Goal: Information Seeking & Learning: Learn about a topic

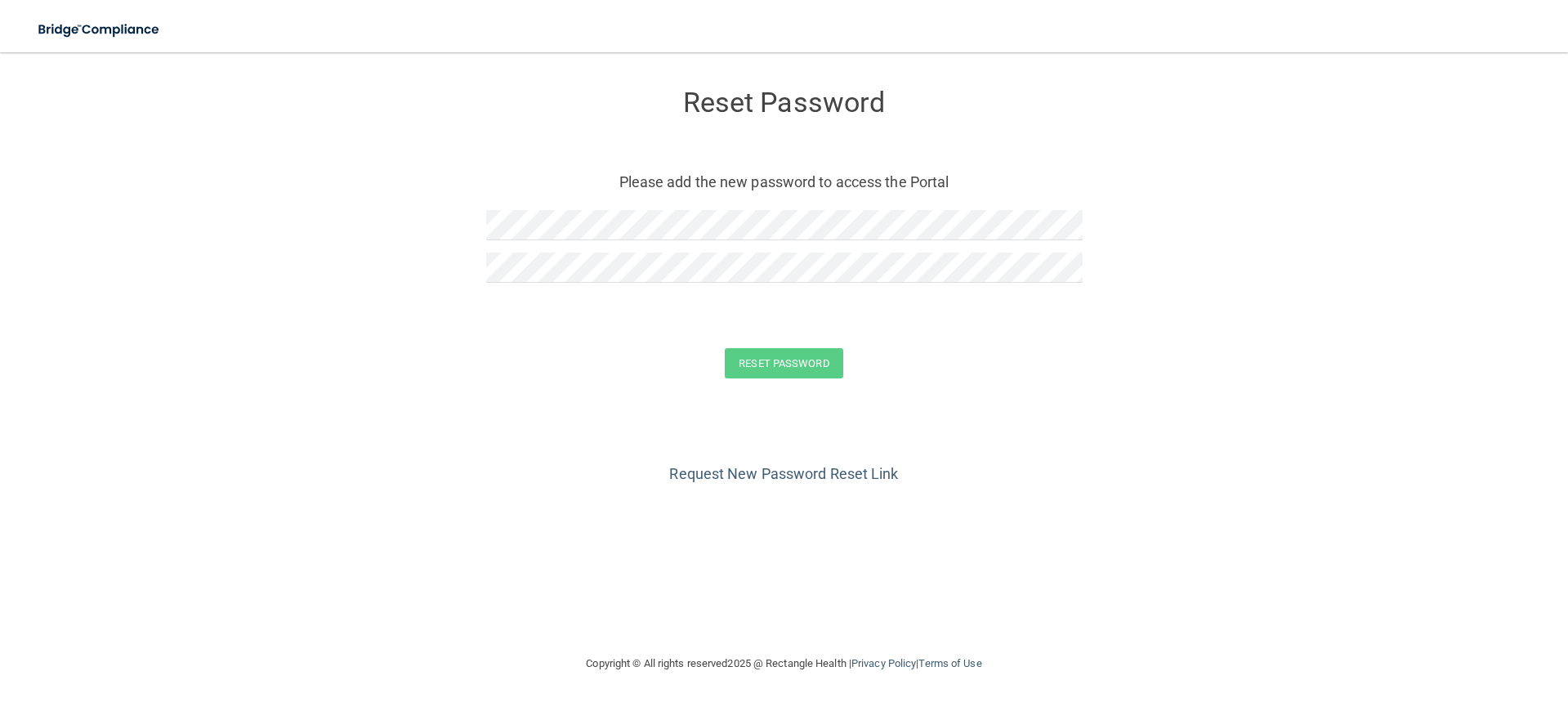
click at [887, 416] on div "Request New Password Reset Link" at bounding box center [783, 446] width 1502 height 82
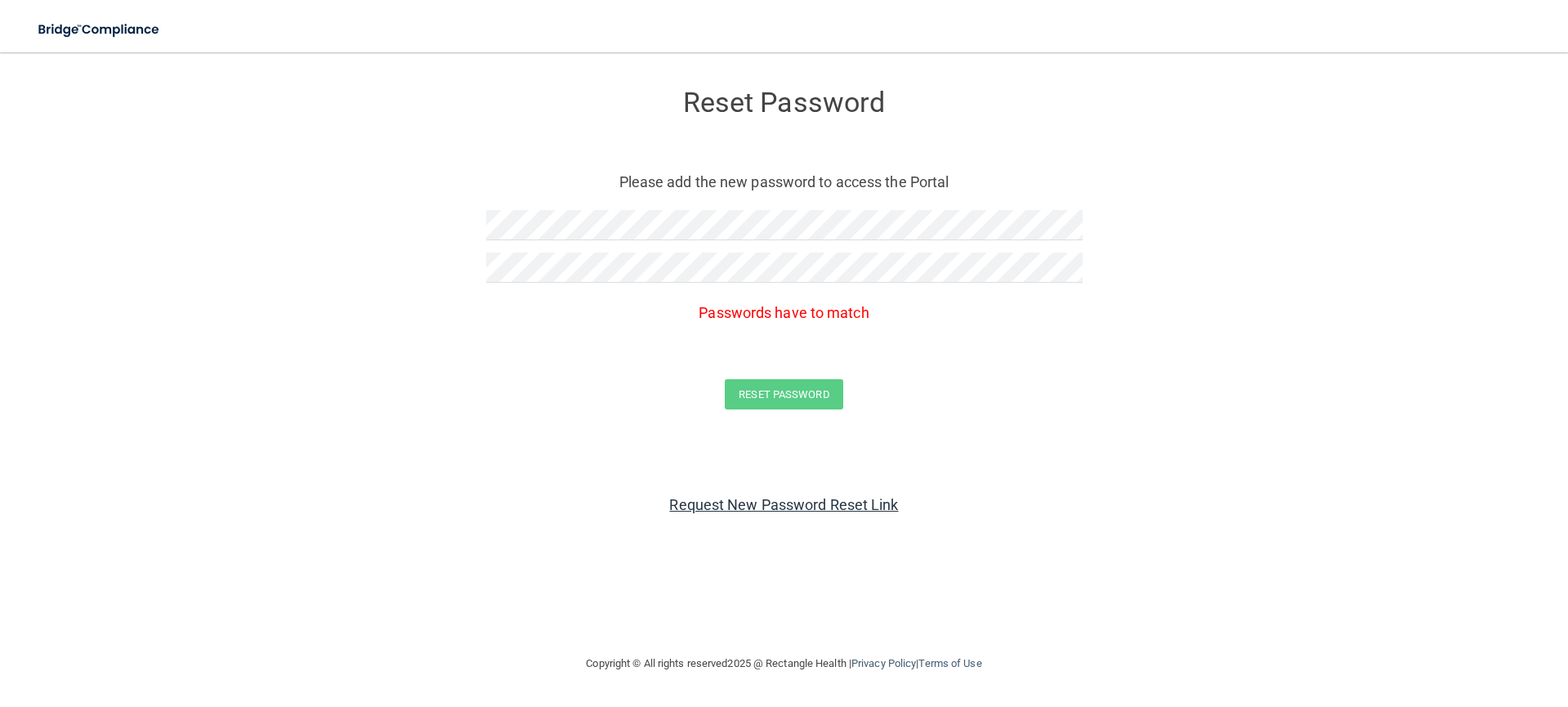
click at [764, 512] on link "Request New Password Reset Link" at bounding box center [783, 504] width 229 height 17
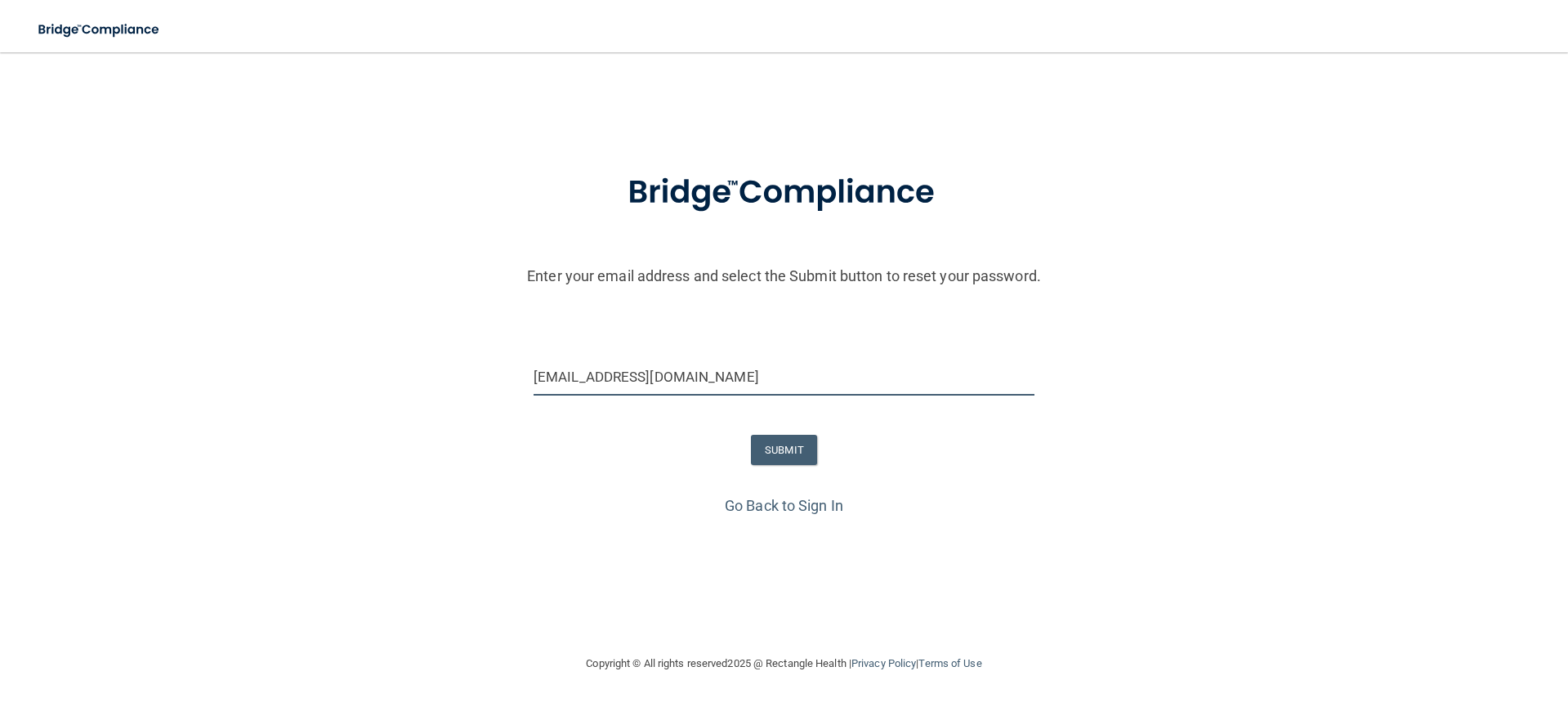
drag, startPoint x: 611, startPoint y: 378, endPoint x: 501, endPoint y: 376, distance: 110.0
click at [501, 376] on div "[EMAIL_ADDRESS][DOMAIN_NAME]" at bounding box center [784, 383] width 1575 height 49
type input "[EMAIL_ADDRESS][DOMAIN_NAME]"
click at [782, 451] on button "SUBMIT" at bounding box center [783, 449] width 66 height 31
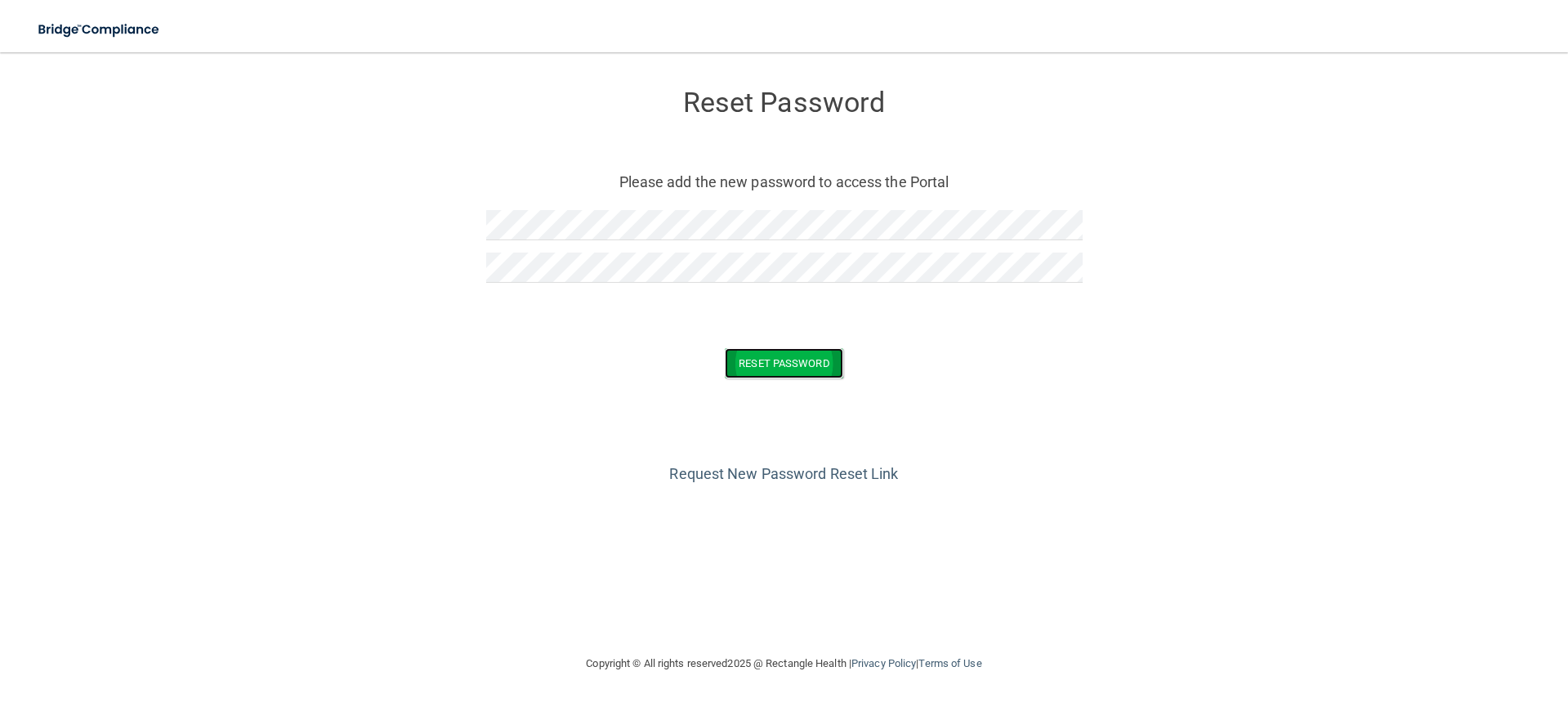
click at [734, 363] on button "Reset Password" at bounding box center [783, 363] width 118 height 31
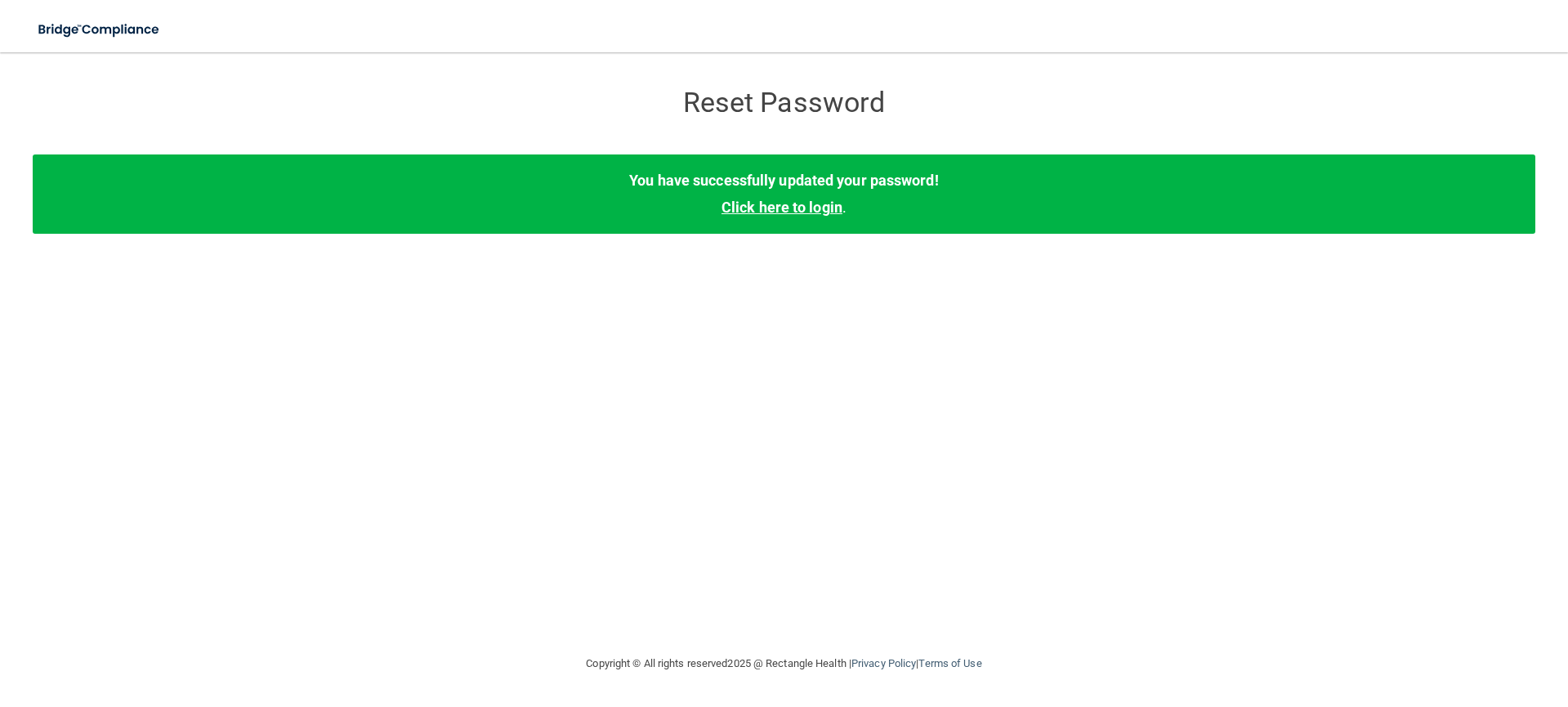
click at [812, 210] on link "Click here to login" at bounding box center [781, 207] width 121 height 17
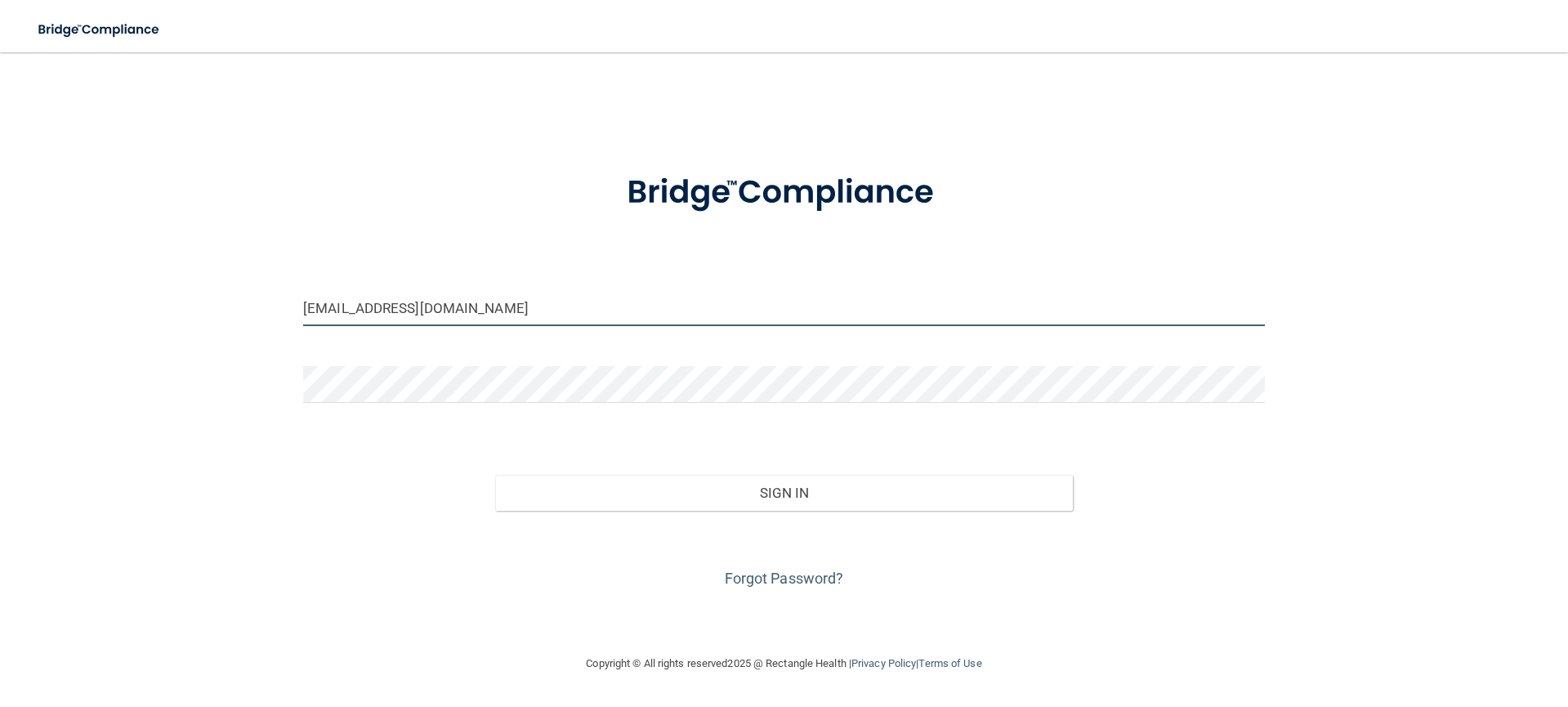
drag, startPoint x: 384, startPoint y: 306, endPoint x: 270, endPoint y: 305, distance: 114.0
click at [270, 305] on div "[EMAIL_ADDRESS][DOMAIN_NAME] Invalid email/password. You don't have permission …" at bounding box center [783, 353] width 1502 height 569
type input "[EMAIL_ADDRESS][DOMAIN_NAME]"
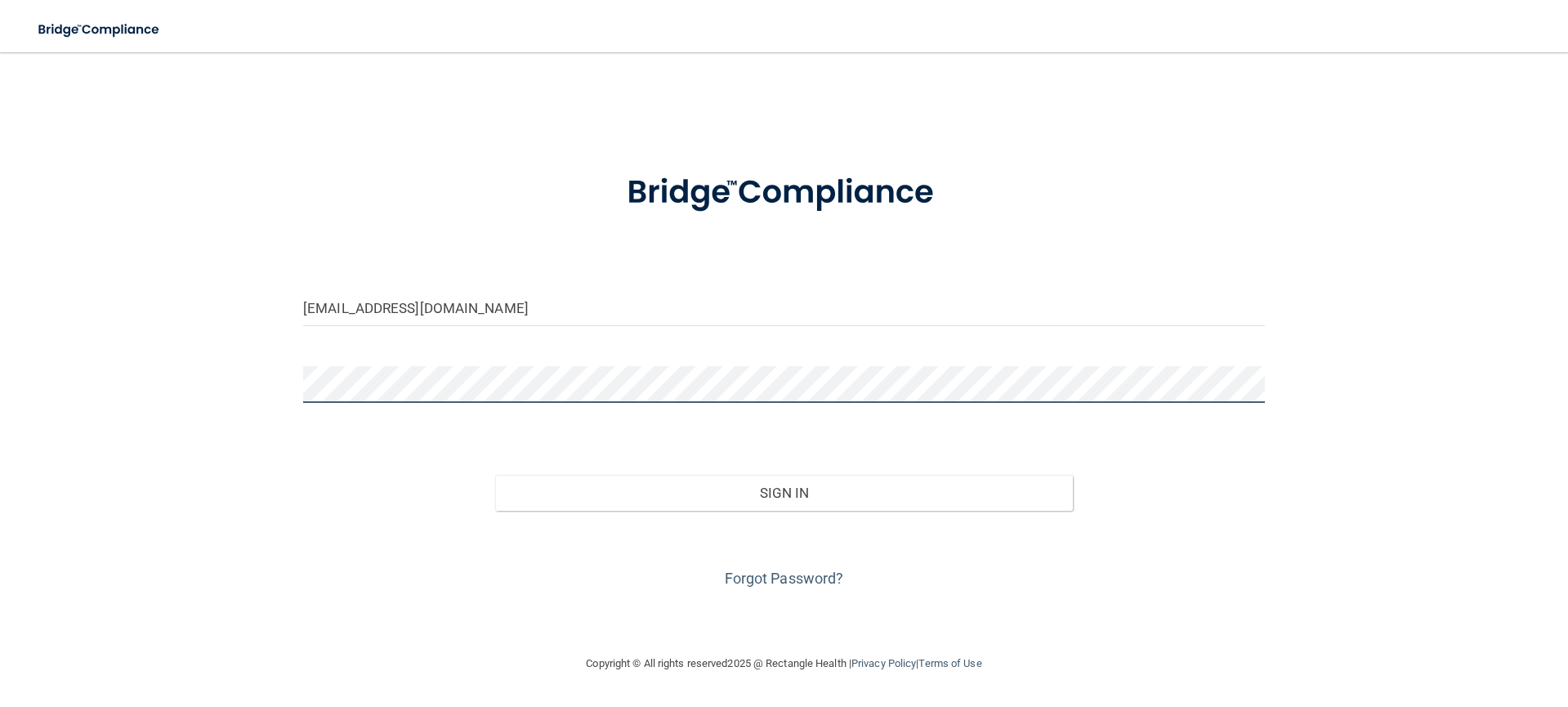
click at [269, 391] on div "[EMAIL_ADDRESS][DOMAIN_NAME] Invalid email/password. You don't have permission …" at bounding box center [783, 353] width 1502 height 569
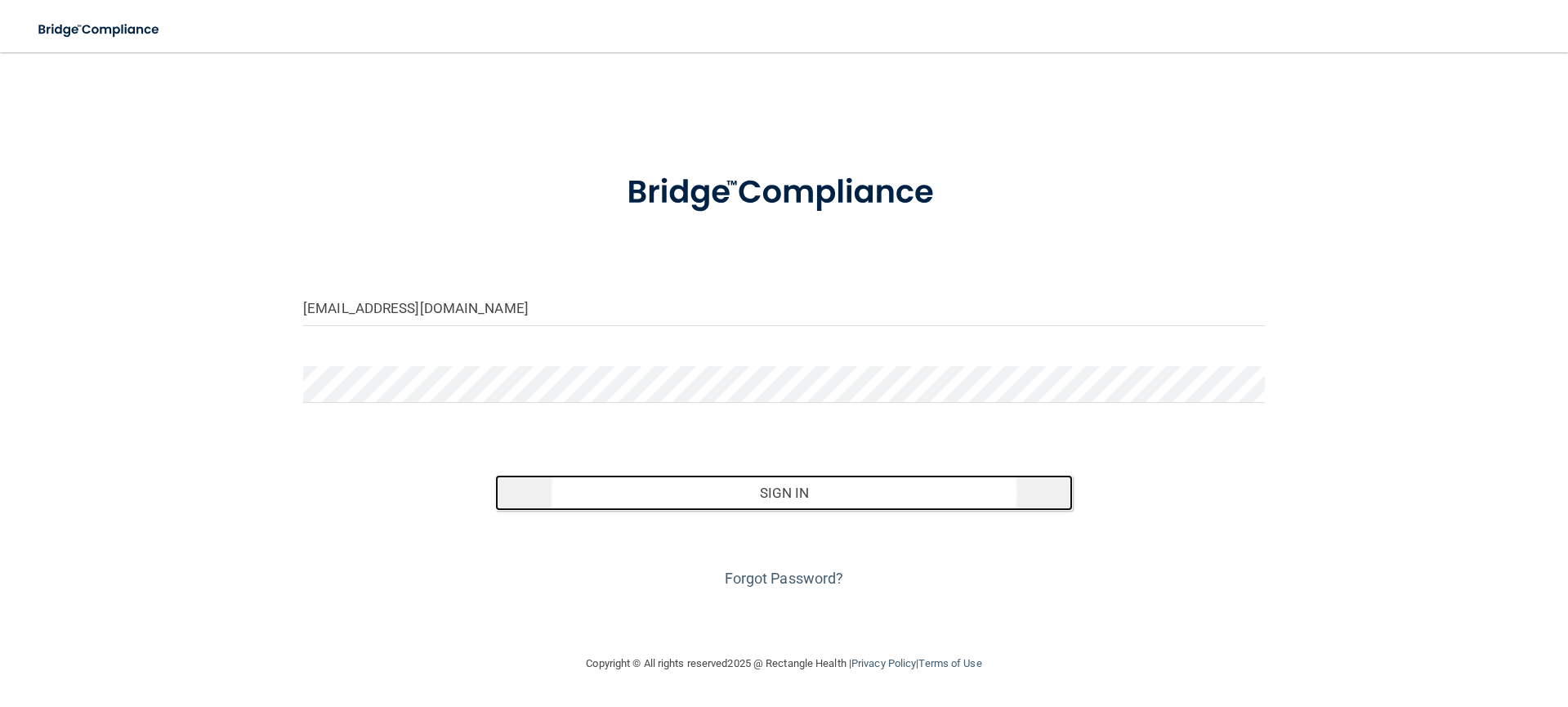
click at [804, 495] on button "Sign In" at bounding box center [784, 493] width 577 height 36
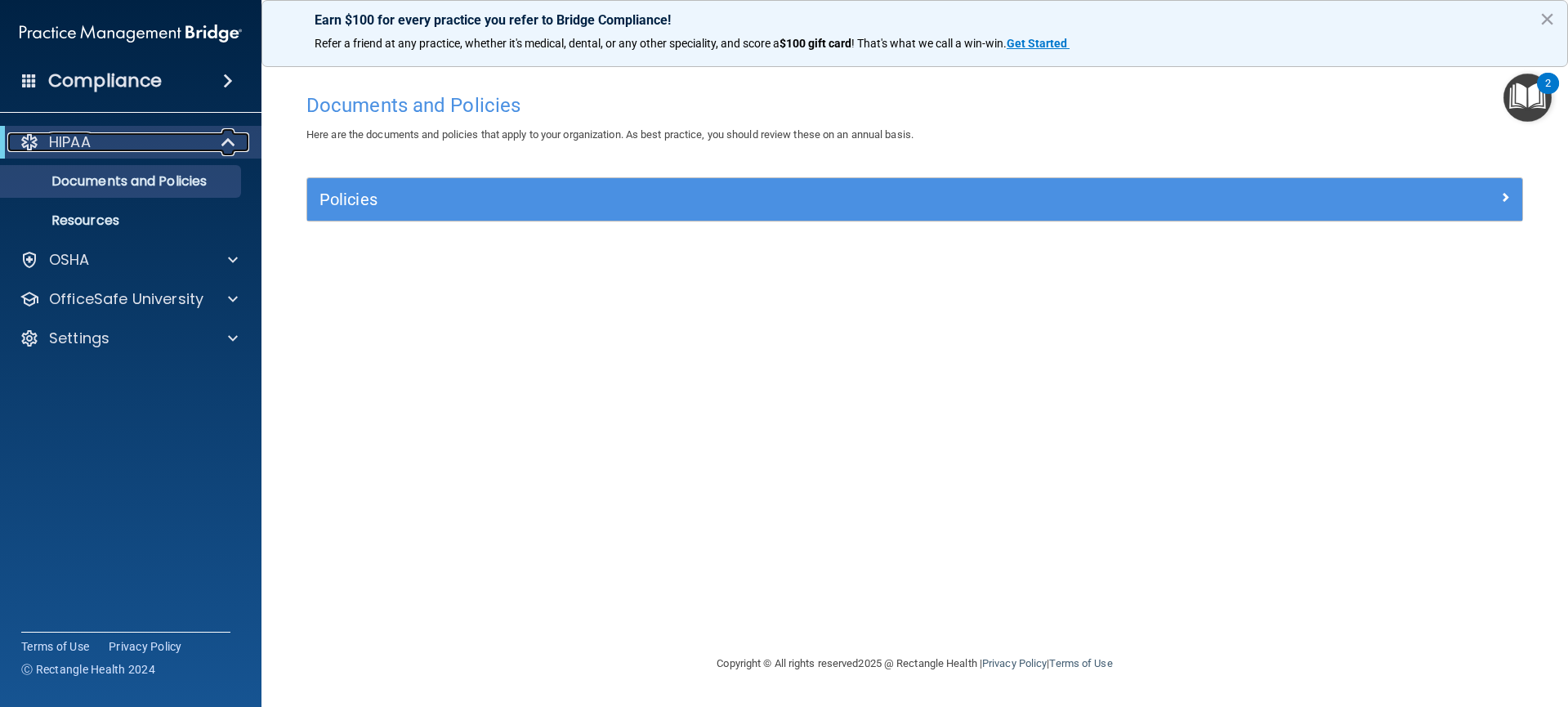
click at [184, 142] on div "HIPAA" at bounding box center [108, 142] width 201 height 19
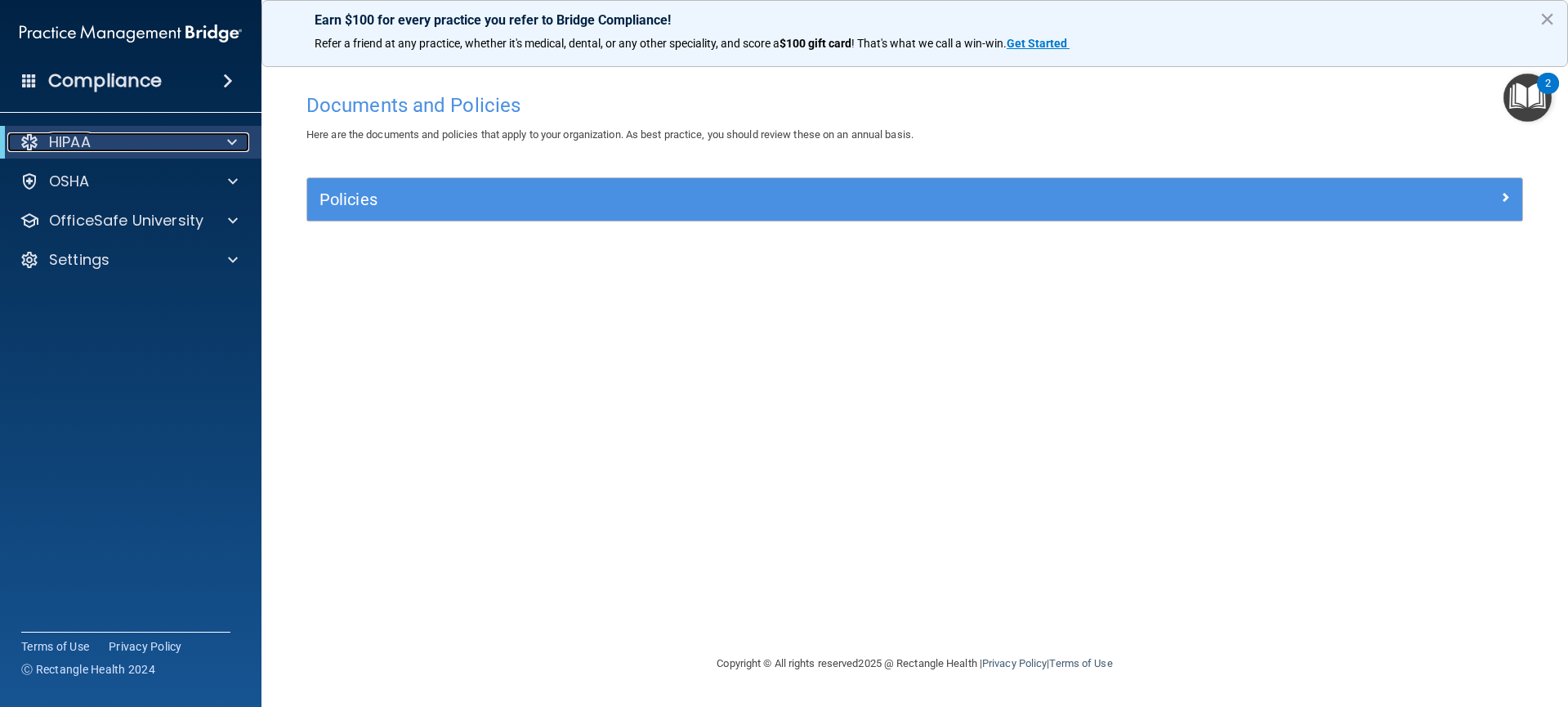
click at [184, 142] on div "HIPAA" at bounding box center [108, 142] width 201 height 19
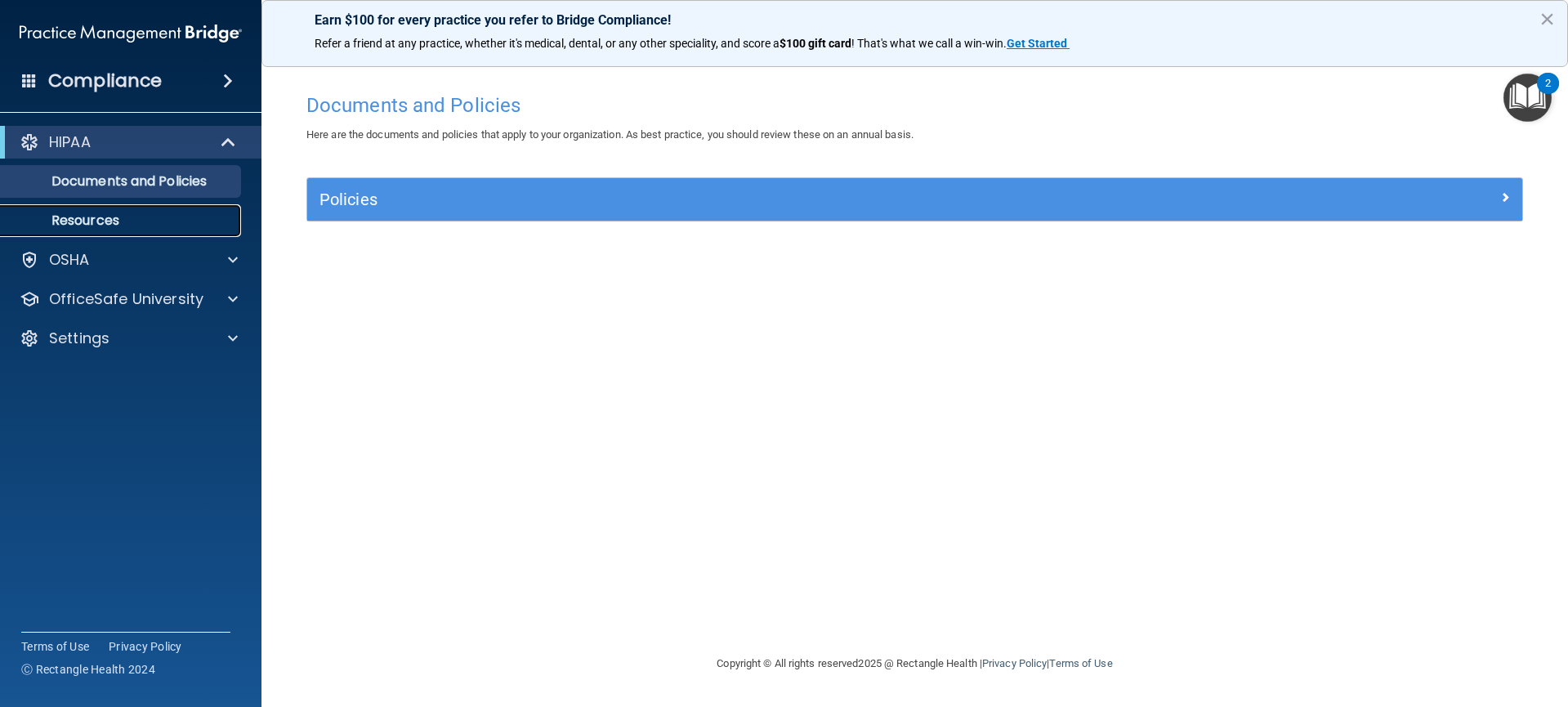
click at [110, 229] on link "Resources" at bounding box center [111, 220] width 257 height 32
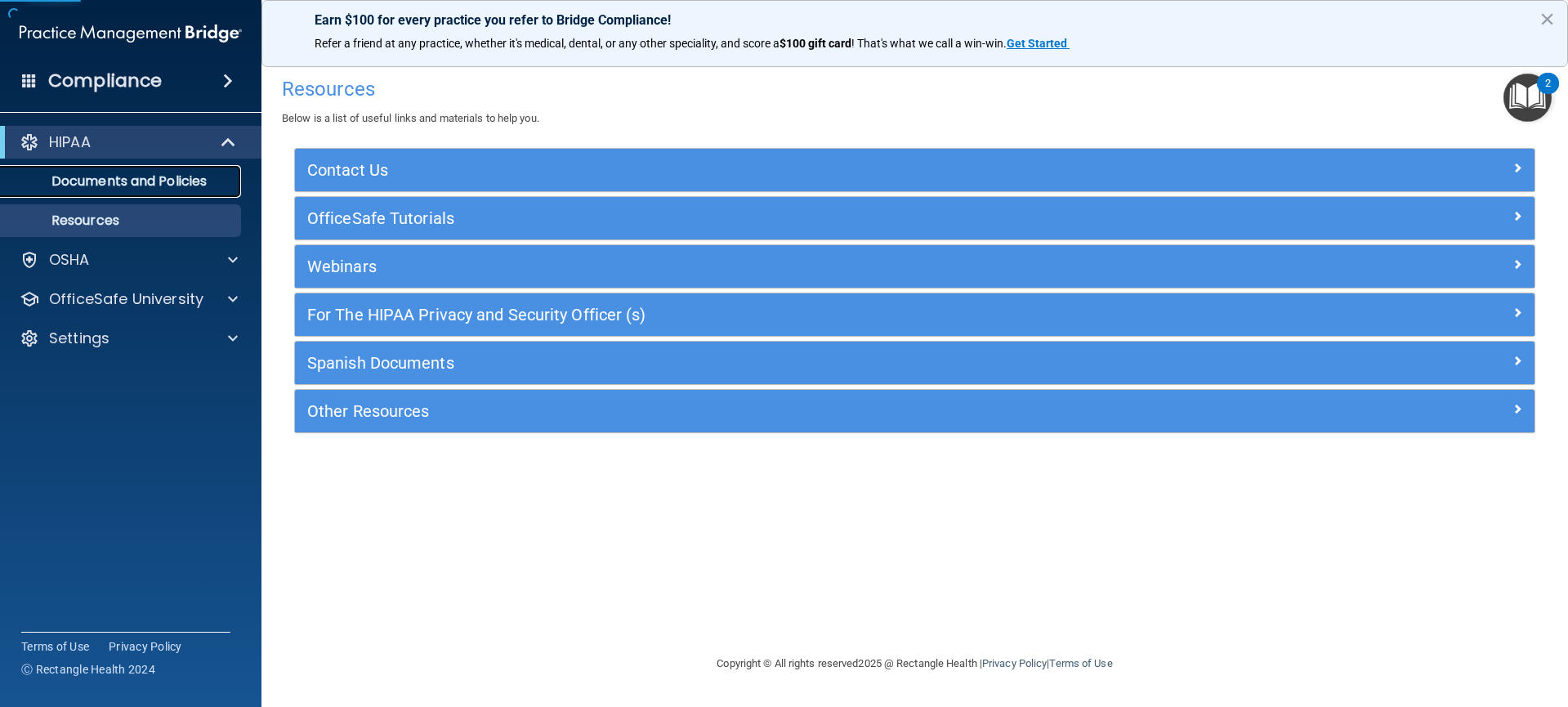
click at [157, 192] on link "Documents and Policies" at bounding box center [111, 181] width 257 height 32
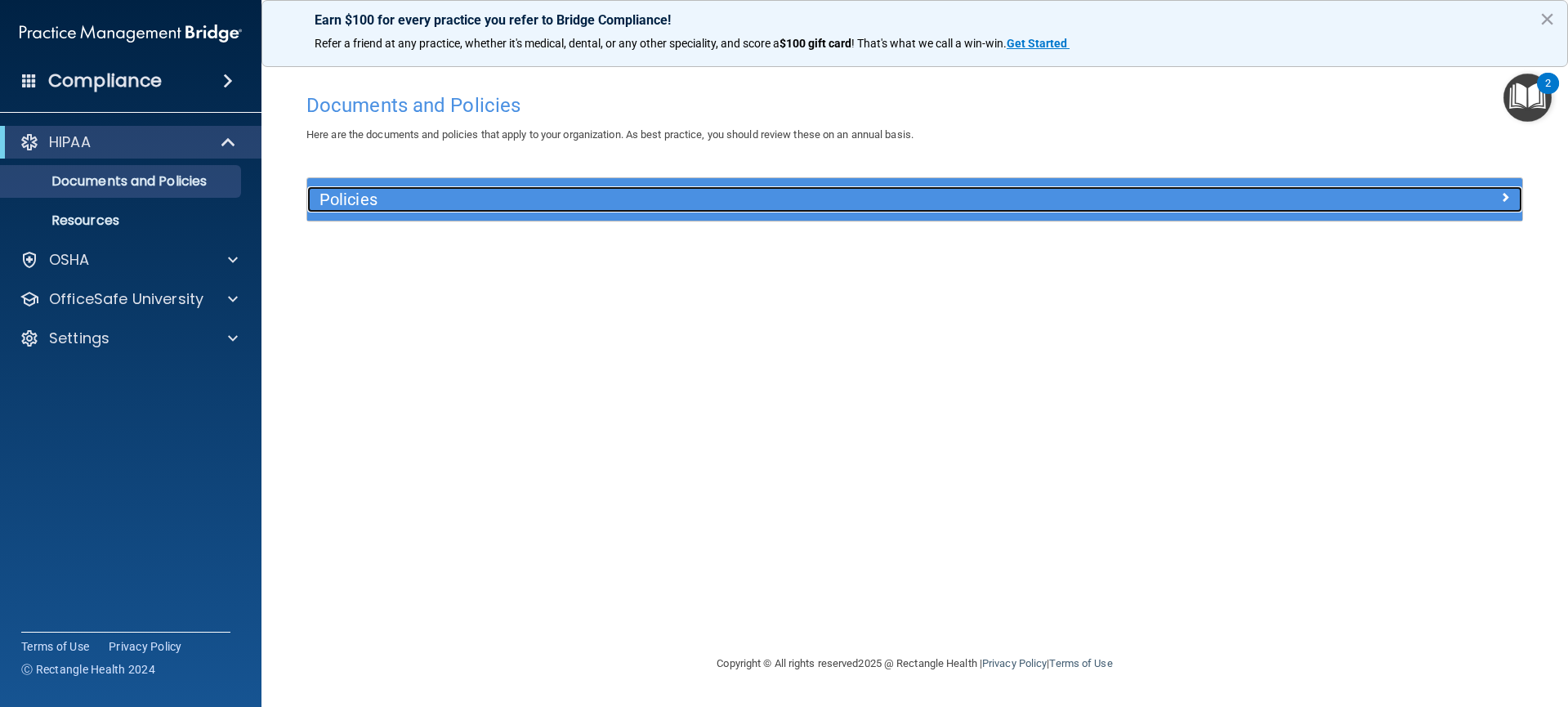
click at [1500, 197] on span at bounding box center [1505, 197] width 10 height 19
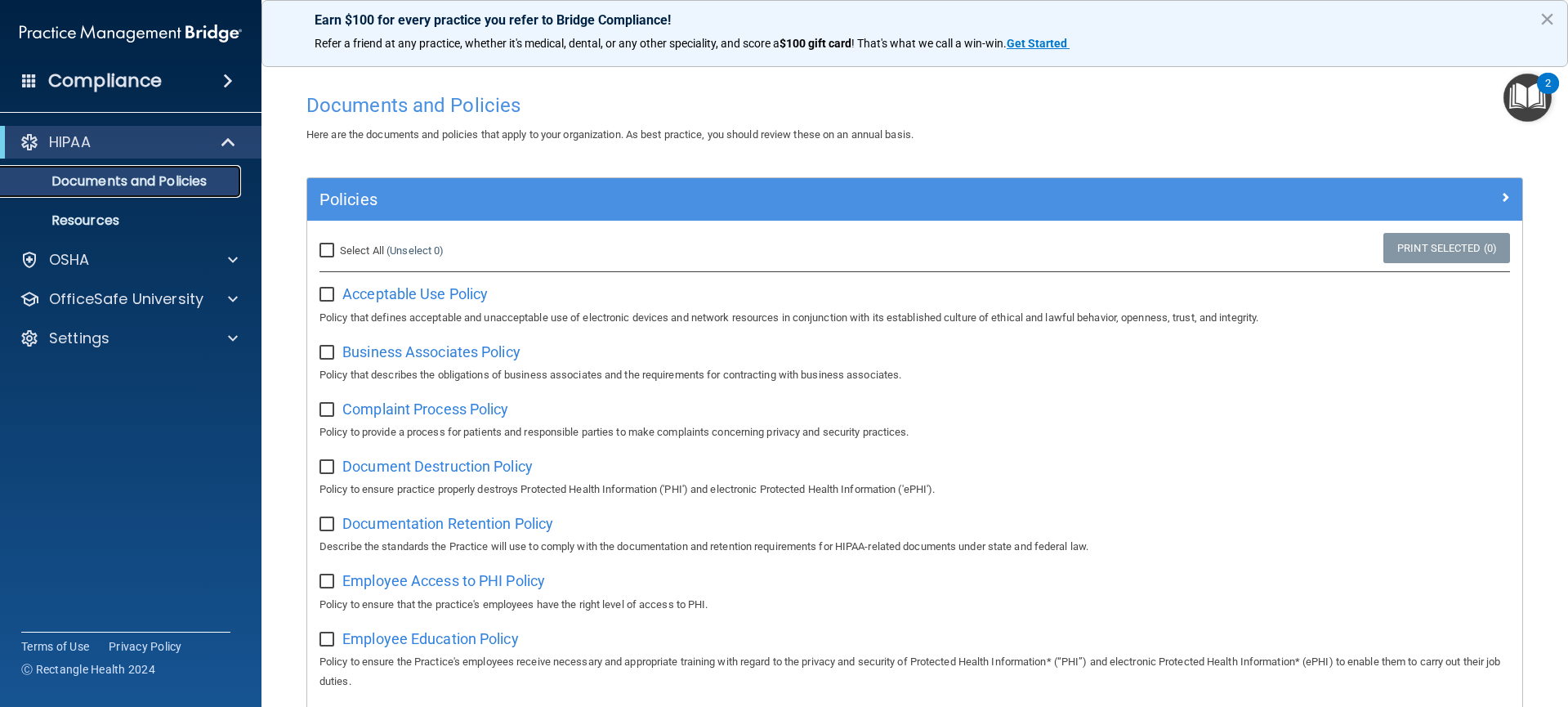
click at [25, 181] on p "Documents and Policies" at bounding box center [122, 182] width 223 height 17
click at [325, 292] on input "checkbox" at bounding box center [328, 295] width 19 height 13
checkbox input "true"
click at [328, 251] on input "Select All (Unselect 1) Unselect All" at bounding box center [328, 251] width 19 height 13
checkbox input "true"
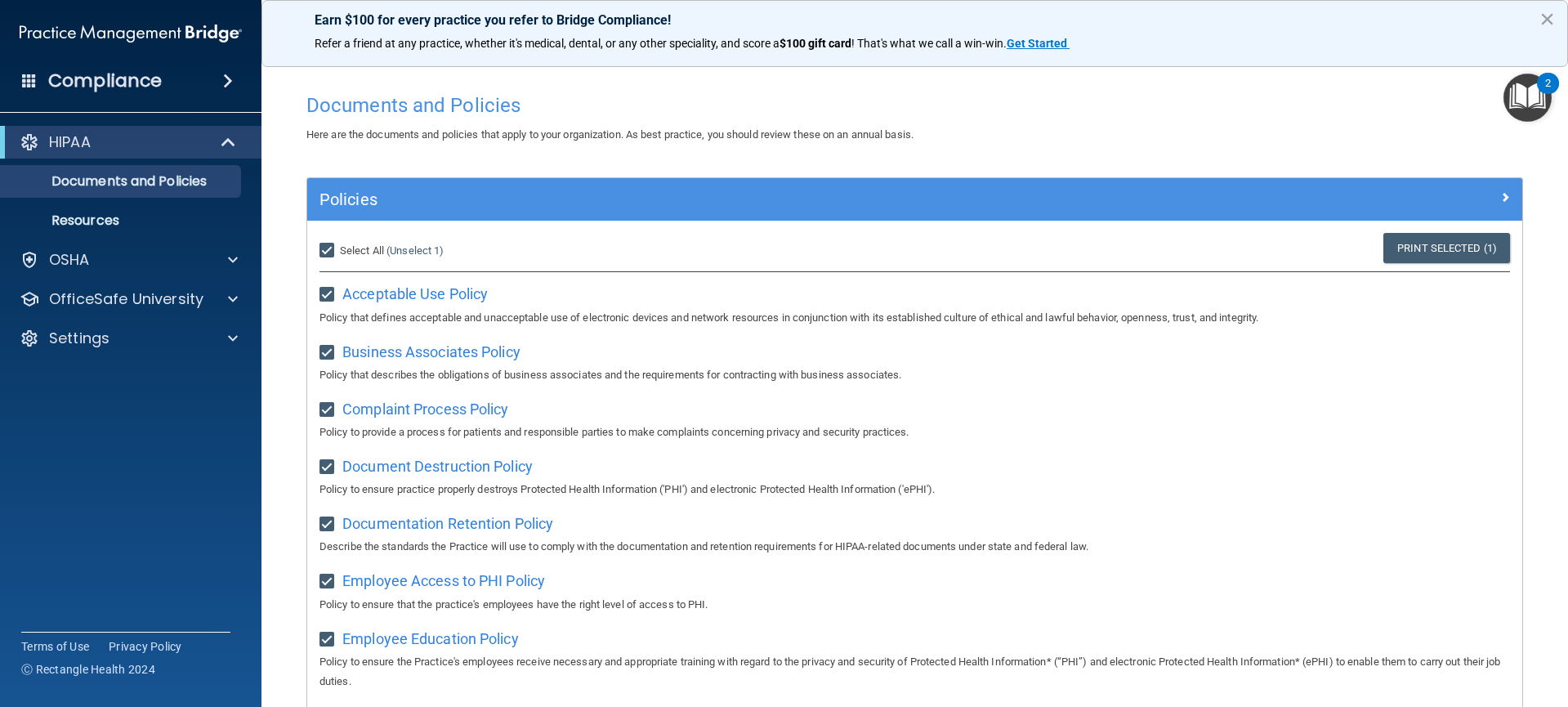
checkbox input "true"
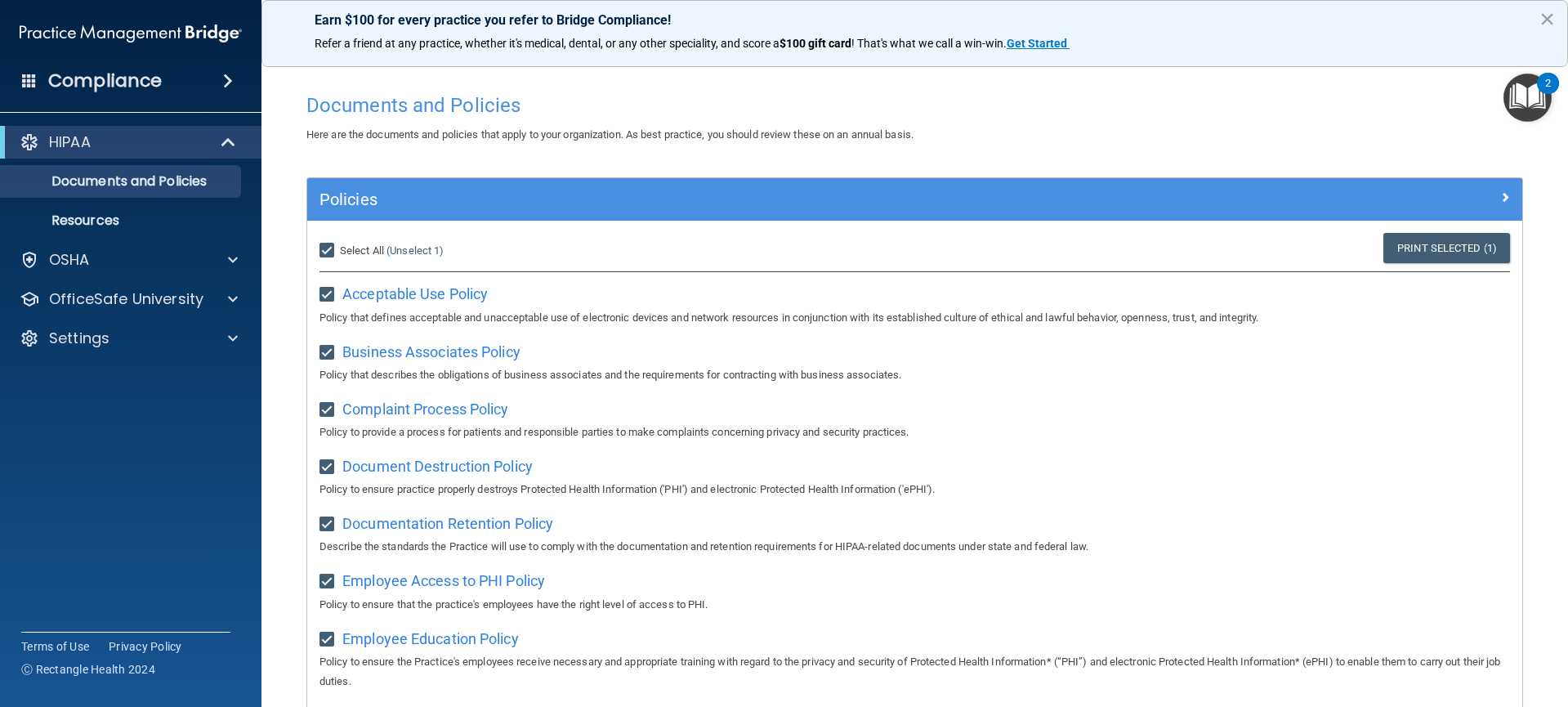
checkbox input "true"
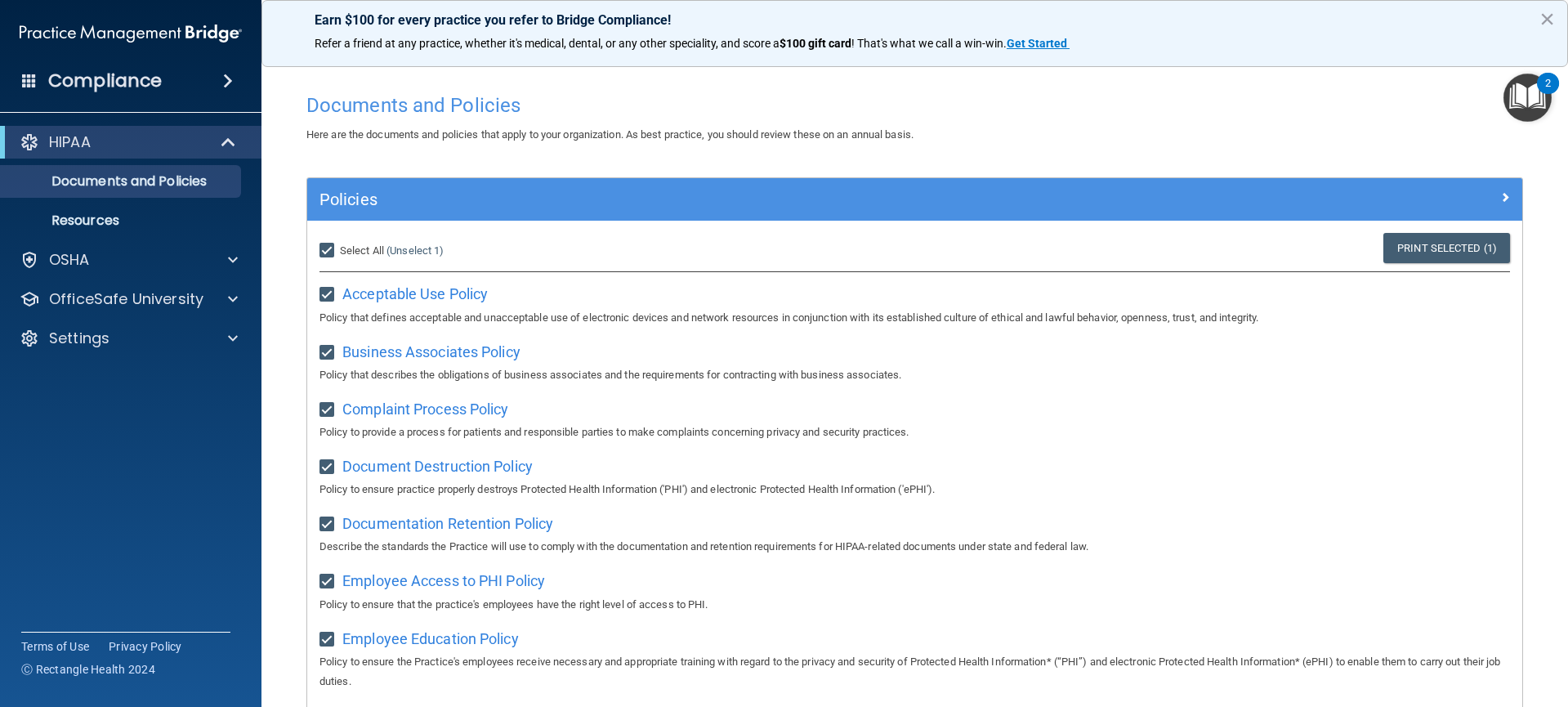
checkbox input "true"
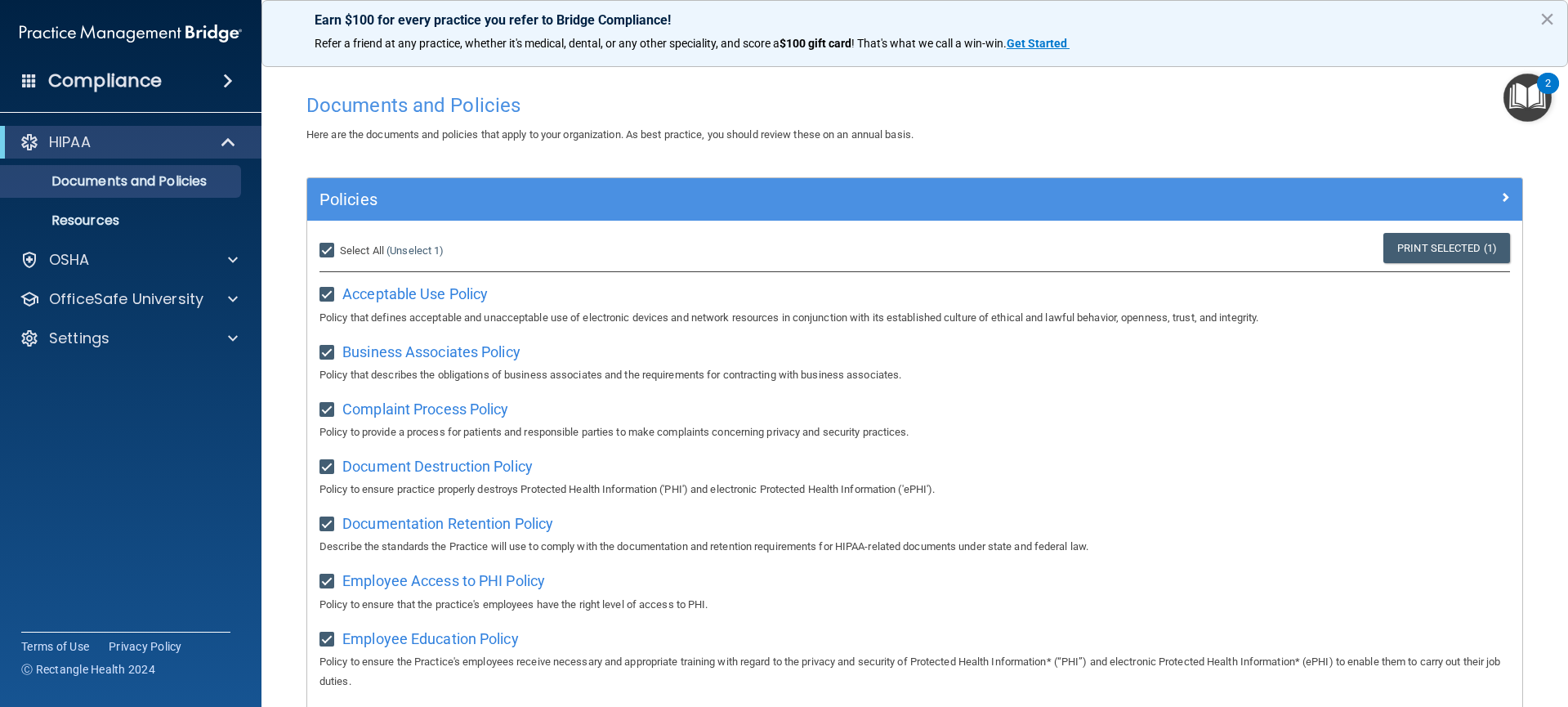
checkbox input "true"
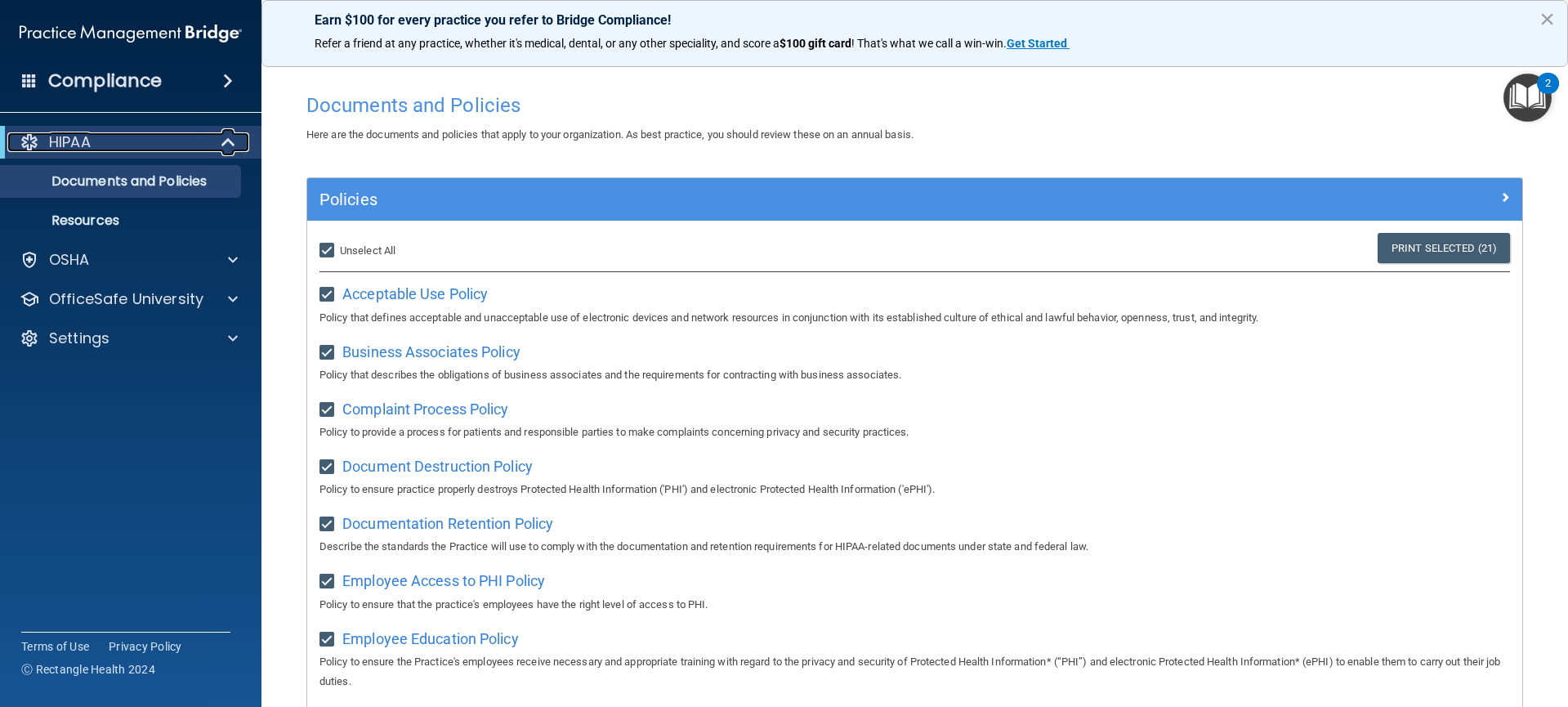
click at [235, 142] on span at bounding box center [229, 142] width 14 height 19
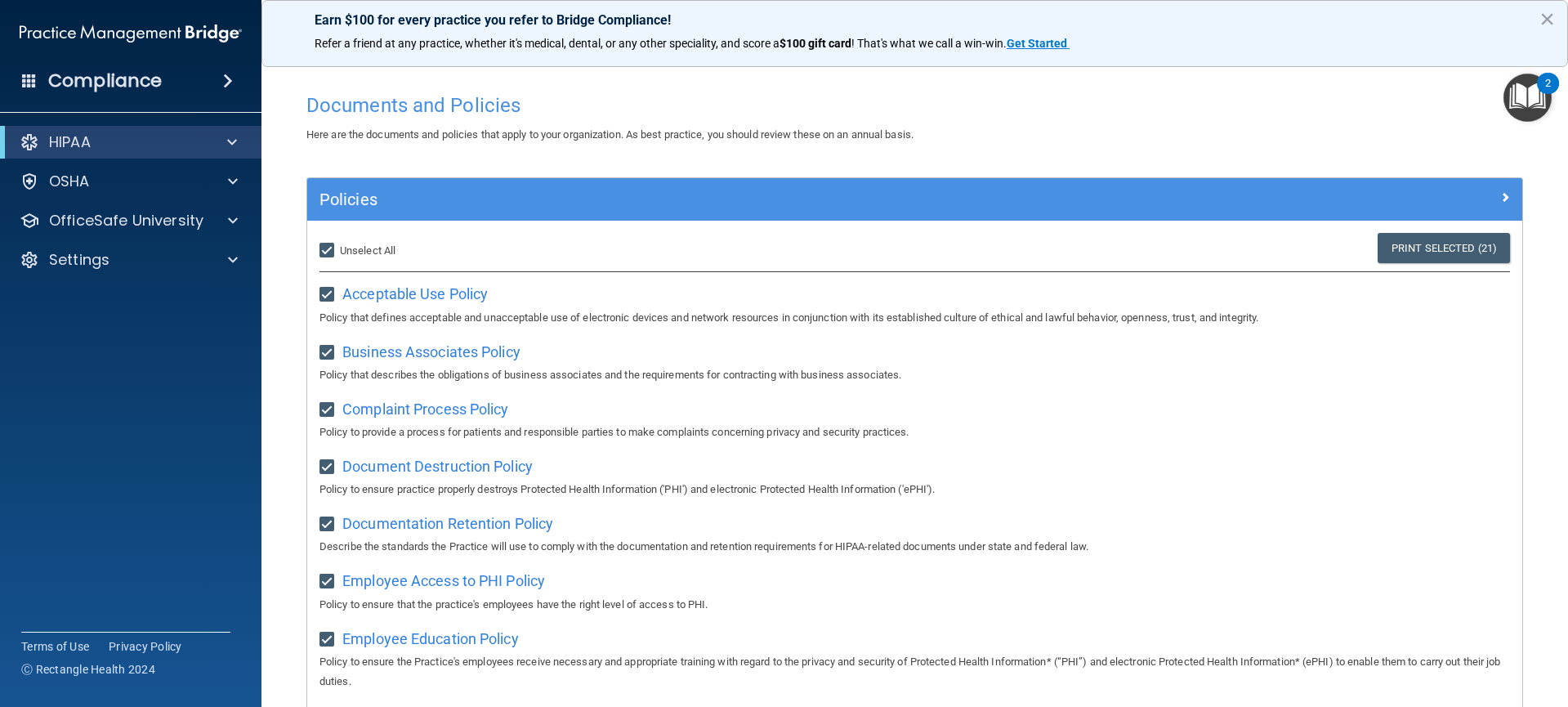
click at [230, 76] on span at bounding box center [227, 81] width 10 height 19
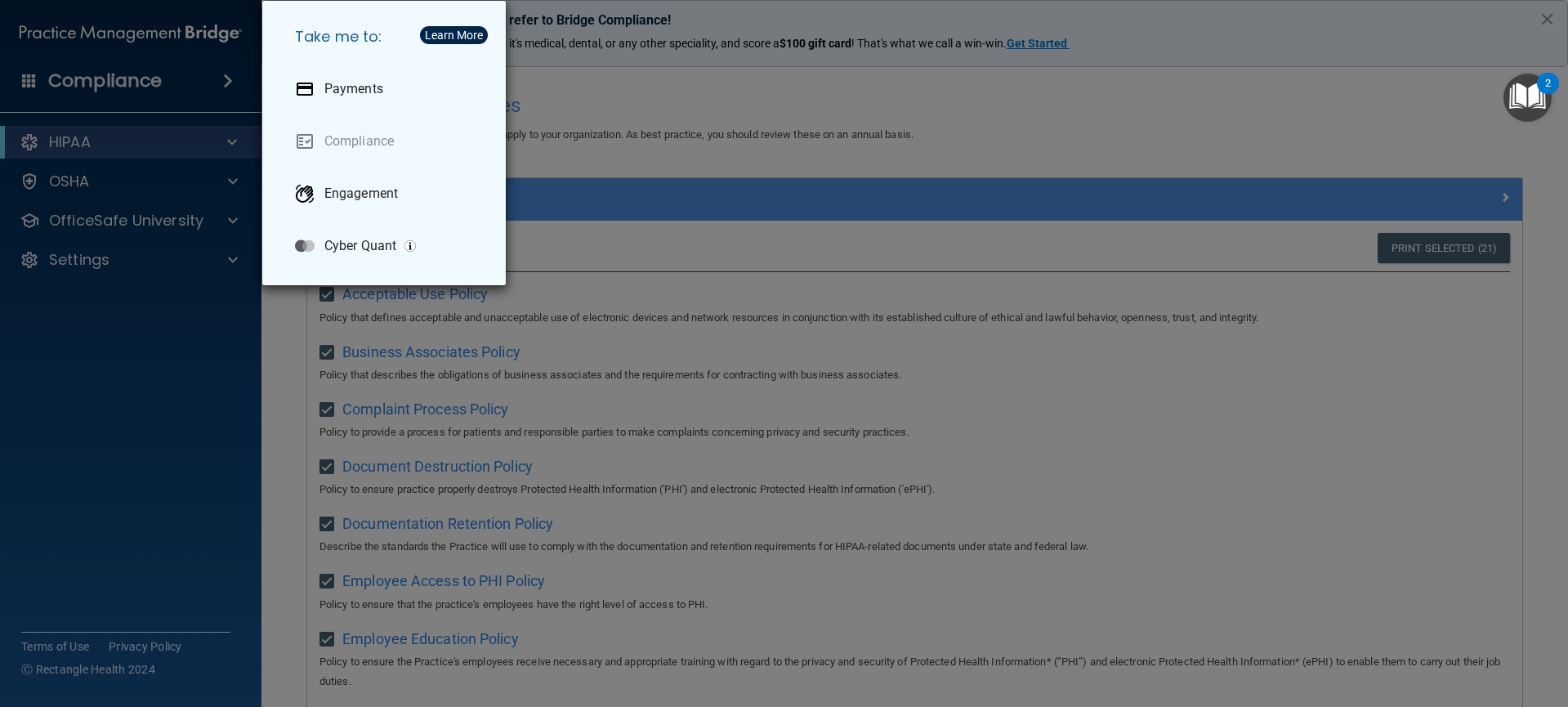
click at [223, 86] on div "Take me to: Payments Compliance Engagement Cyber Quant" at bounding box center [784, 354] width 1568 height 707
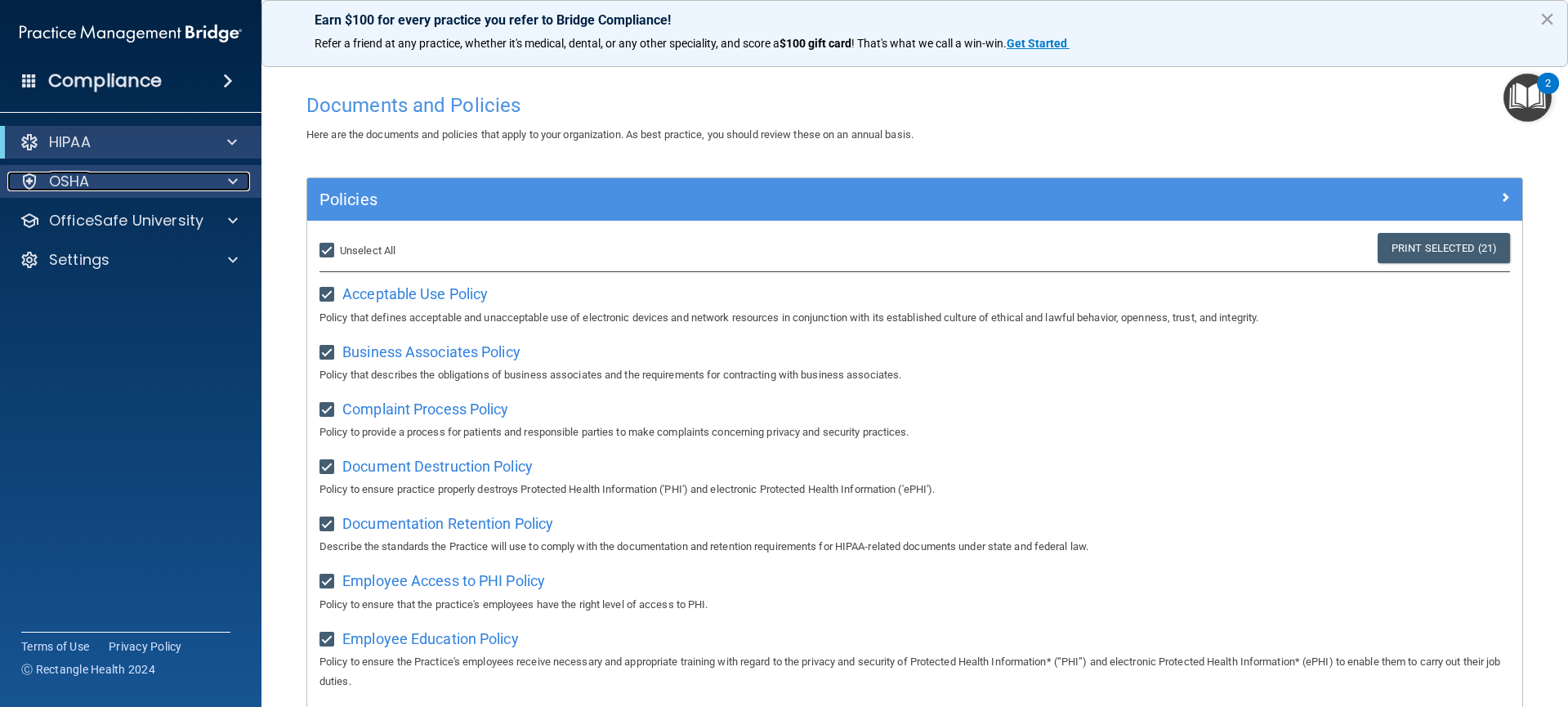
click at [223, 183] on div at bounding box center [230, 181] width 41 height 19
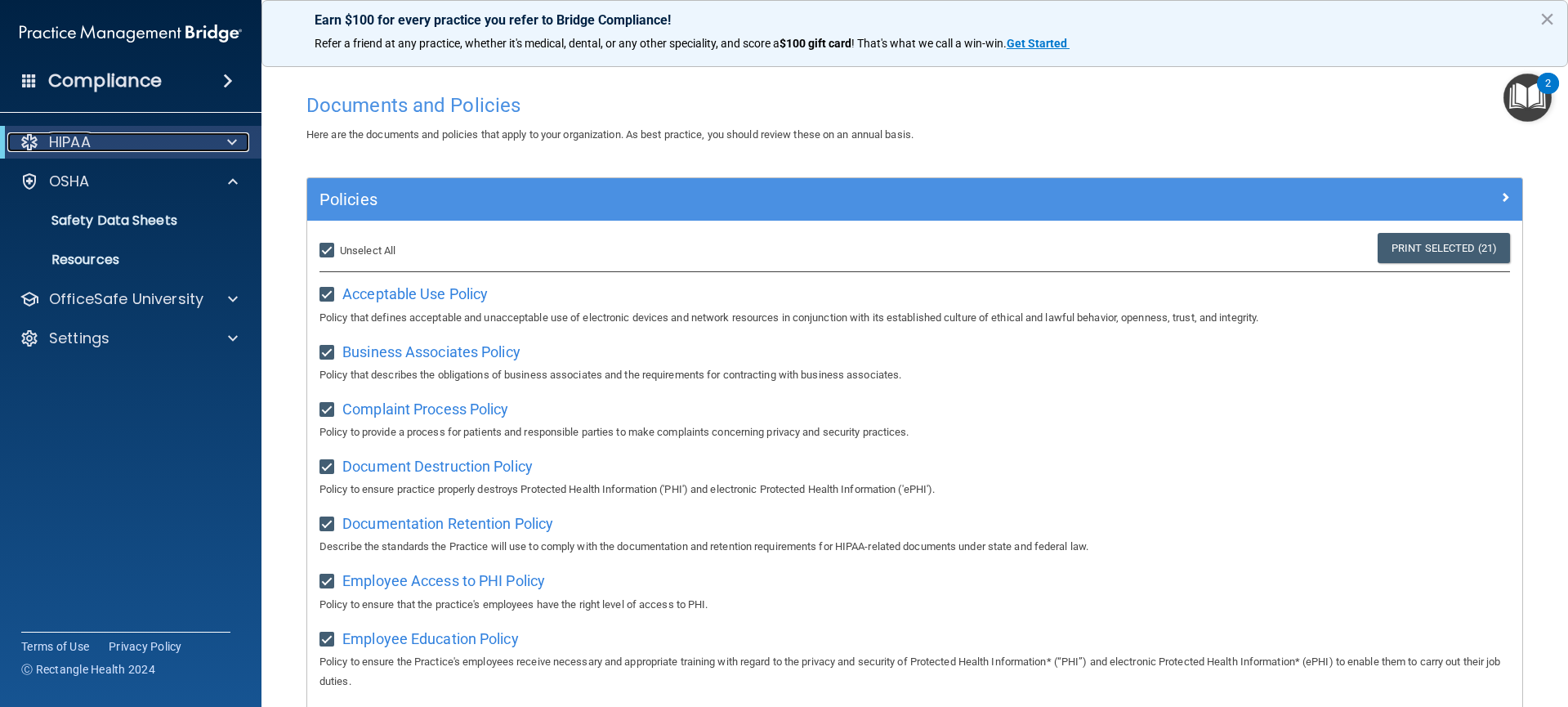
click at [232, 144] on span at bounding box center [232, 142] width 10 height 19
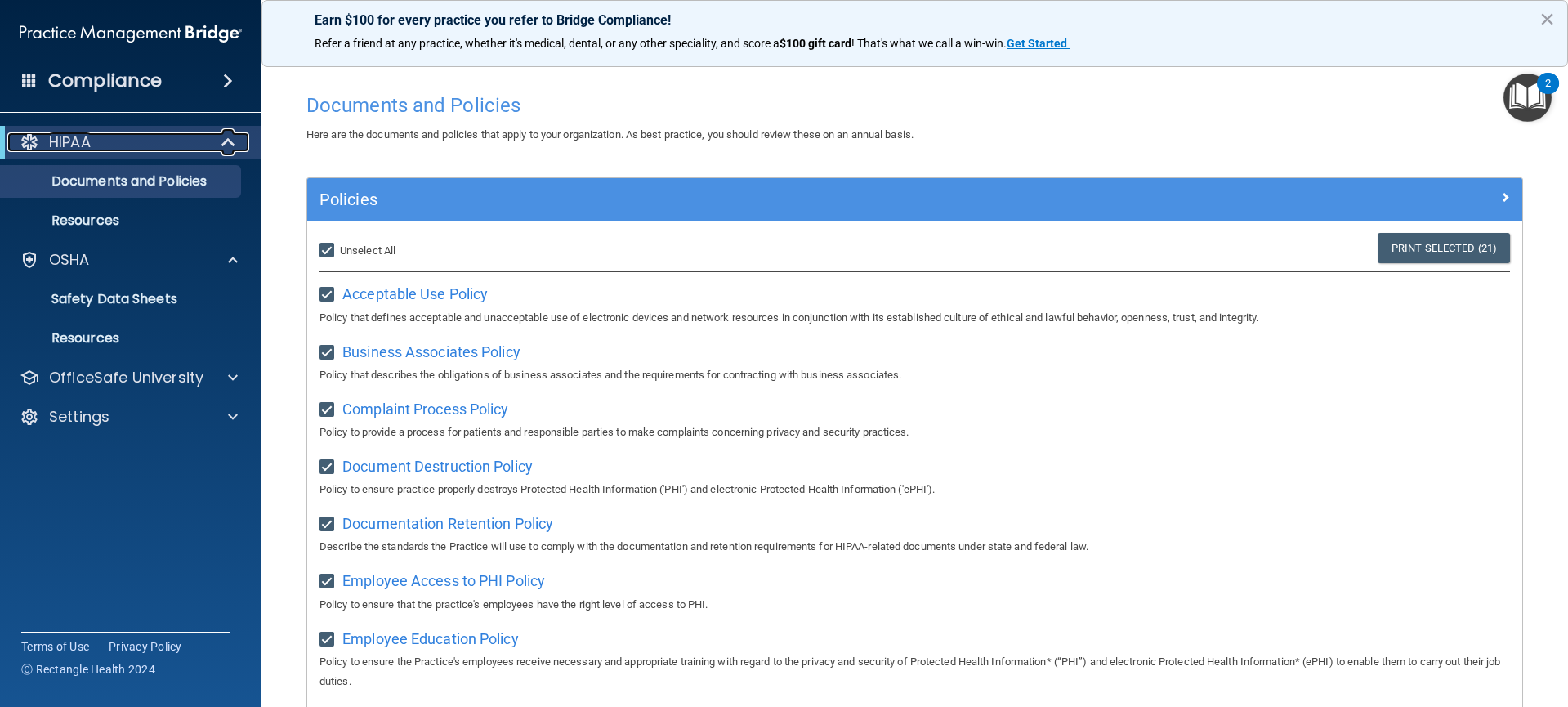
click at [226, 149] on span at bounding box center [229, 142] width 14 height 19
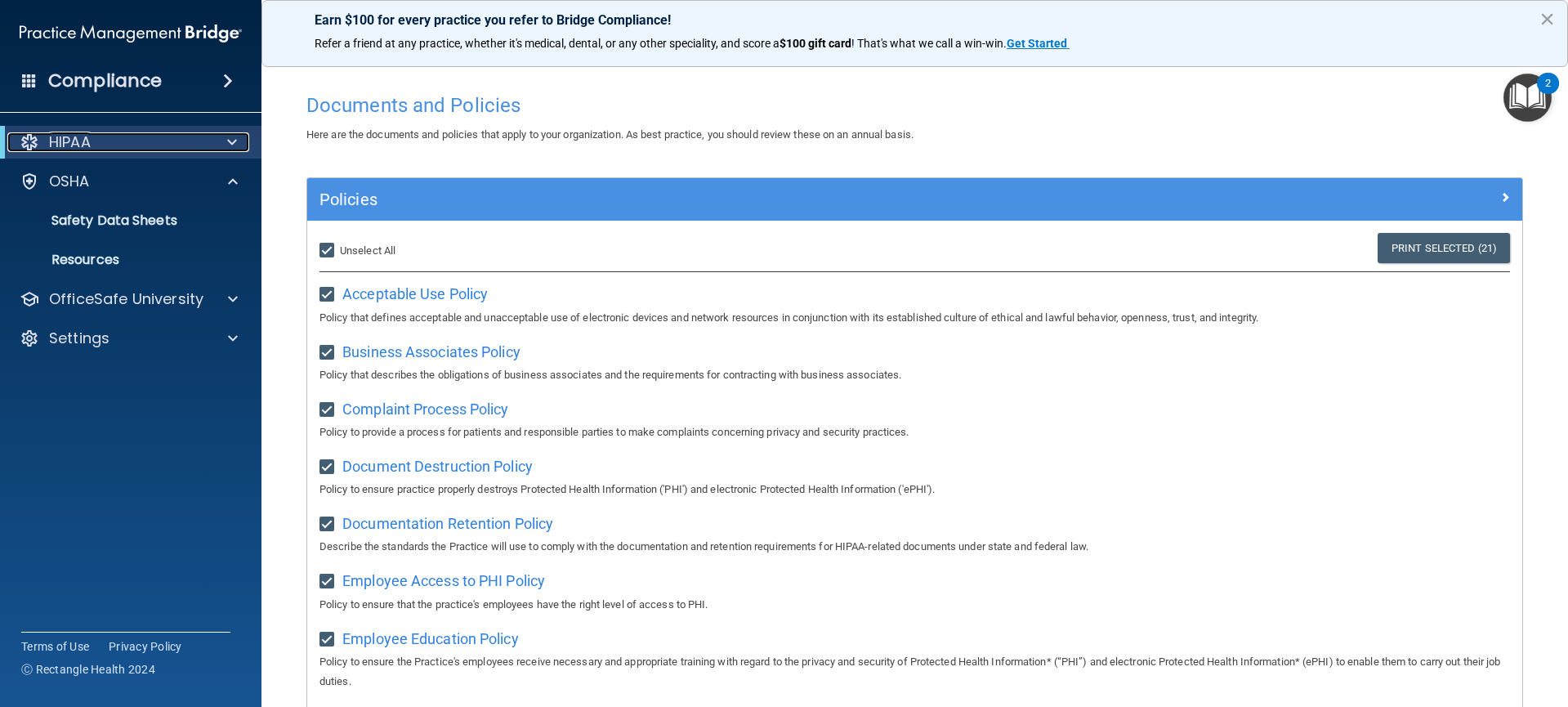
click at [237, 145] on div at bounding box center [228, 142] width 40 height 19
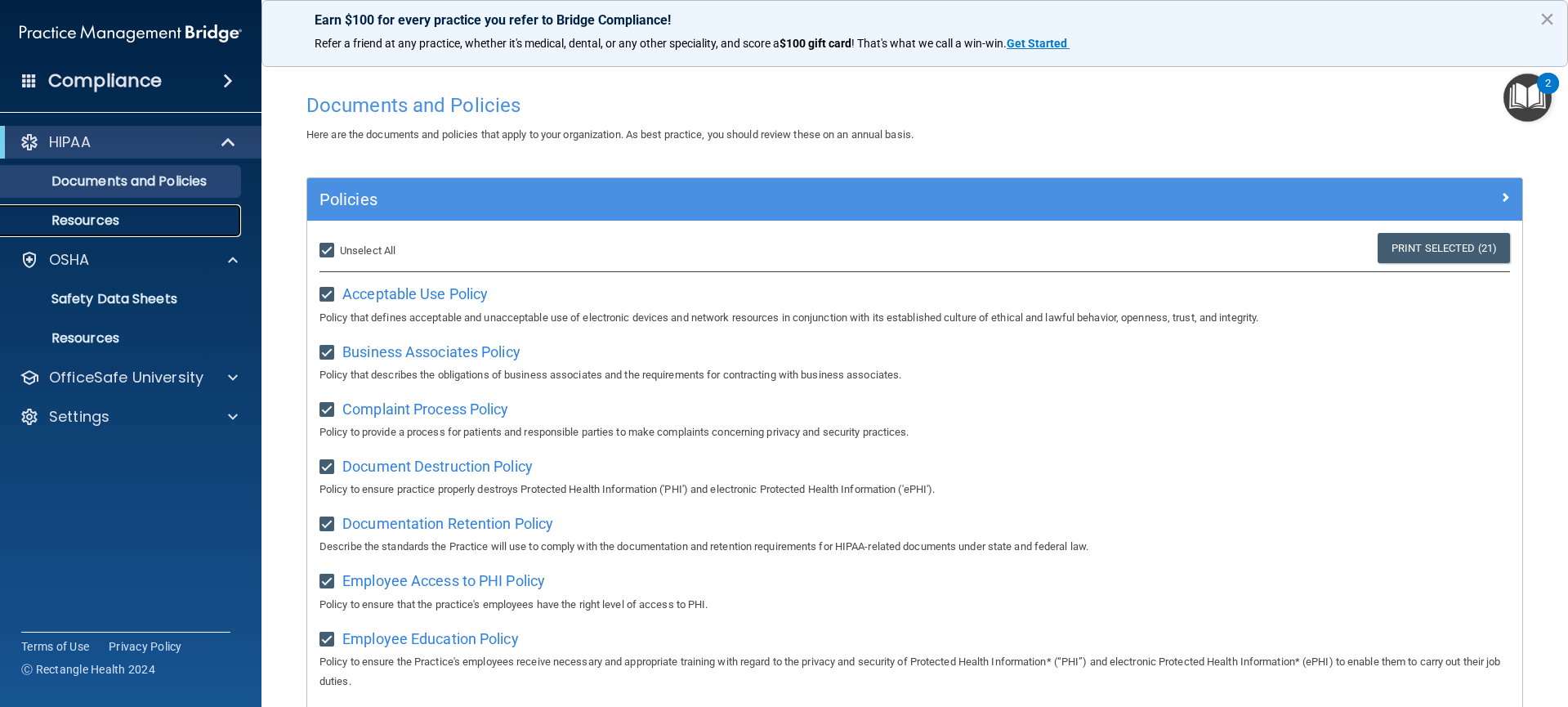
click at [123, 213] on p "Resources" at bounding box center [122, 221] width 223 height 17
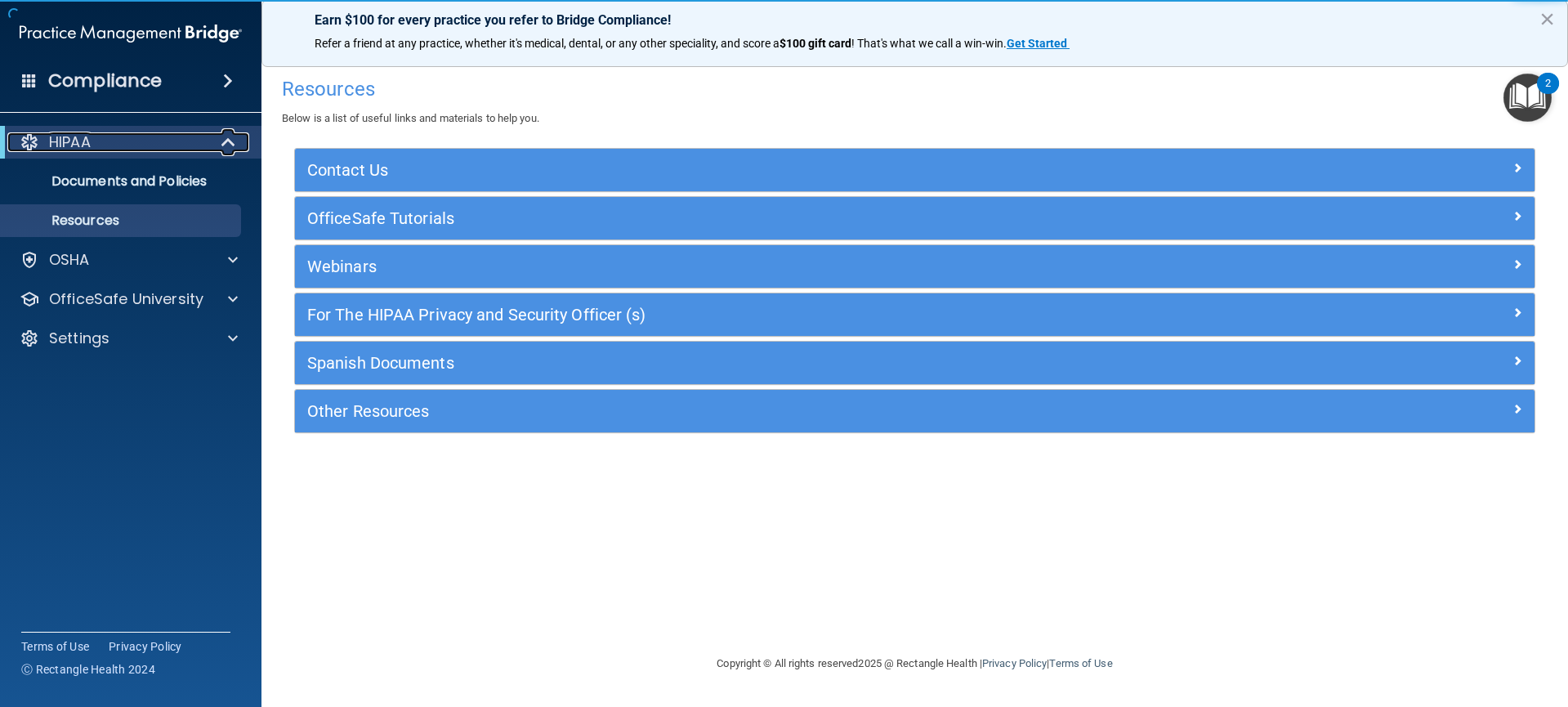
click at [223, 142] on span at bounding box center [229, 142] width 14 height 19
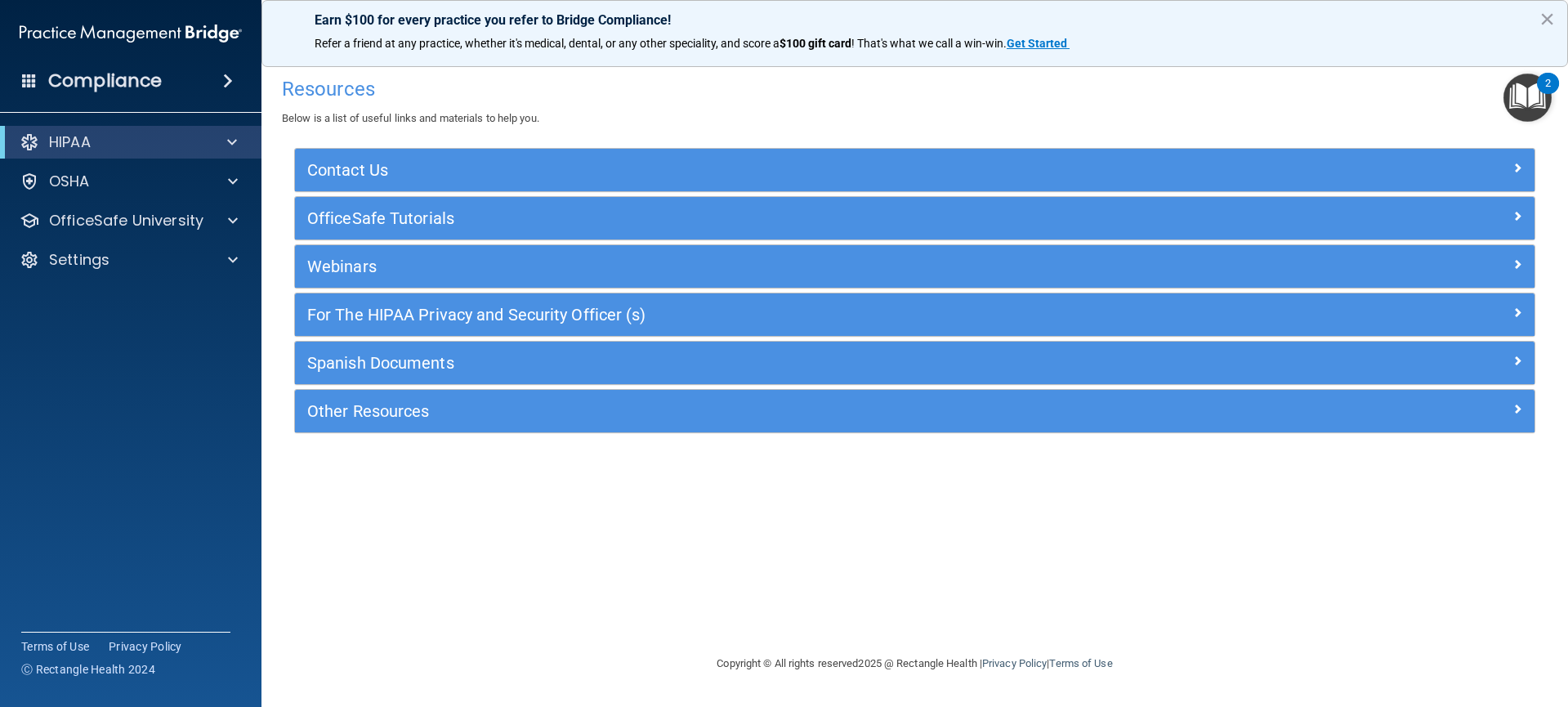
click at [1536, 104] on img "Open Resource Center, 2 new notifications" at bounding box center [1527, 97] width 48 height 48
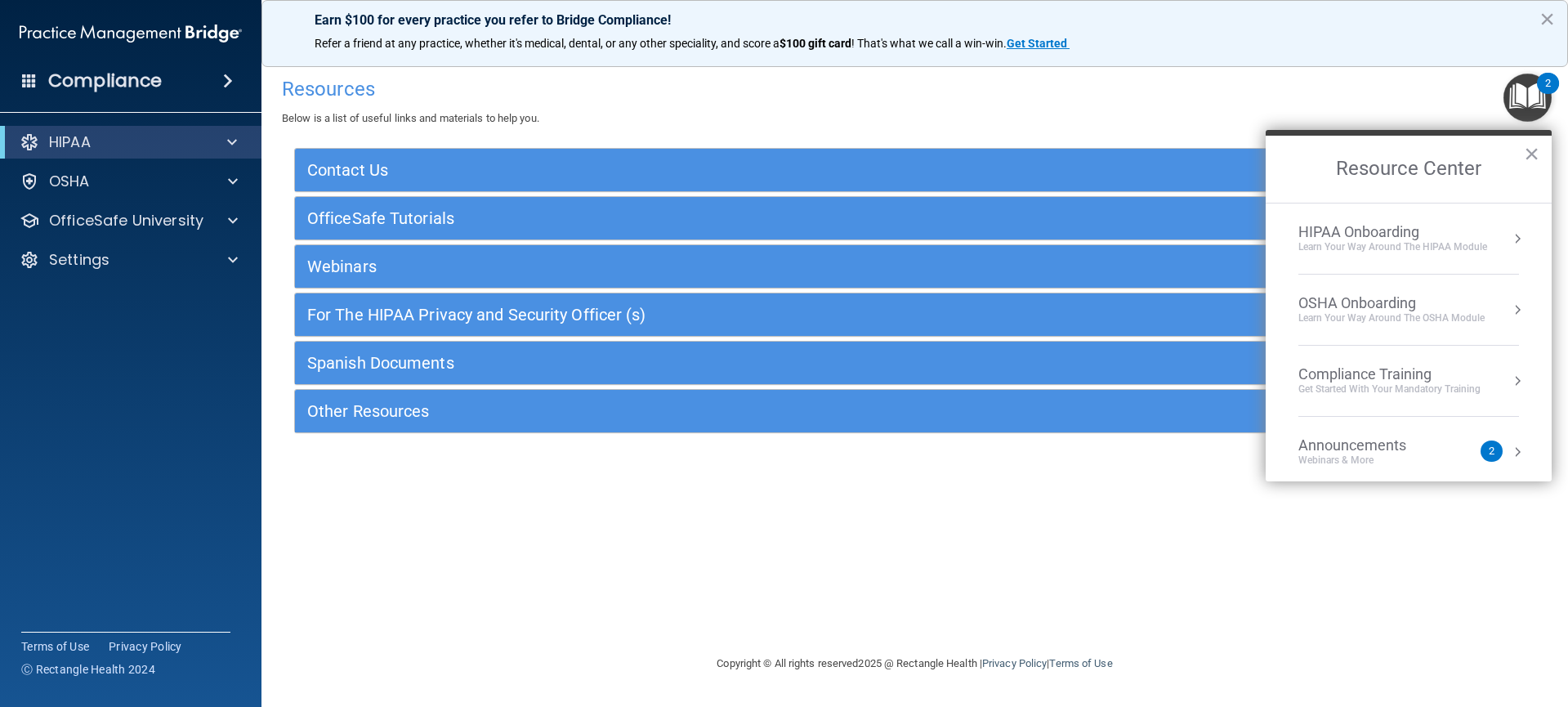
click at [1509, 238] on button "Resource Center" at bounding box center [1517, 238] width 17 height 17
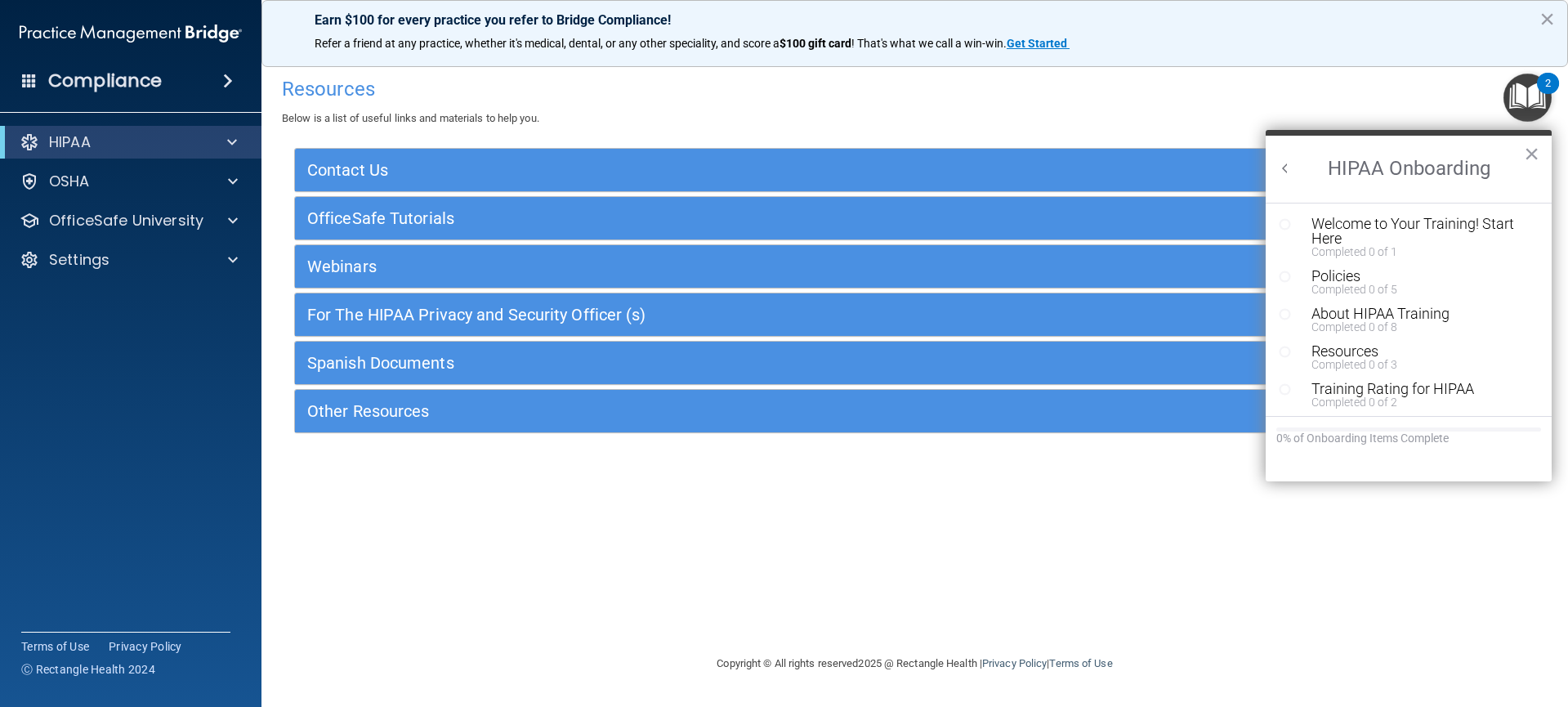
click at [1459, 106] on div "Resources Below is a list of useful links and materials to help you." at bounding box center [915, 98] width 1266 height 59
click at [1367, 111] on div "Resources Below is a list of useful links and materials to help you." at bounding box center [915, 98] width 1266 height 59
click at [1285, 171] on button "Back to Resource Center Home" at bounding box center [1285, 169] width 17 height 17
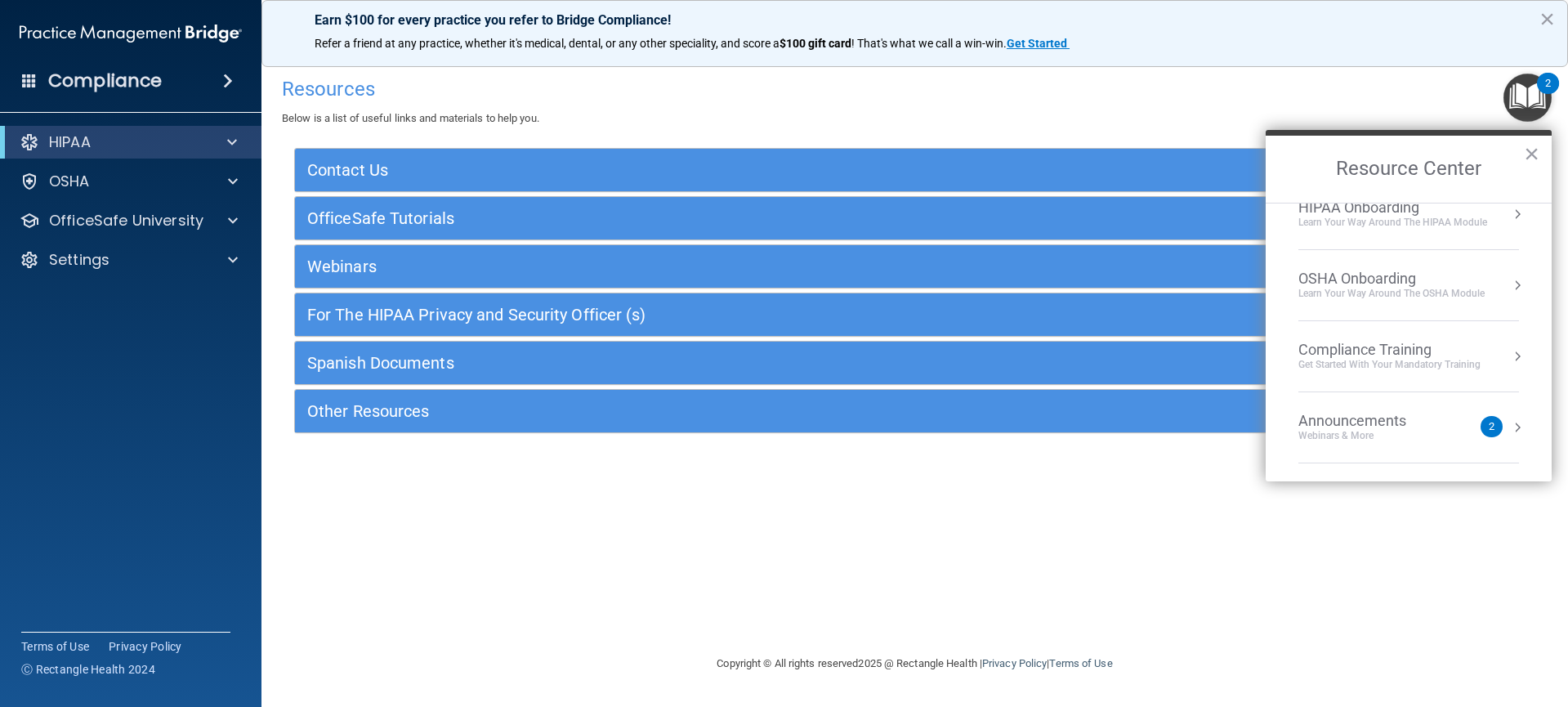
scroll to position [92, 0]
click at [1509, 361] on button "Resource Center" at bounding box center [1517, 360] width 17 height 17
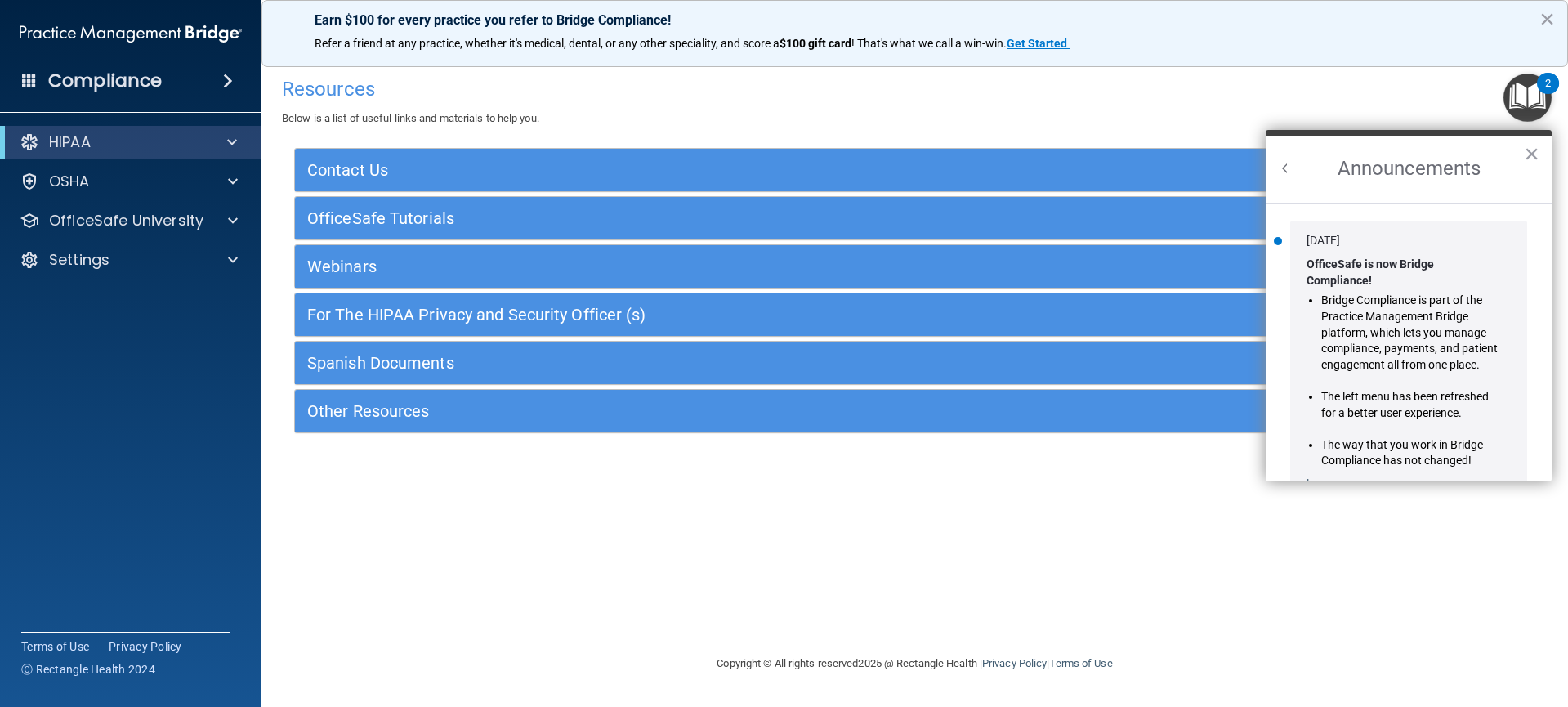
scroll to position [0, 0]
click at [1281, 168] on button "Back to Resource Center Home" at bounding box center [1285, 169] width 17 height 17
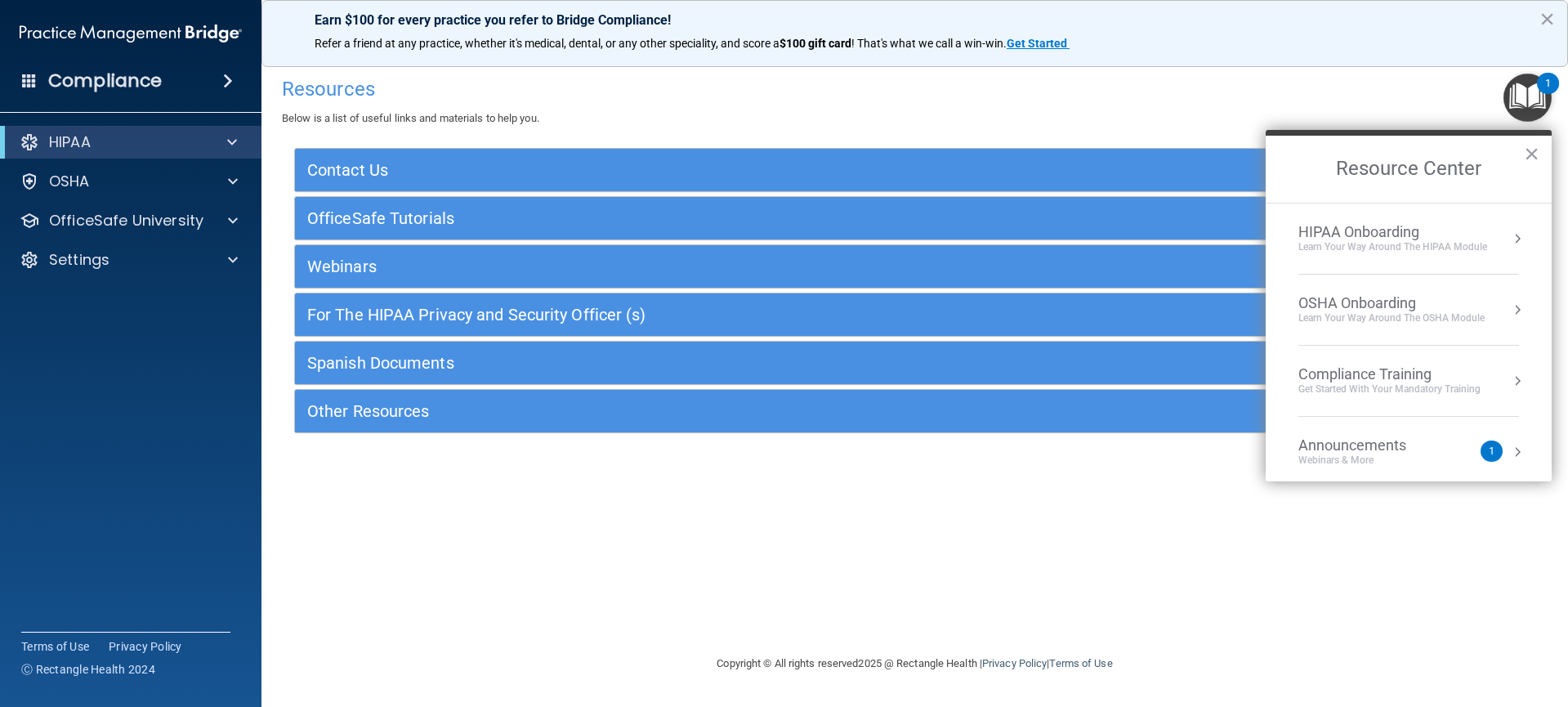
click at [1509, 237] on button "Resource Center" at bounding box center [1517, 238] width 17 height 17
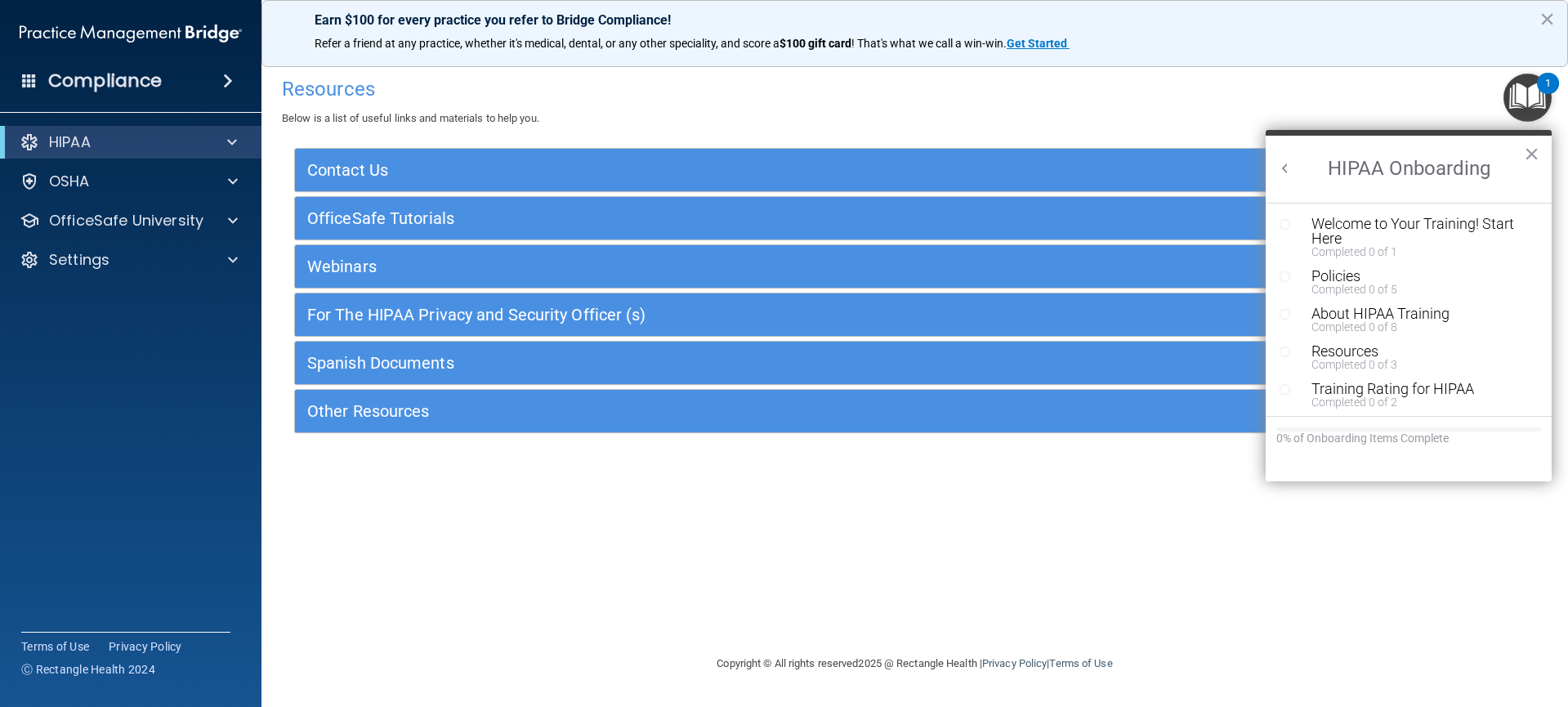
scroll to position [4, 0]
click at [1333, 229] on div "Welcome to Your Training! Start Here" at bounding box center [1414, 228] width 207 height 30
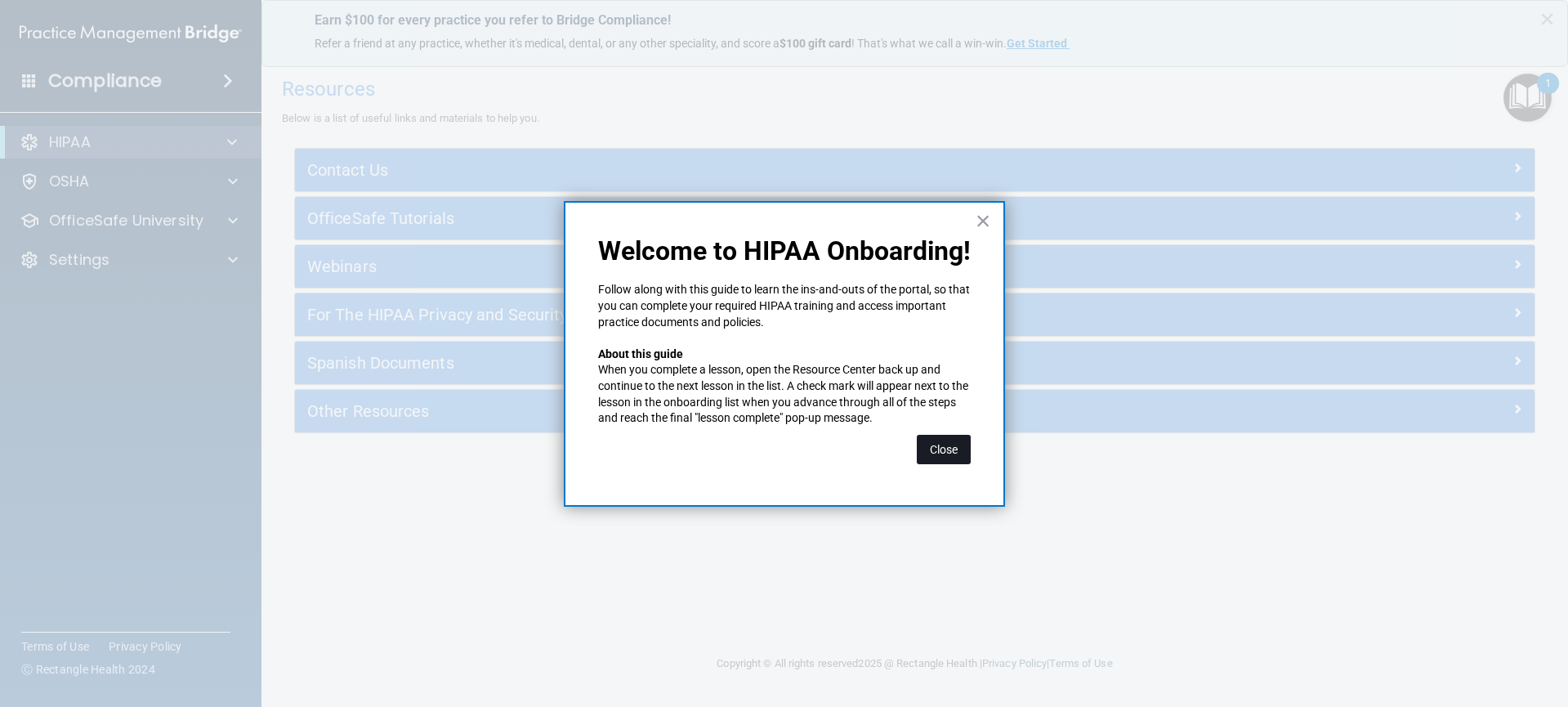
click at [940, 443] on button "Close" at bounding box center [944, 449] width 54 height 30
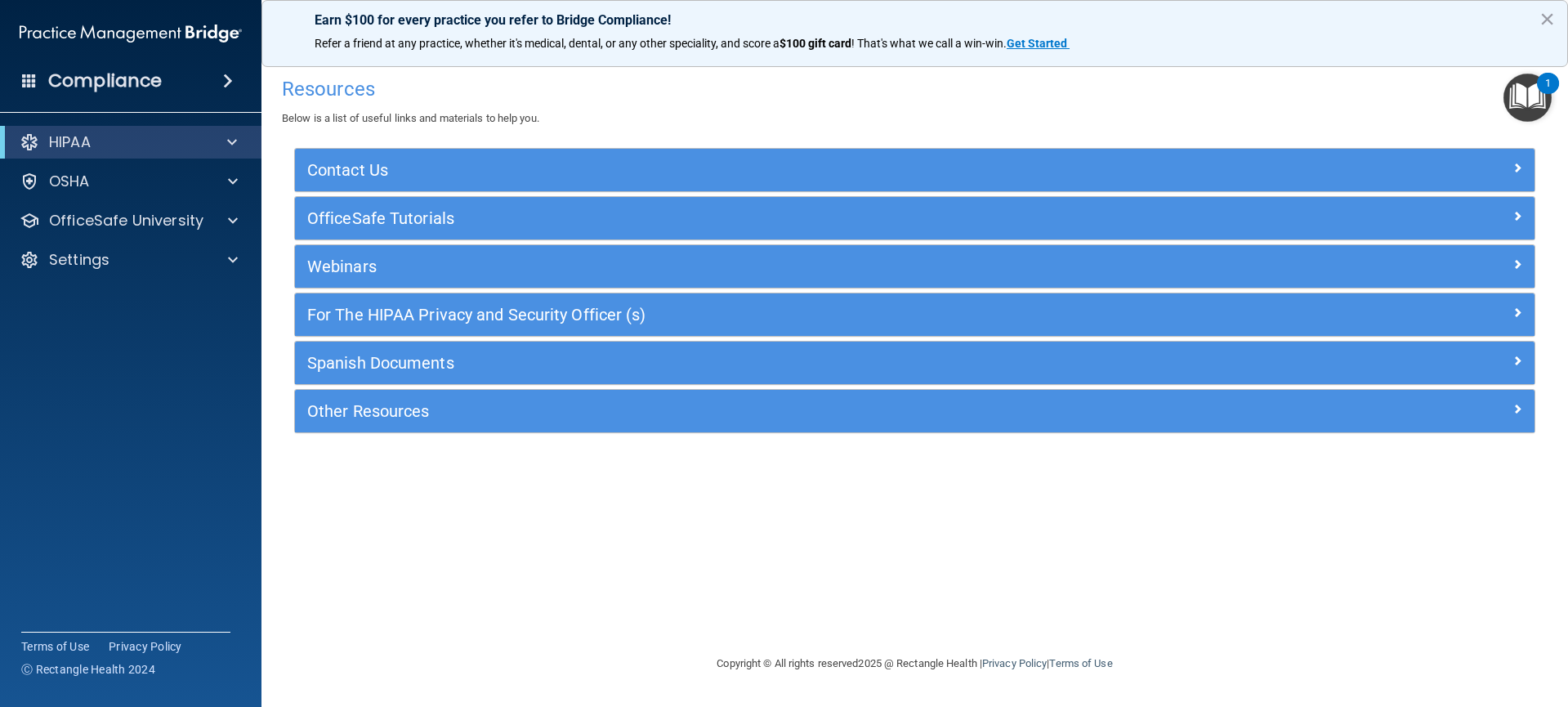
click at [1527, 110] on img "Open Resource Center, 1 new notification" at bounding box center [1527, 97] width 48 height 48
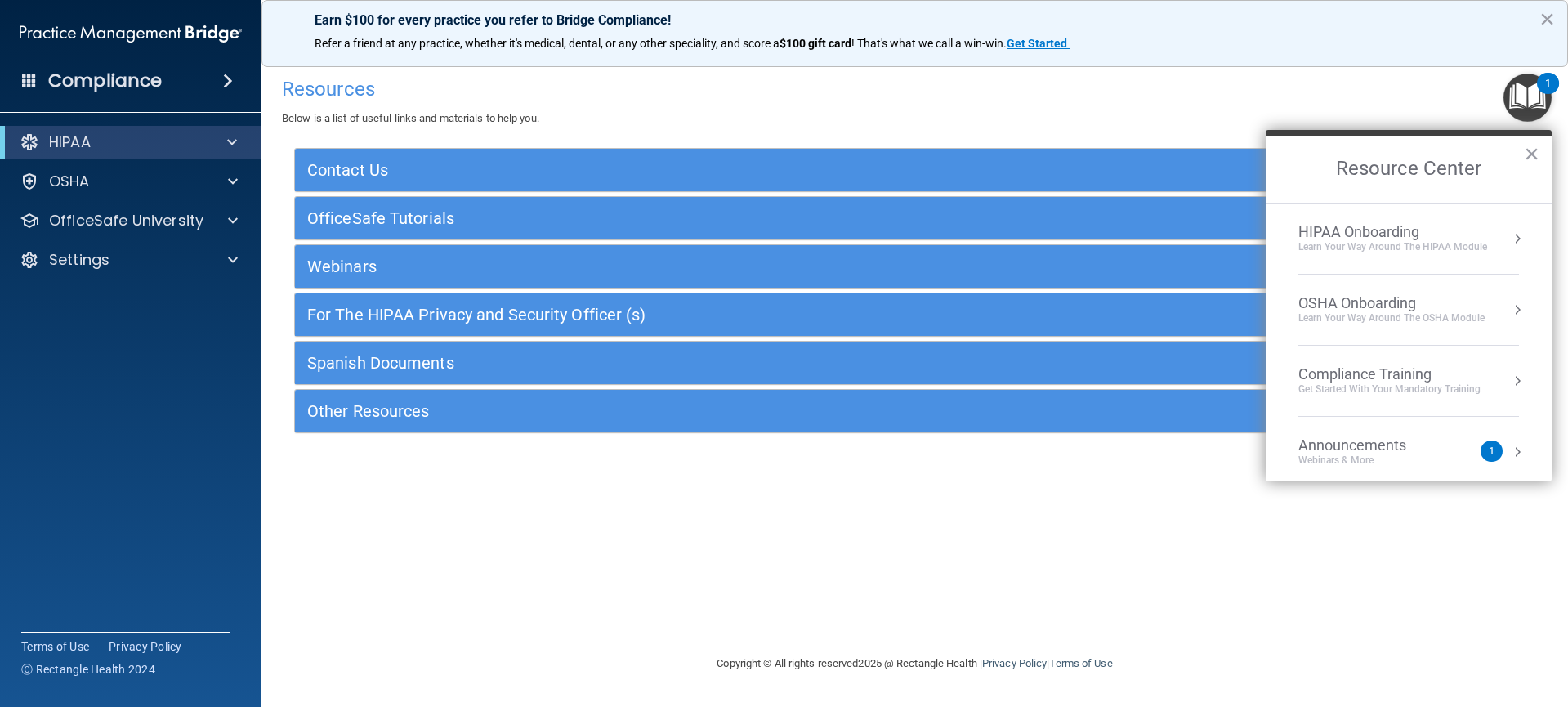
click at [1492, 232] on div "HIPAA Onboarding Learn Your Way around the HIPAA module" at bounding box center [1408, 238] width 221 height 31
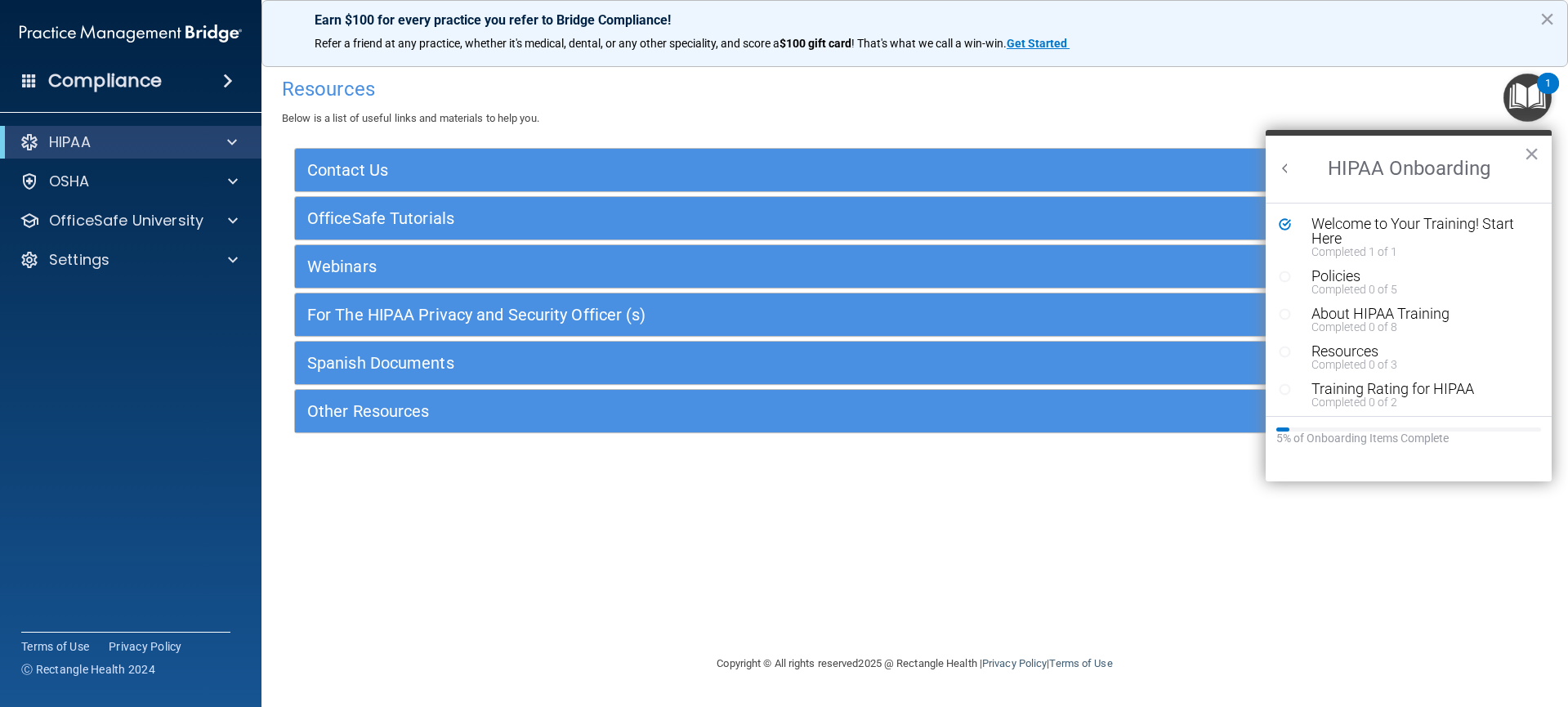
scroll to position [0, 0]
click at [1331, 276] on div "Policies" at bounding box center [1414, 276] width 207 height 15
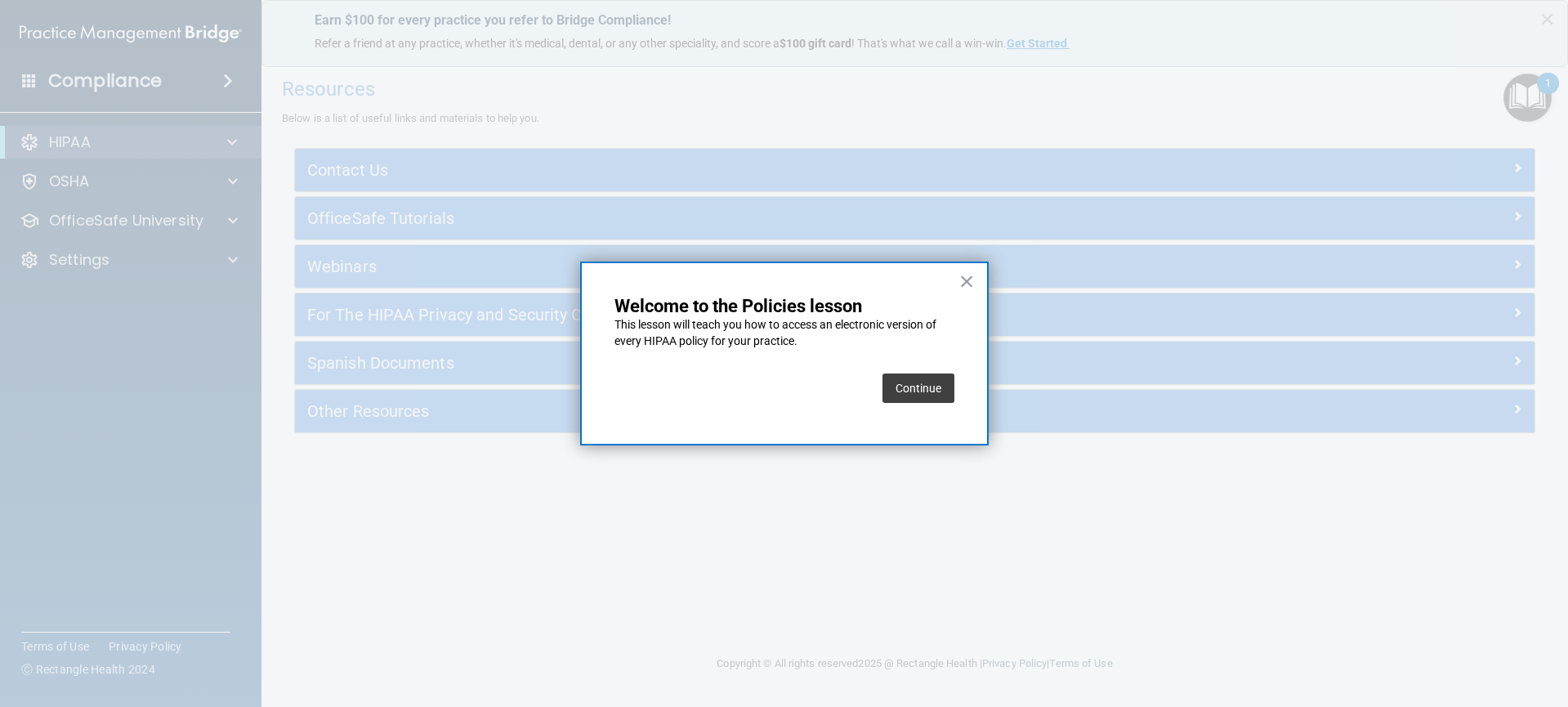
click at [899, 389] on button "Continue" at bounding box center [918, 388] width 71 height 30
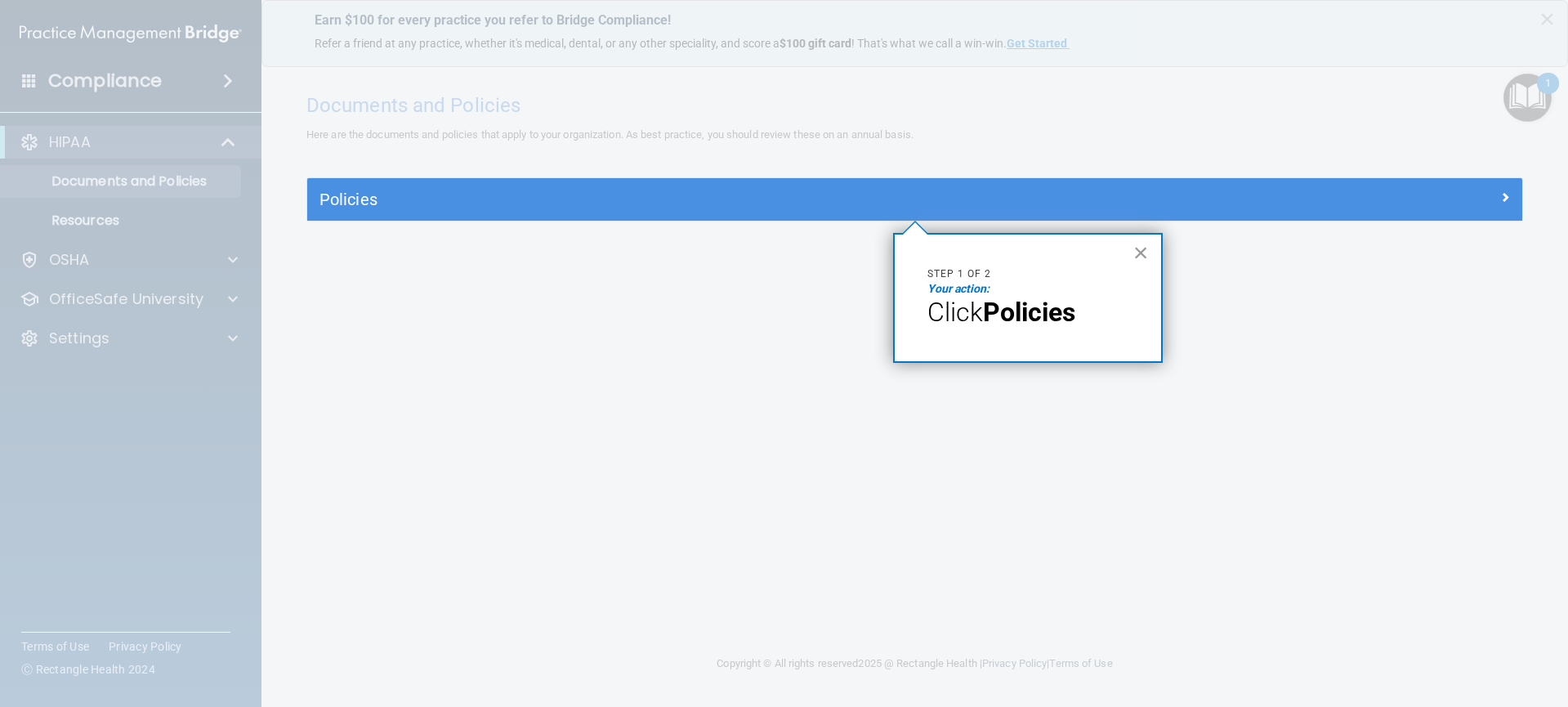
click at [1137, 264] on button "×" at bounding box center [1140, 252] width 16 height 26
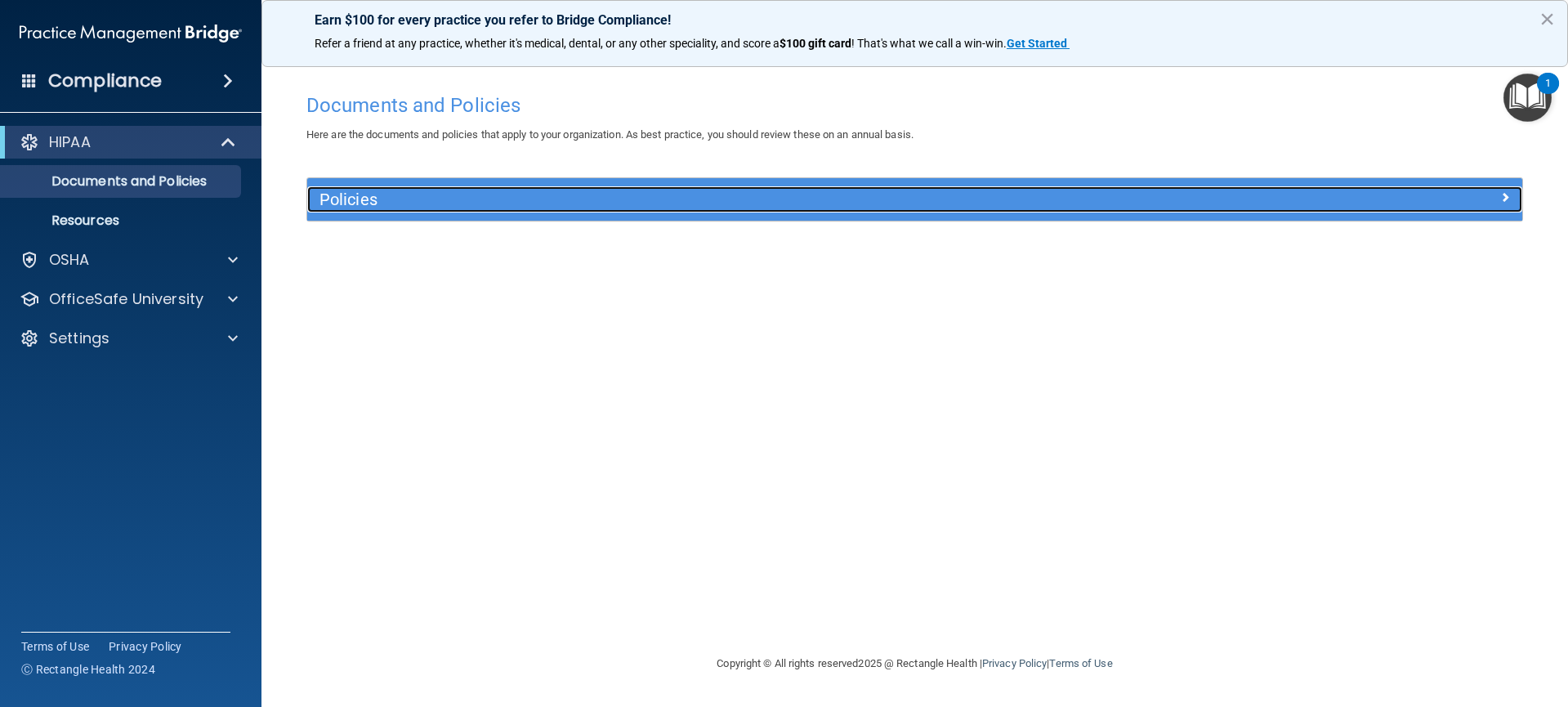
click at [367, 209] on div "Policies" at bounding box center [763, 199] width 911 height 26
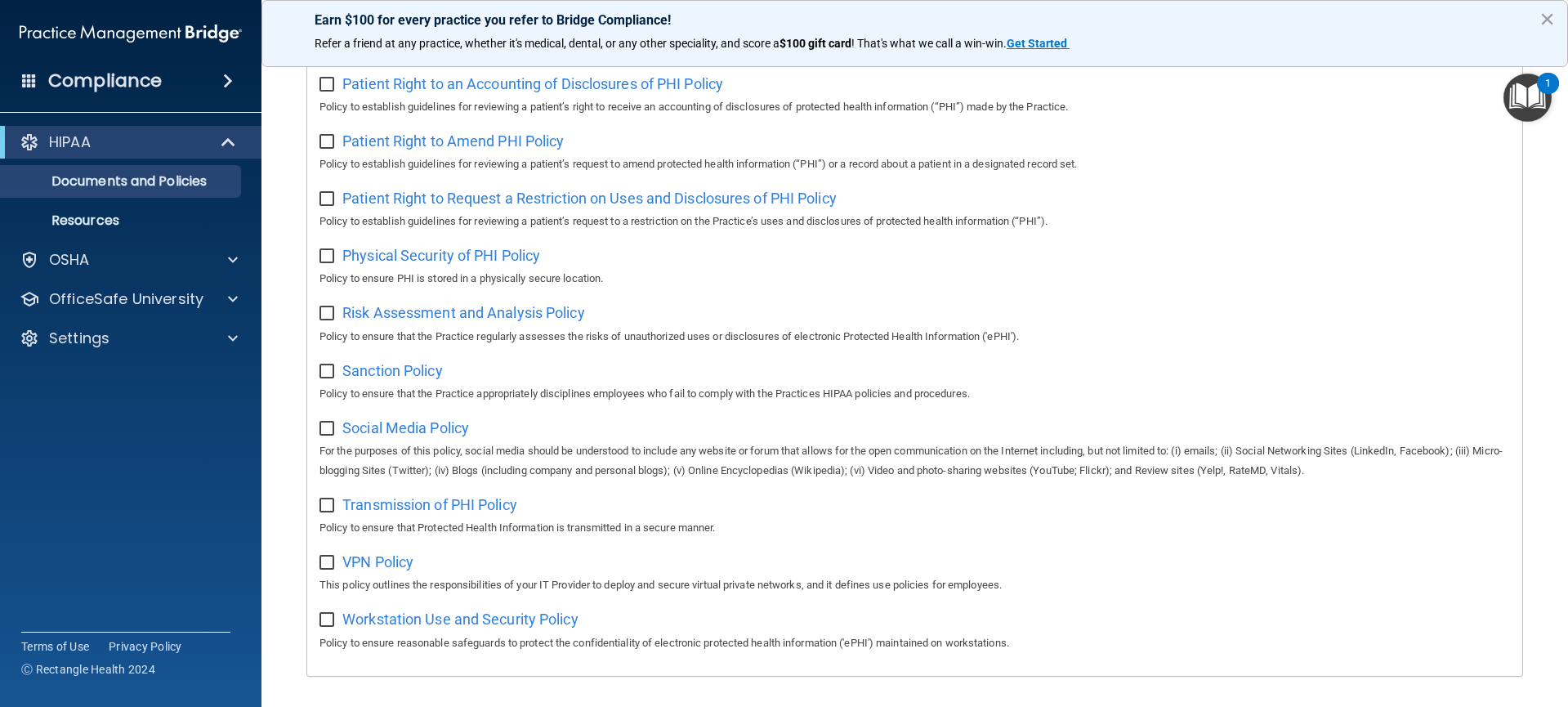
scroll to position [915, 0]
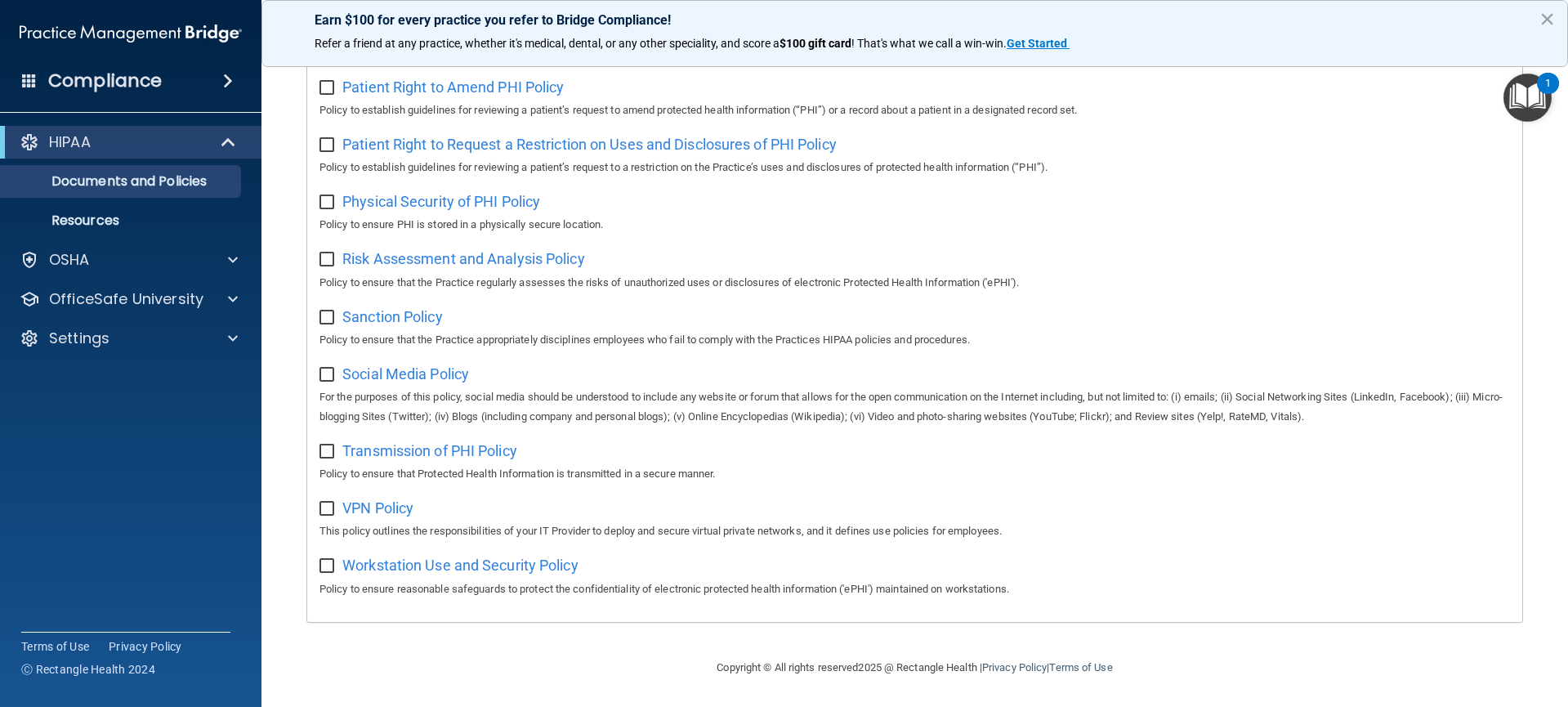
click at [1527, 108] on img "Open Resource Center, 1 new notification" at bounding box center [1527, 97] width 48 height 48
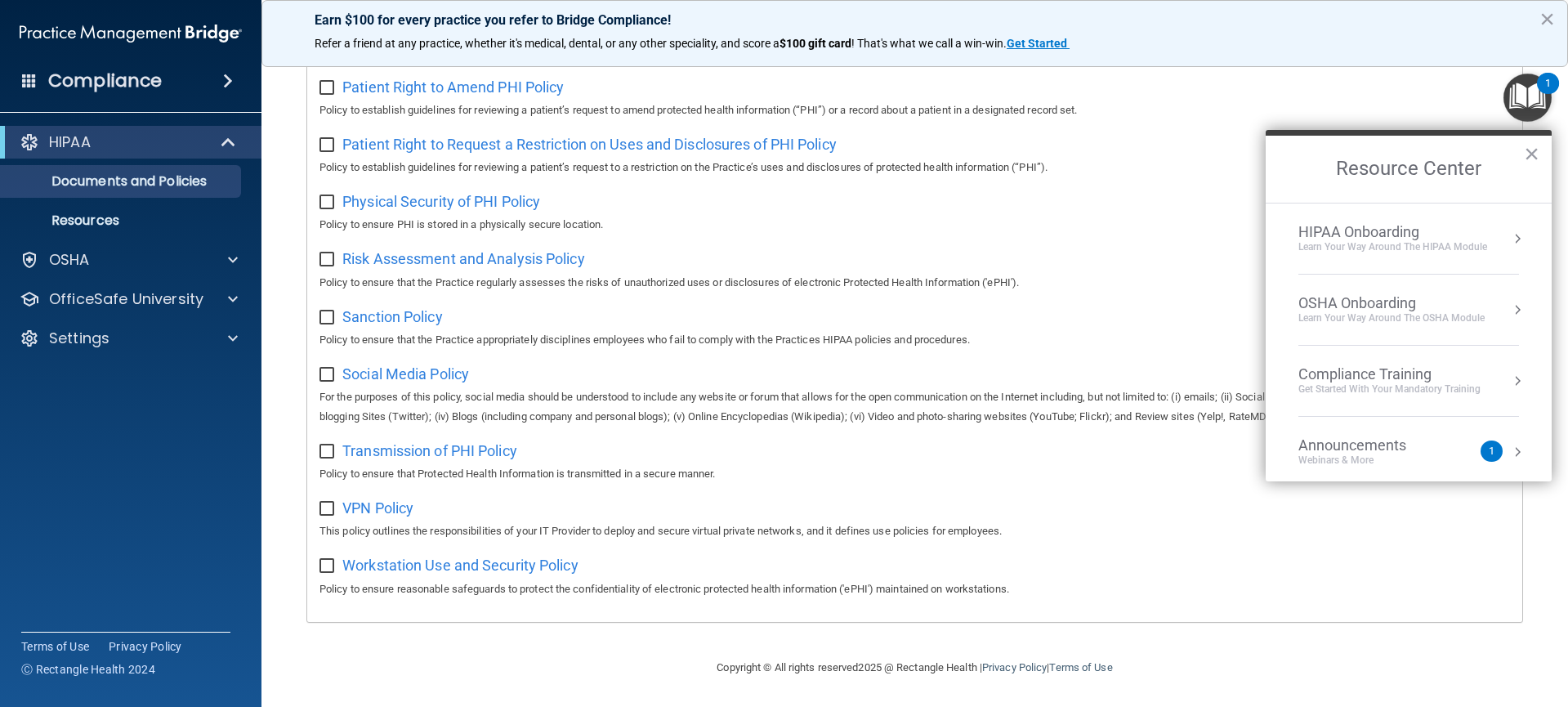
click at [1492, 235] on div "HIPAA Onboarding Learn Your Way around the HIPAA module" at bounding box center [1408, 238] width 221 height 31
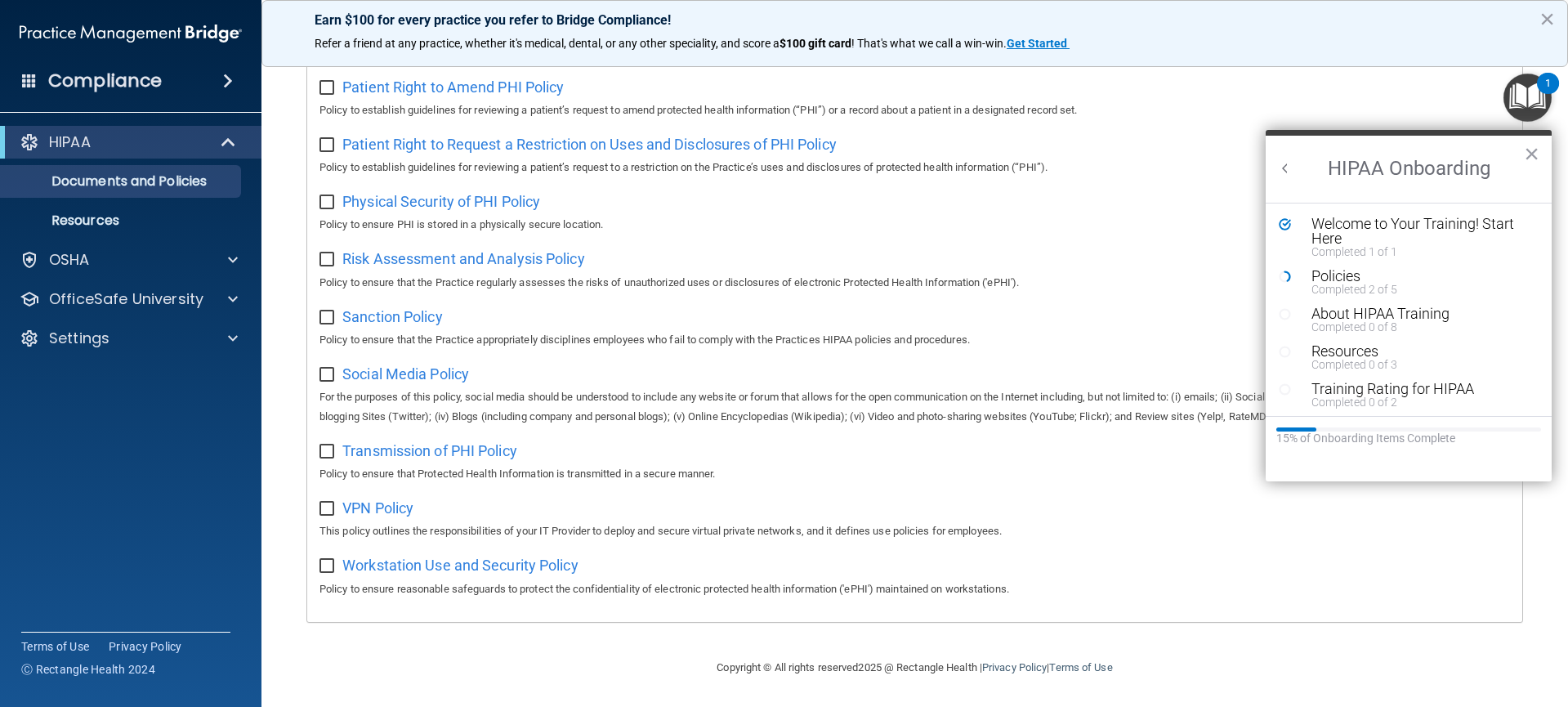
scroll to position [0, 0]
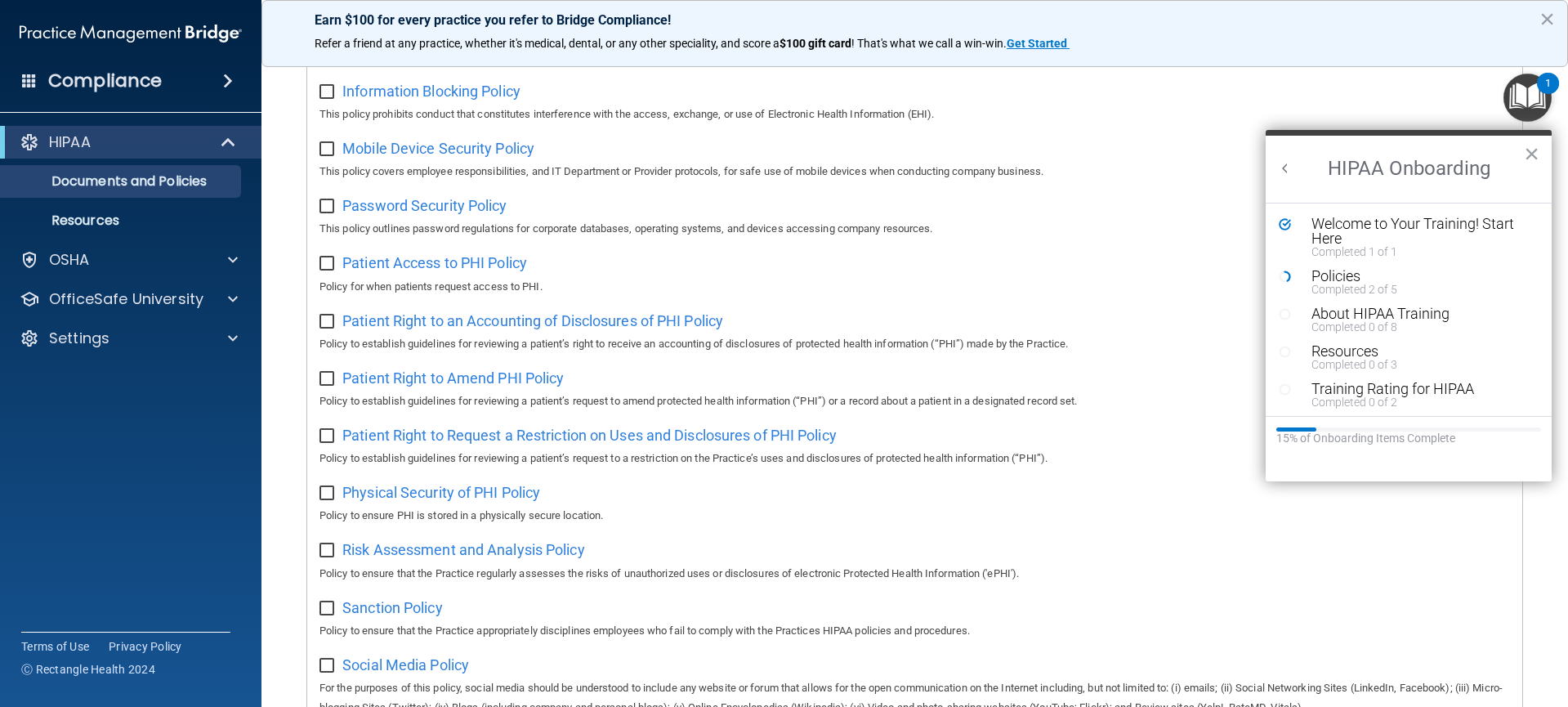
click at [292, 233] on main "Documents and Policies Here are the documents and policies that apply to your o…" at bounding box center [915, 379] width 1306 height 654
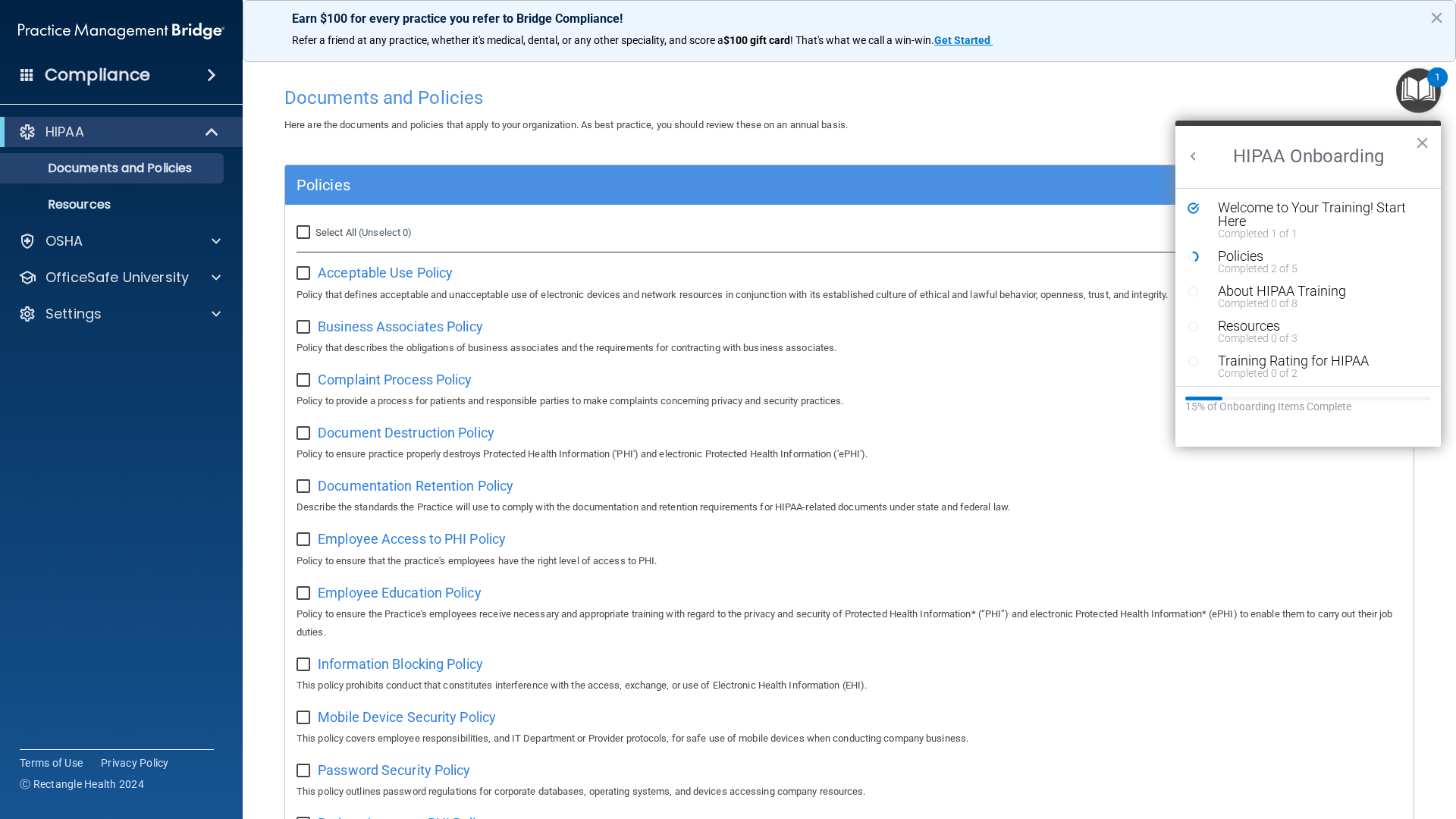
click at [73, 23] on img at bounding box center [121, 30] width 206 height 30
click at [33, 3] on div "Compliance" at bounding box center [121, 46] width 213 height 92
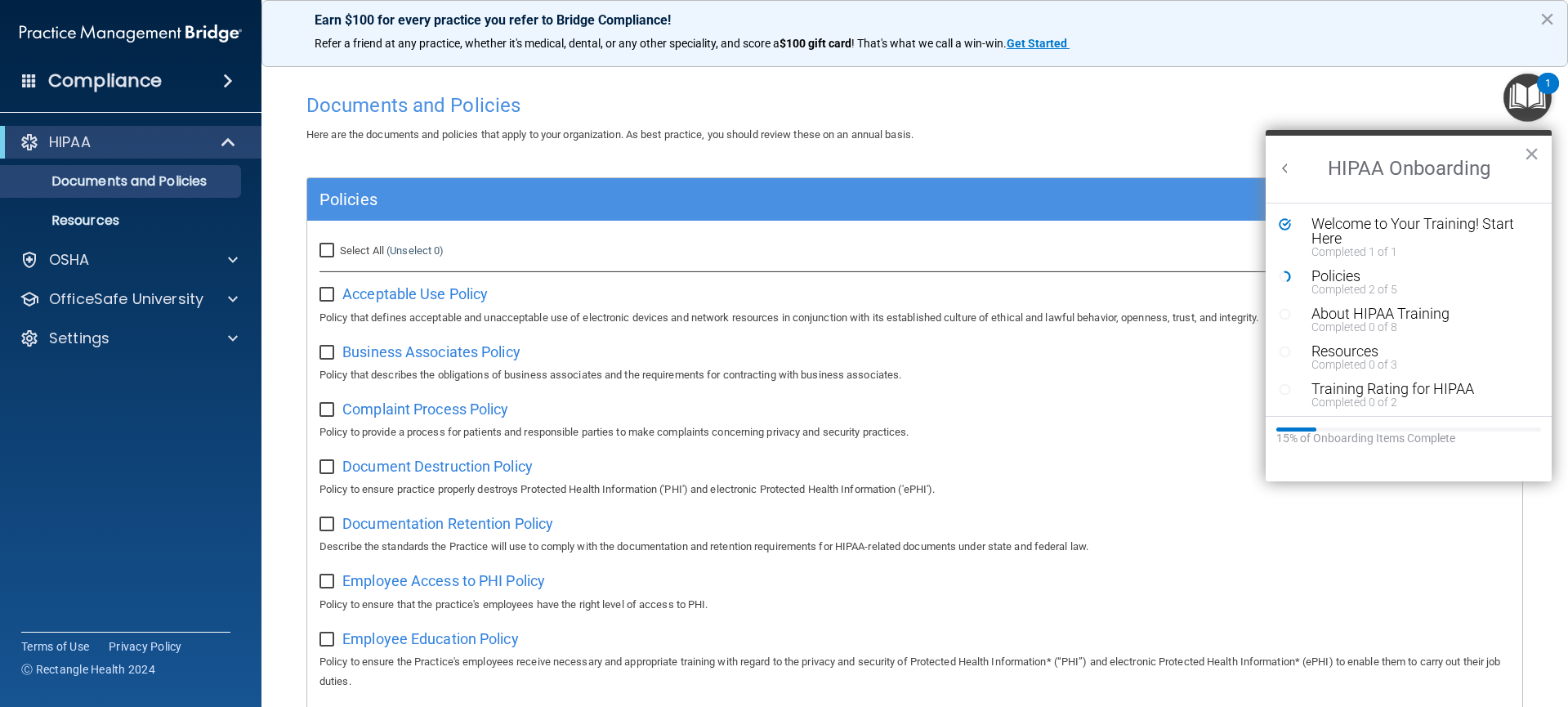
click at [326, 292] on input "checkbox" at bounding box center [328, 295] width 19 height 13
checkbox input "true"
click at [611, 339] on div "Business Associates Policy Policy that describes the obligations of business as…" at bounding box center [914, 362] width 1190 height 46
click at [436, 299] on span "Acceptable Use Policy" at bounding box center [415, 293] width 146 height 17
click at [330, 355] on input "checkbox" at bounding box center [328, 353] width 19 height 13
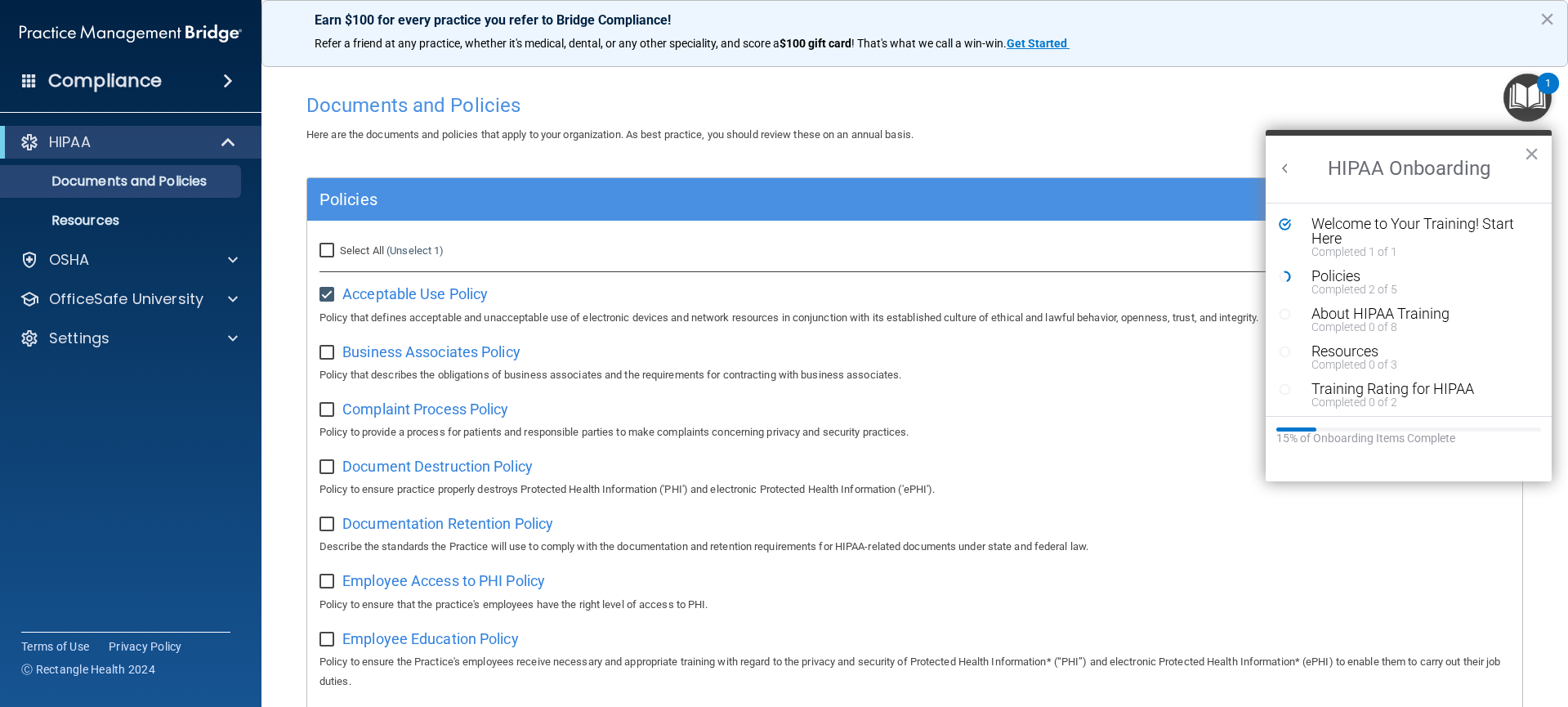
checkbox input "true"
click at [334, 414] on input "checkbox" at bounding box center [328, 410] width 19 height 13
checkbox input "true"
click at [333, 467] on input "checkbox" at bounding box center [328, 468] width 19 height 13
checkbox input "true"
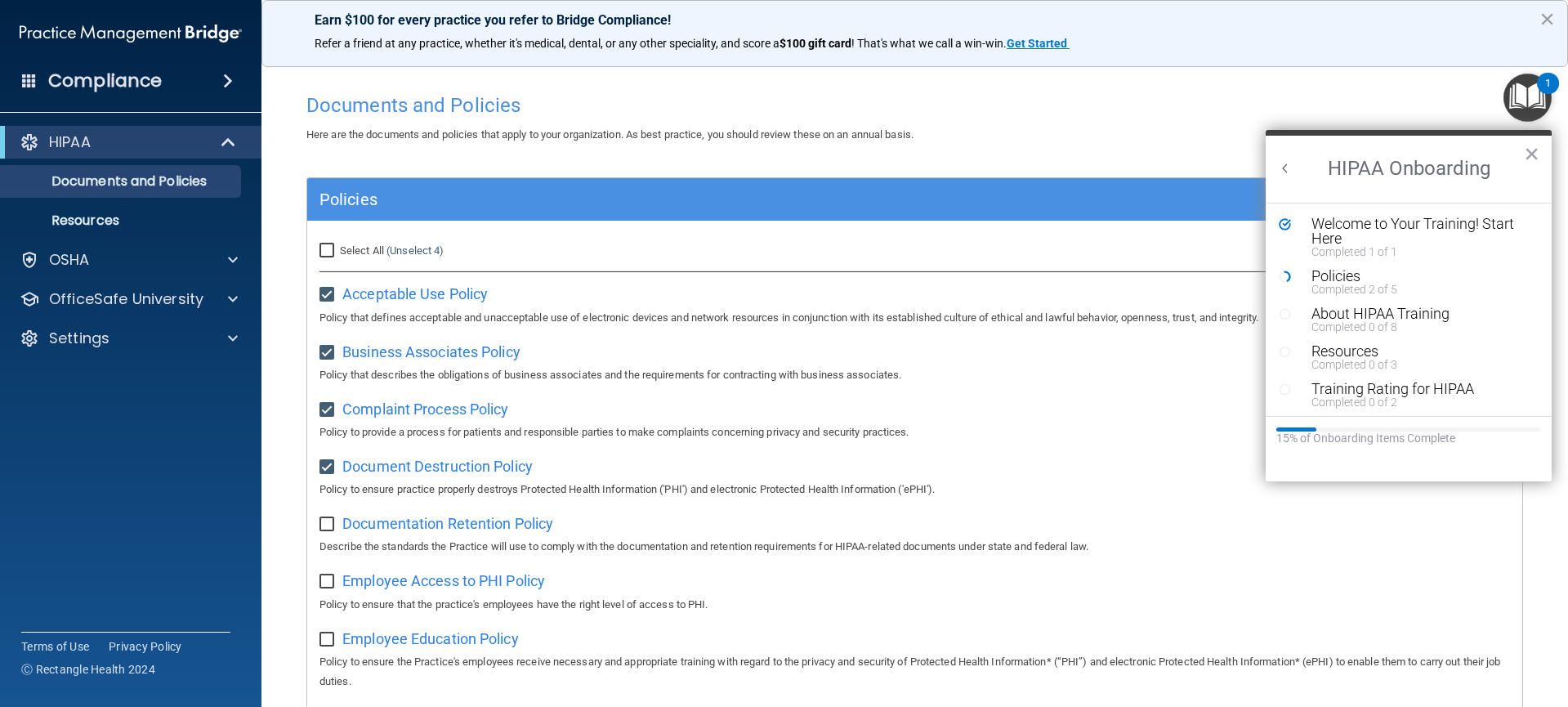
click at [331, 524] on input "checkbox" at bounding box center [328, 524] width 19 height 13
checkbox input "true"
drag, startPoint x: 328, startPoint y: 583, endPoint x: 340, endPoint y: 575, distance: 14.4
click at [328, 584] on input "checkbox" at bounding box center [328, 582] width 19 height 13
checkbox input "true"
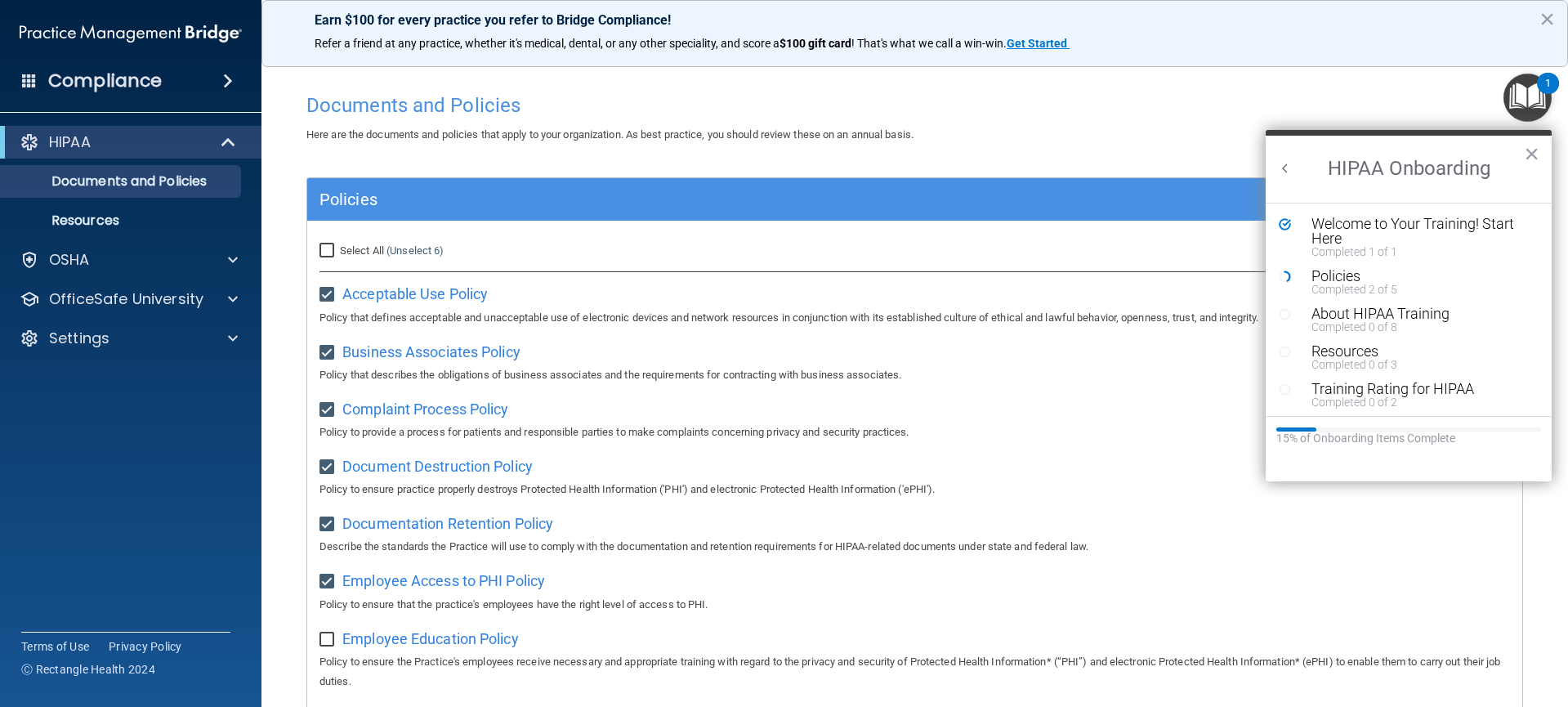
click at [328, 249] on input "Select All (Unselect 6) Unselect All" at bounding box center [328, 251] width 19 height 13
checkbox input "true"
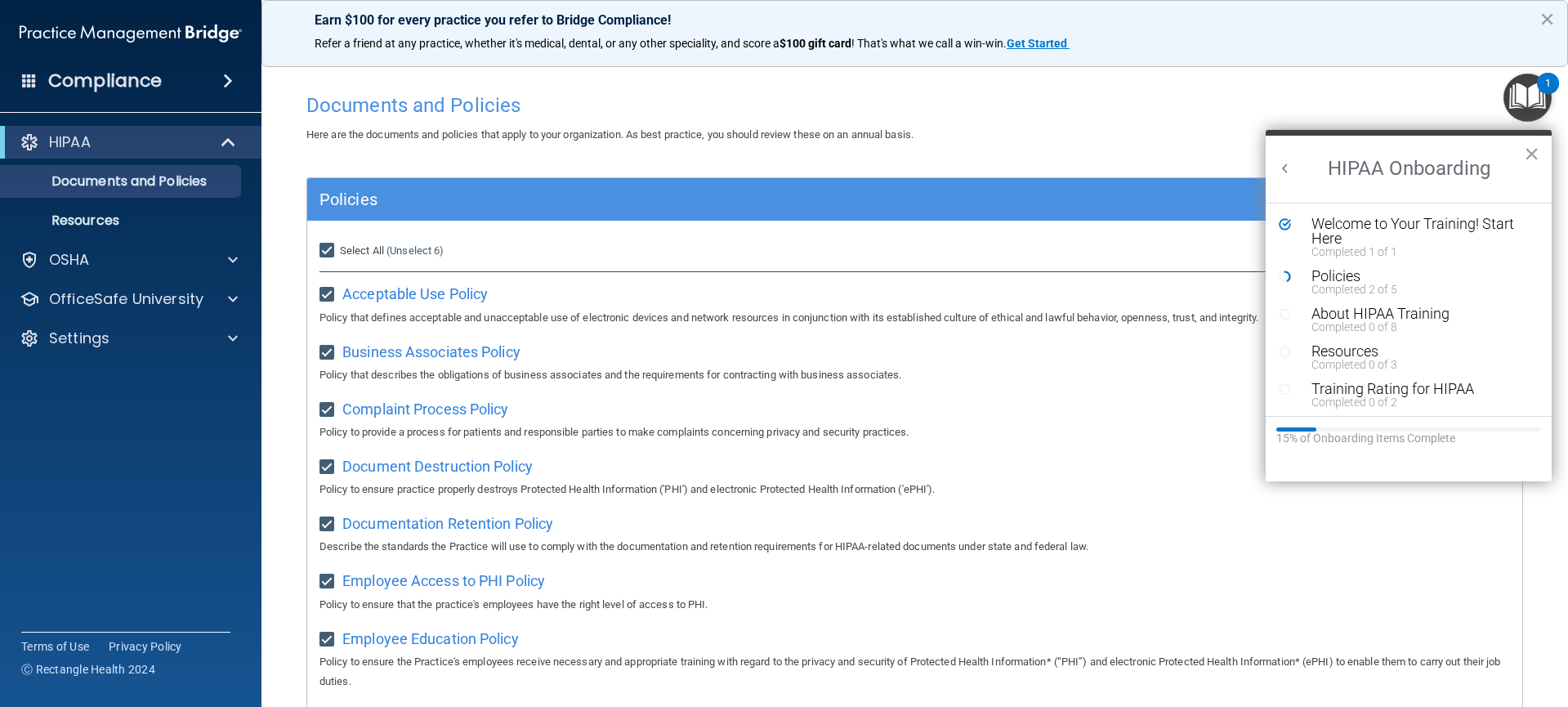
checkbox input "true"
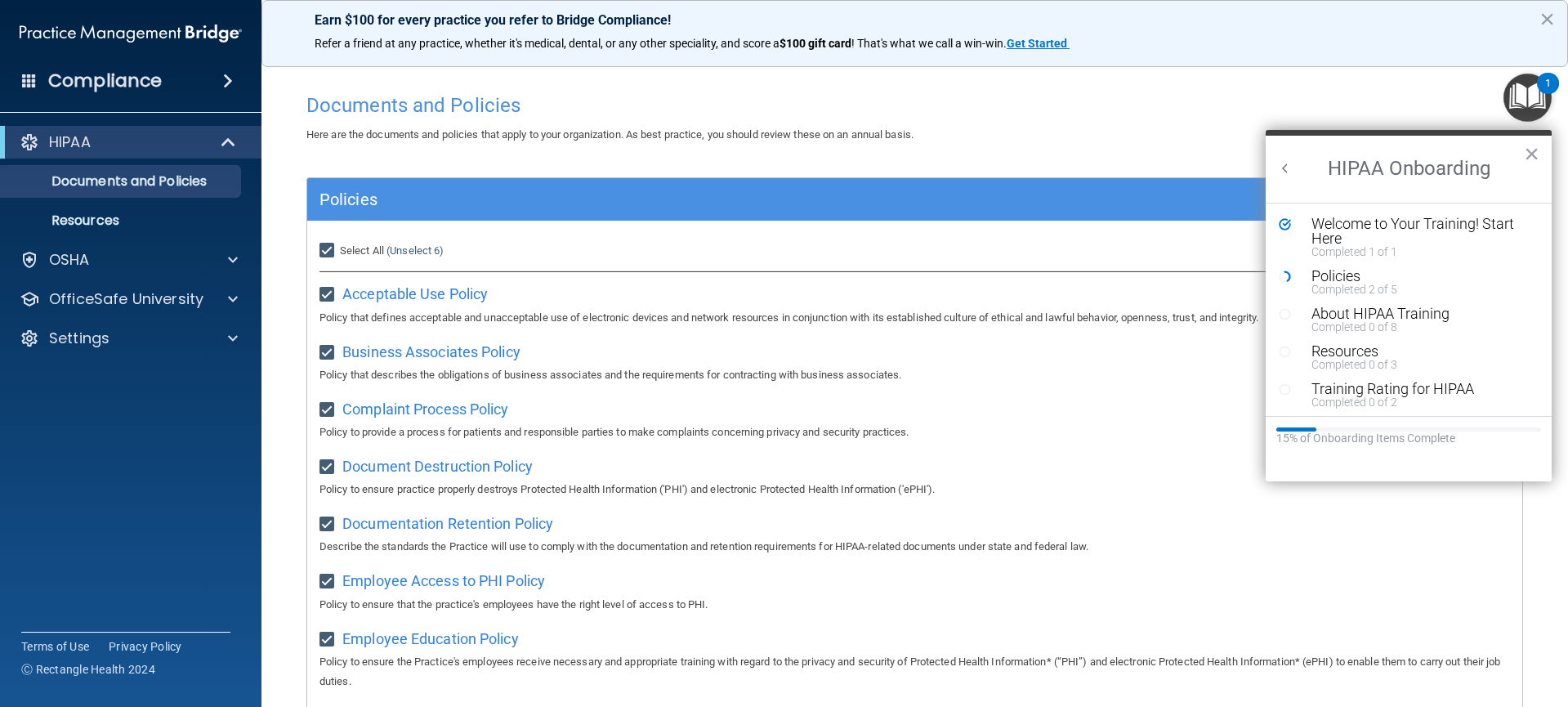
checkbox input "true"
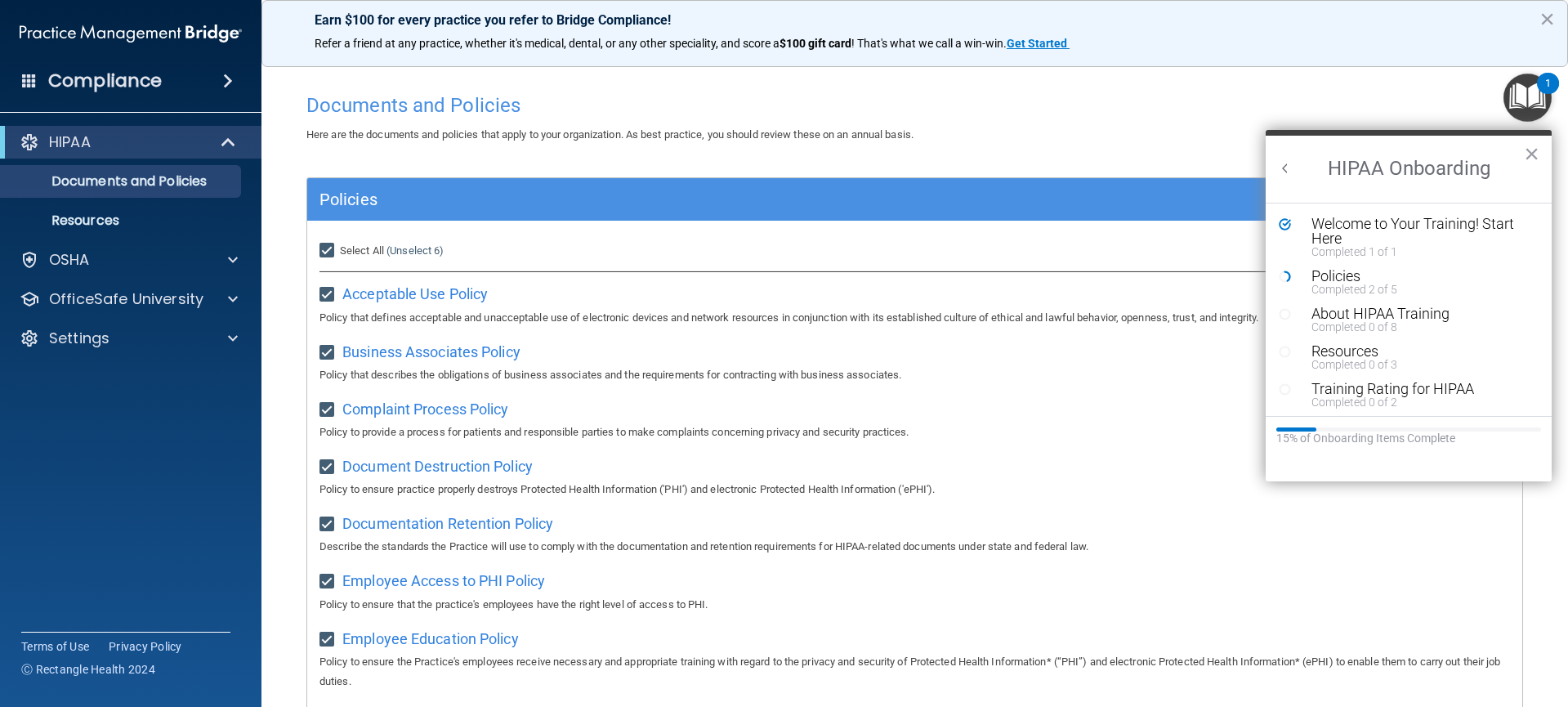
checkbox input "true"
click at [1137, 255] on div "Select All (Unselect 21) Unselect All Print Selected (21)" at bounding box center [914, 251] width 1215 height 36
click at [1533, 158] on button "×" at bounding box center [1531, 153] width 16 height 26
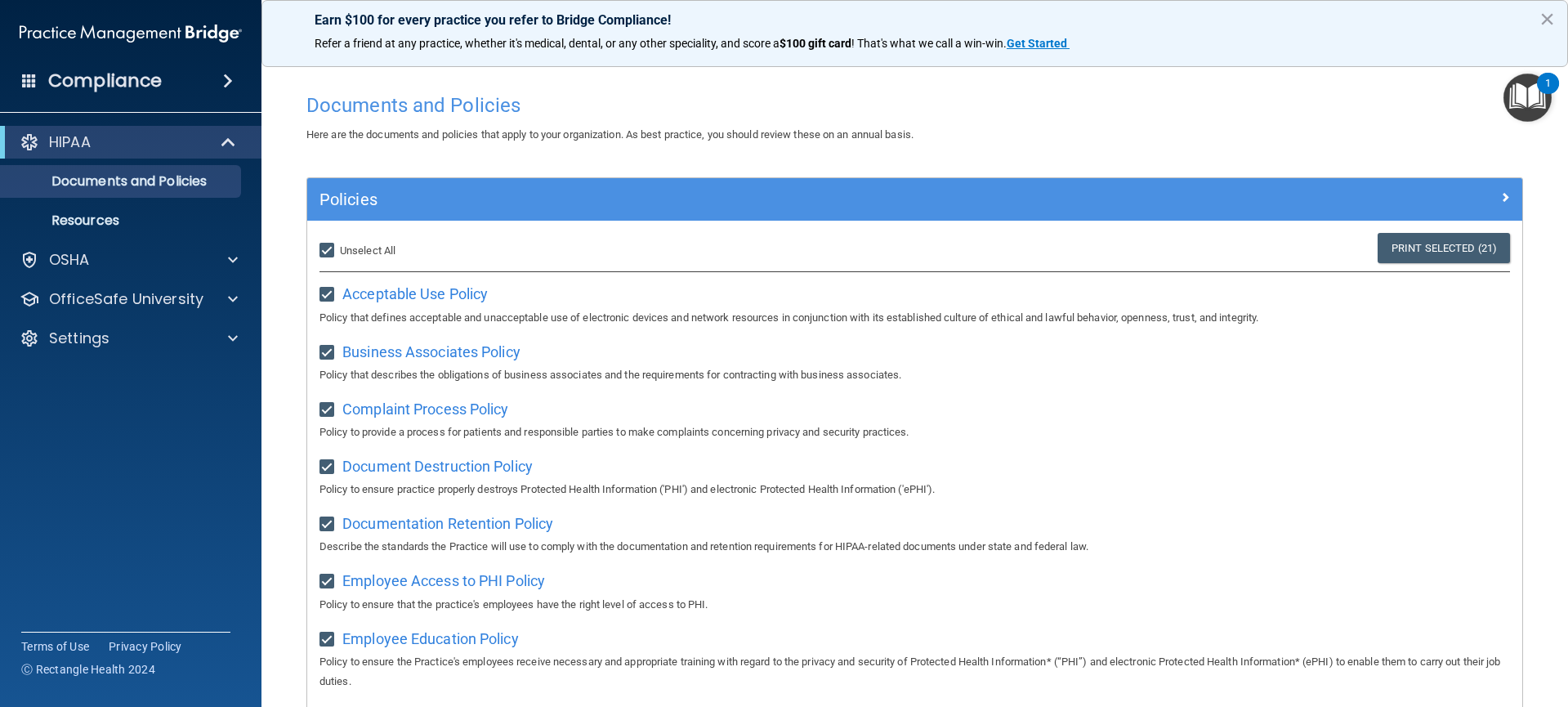
click at [327, 251] on input "Select All (Unselect 21) Unselect All" at bounding box center [328, 251] width 19 height 13
checkbox input "false"
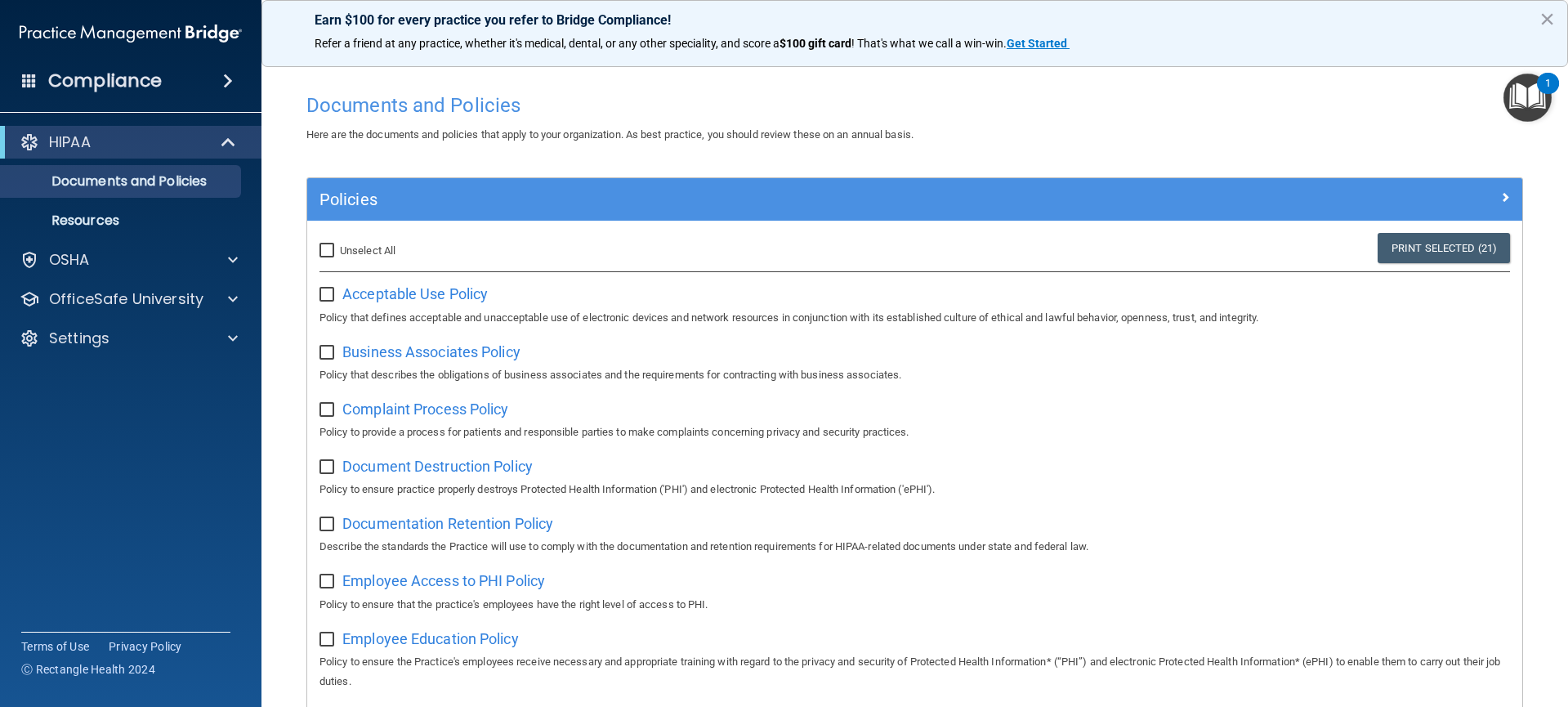
checkbox input "false"
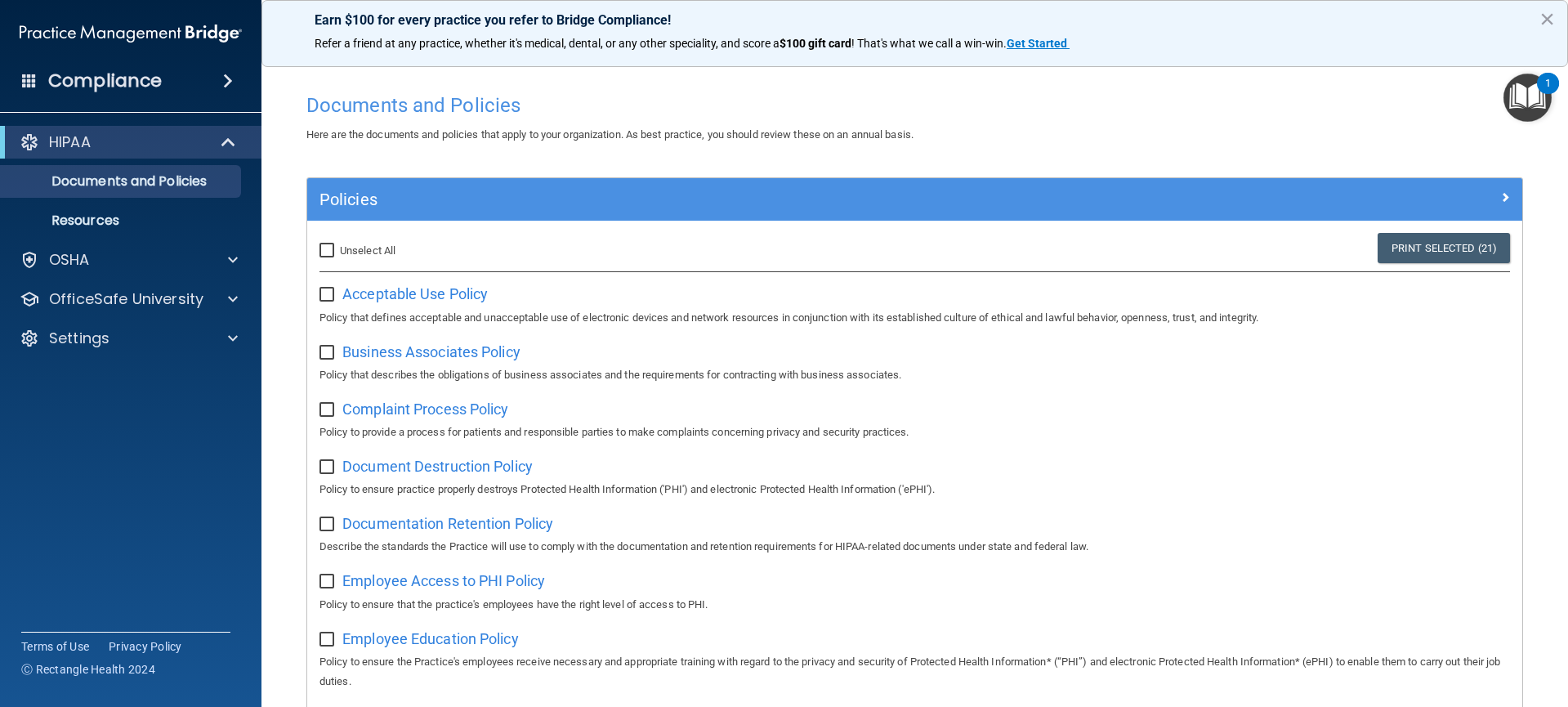
checkbox input "false"
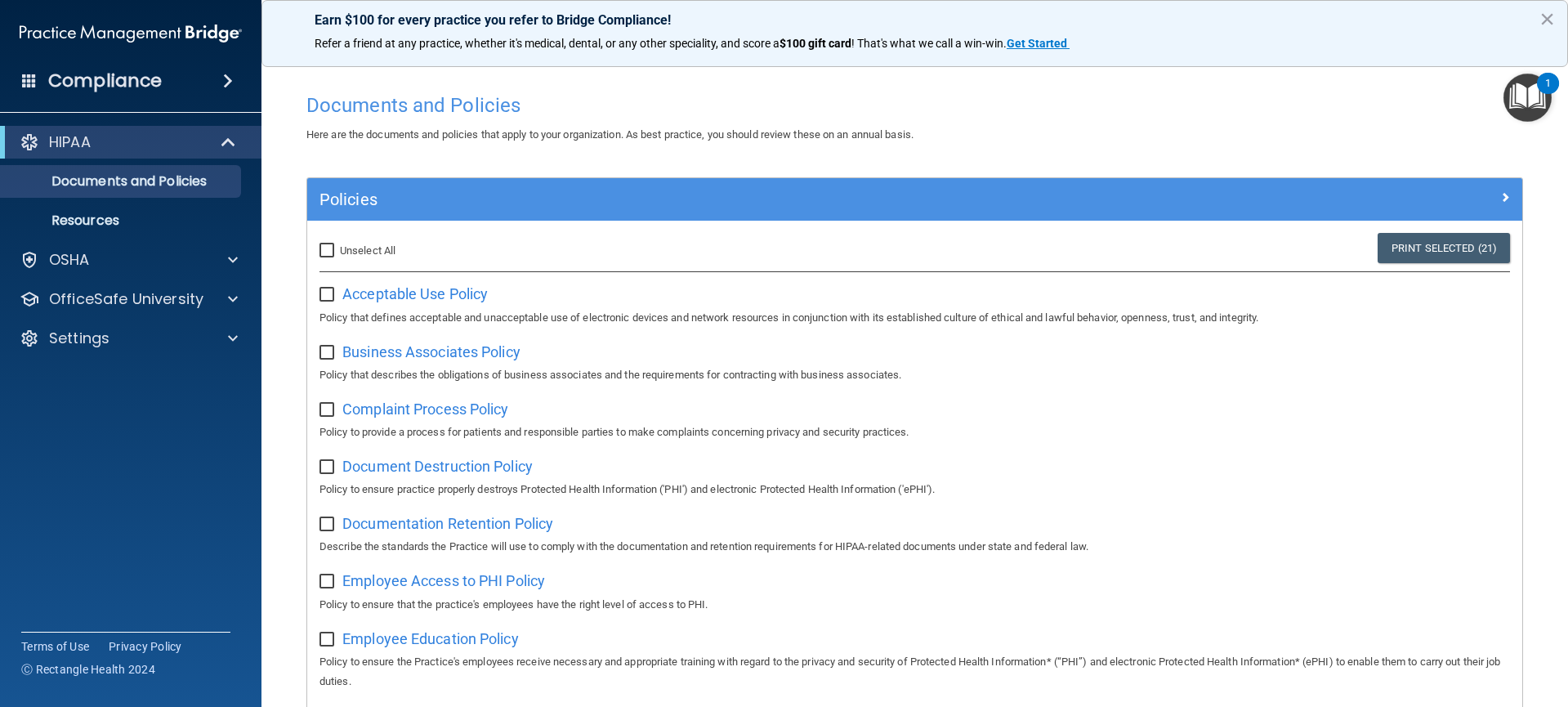
checkbox input "false"
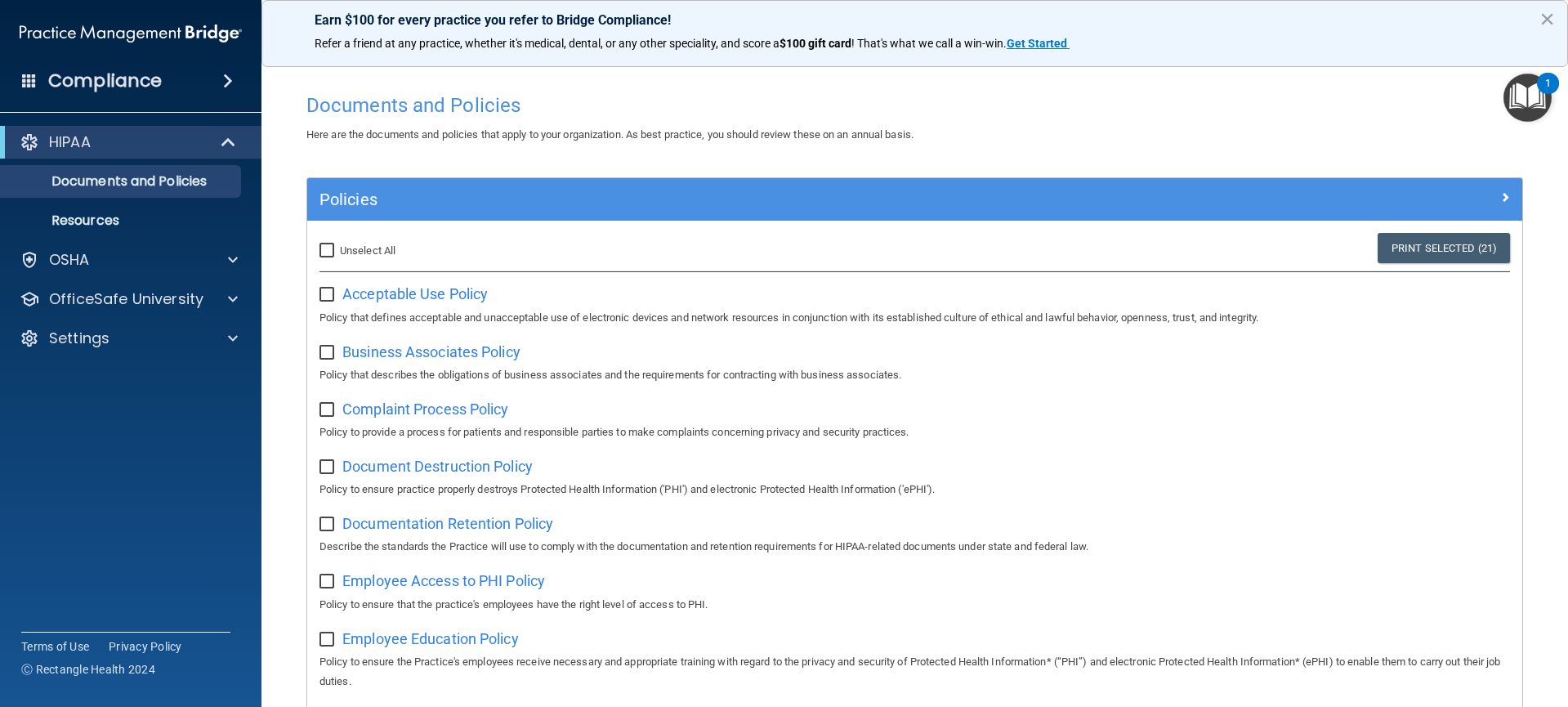
checkbox input "false"
click at [326, 256] on input "Select All (Unselect 0) Unselect All" at bounding box center [328, 251] width 19 height 13
checkbox input "true"
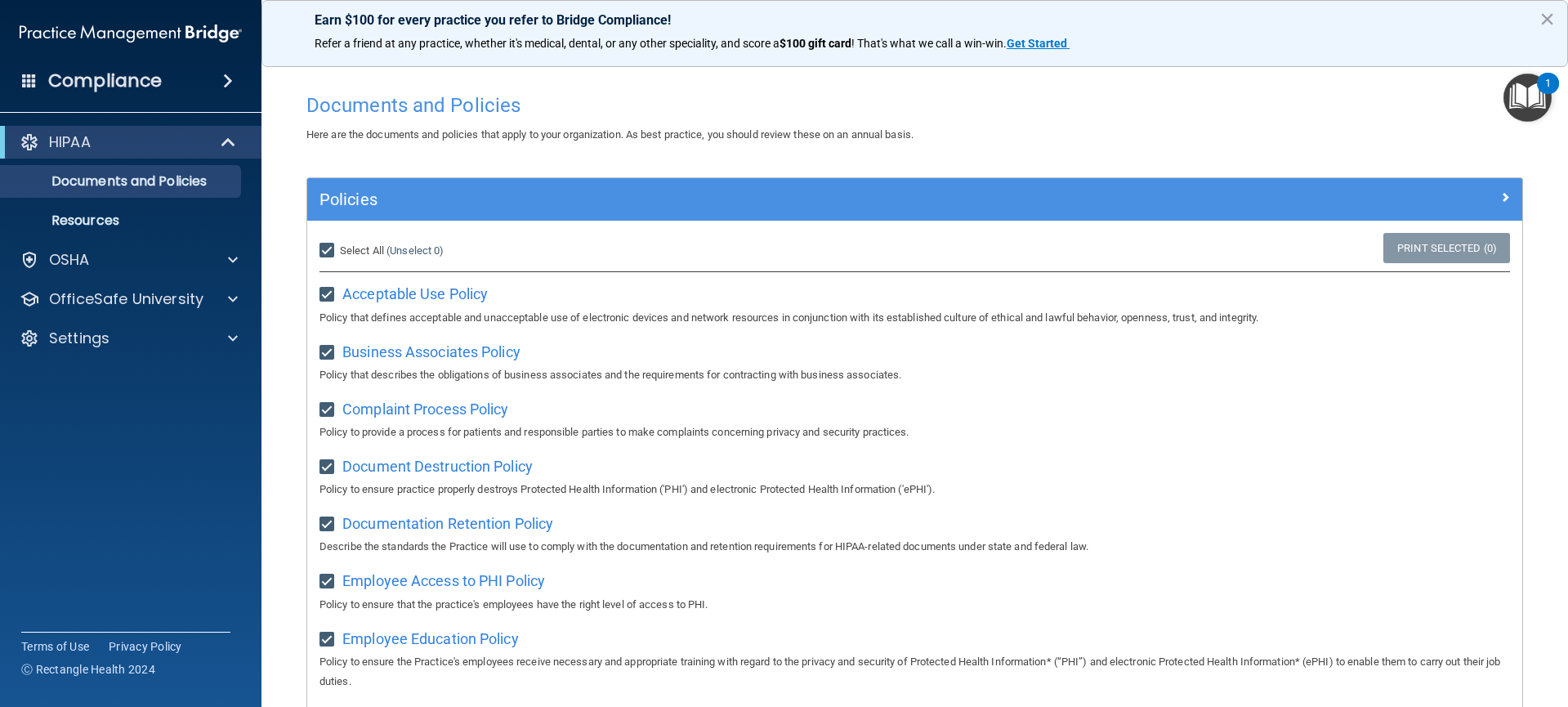
checkbox input "true"
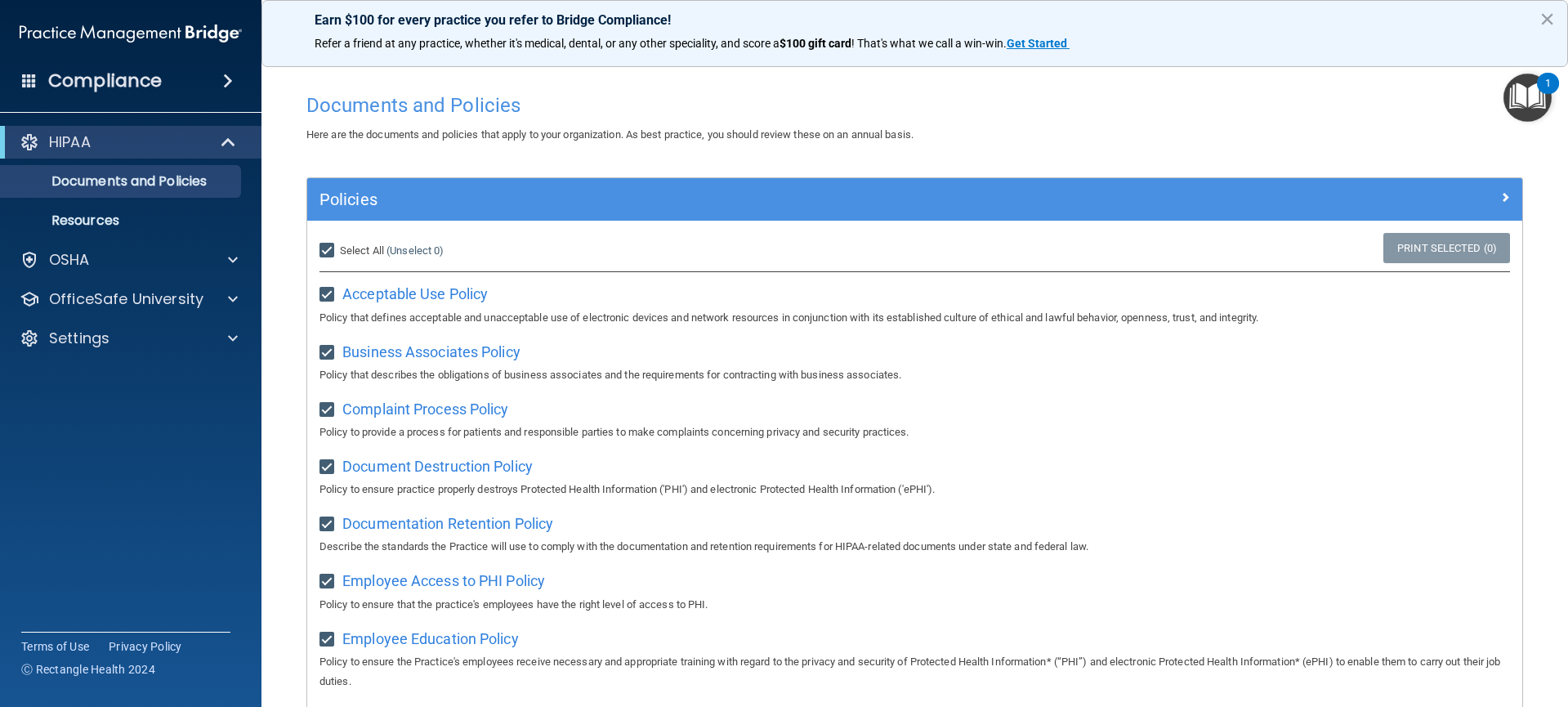
checkbox input "true"
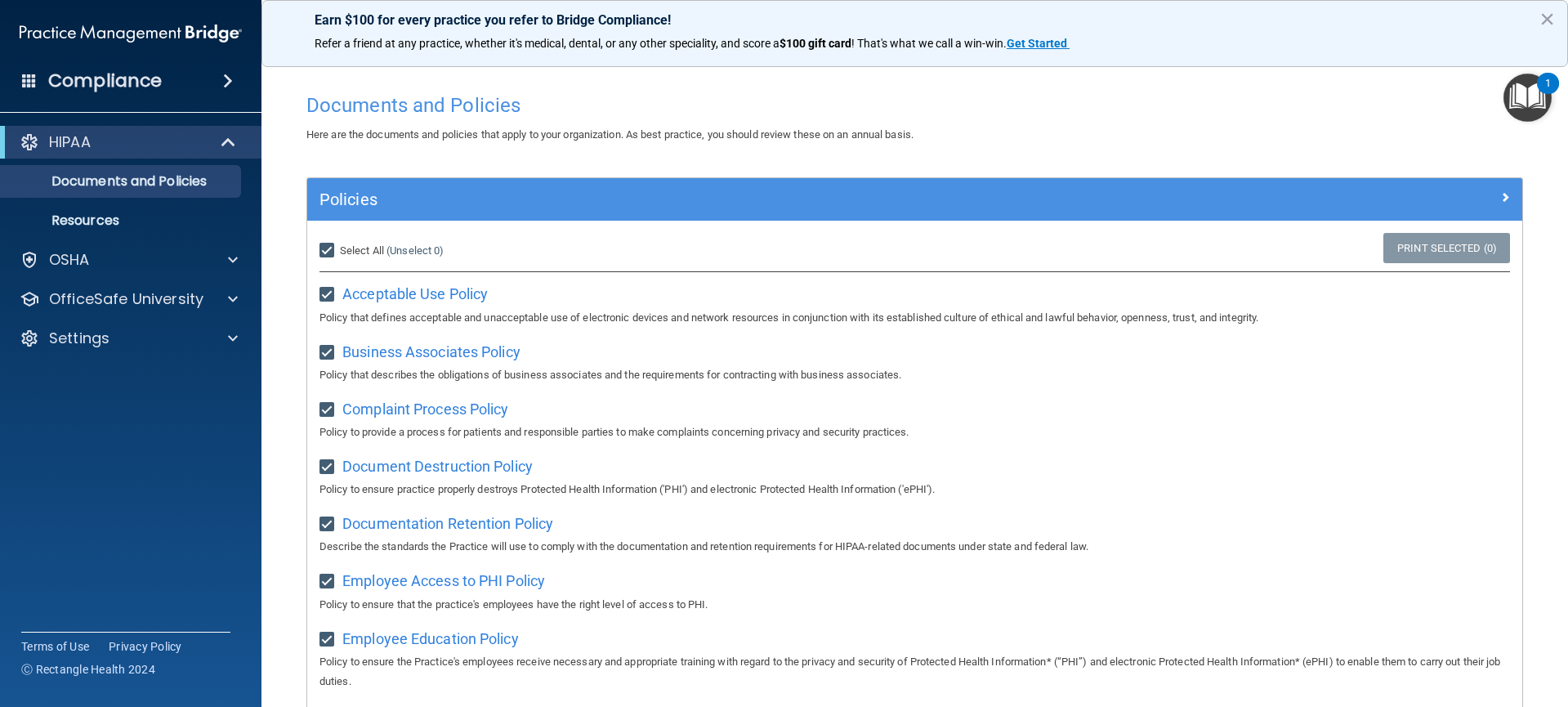
checkbox input "true"
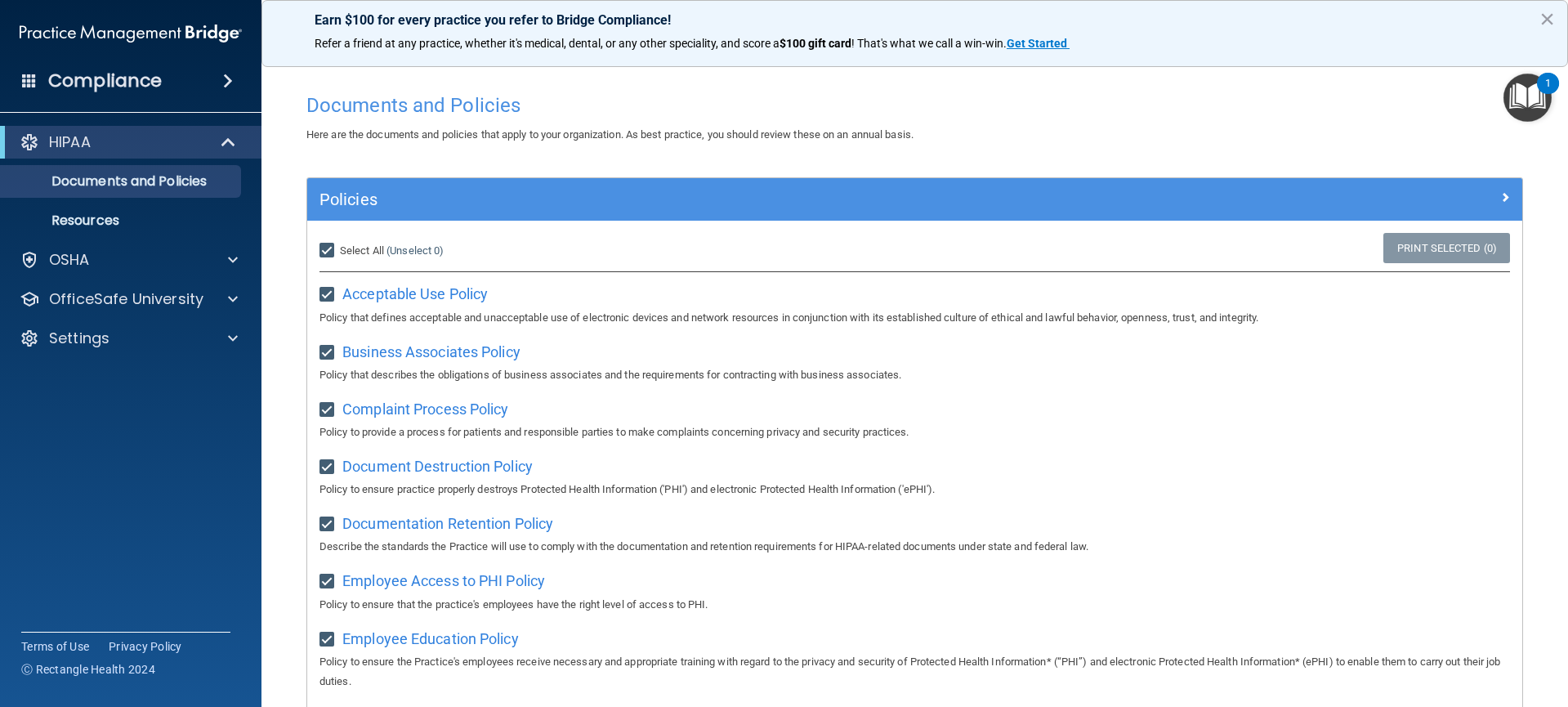
checkbox input "true"
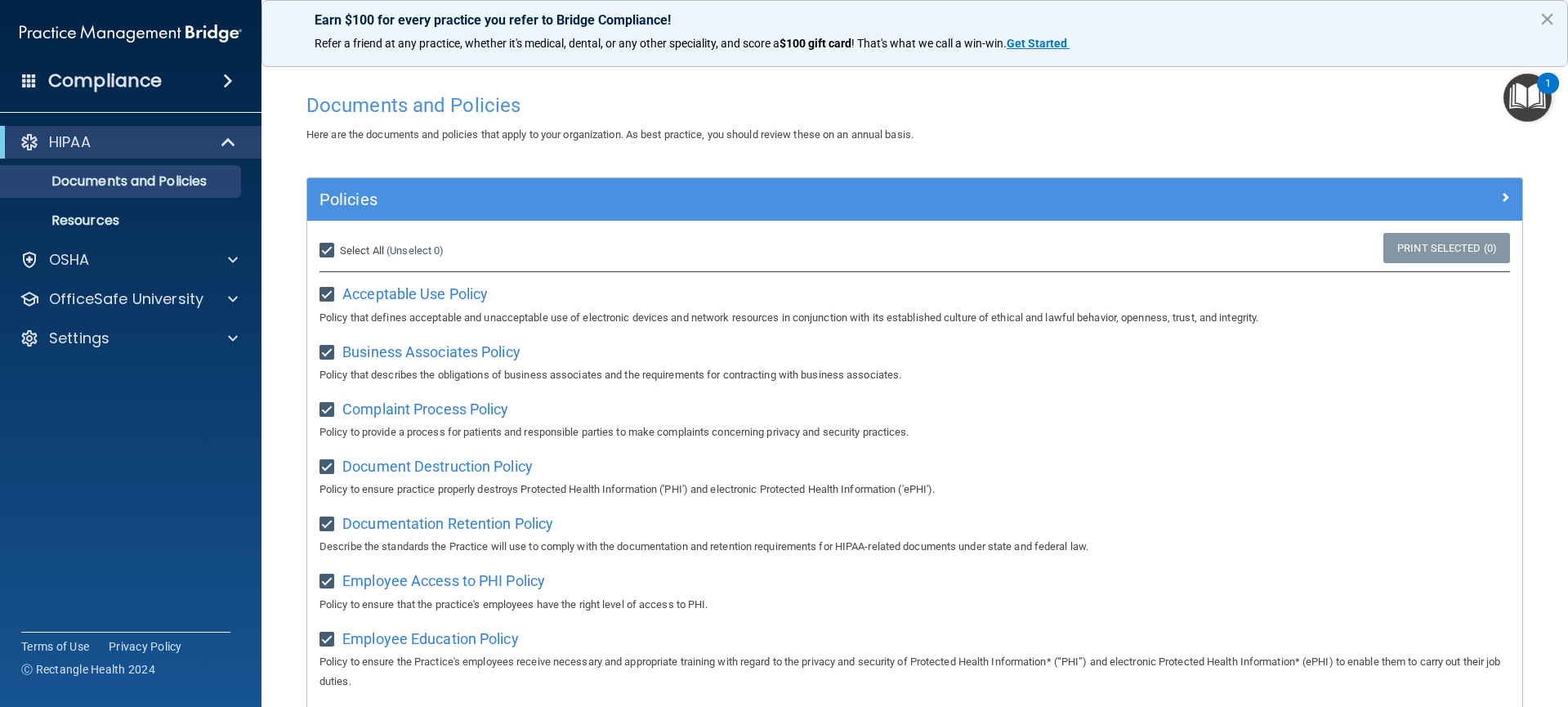
checkbox input "true"
click at [1402, 254] on link "Print Selected (21)" at bounding box center [1443, 248] width 133 height 31
click at [1531, 104] on img "Open Resource Center, 1 new notification" at bounding box center [1527, 97] width 48 height 48
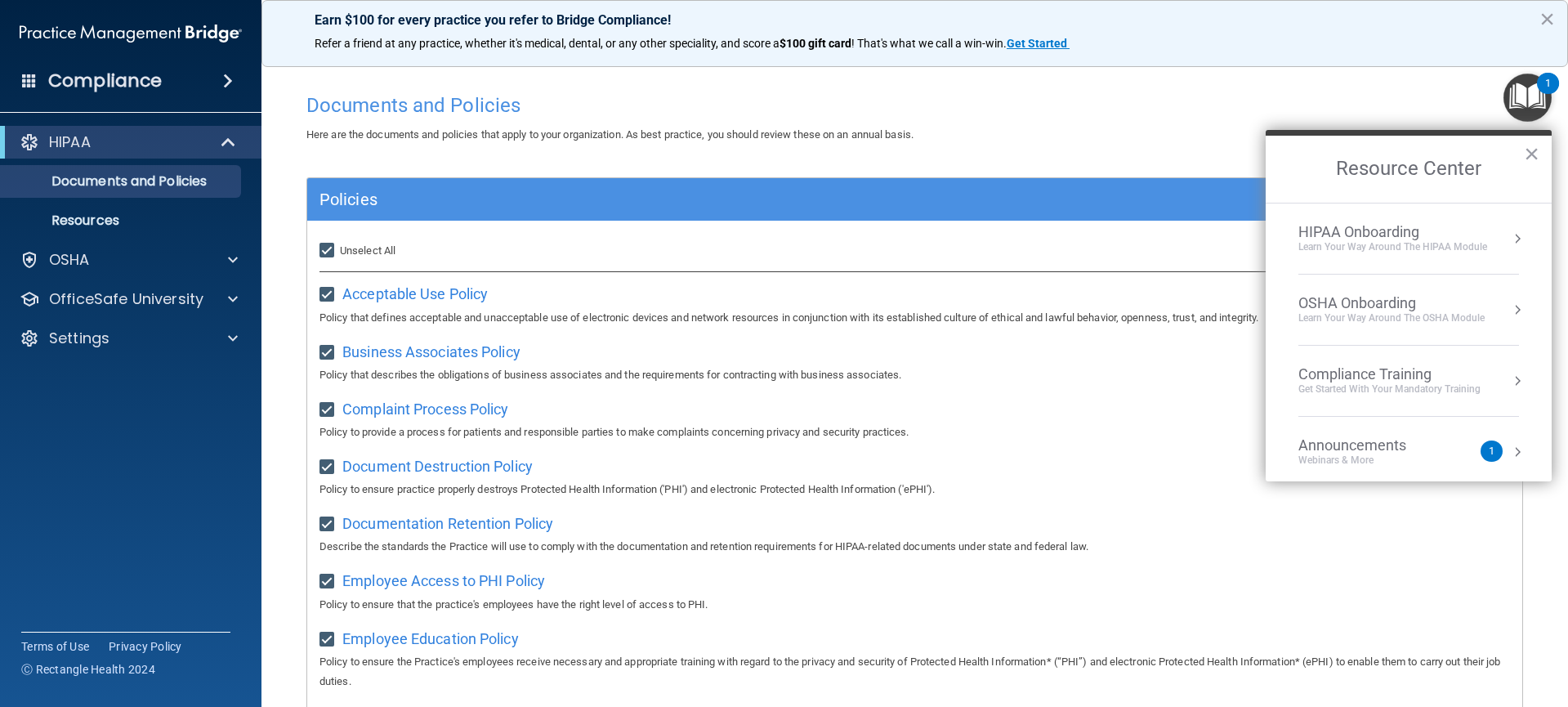
click at [1509, 242] on button "Resource Center" at bounding box center [1517, 238] width 17 height 17
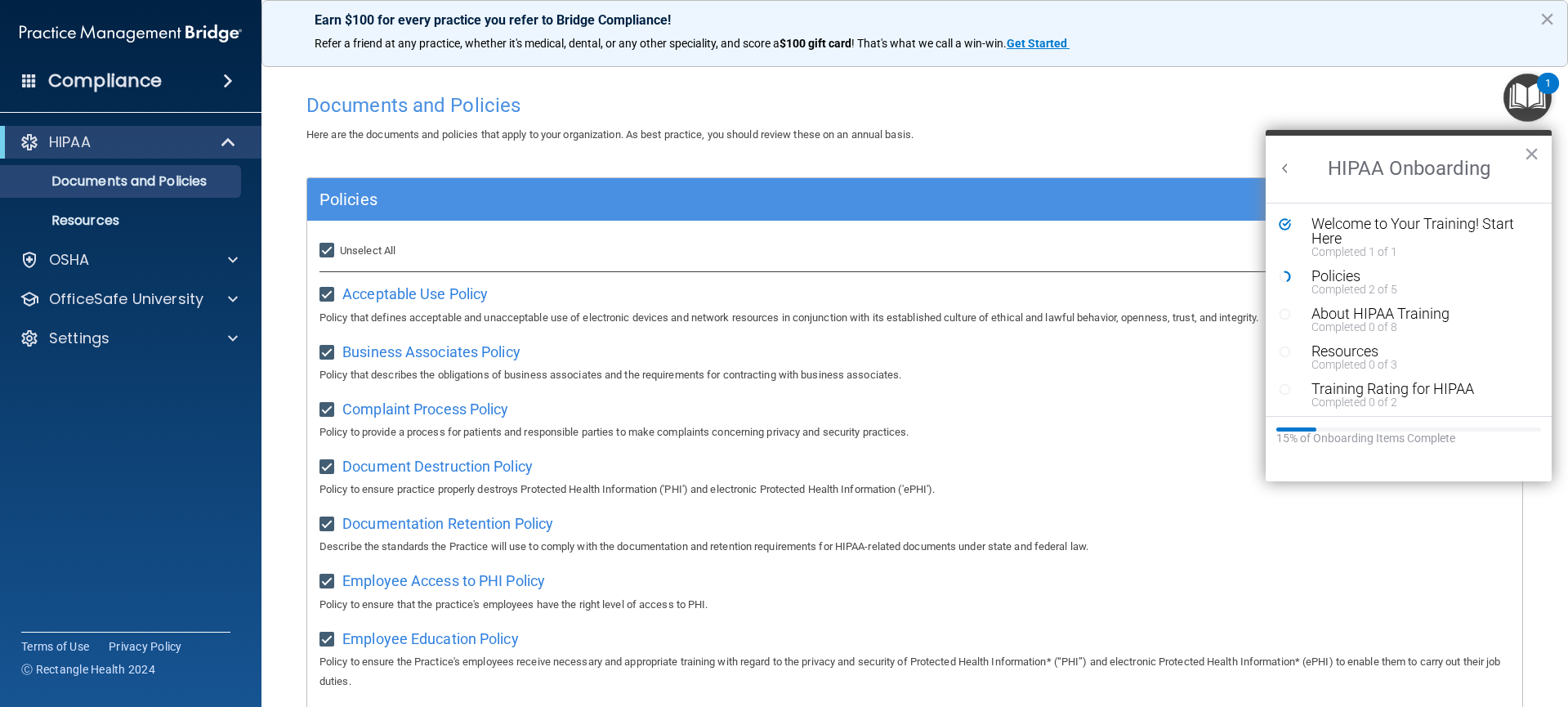
click at [1534, 98] on img "Open Resource Center, 1 new notification" at bounding box center [1527, 97] width 48 height 48
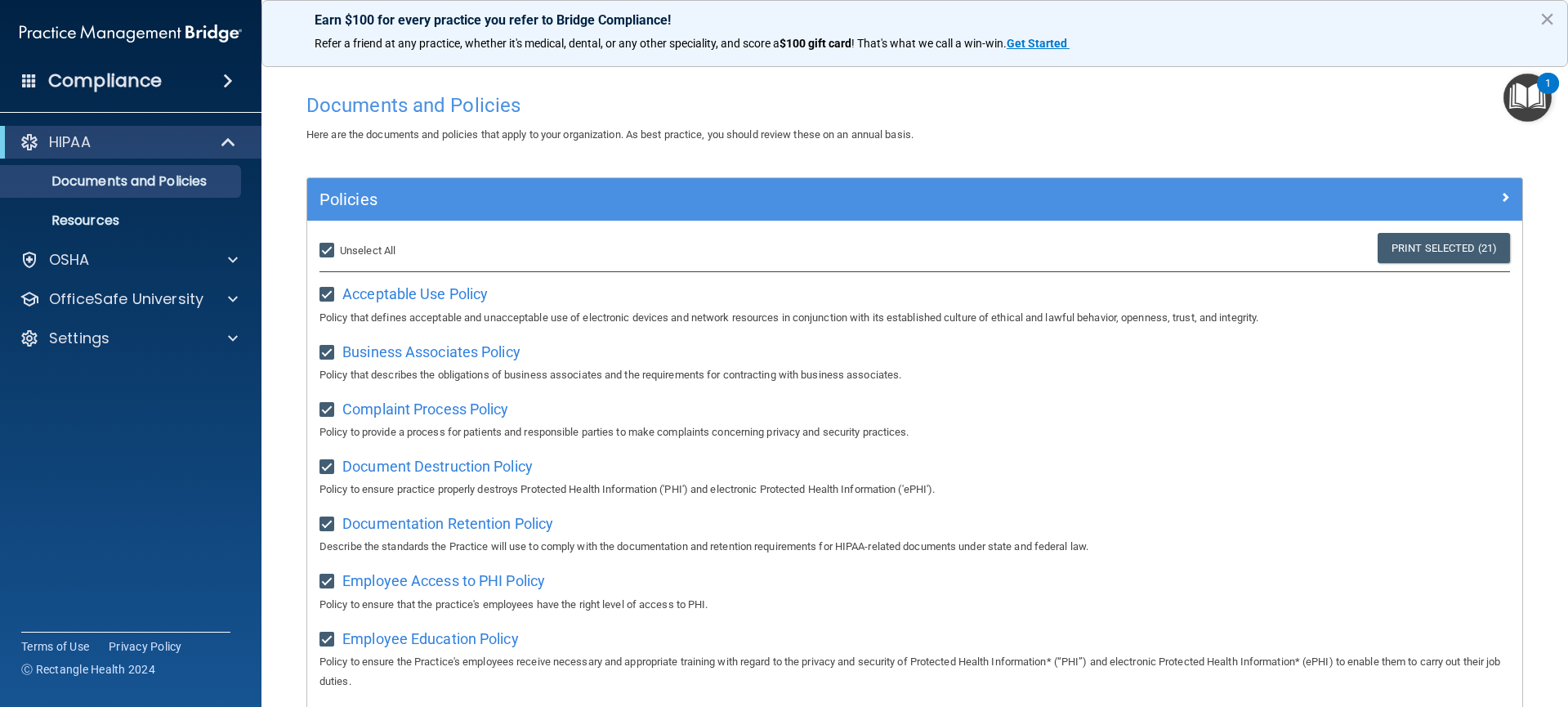
click at [1534, 98] on img "Open Resource Center, 1 new notification" at bounding box center [1527, 97] width 48 height 48
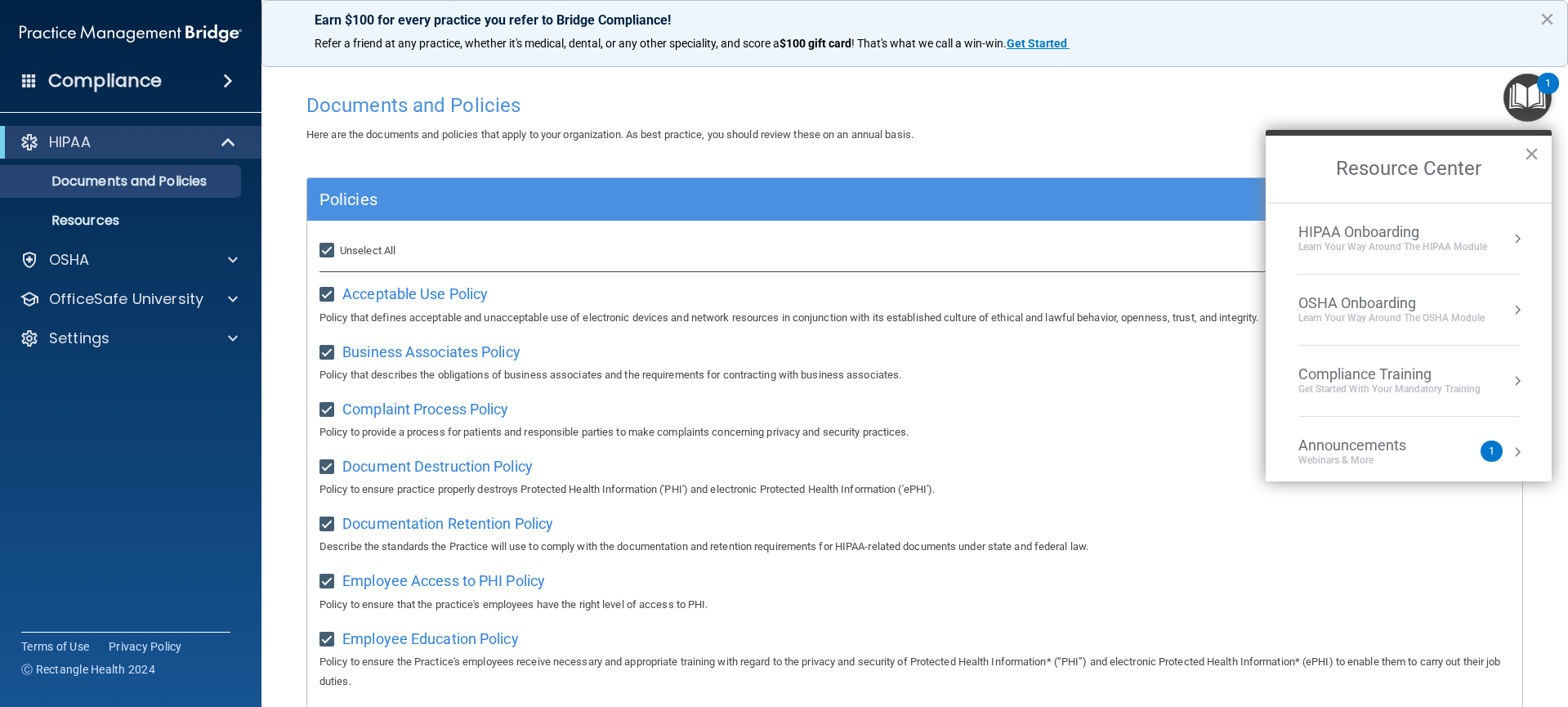
click at [1536, 154] on button "×" at bounding box center [1531, 153] width 16 height 26
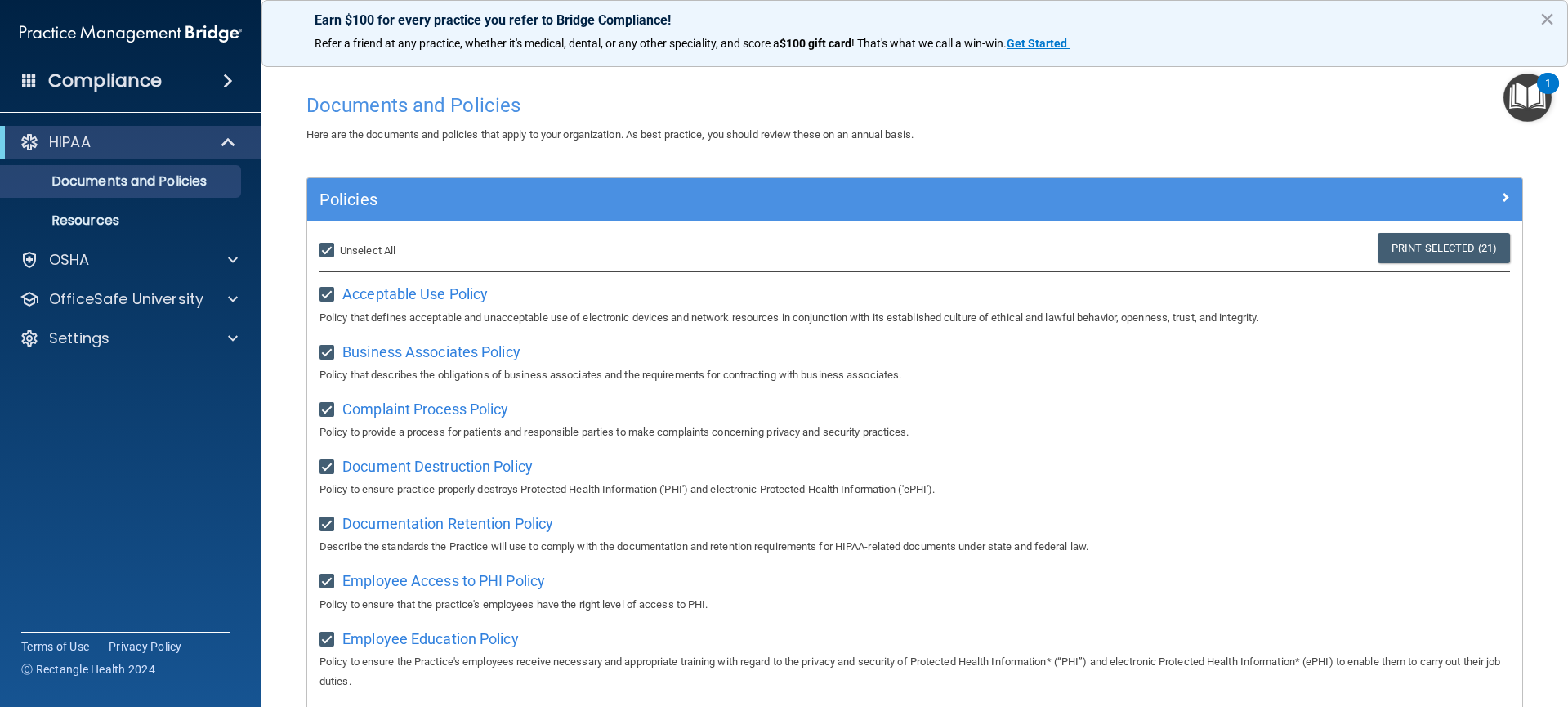
click at [332, 250] on input "Select All (Unselect 21) Unselect All" at bounding box center [328, 251] width 19 height 13
checkbox input "false"
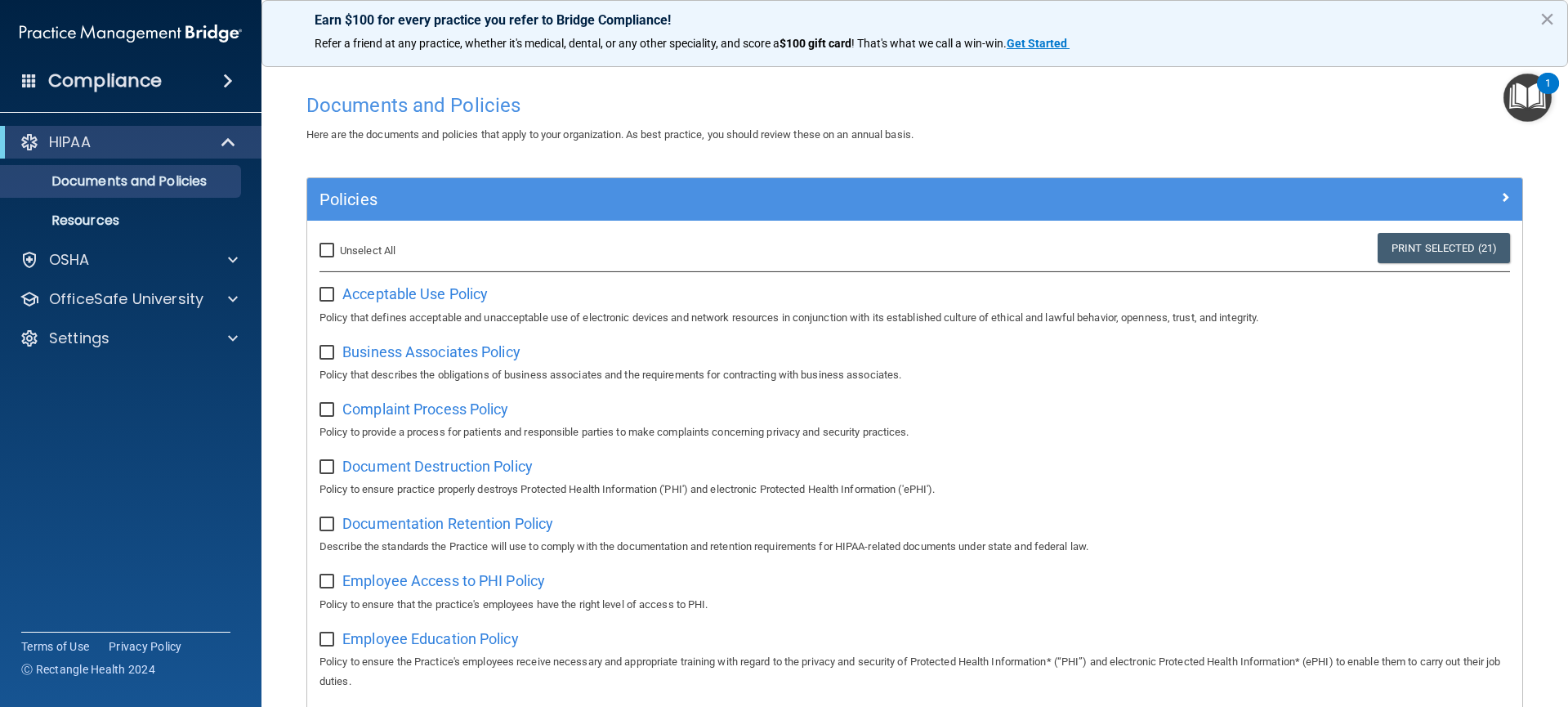
checkbox input "false"
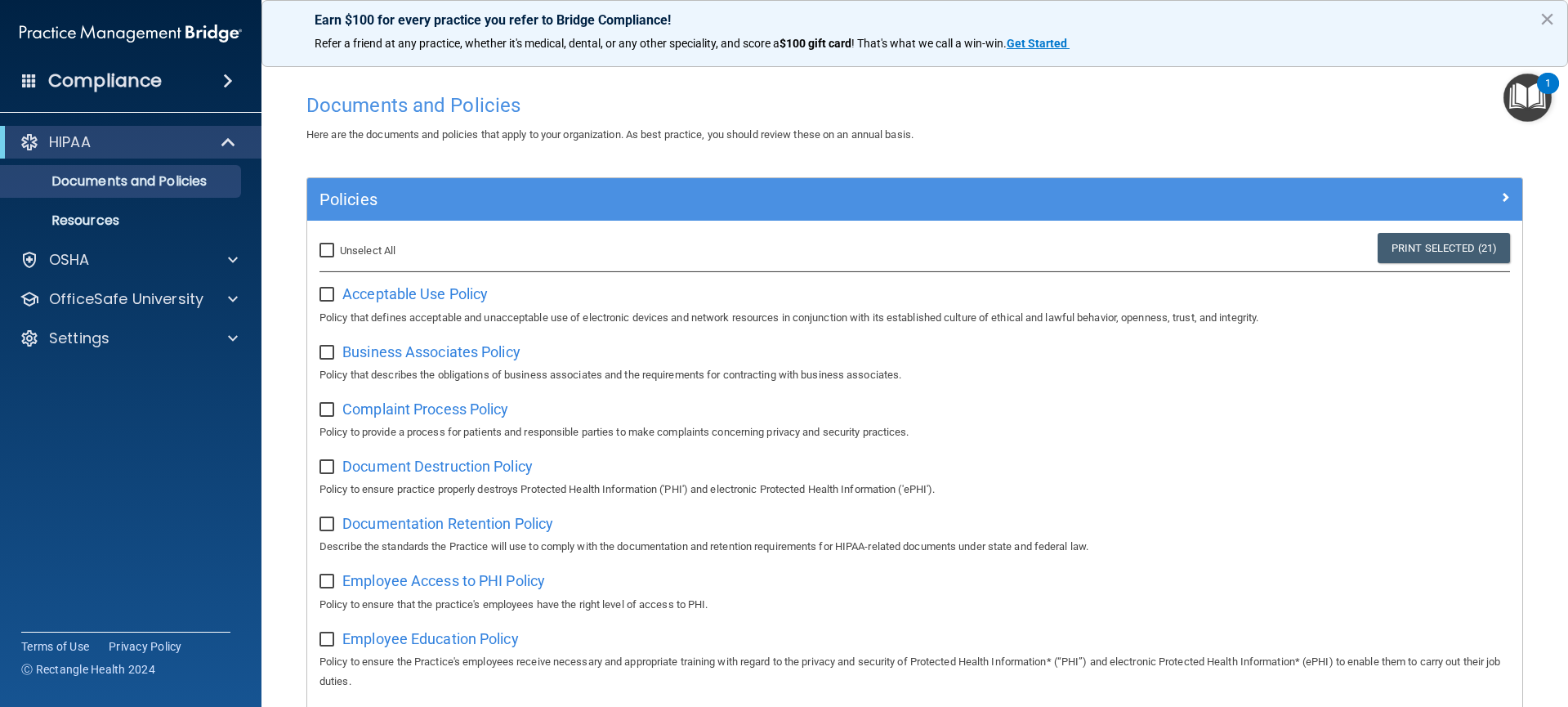
checkbox input "false"
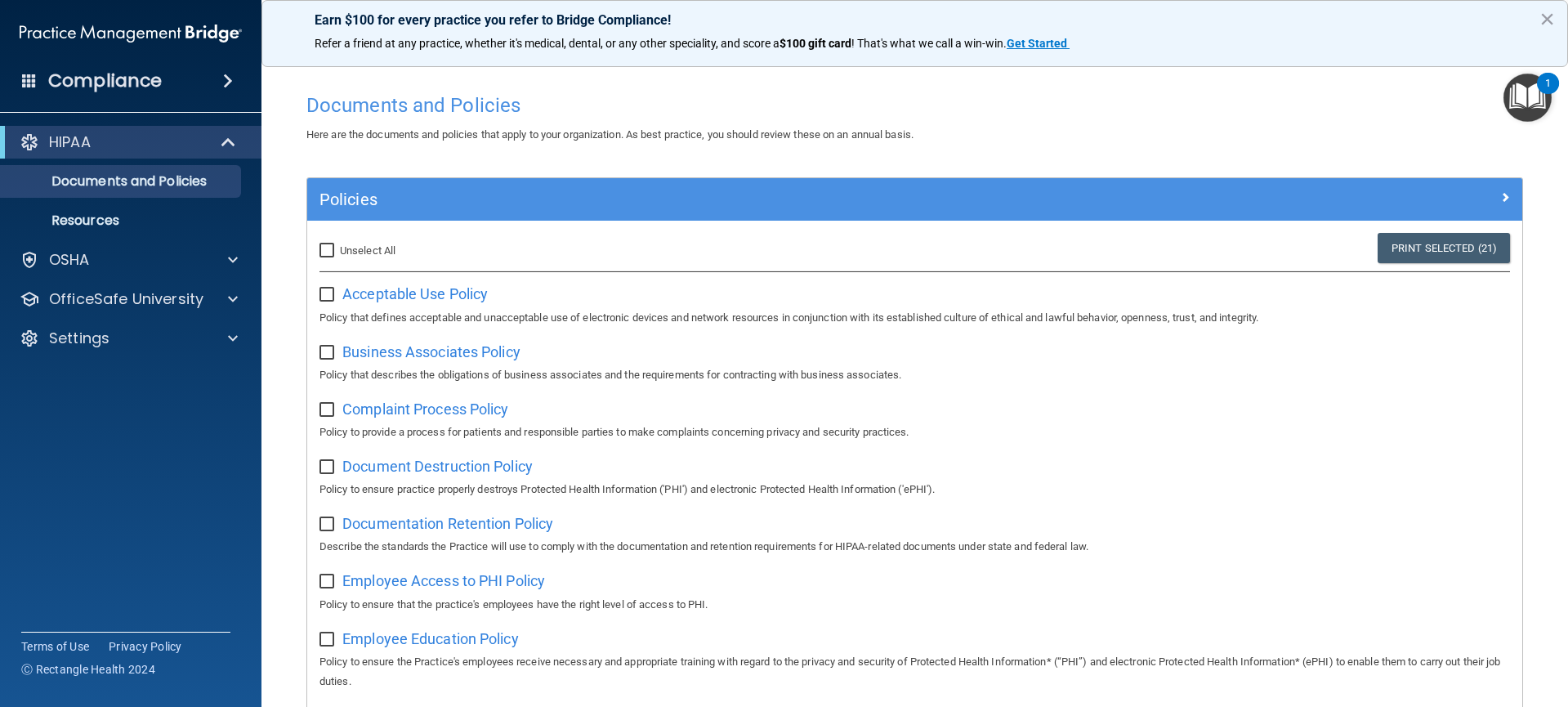
checkbox input "false"
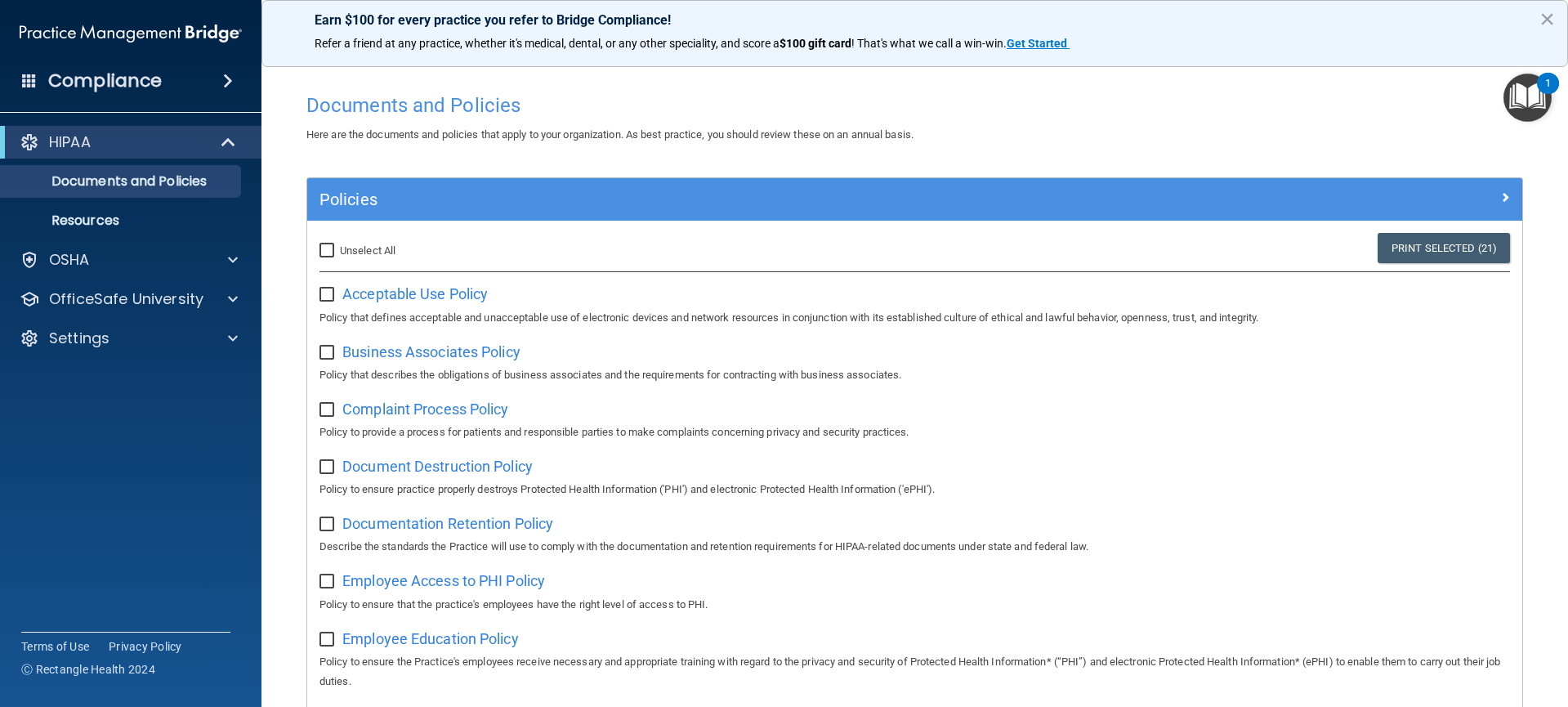
checkbox input "false"
click at [395, 359] on span "Business Associates Policy" at bounding box center [431, 352] width 178 height 17
click at [376, 415] on span "Complaint Process Policy" at bounding box center [425, 408] width 166 height 17
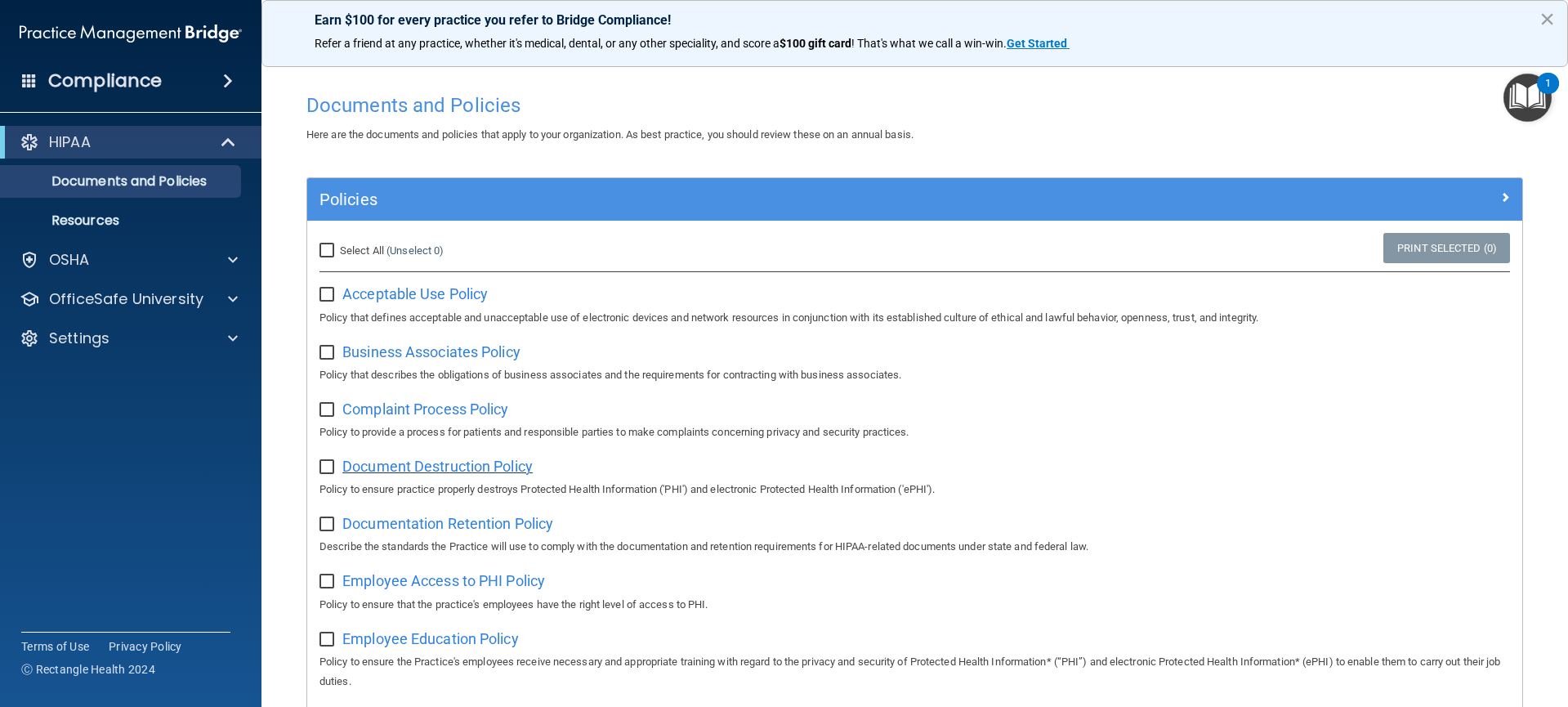
click at [380, 465] on span "Document Destruction Policy" at bounding box center [437, 466] width 190 height 17
click at [441, 577] on span "Employee Access to PHI Policy" at bounding box center [443, 580] width 202 height 17
click at [1511, 107] on img "Open Resource Center, 1 new notification" at bounding box center [1527, 97] width 48 height 48
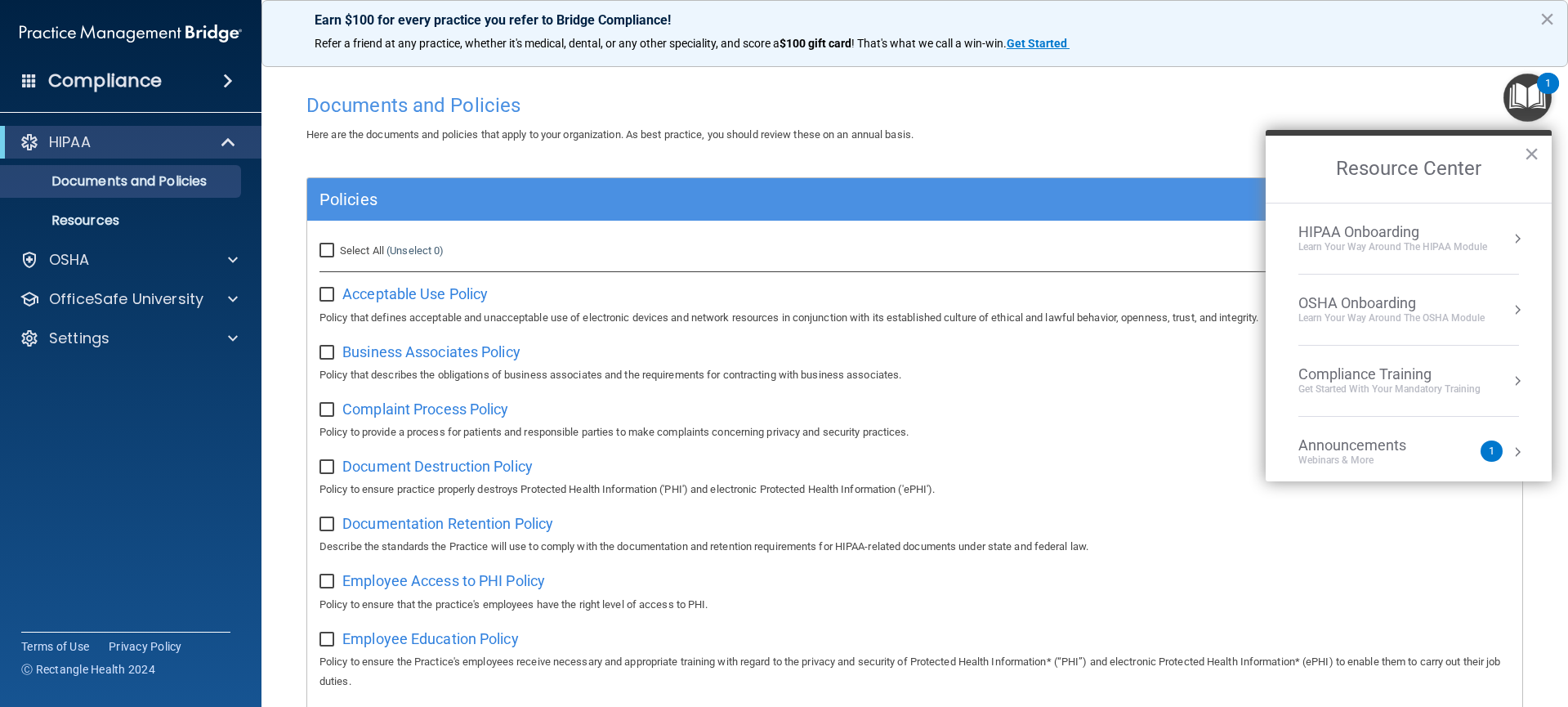
click at [1509, 239] on button "Resource Center" at bounding box center [1517, 238] width 17 height 17
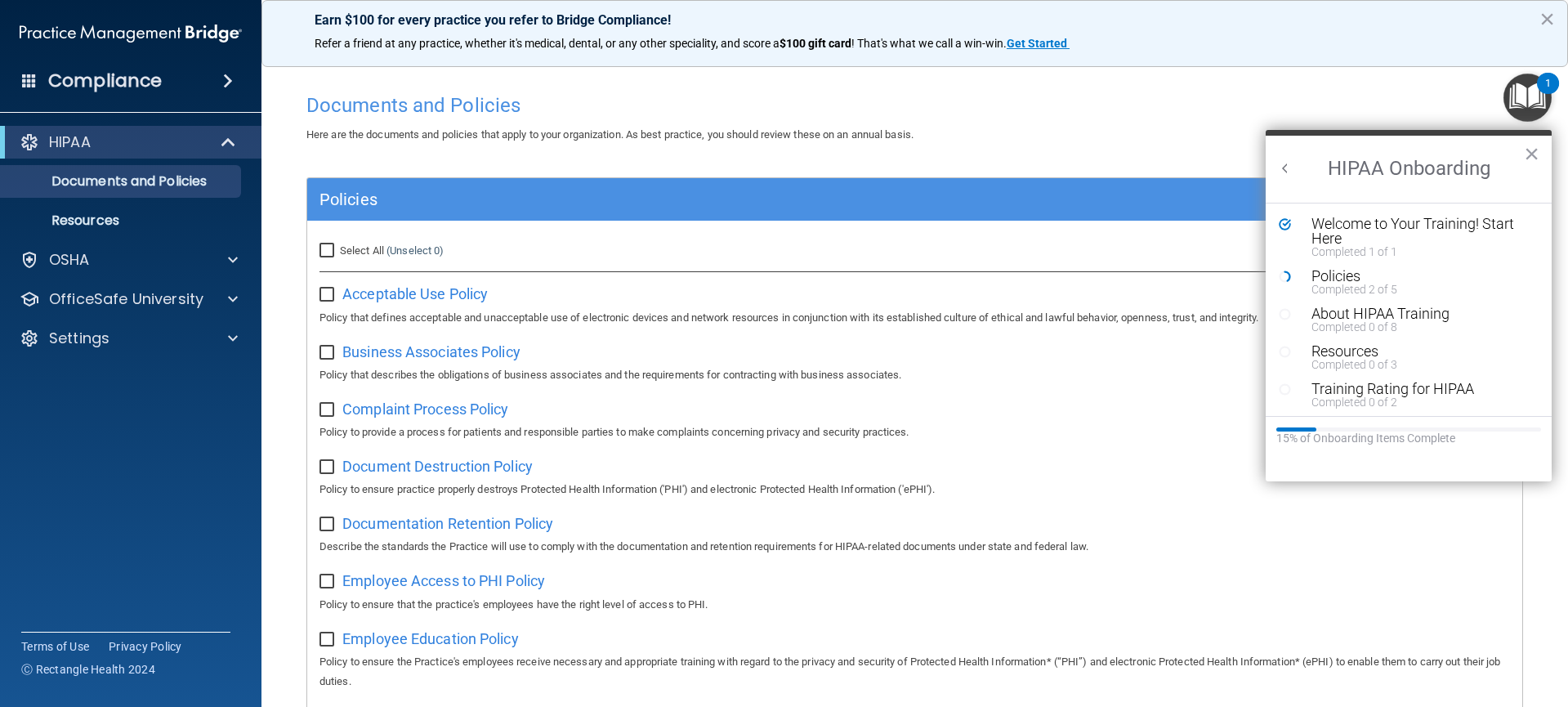
drag, startPoint x: 981, startPoint y: 148, endPoint x: 849, endPoint y: 55, distance: 161.5
click at [1535, 161] on button "×" at bounding box center [1531, 153] width 16 height 26
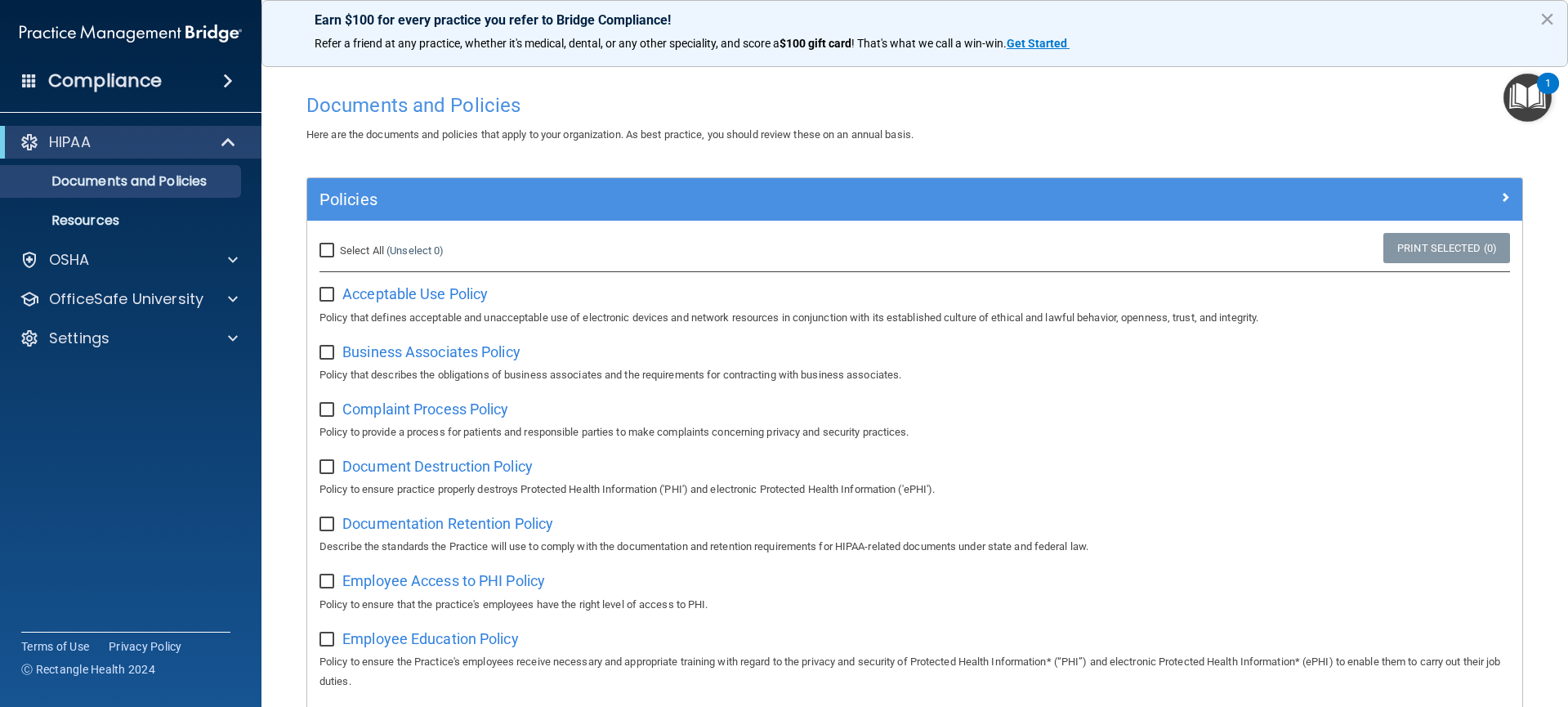
click at [1524, 113] on img "Open Resource Center, 1 new notification" at bounding box center [1527, 97] width 48 height 48
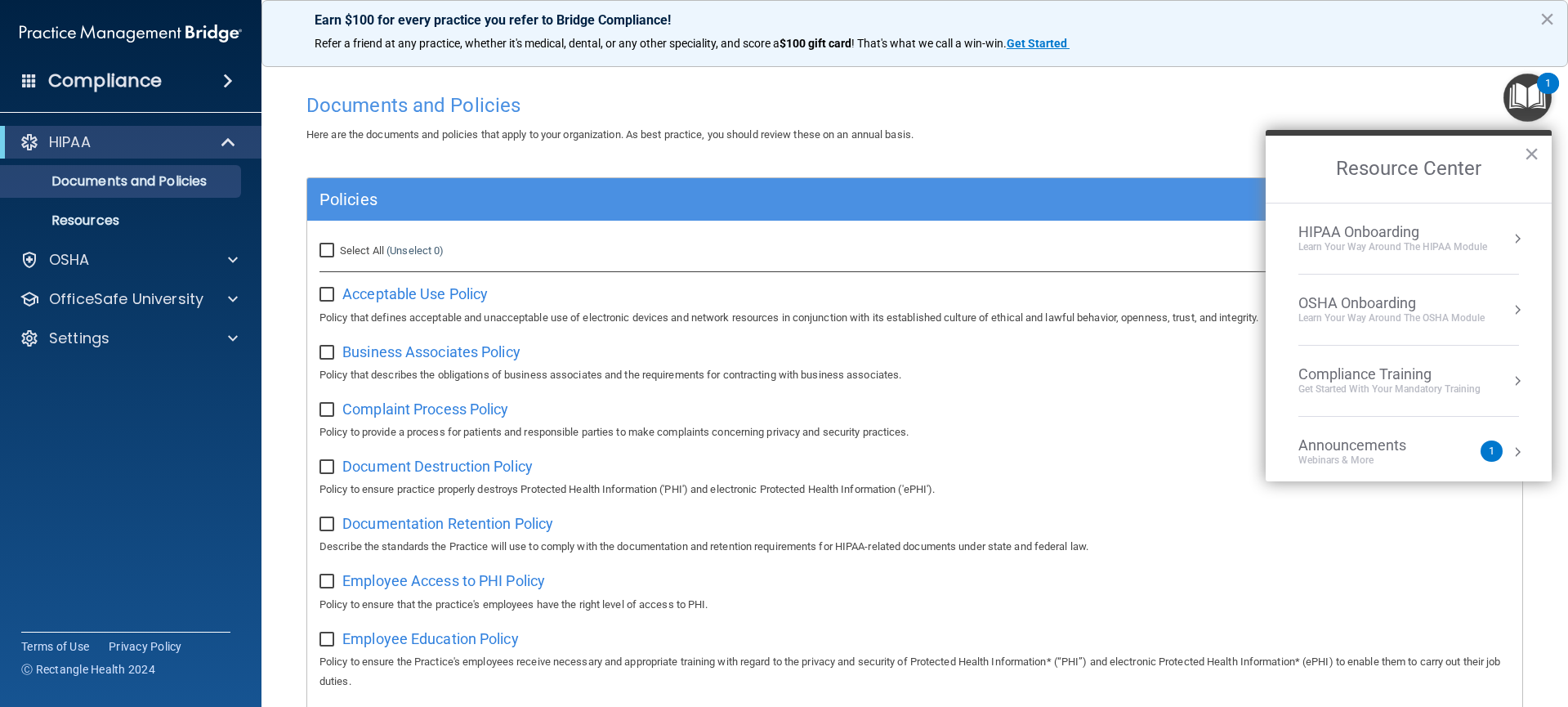
click at [1435, 235] on div "HIPAA Onboarding" at bounding box center [1392, 231] width 188 height 18
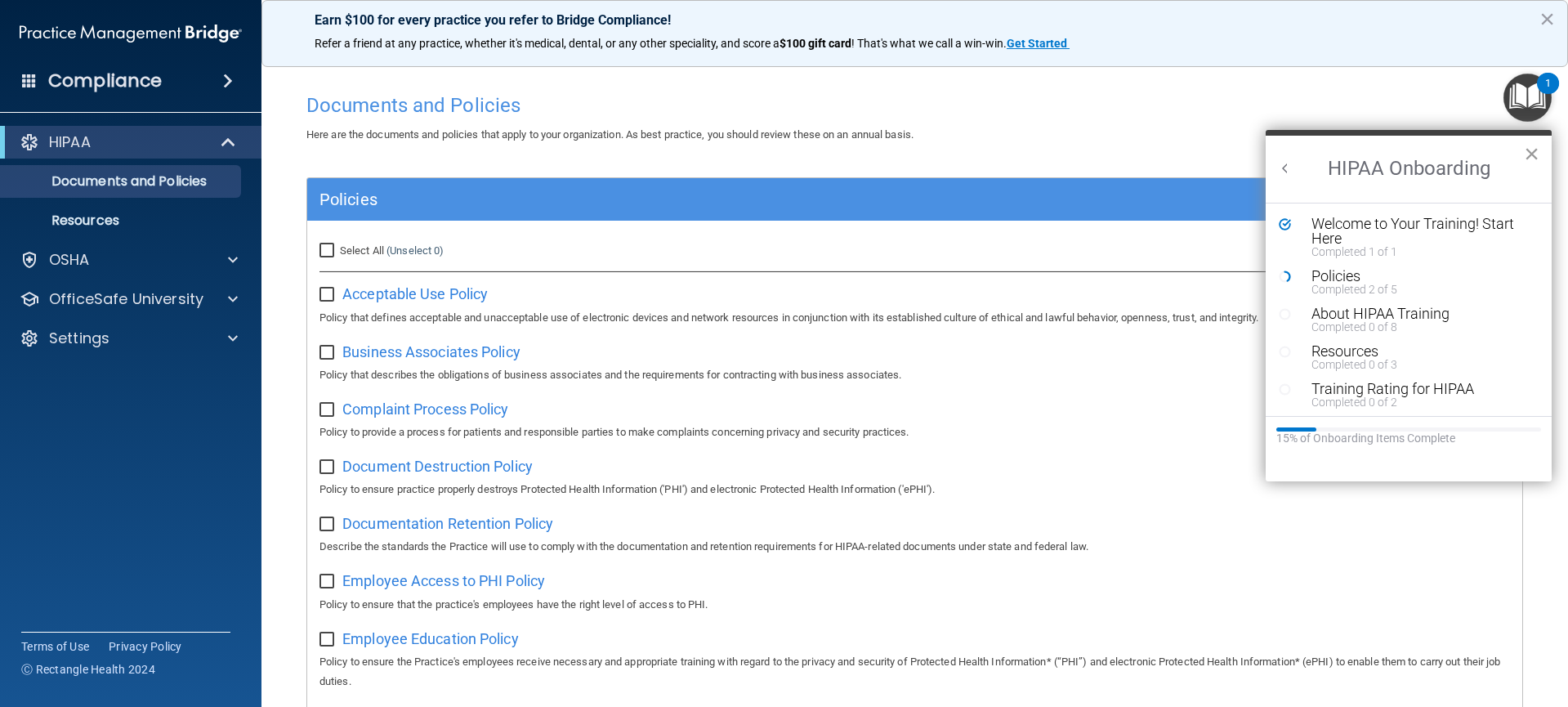
click at [1530, 156] on button "×" at bounding box center [1531, 153] width 16 height 26
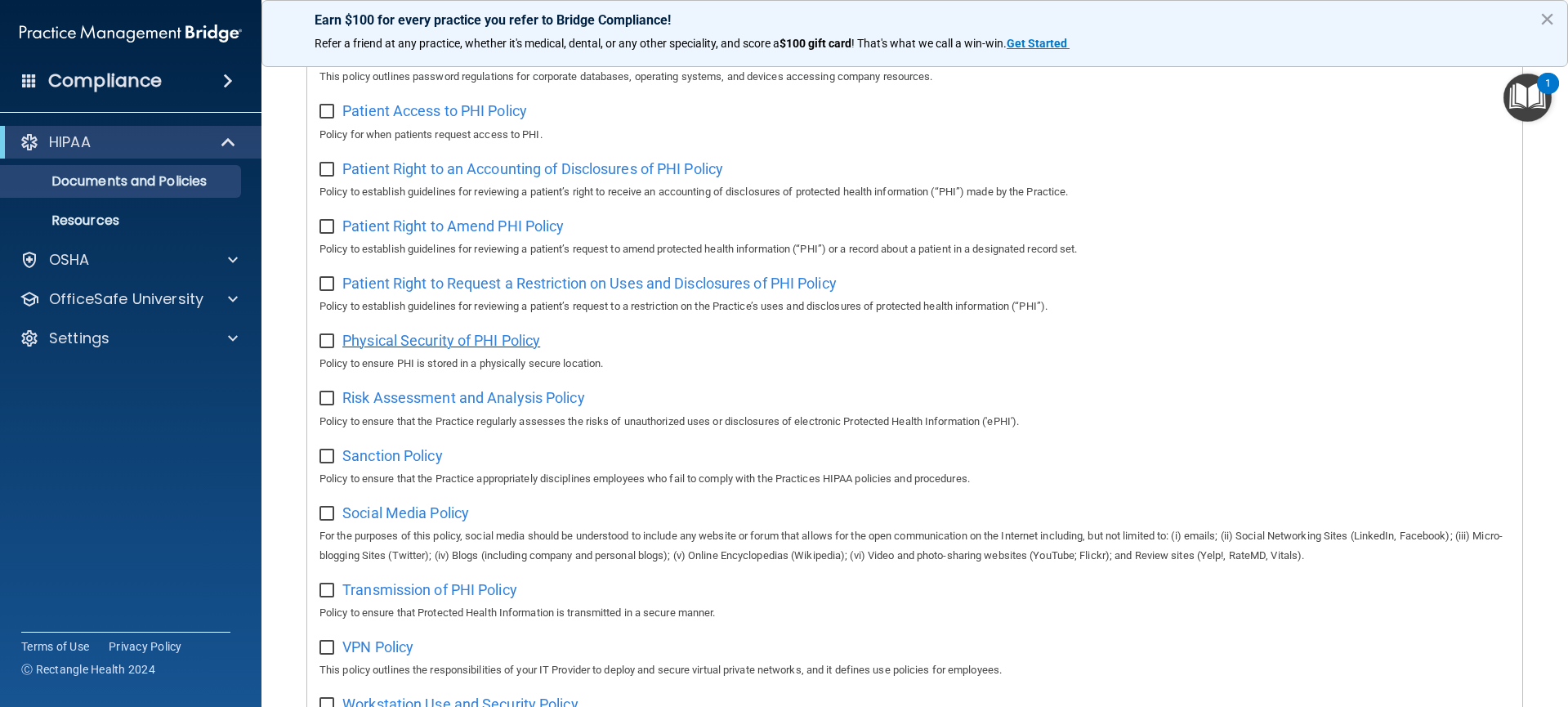
scroll to position [915, 0]
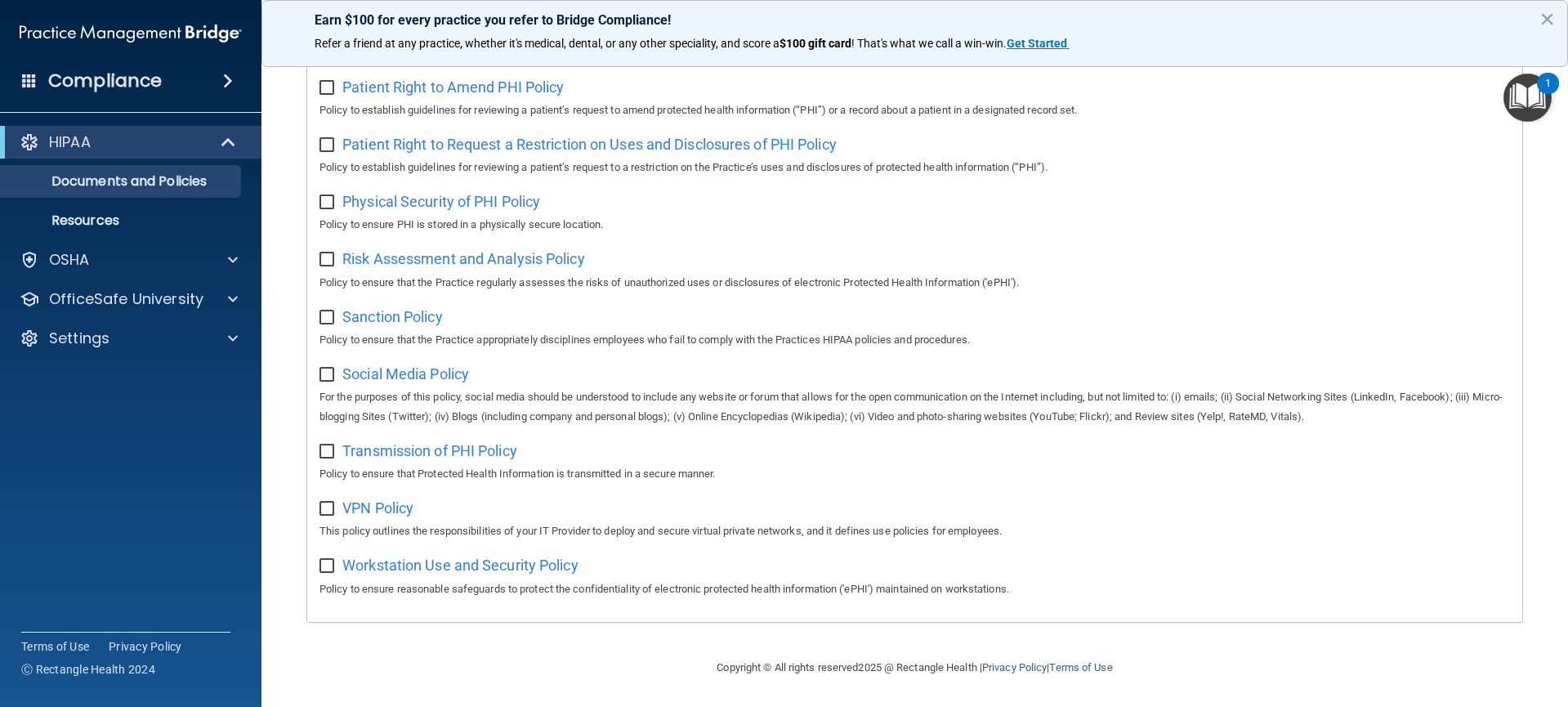
click at [1545, 107] on img "Open Resource Center, 1 new notification" at bounding box center [1527, 97] width 48 height 48
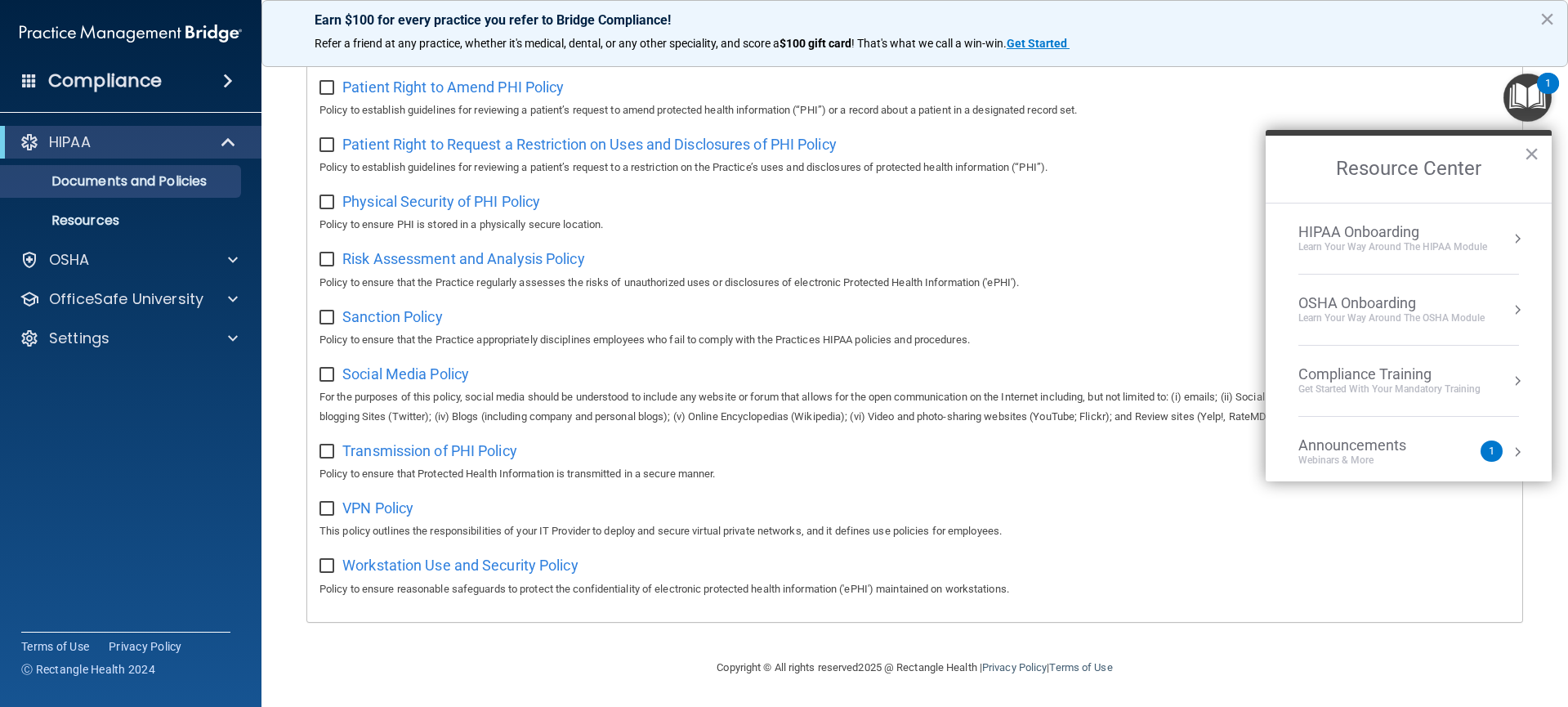
click at [1509, 245] on button "Resource Center" at bounding box center [1517, 238] width 17 height 17
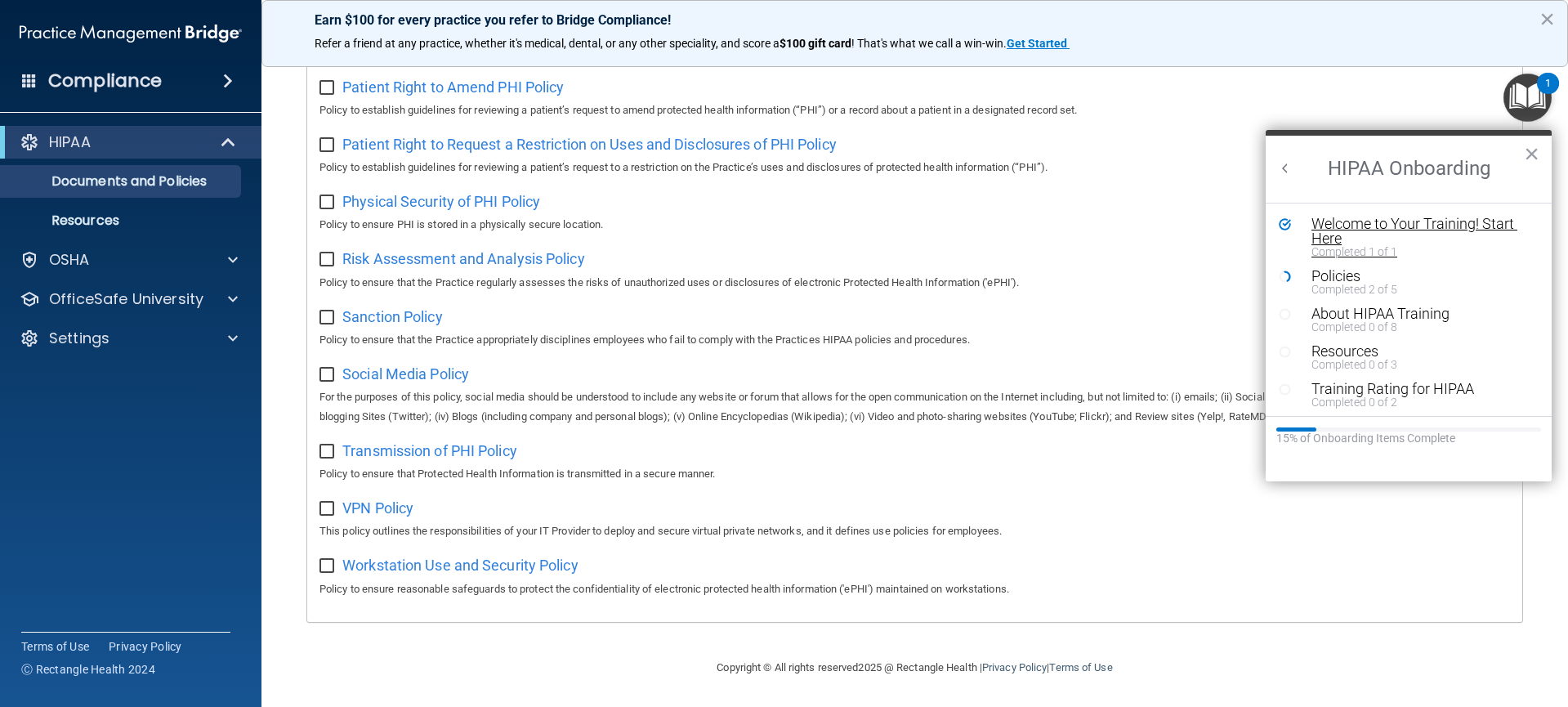
scroll to position [0, 0]
click at [1369, 314] on div "About HIPAA Training" at bounding box center [1414, 314] width 207 height 15
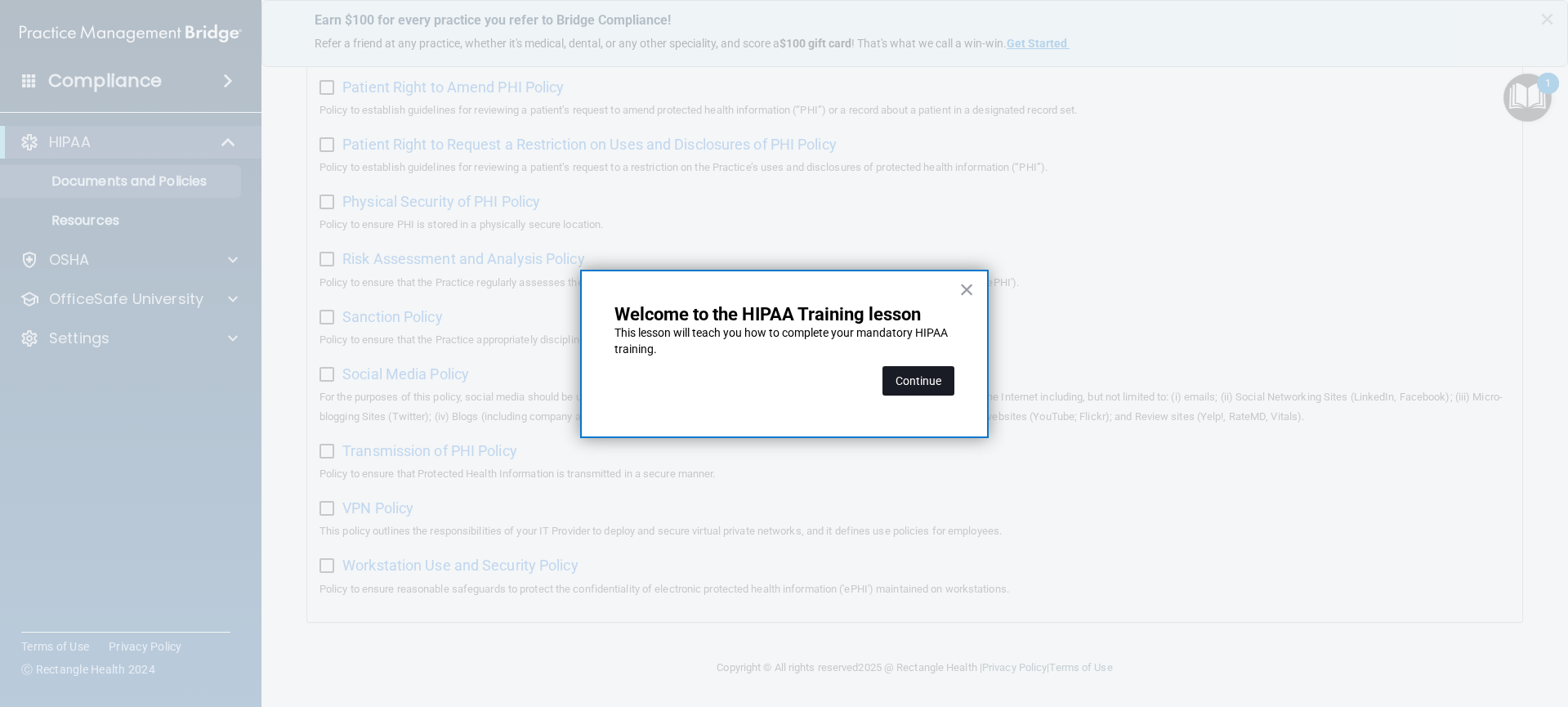
click at [907, 386] on button "Continue" at bounding box center [918, 380] width 71 height 30
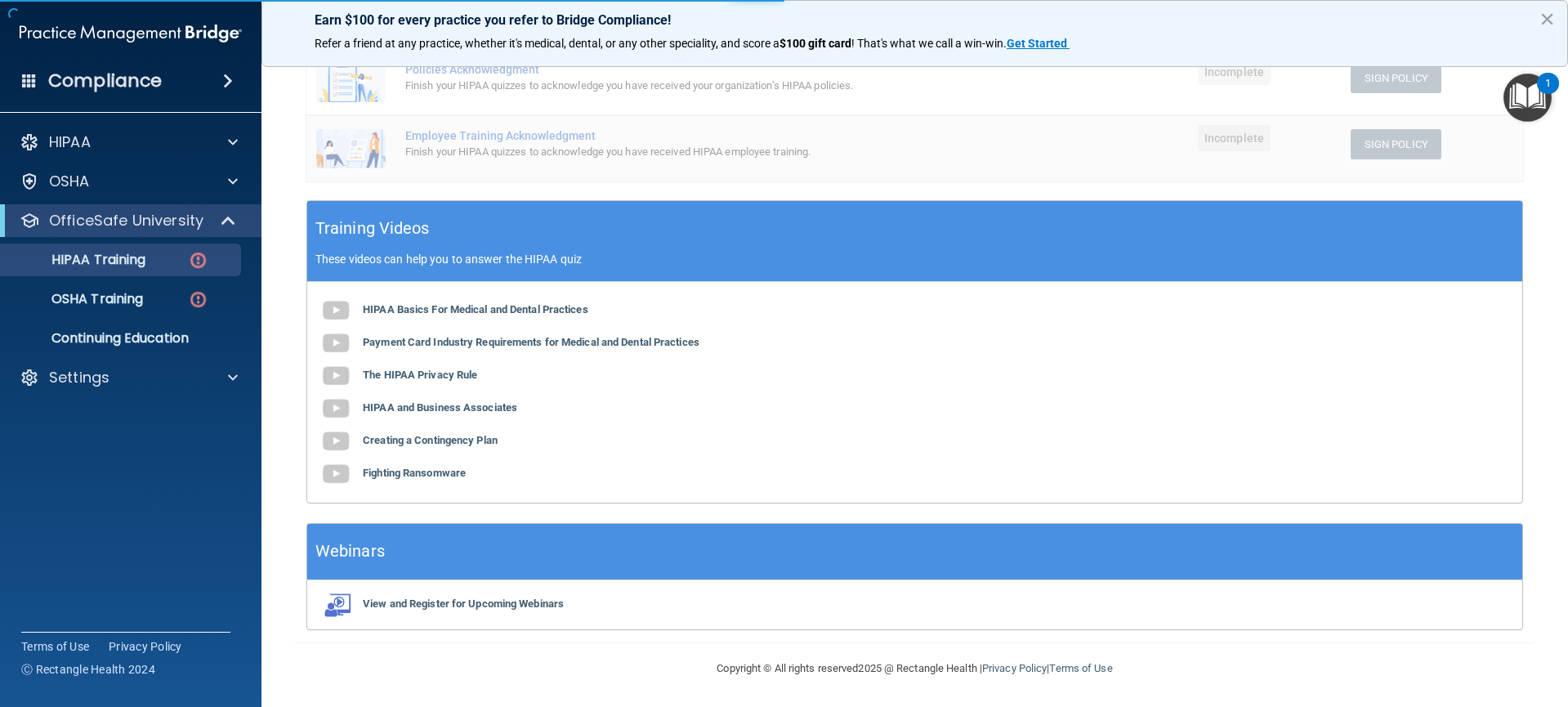
scroll to position [126, 0]
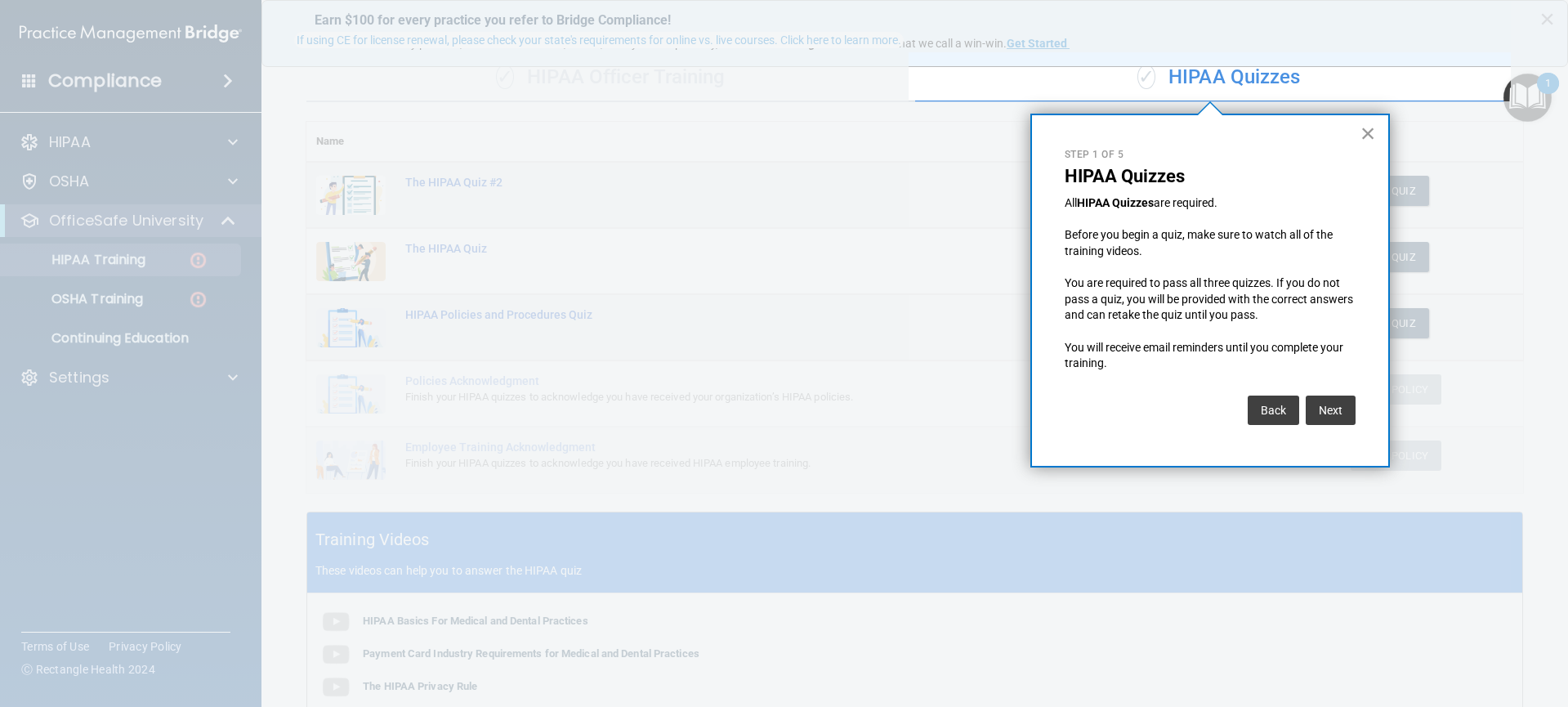
click at [1361, 133] on button "×" at bounding box center [1368, 133] width 16 height 26
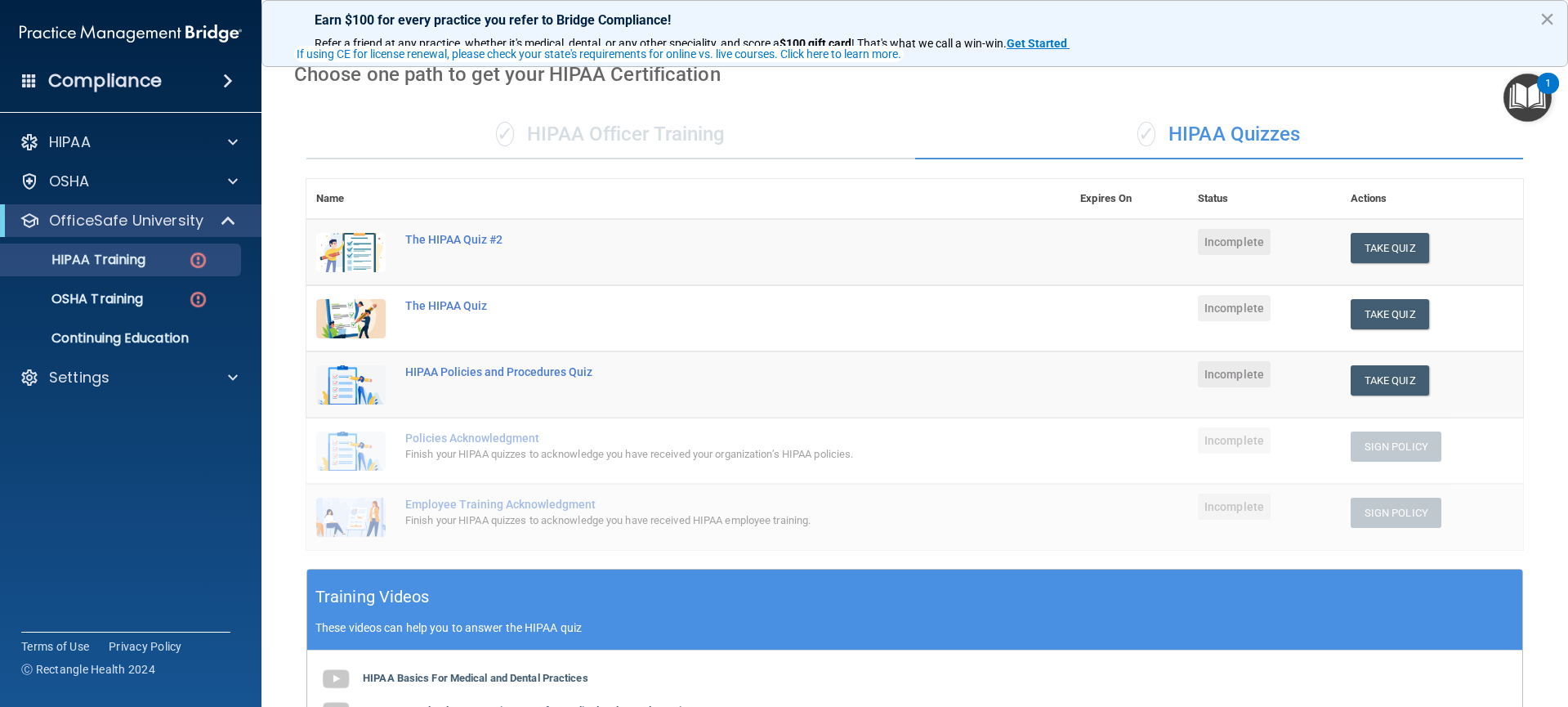
scroll to position [0, 0]
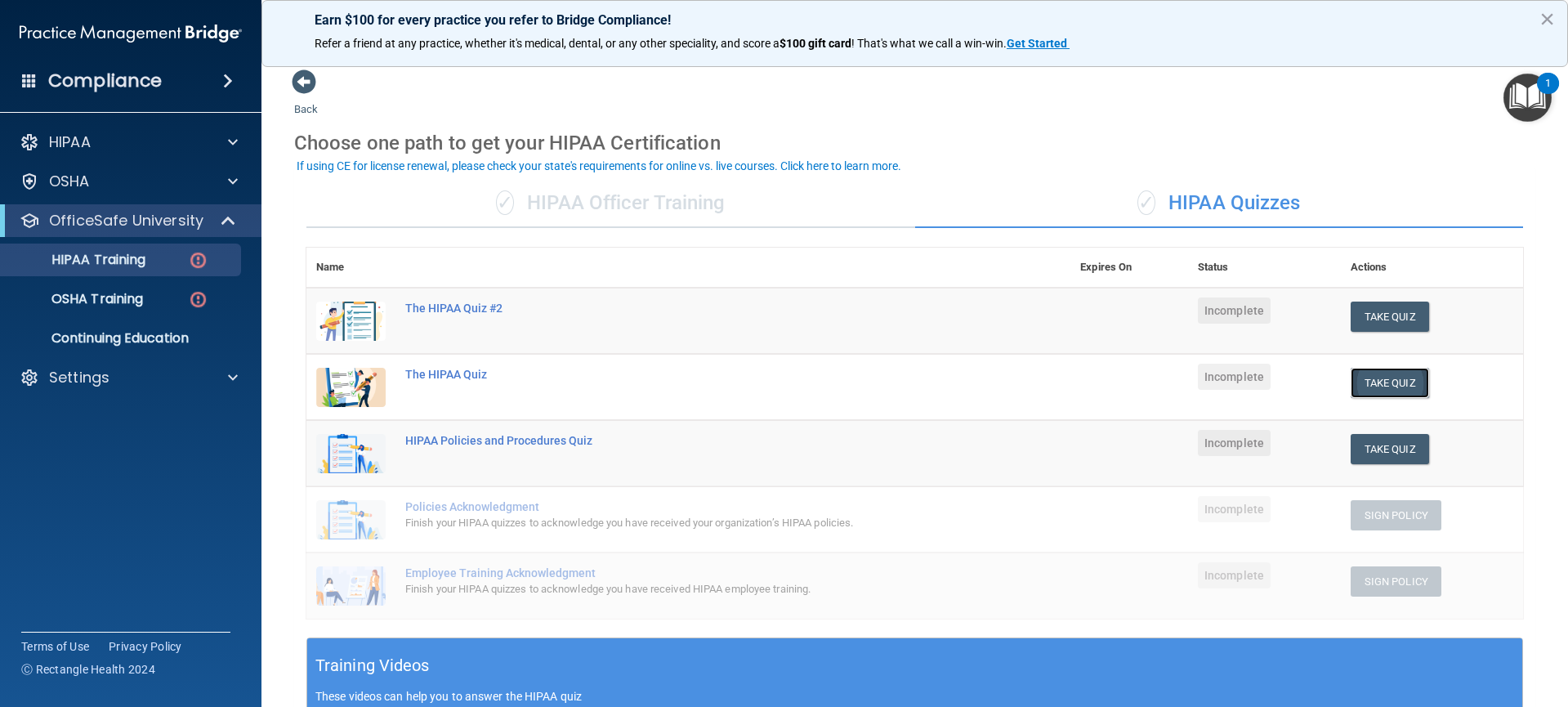
click at [1388, 382] on button "Take Quiz" at bounding box center [1389, 382] width 79 height 31
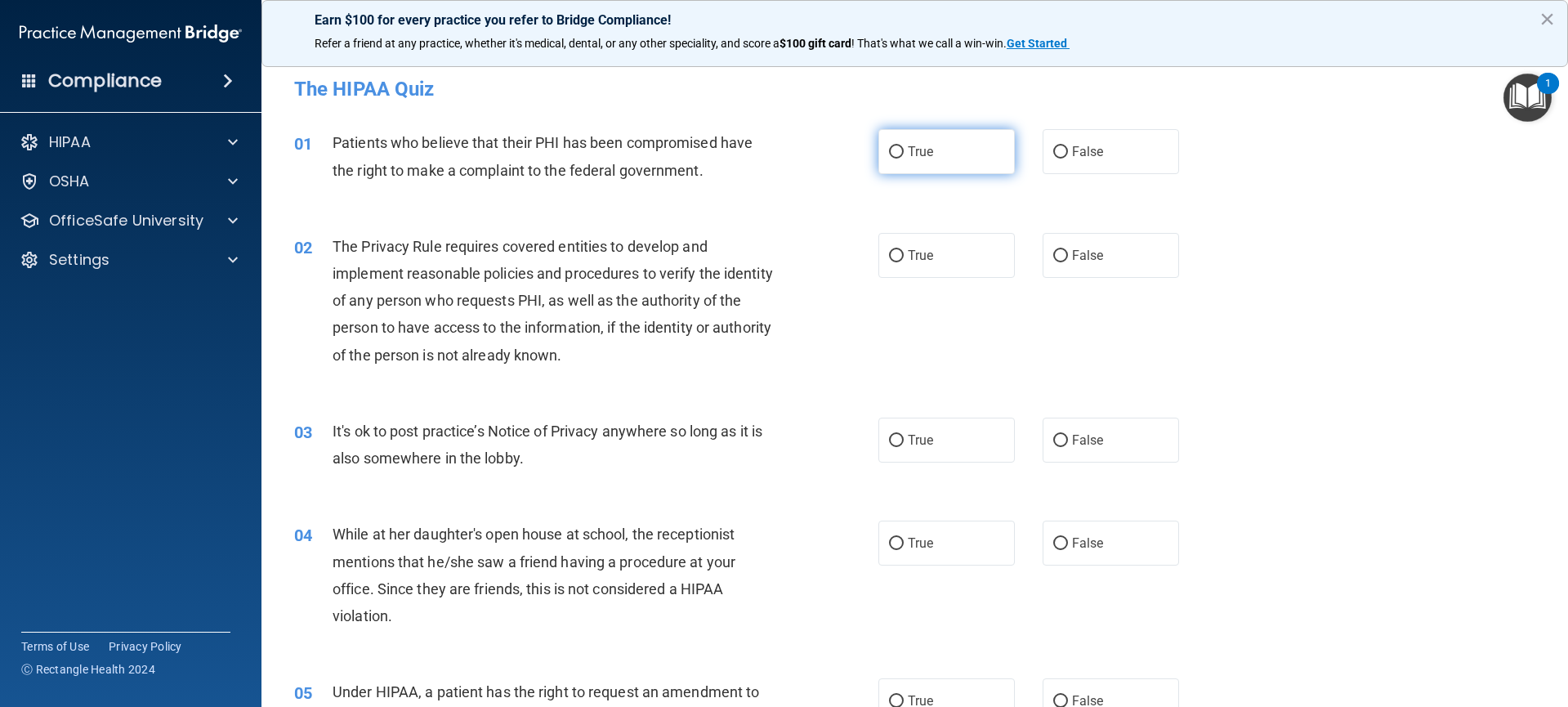
click at [889, 154] on input "True" at bounding box center [896, 152] width 15 height 12
radio input "true"
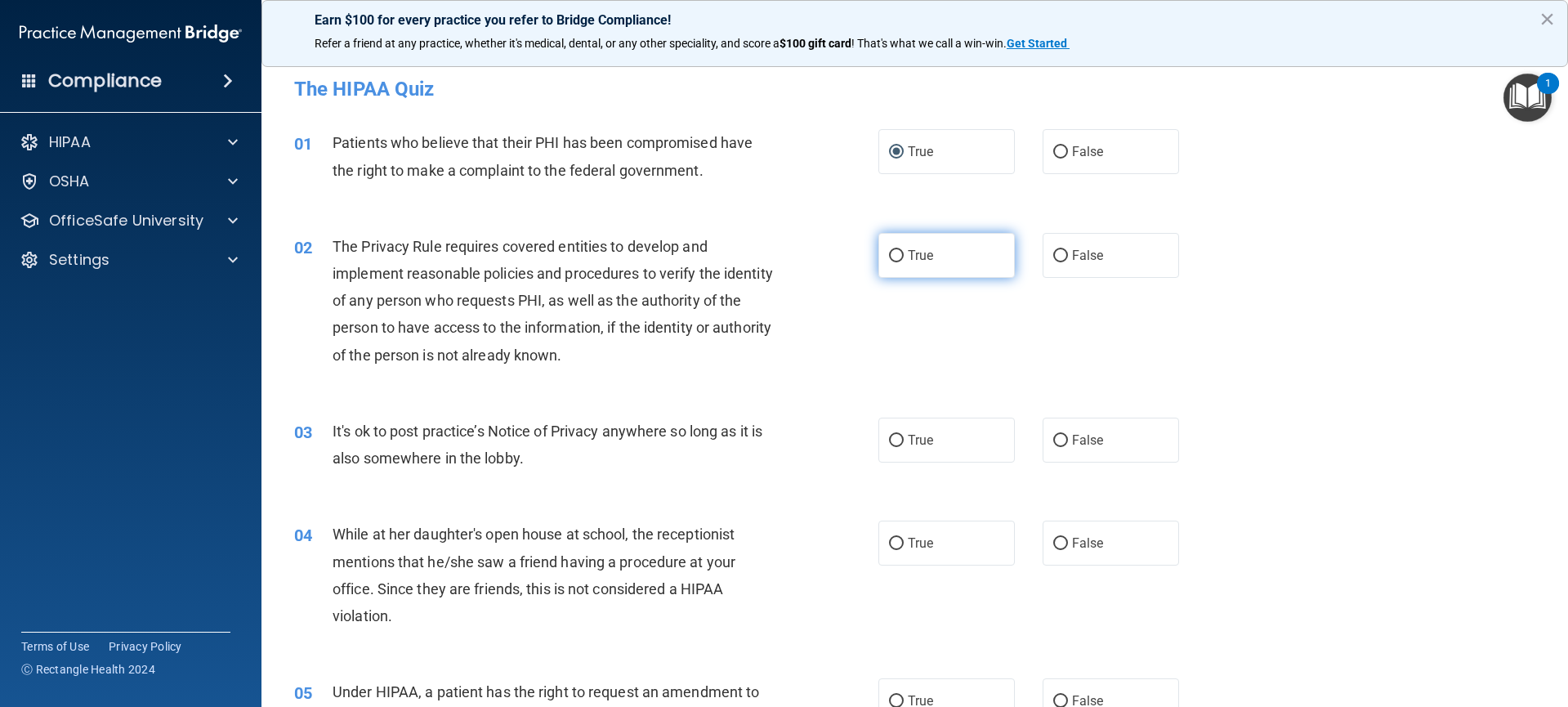
click at [889, 263] on label "True" at bounding box center [946, 255] width 137 height 45
click at [889, 263] on input "True" at bounding box center [896, 255] width 15 height 12
radio input "true"
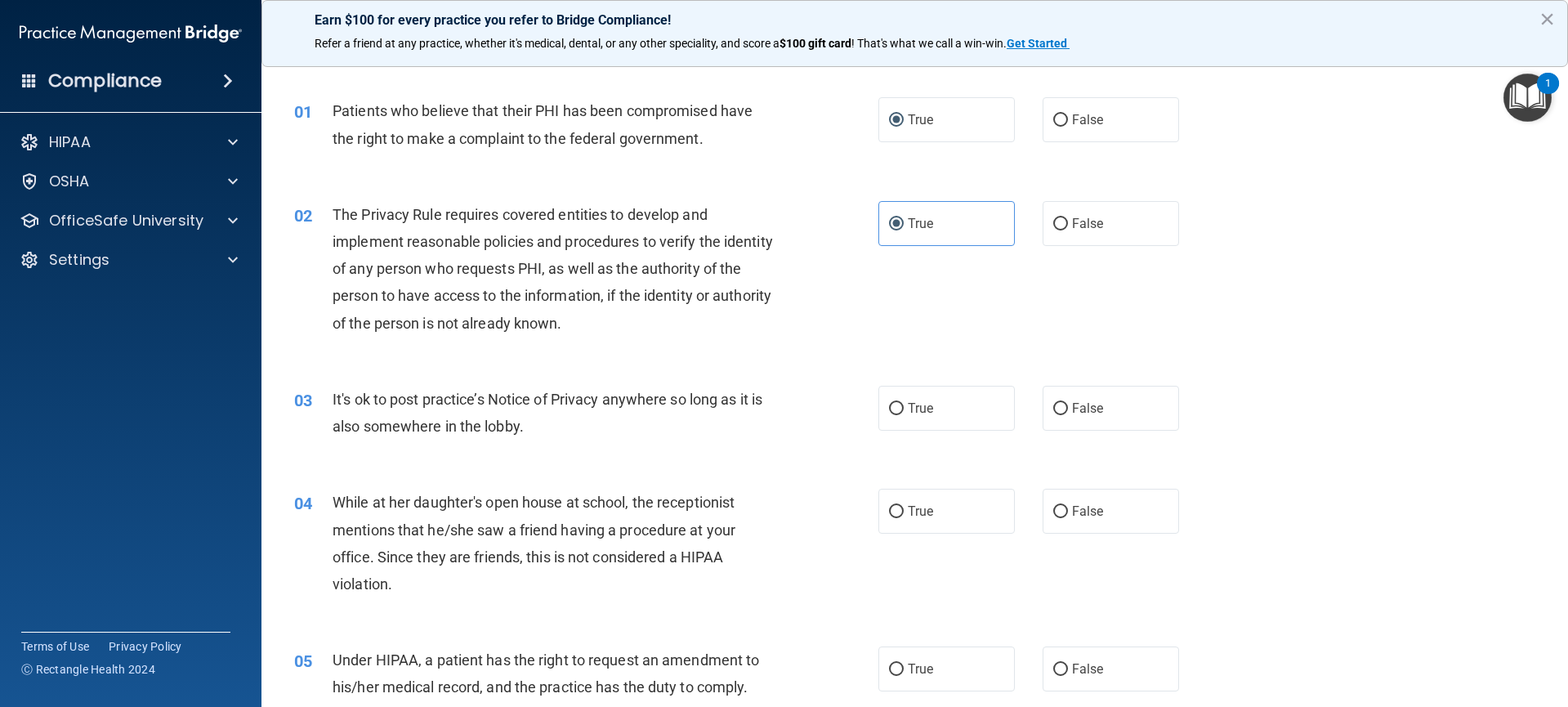
scroll to position [238, 0]
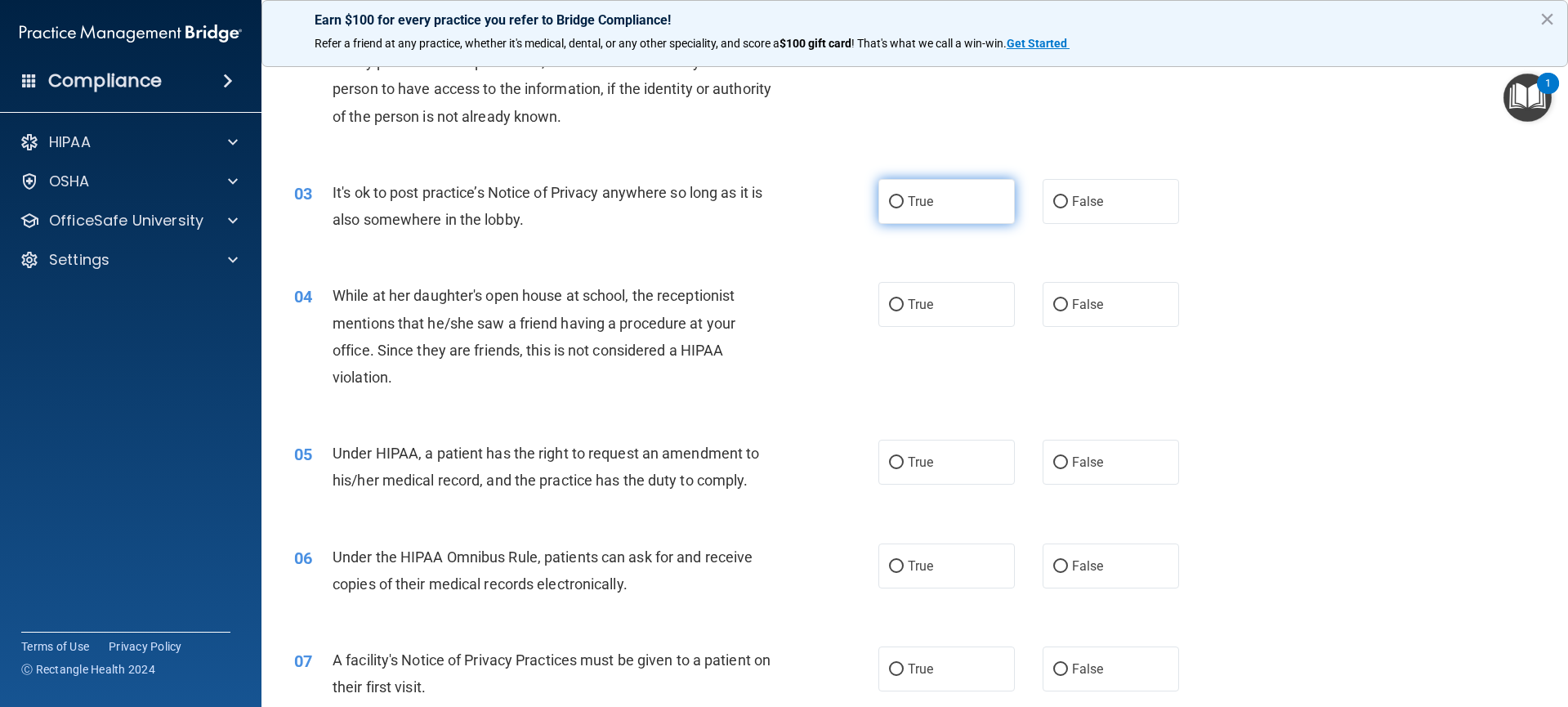
click at [889, 204] on input "True" at bounding box center [896, 201] width 15 height 12
radio input "true"
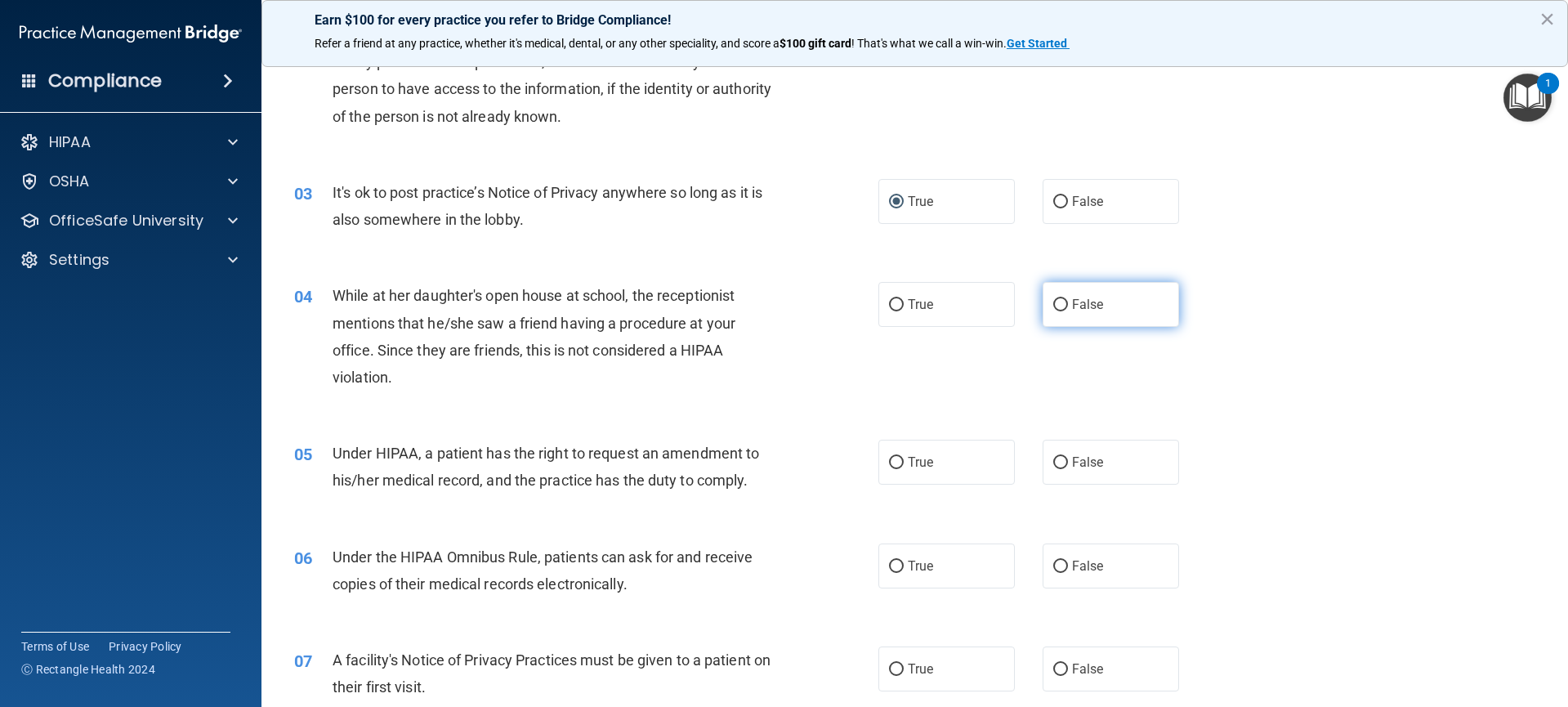
click at [1055, 301] on input "False" at bounding box center [1060, 304] width 15 height 12
radio input "true"
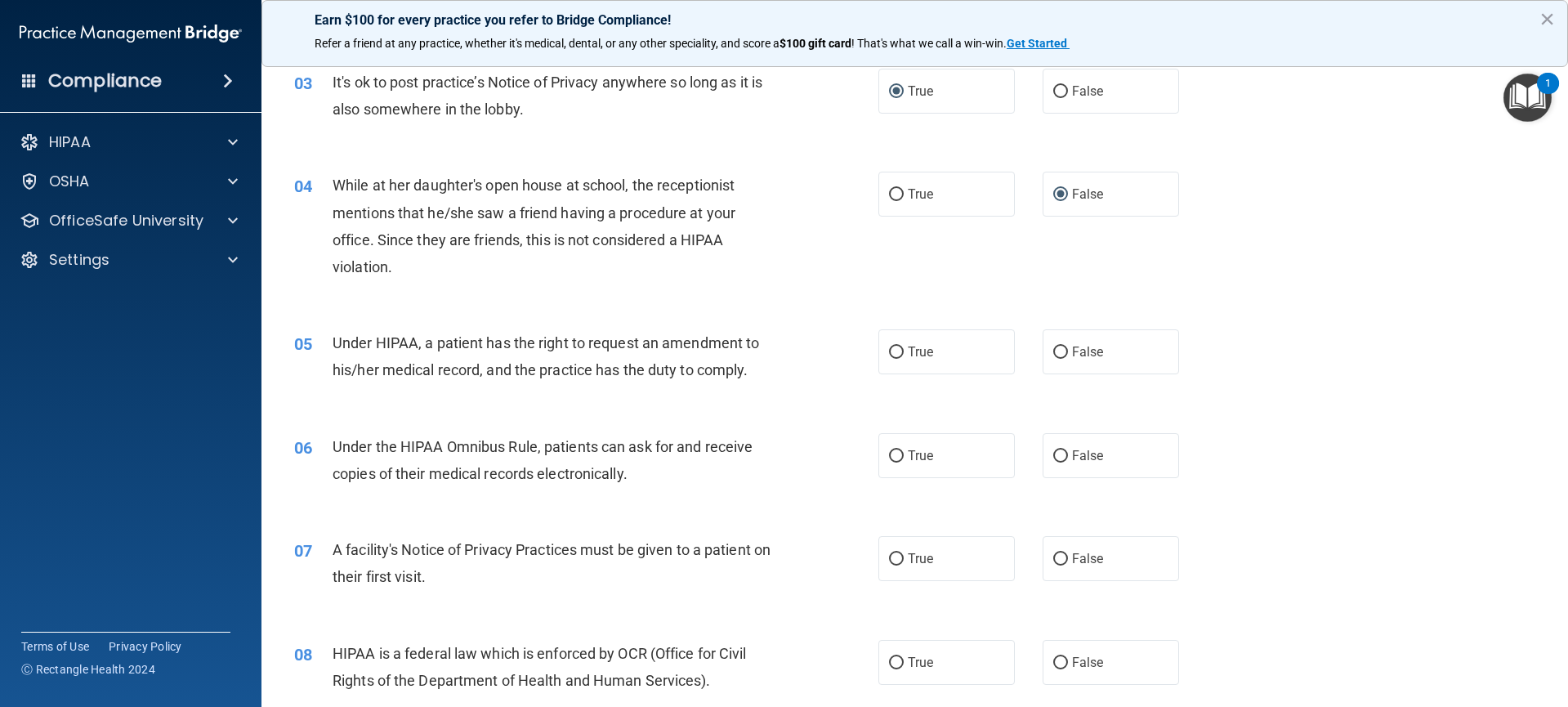
scroll to position [359, 0]
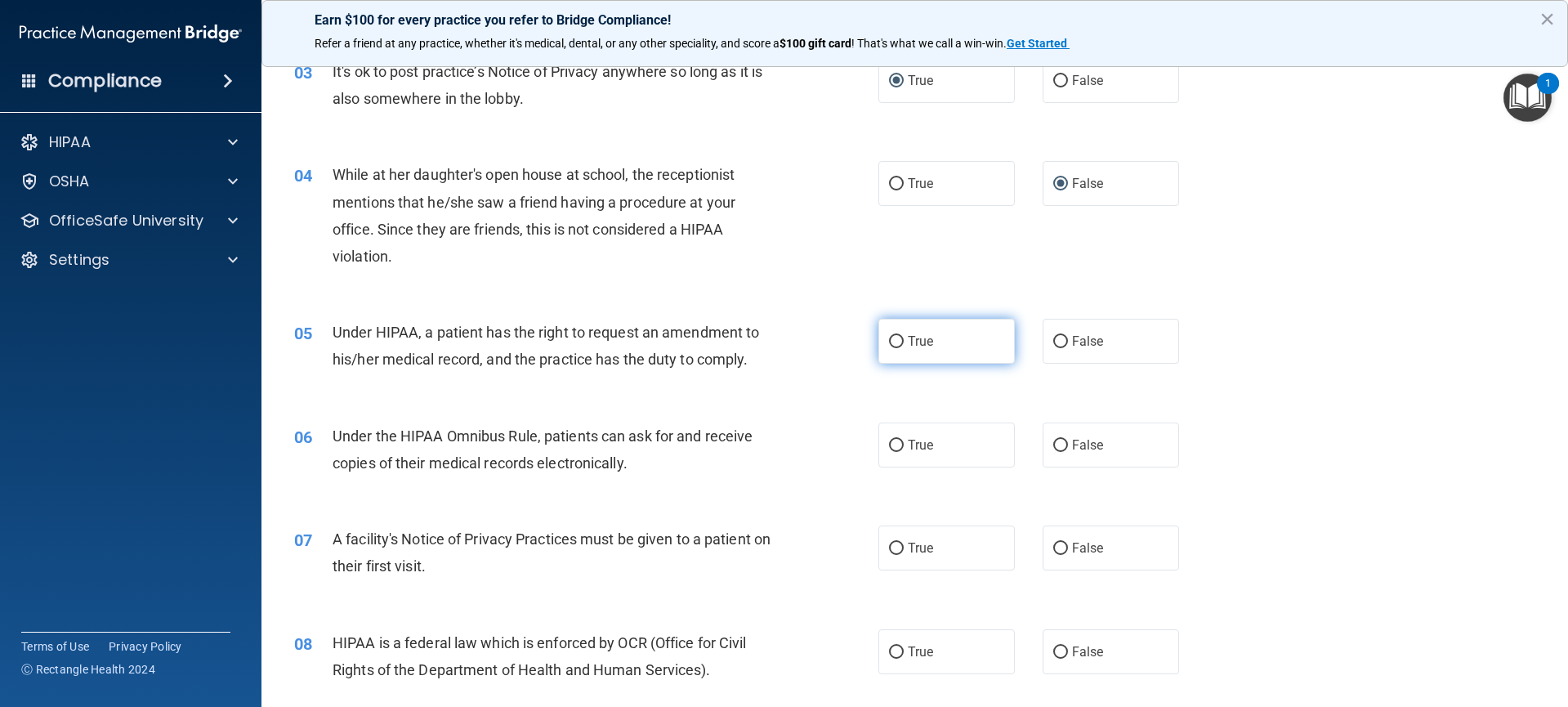
click at [907, 345] on span "True" at bounding box center [919, 341] width 25 height 16
click at [902, 345] on input "True" at bounding box center [896, 341] width 15 height 12
radio input "true"
click at [896, 455] on label "True" at bounding box center [946, 444] width 137 height 45
click at [896, 452] on input "True" at bounding box center [896, 445] width 15 height 12
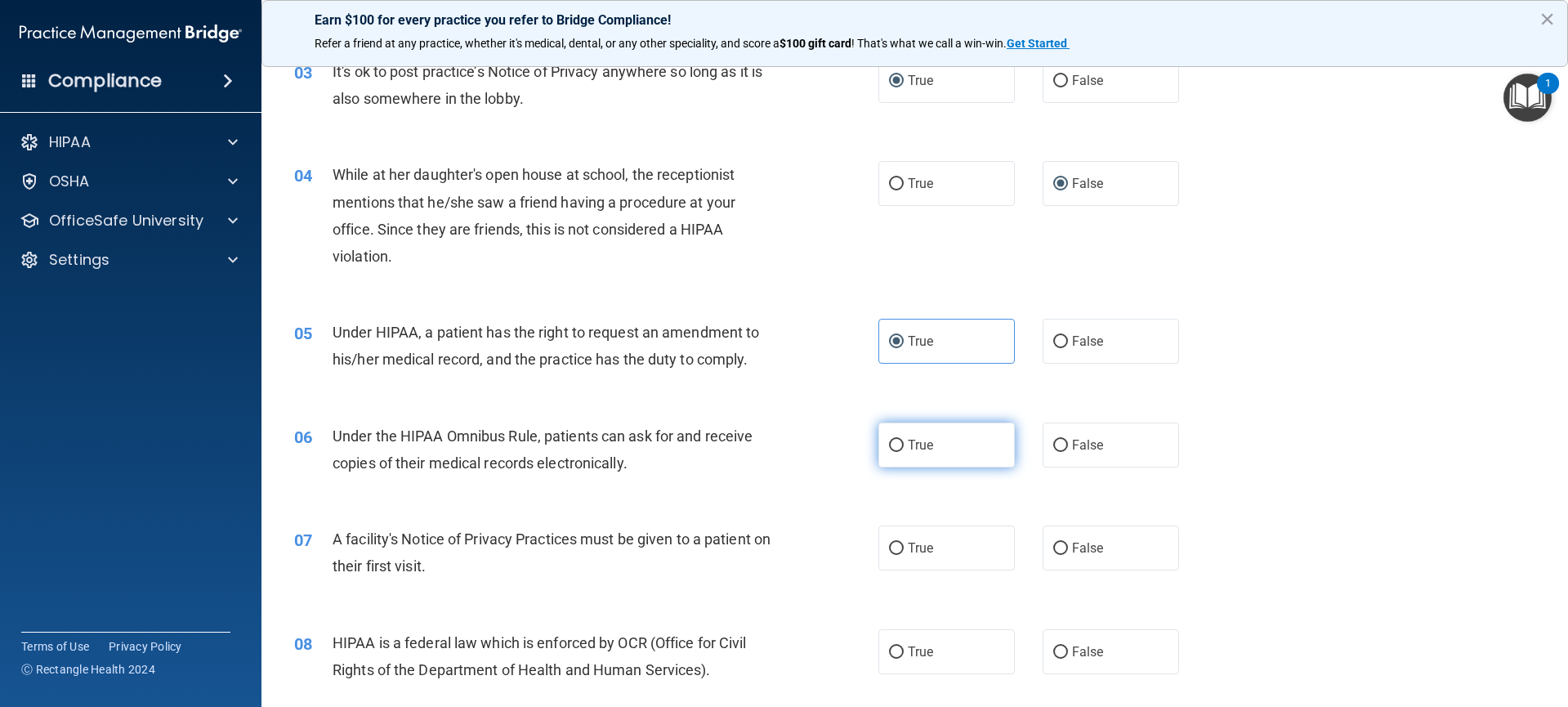
radio input "true"
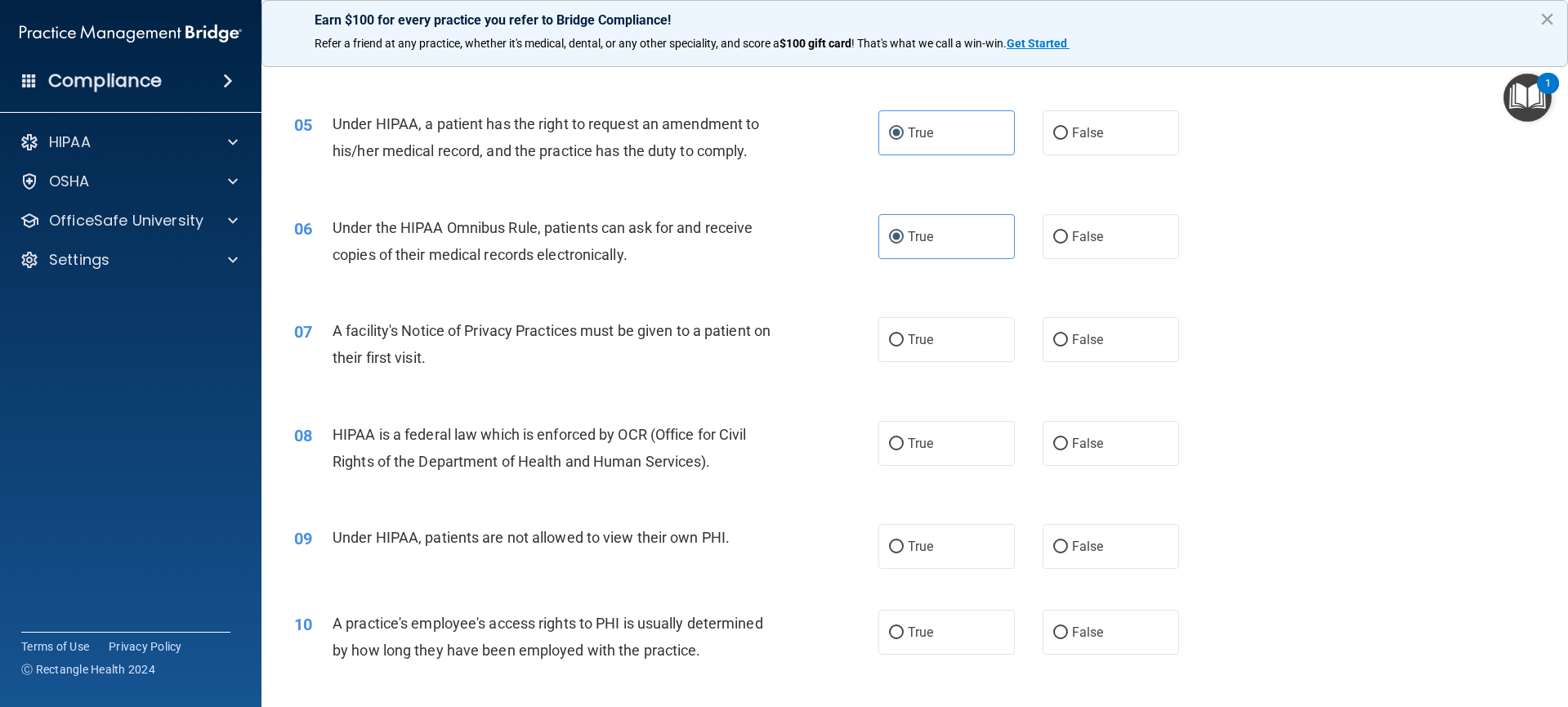
scroll to position [577, 0]
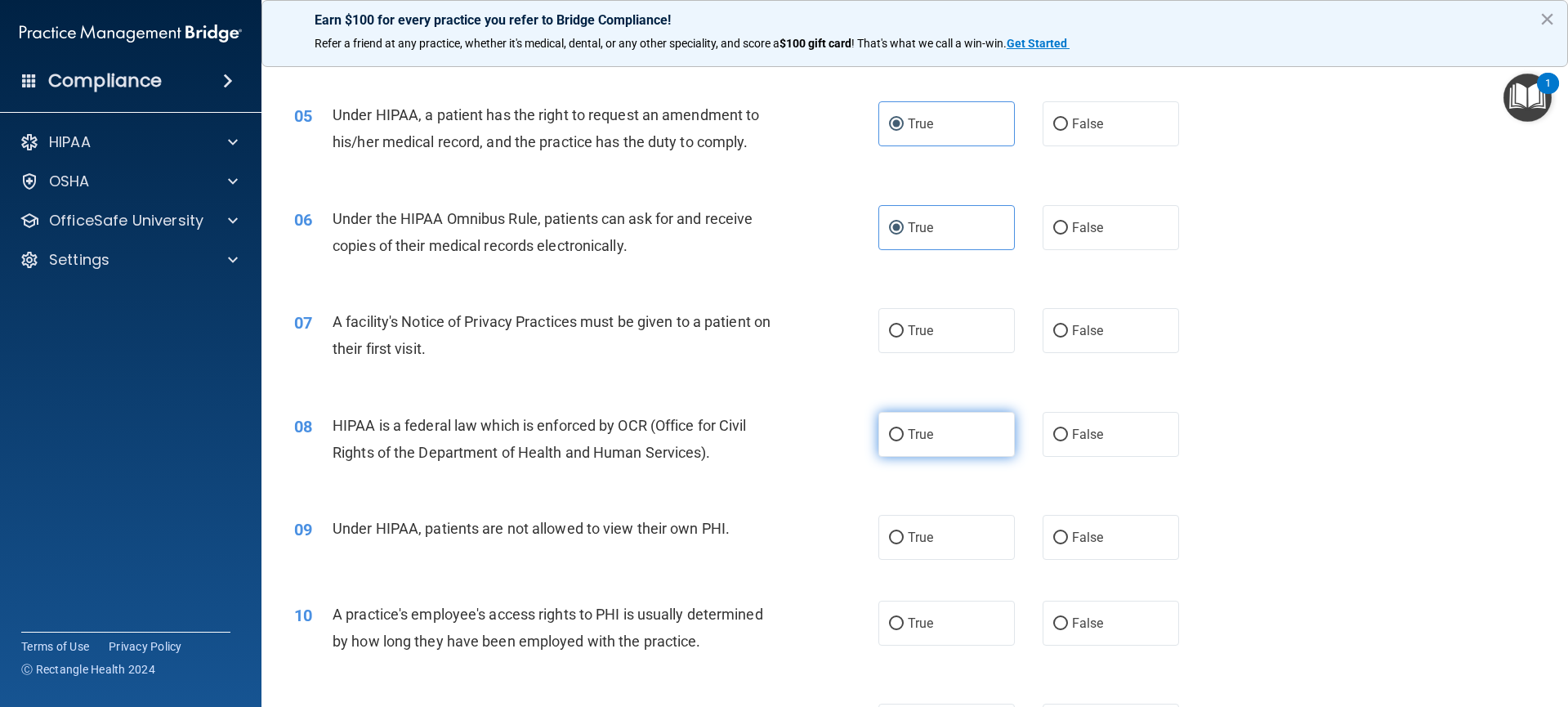
click at [891, 435] on input "True" at bounding box center [896, 434] width 15 height 12
radio input "true"
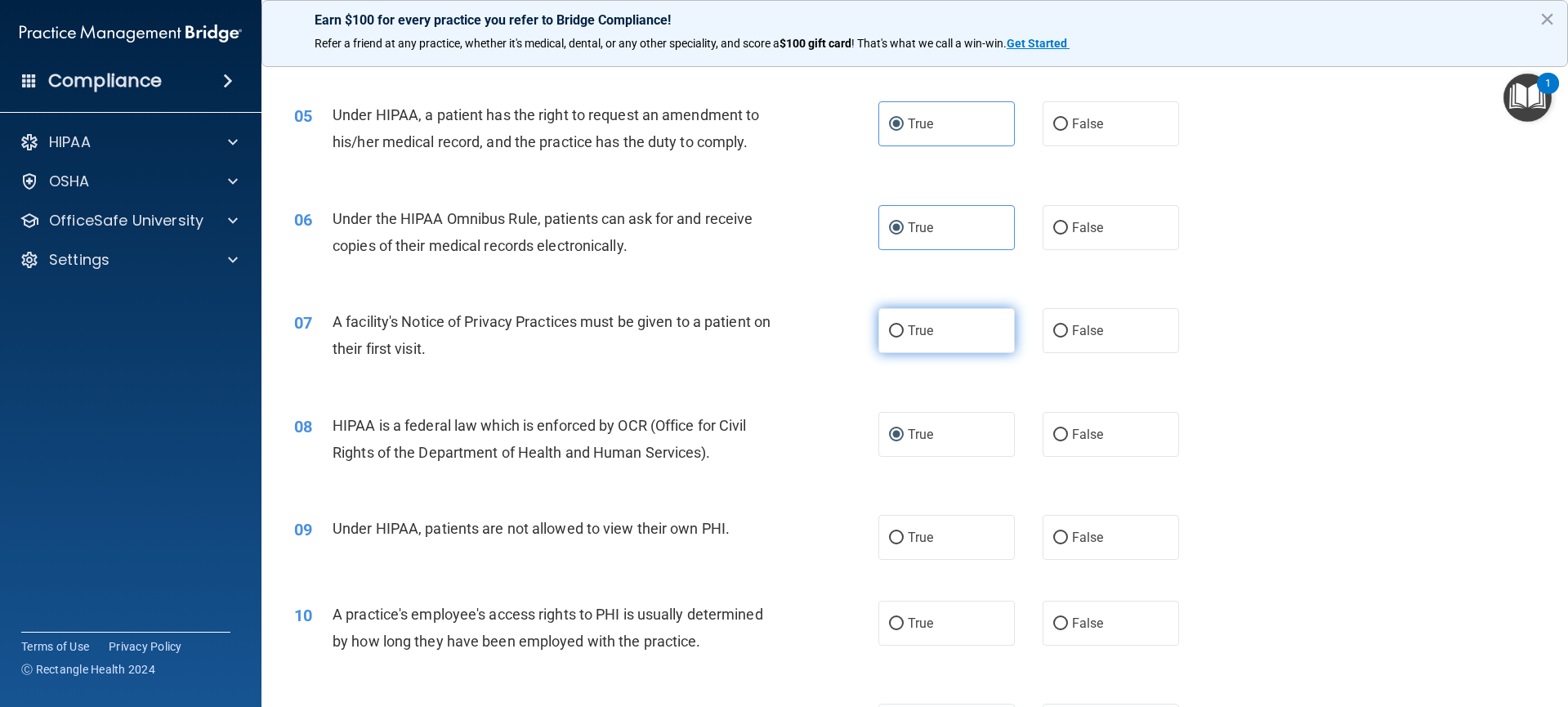
click at [889, 332] on input "True" at bounding box center [896, 330] width 15 height 12
radio input "true"
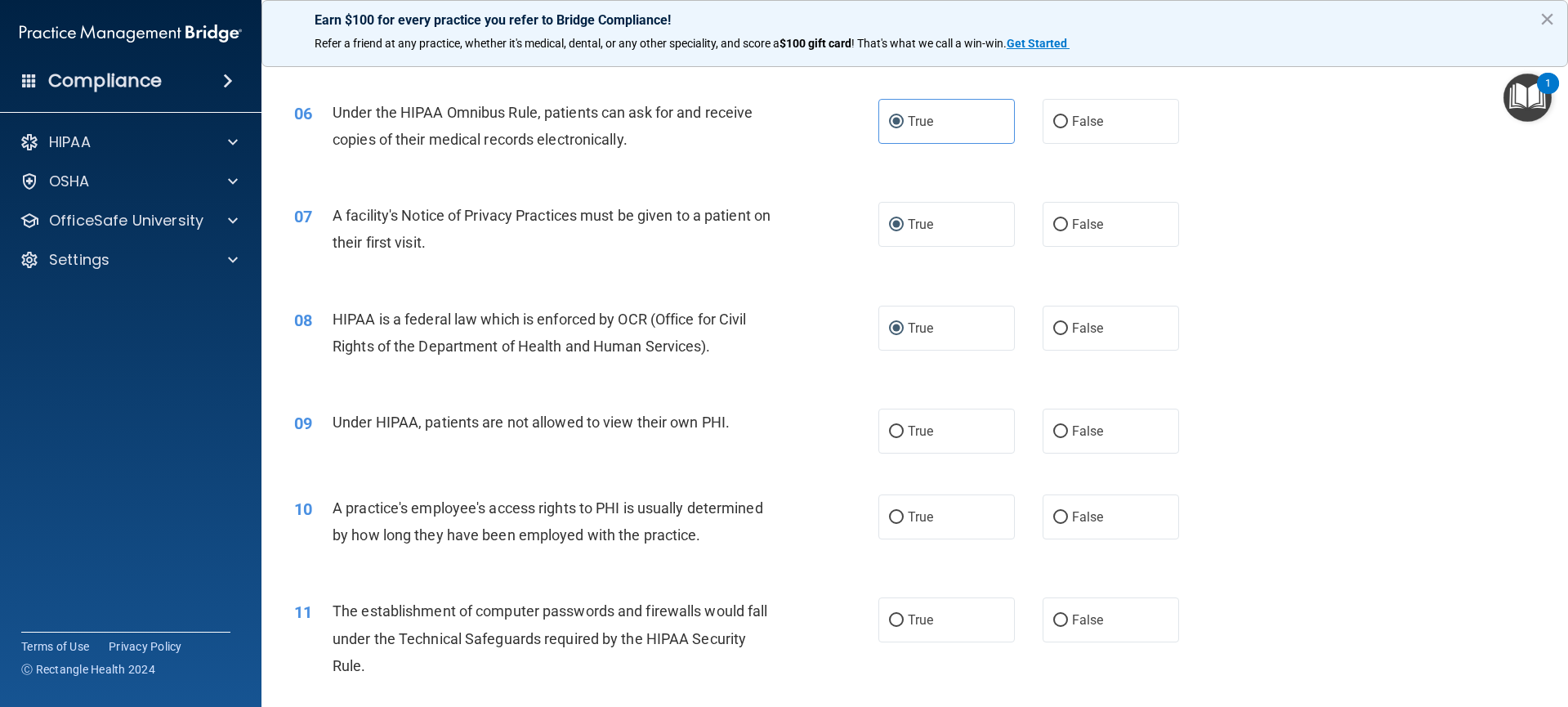
scroll to position [869, 0]
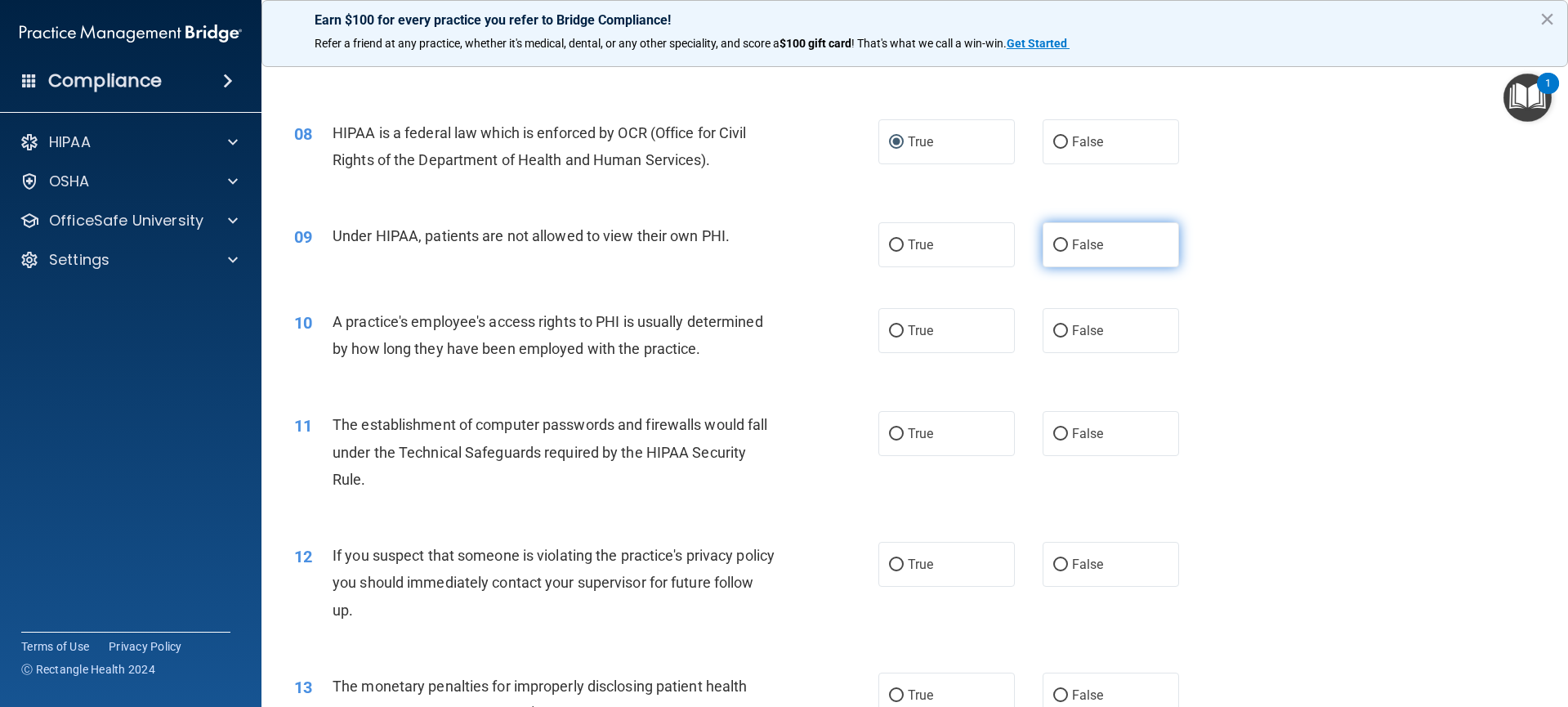
click at [1053, 245] on input "False" at bounding box center [1060, 245] width 15 height 12
radio input "true"
click at [1053, 333] on input "False" at bounding box center [1060, 330] width 15 height 12
radio input "true"
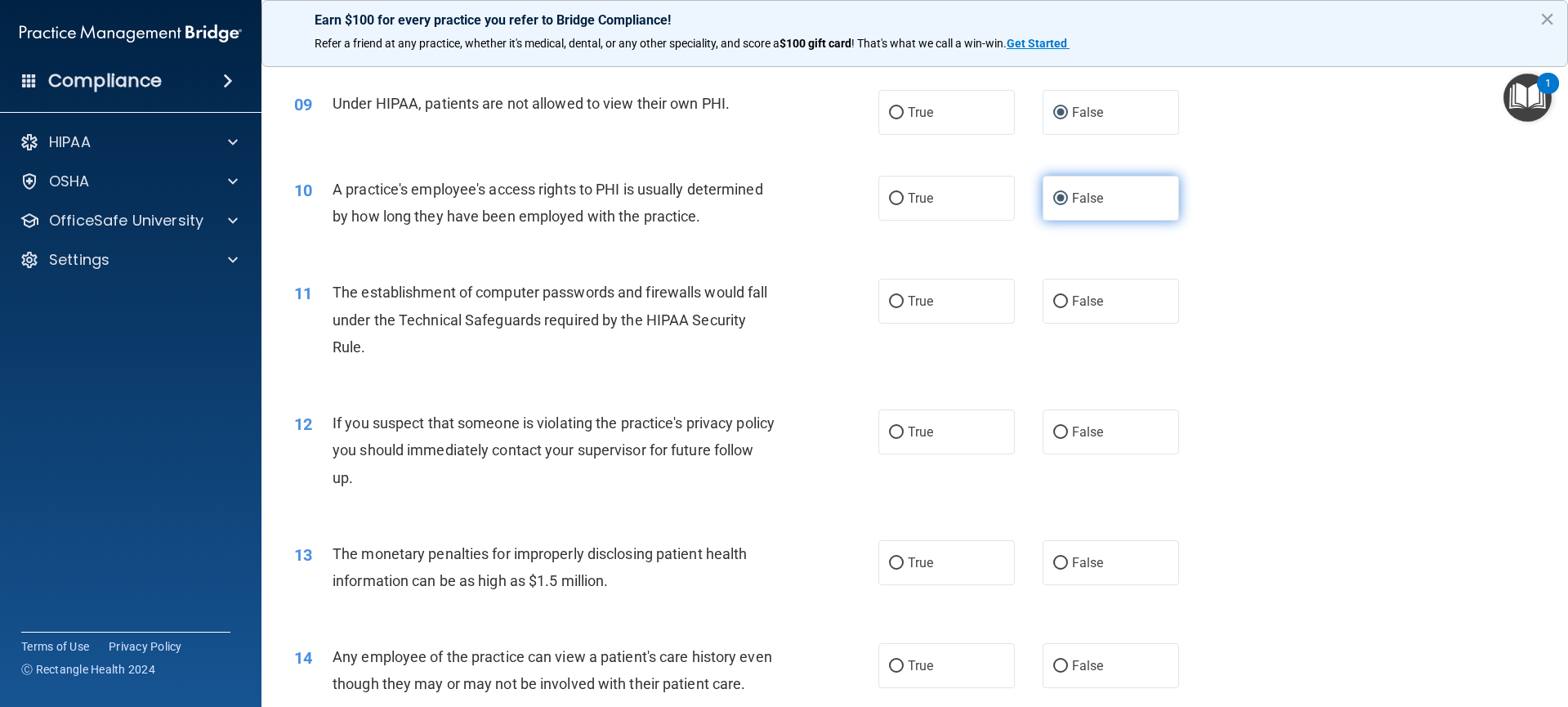
scroll to position [1002, 0]
click at [895, 304] on input "True" at bounding box center [896, 301] width 15 height 12
radio input "true"
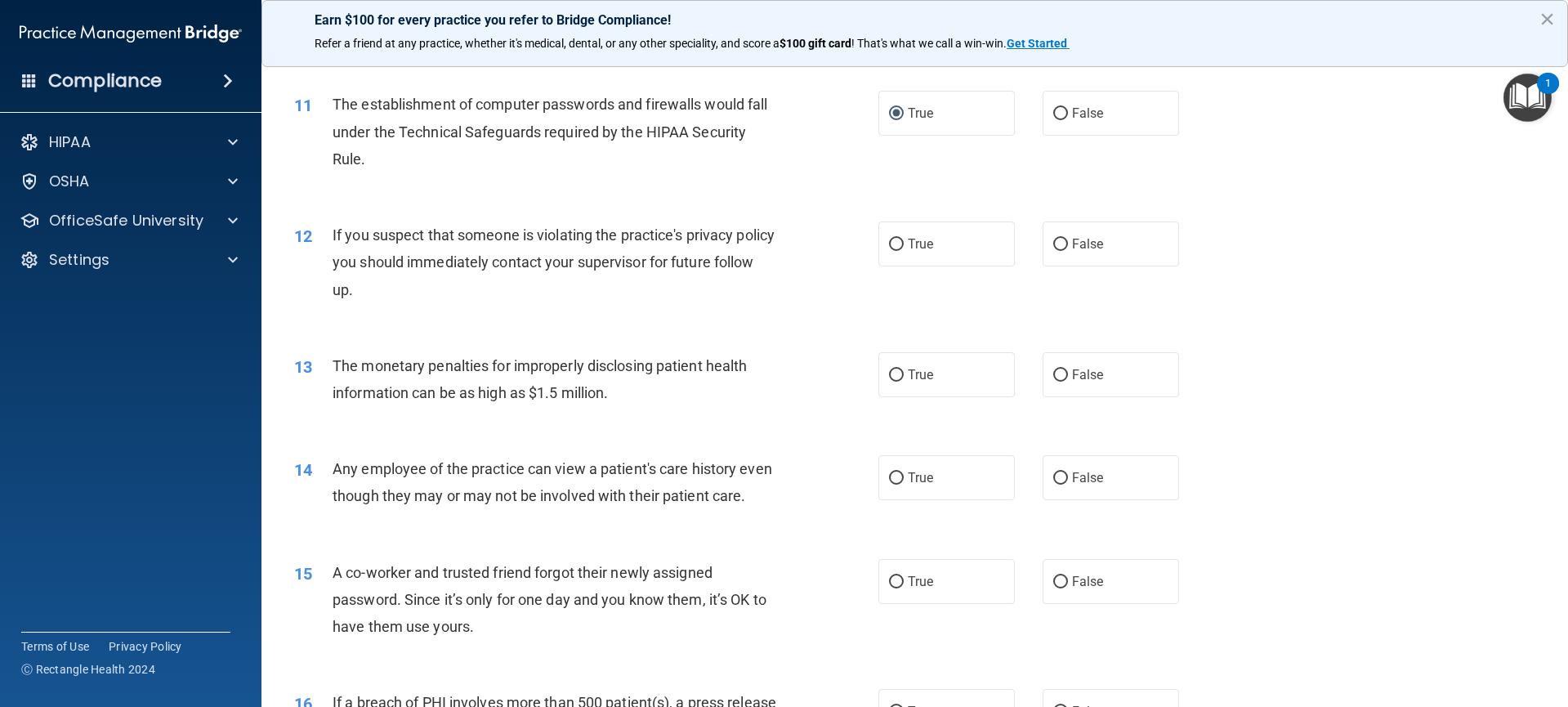
scroll to position [1202, 0]
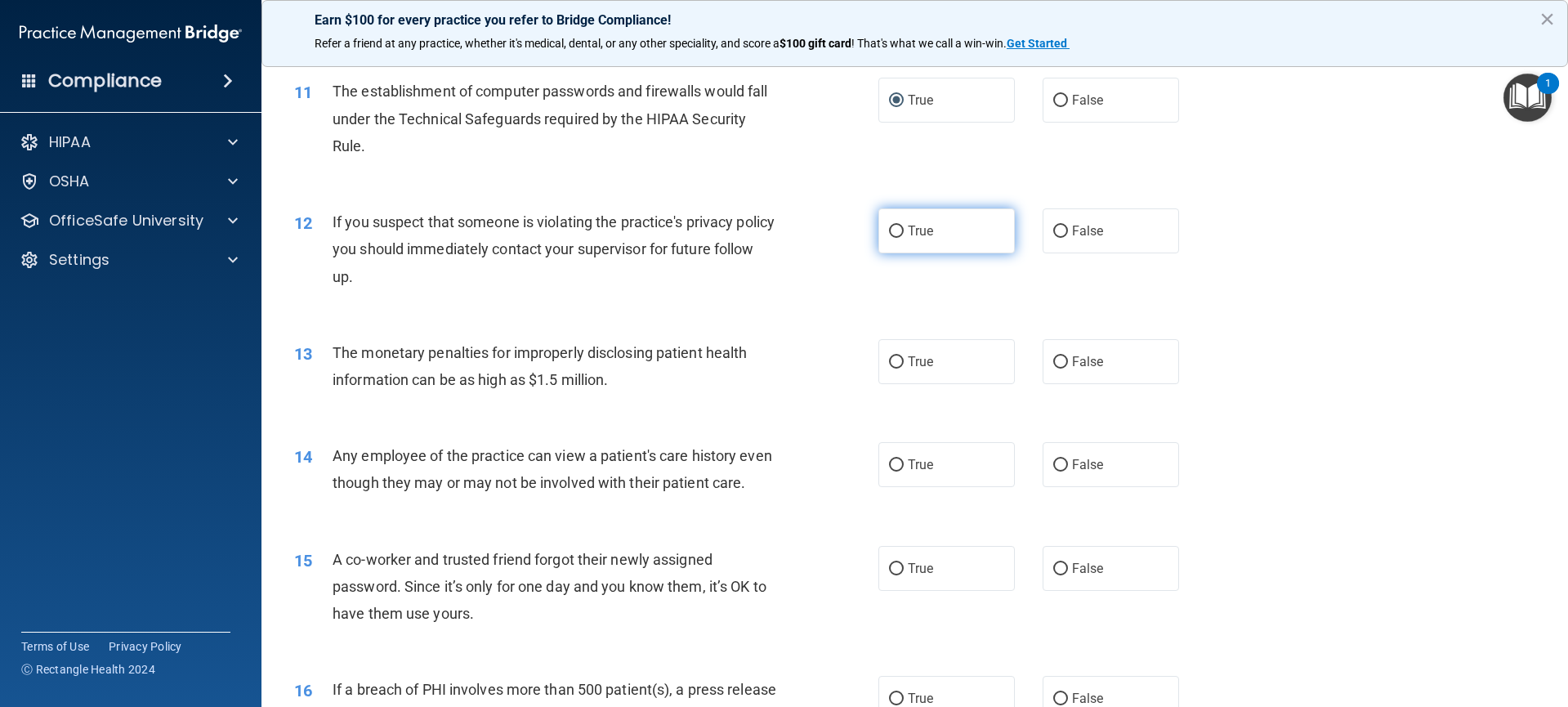
click at [889, 236] on input "True" at bounding box center [896, 231] width 15 height 12
radio input "true"
click at [1072, 364] on span "False" at bounding box center [1087, 361] width 32 height 16
click at [1068, 364] on input "False" at bounding box center [1060, 362] width 15 height 12
radio input "true"
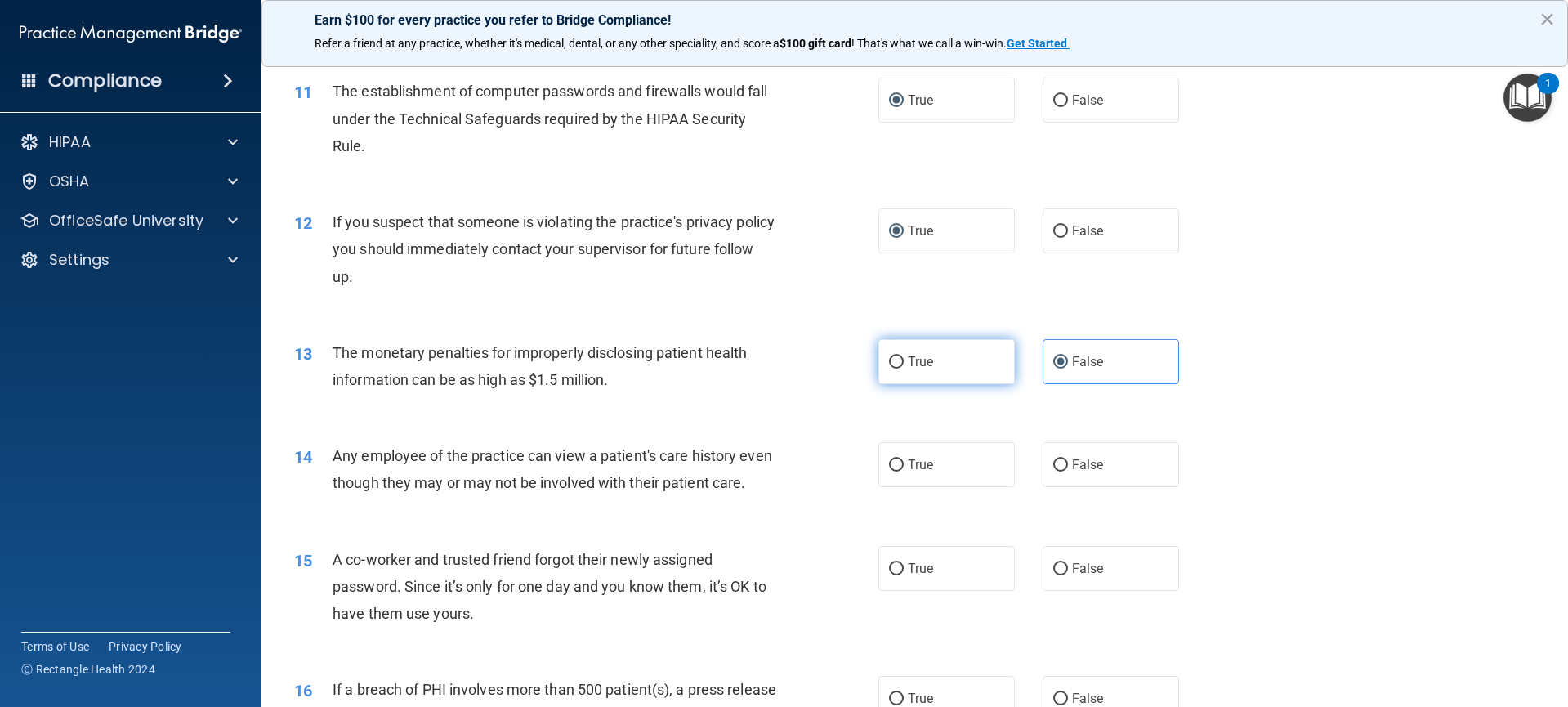
click at [889, 359] on input "True" at bounding box center [896, 362] width 15 height 12
radio input "true"
radio input "false"
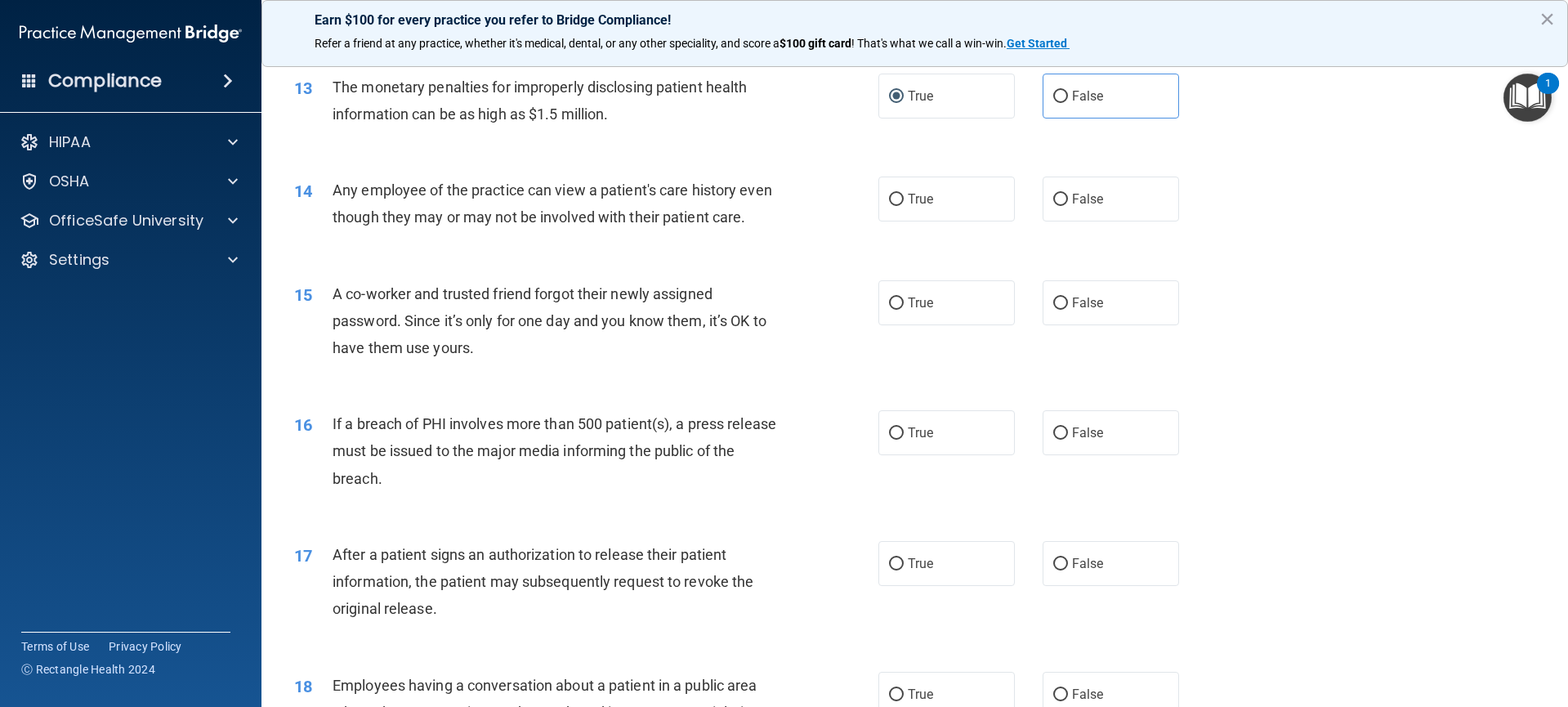
scroll to position [1452, 0]
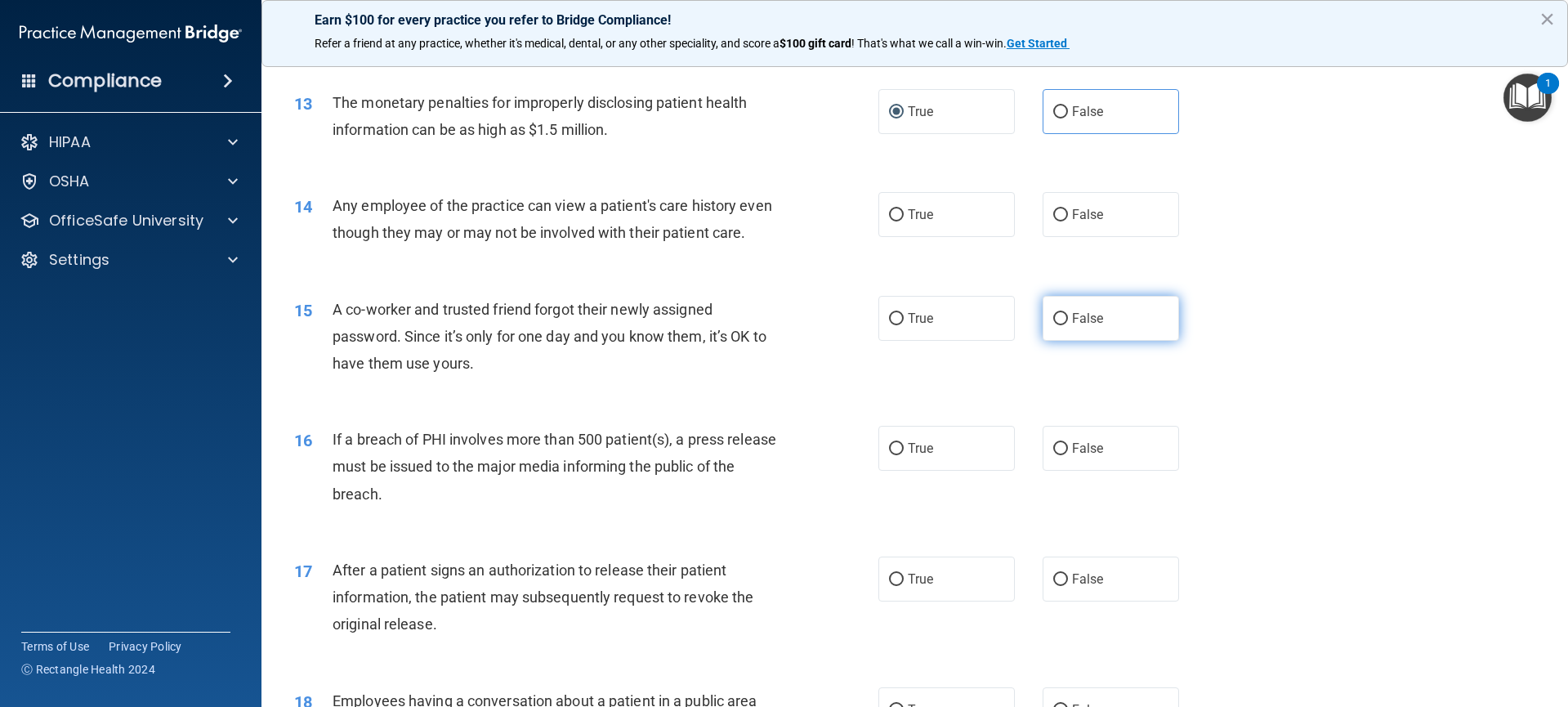
click at [1056, 325] on input "False" at bounding box center [1060, 318] width 15 height 12
radio input "true"
click at [895, 216] on input "True" at bounding box center [896, 214] width 15 height 12
radio input "true"
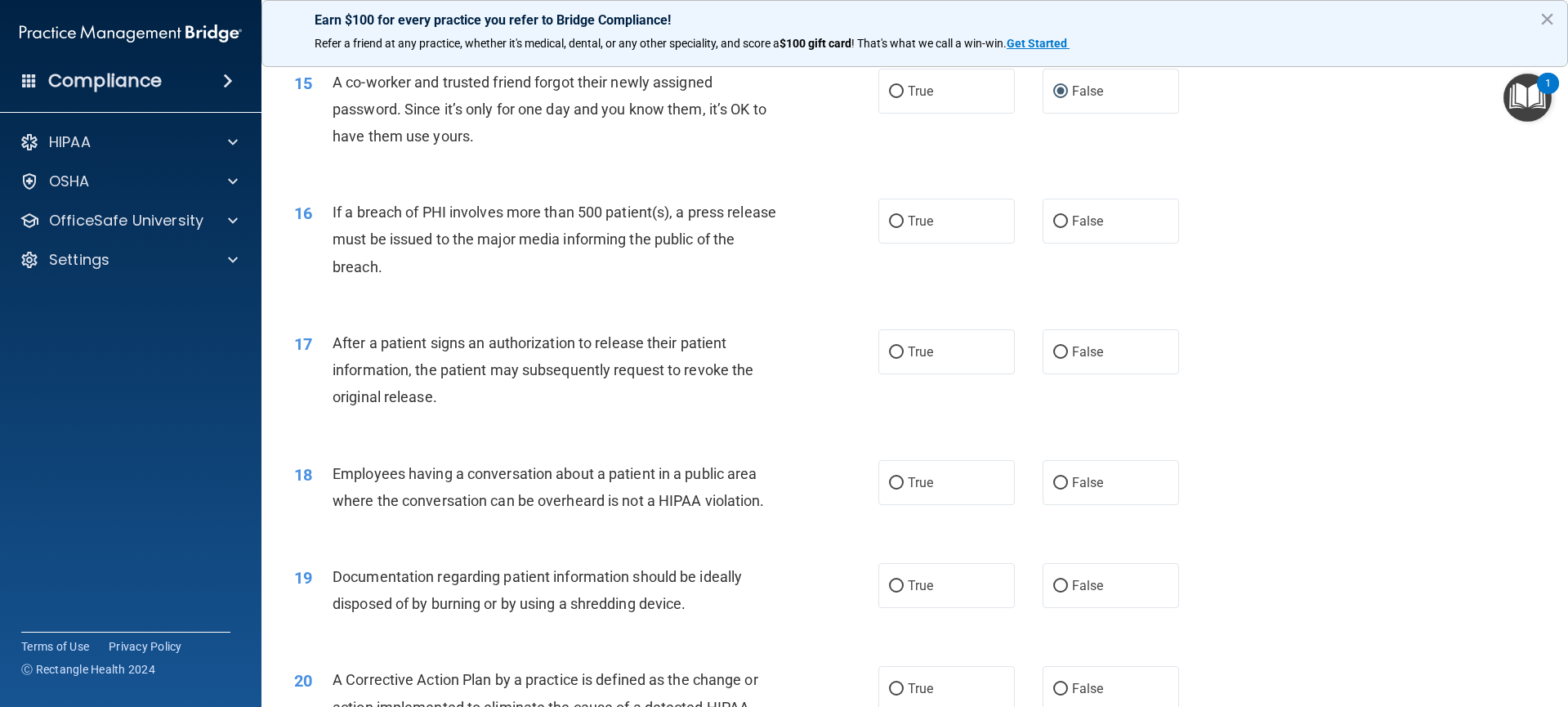
scroll to position [1597, 0]
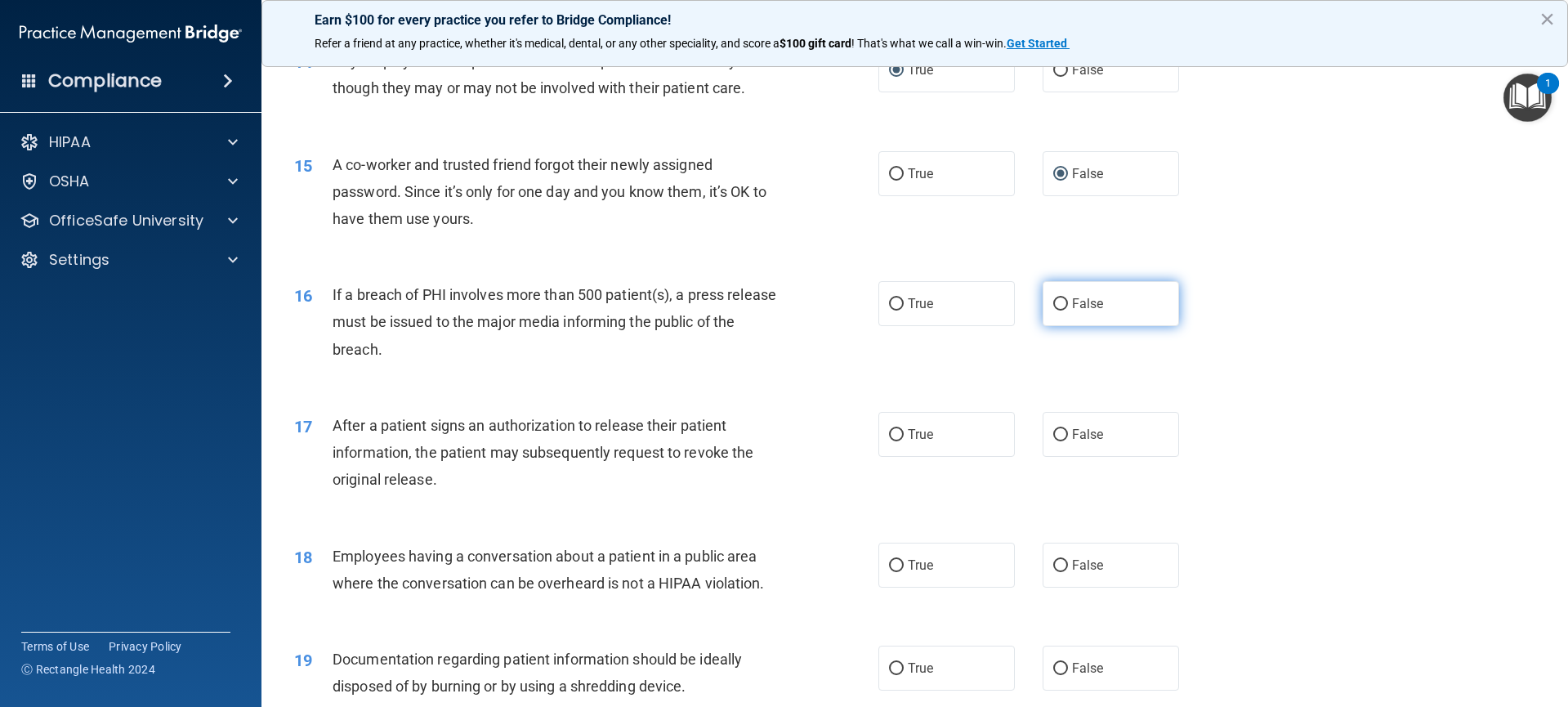
click at [1055, 311] on input "False" at bounding box center [1060, 303] width 15 height 12
radio input "true"
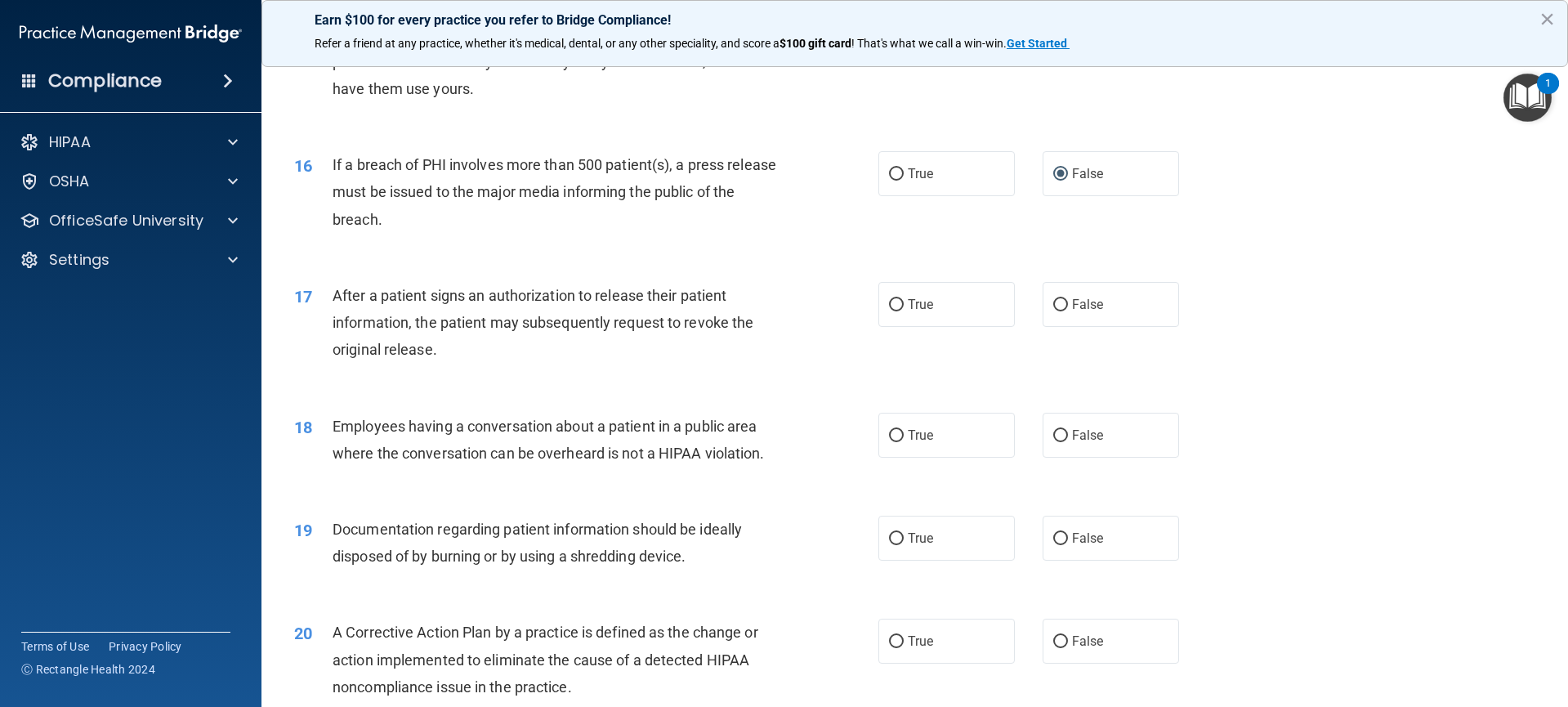
scroll to position [1737, 0]
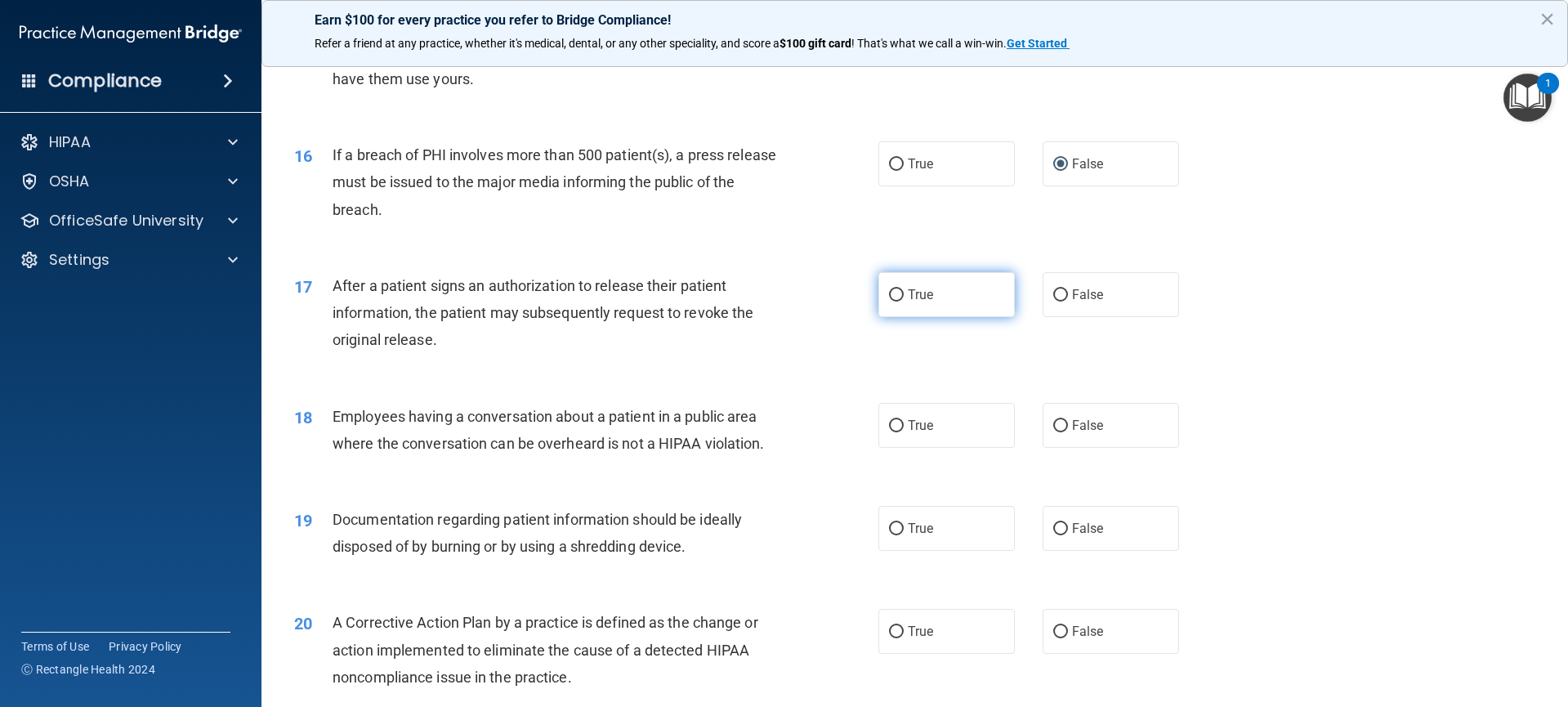
click at [889, 302] on input "True" at bounding box center [896, 295] width 15 height 12
radio input "true"
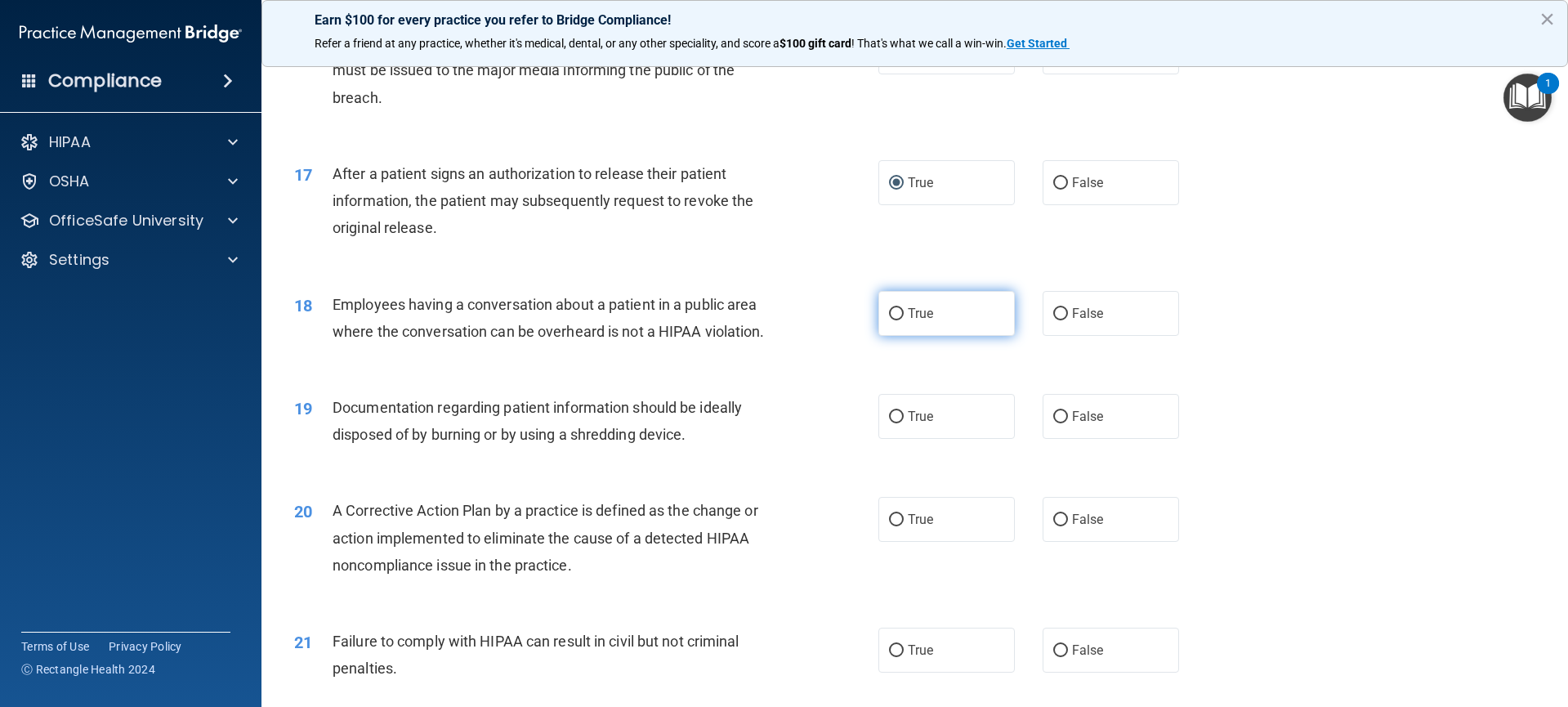
scroll to position [1858, 0]
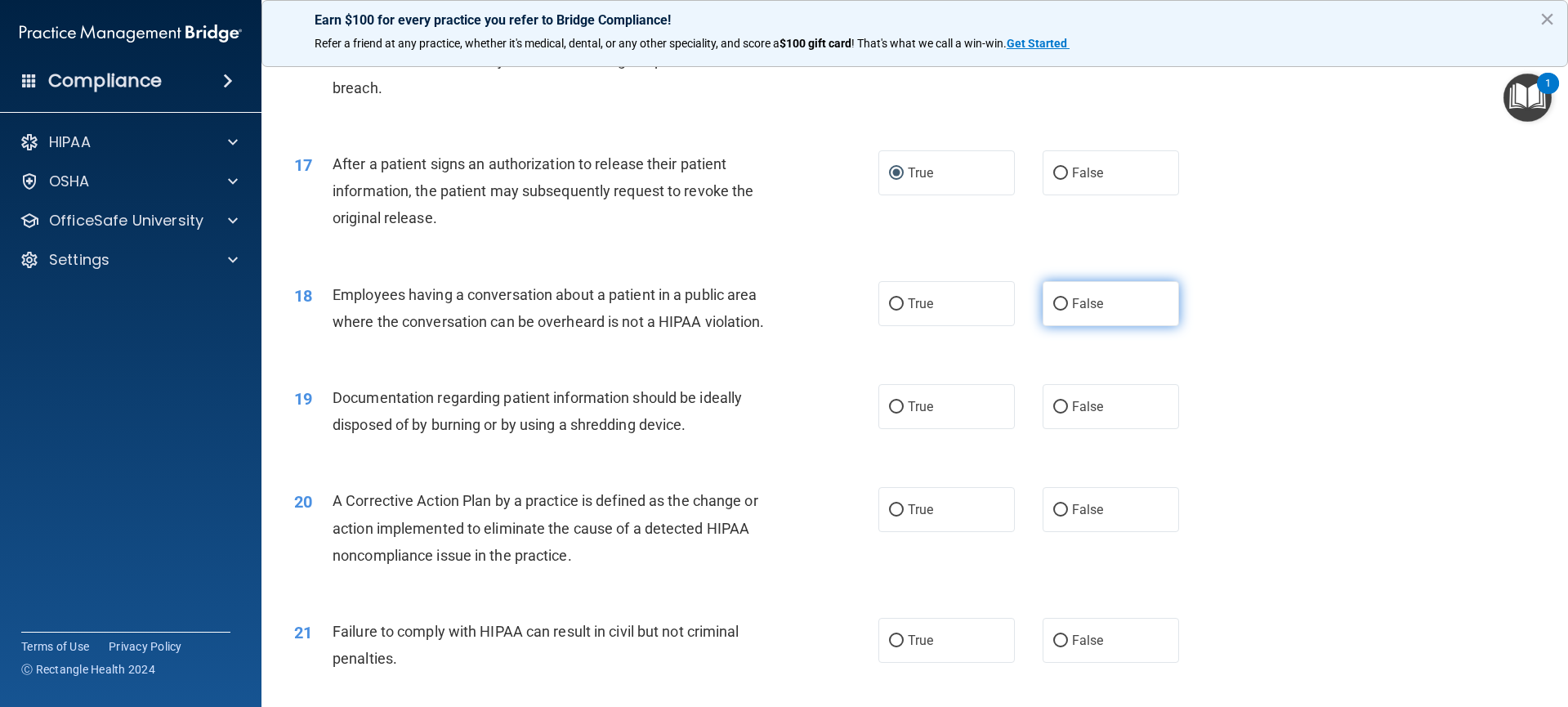
click at [1053, 311] on input "False" at bounding box center [1060, 303] width 15 height 12
radio input "true"
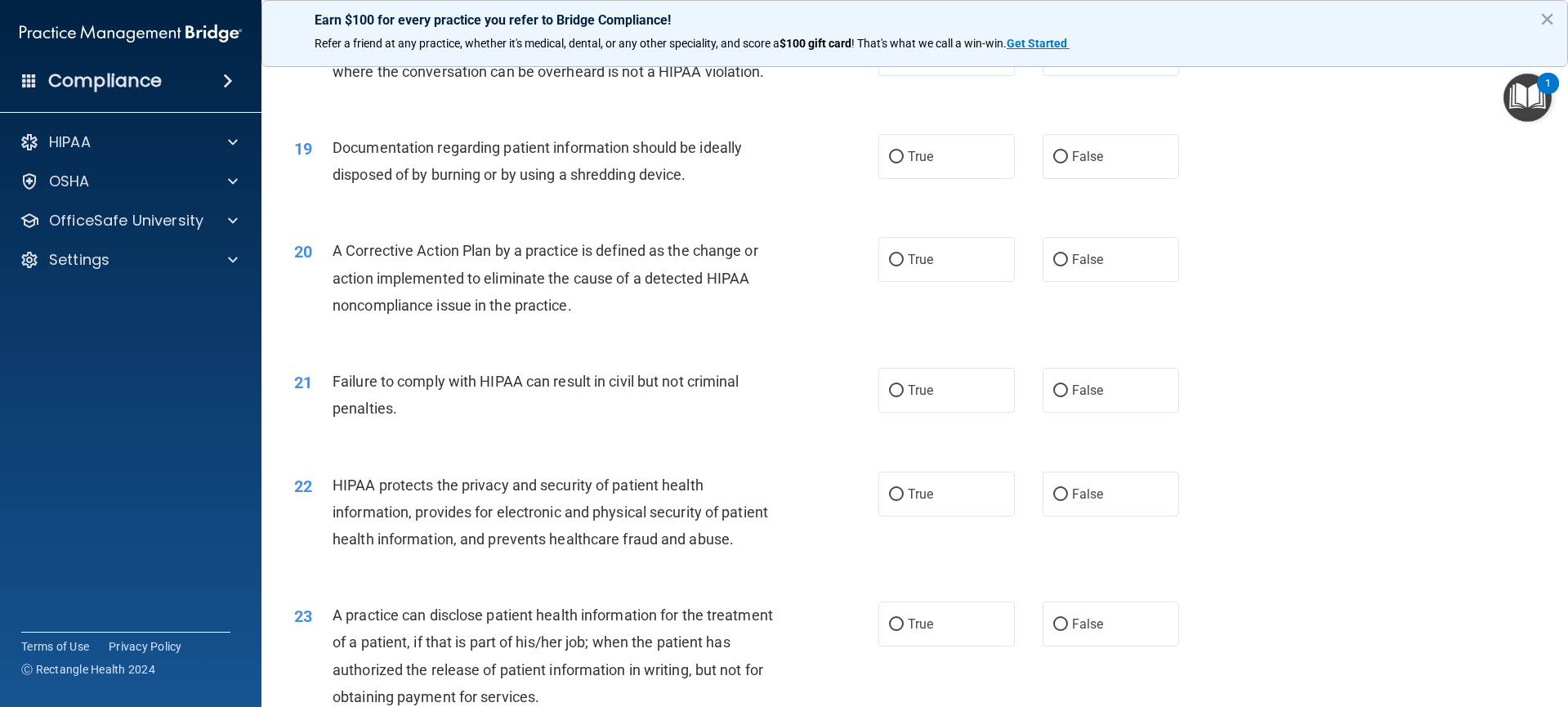
scroll to position [2109, 0]
click at [891, 178] on label "True" at bounding box center [946, 156] width 137 height 45
click at [891, 162] on input "True" at bounding box center [896, 156] width 15 height 12
radio input "true"
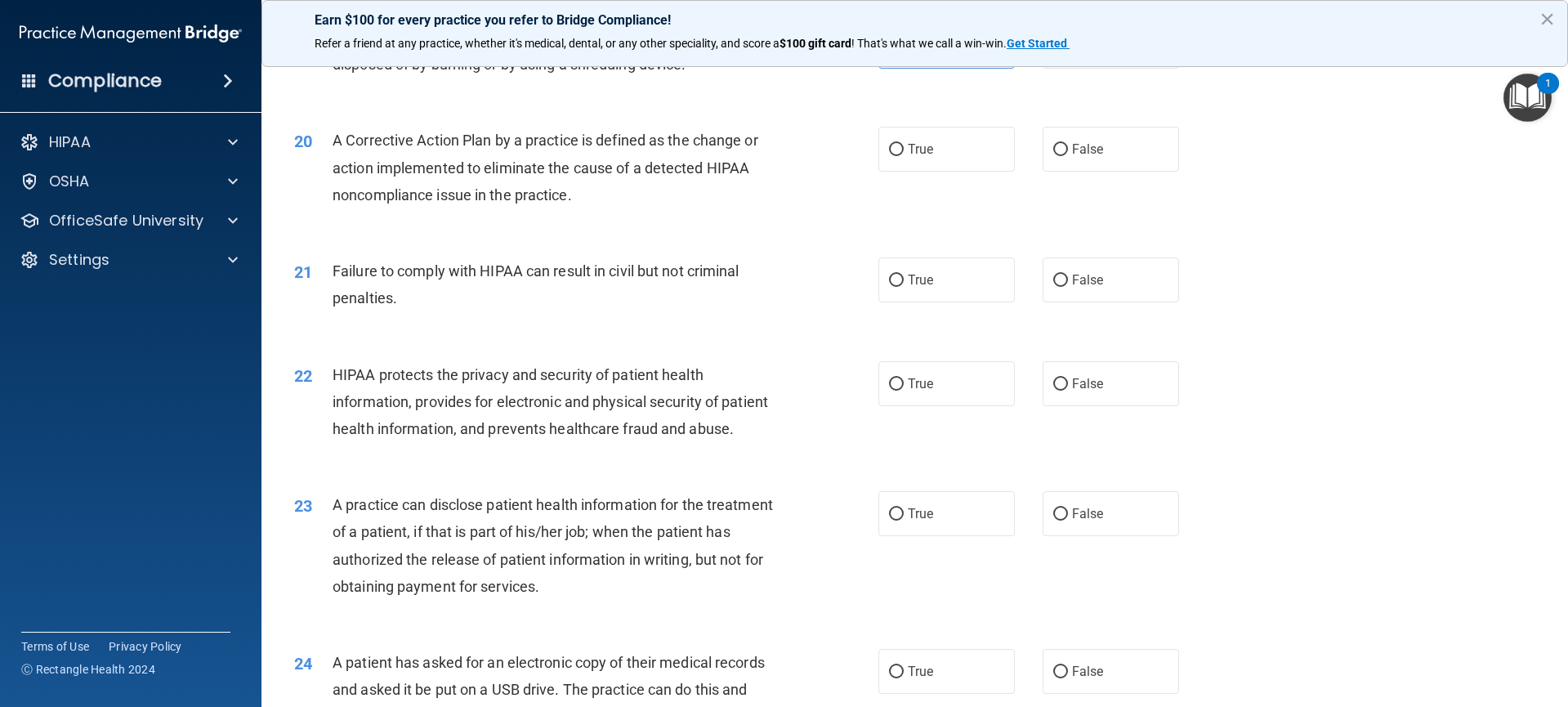
scroll to position [2216, 0]
click at [891, 290] on input "True" at bounding box center [896, 283] width 15 height 12
radio input "true"
click at [1060, 174] on label "False" at bounding box center [1111, 152] width 137 height 45
click at [1060, 160] on input "False" at bounding box center [1060, 152] width 15 height 12
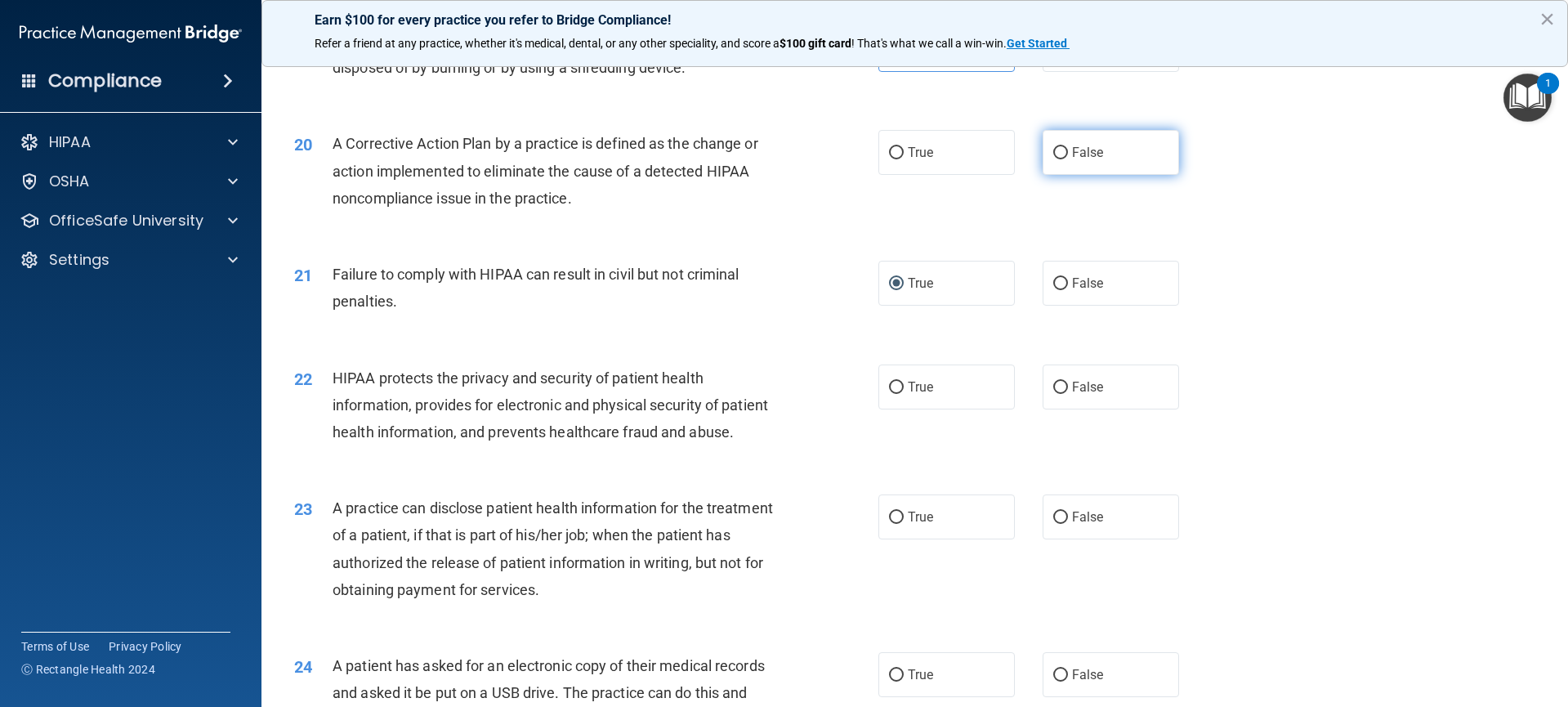
radio input "true"
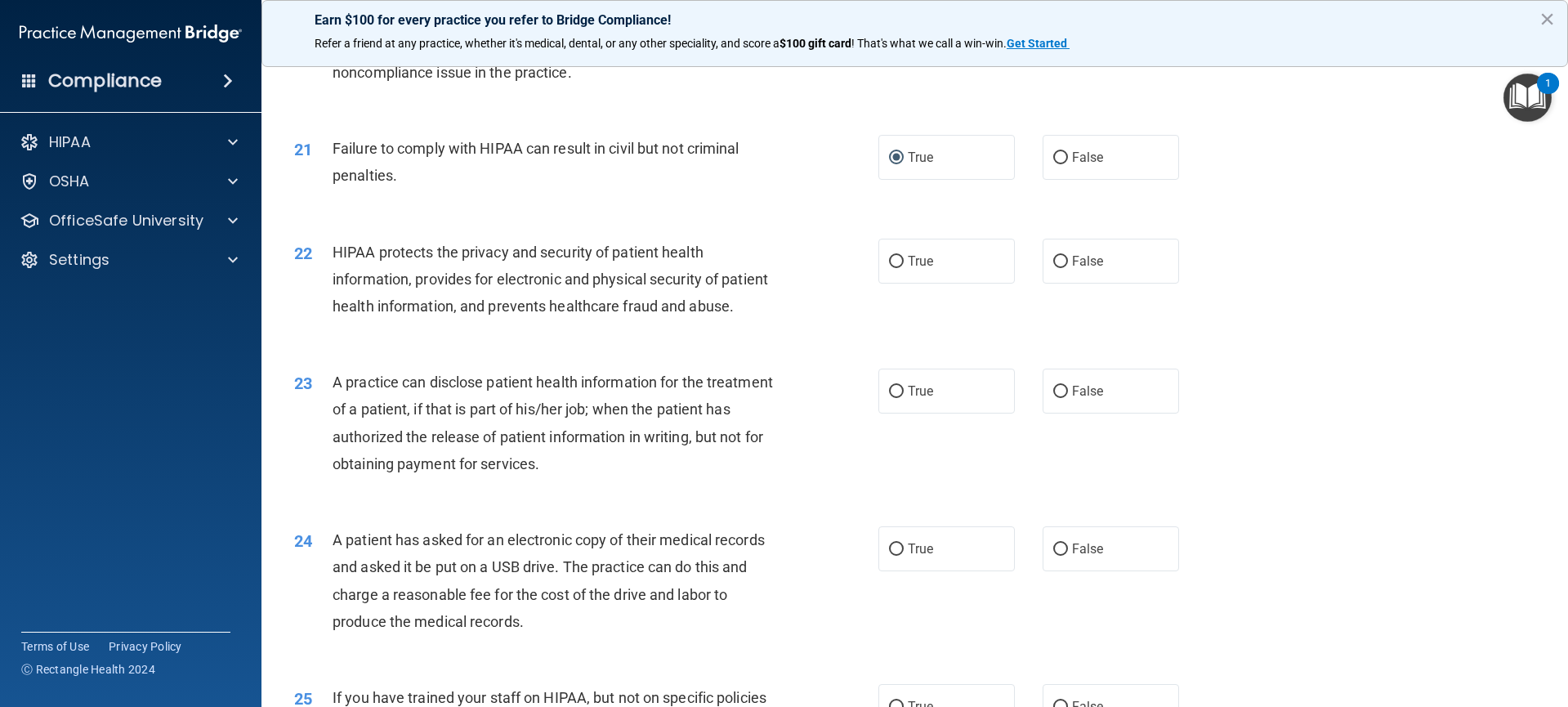
scroll to position [2352, 0]
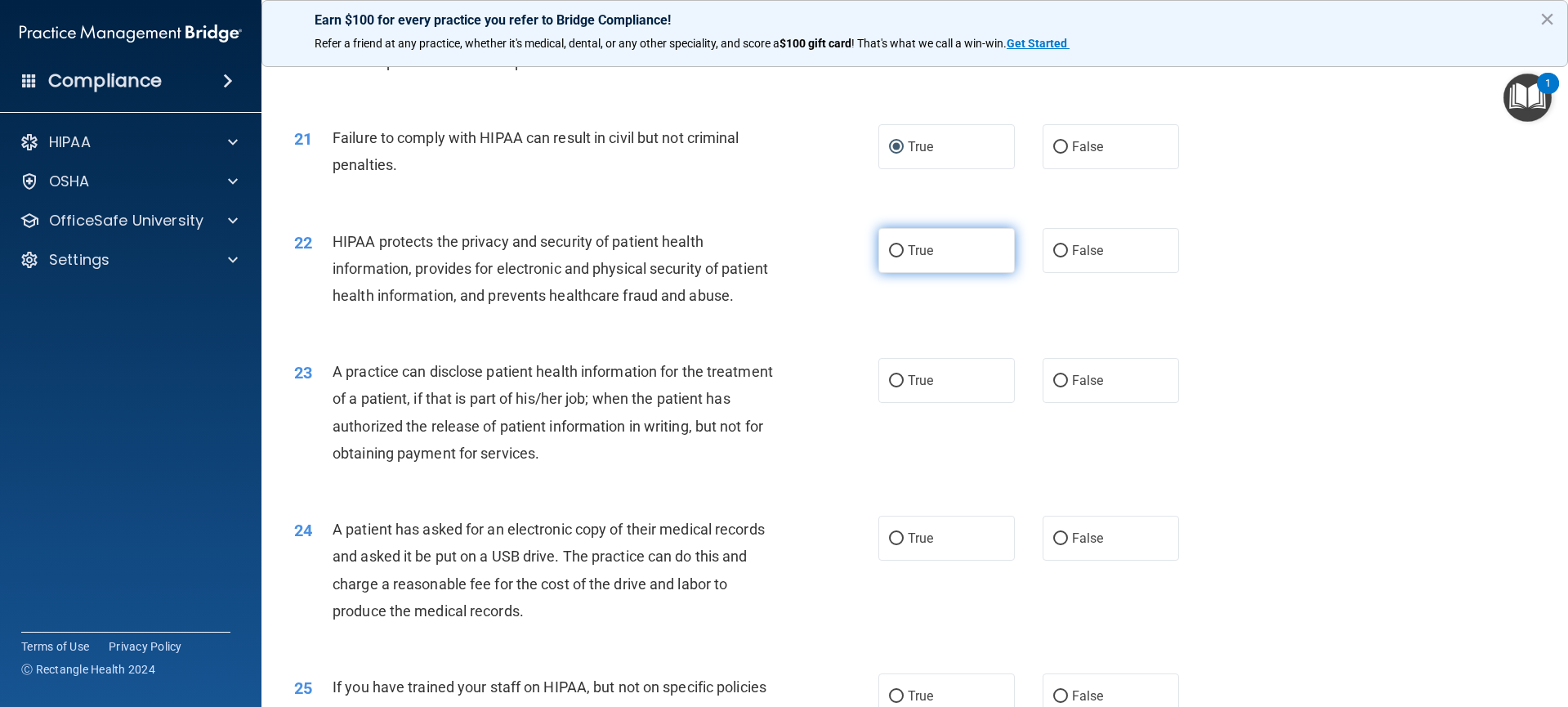
click at [934, 273] on label "True" at bounding box center [946, 251] width 137 height 45
click at [904, 257] on input "True" at bounding box center [896, 251] width 15 height 12
radio input "true"
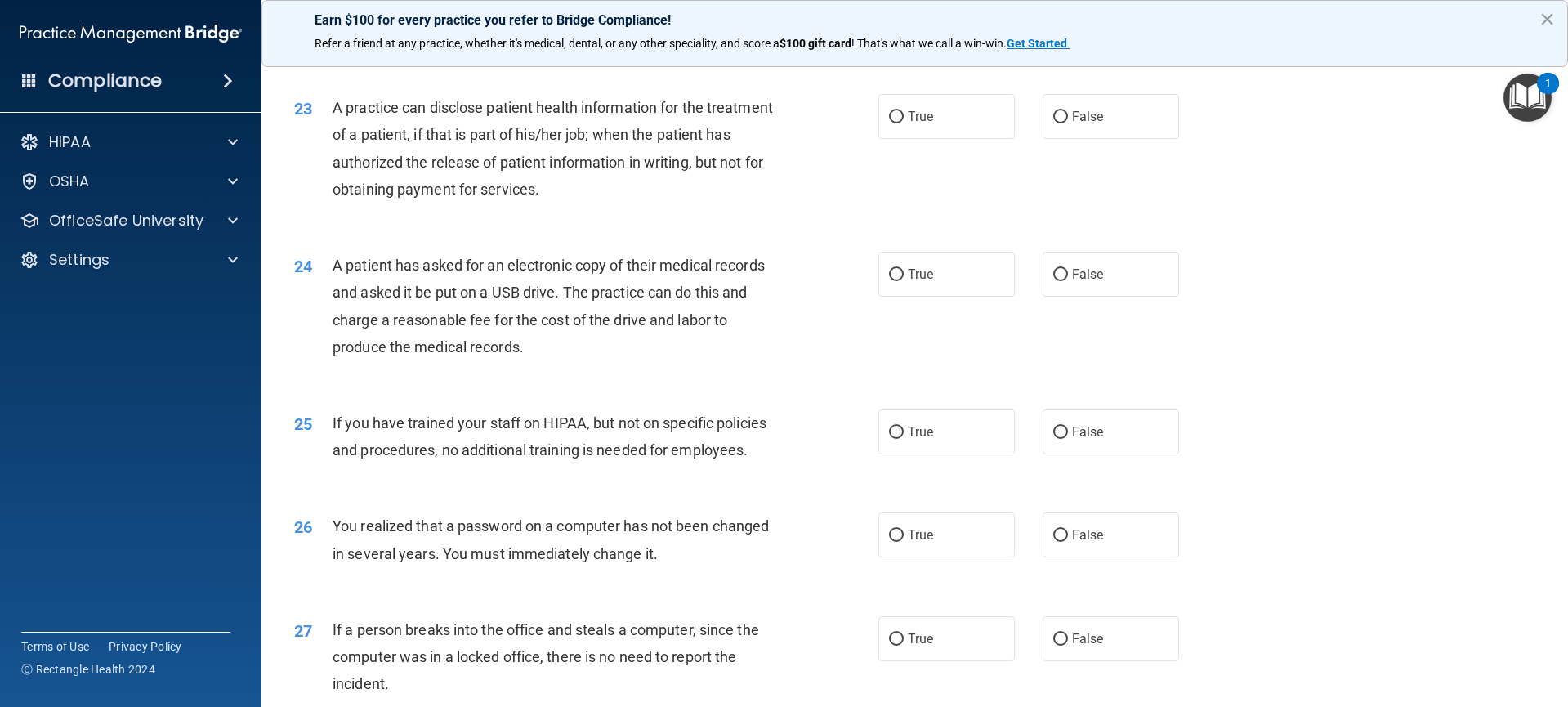
scroll to position [2646, 0]
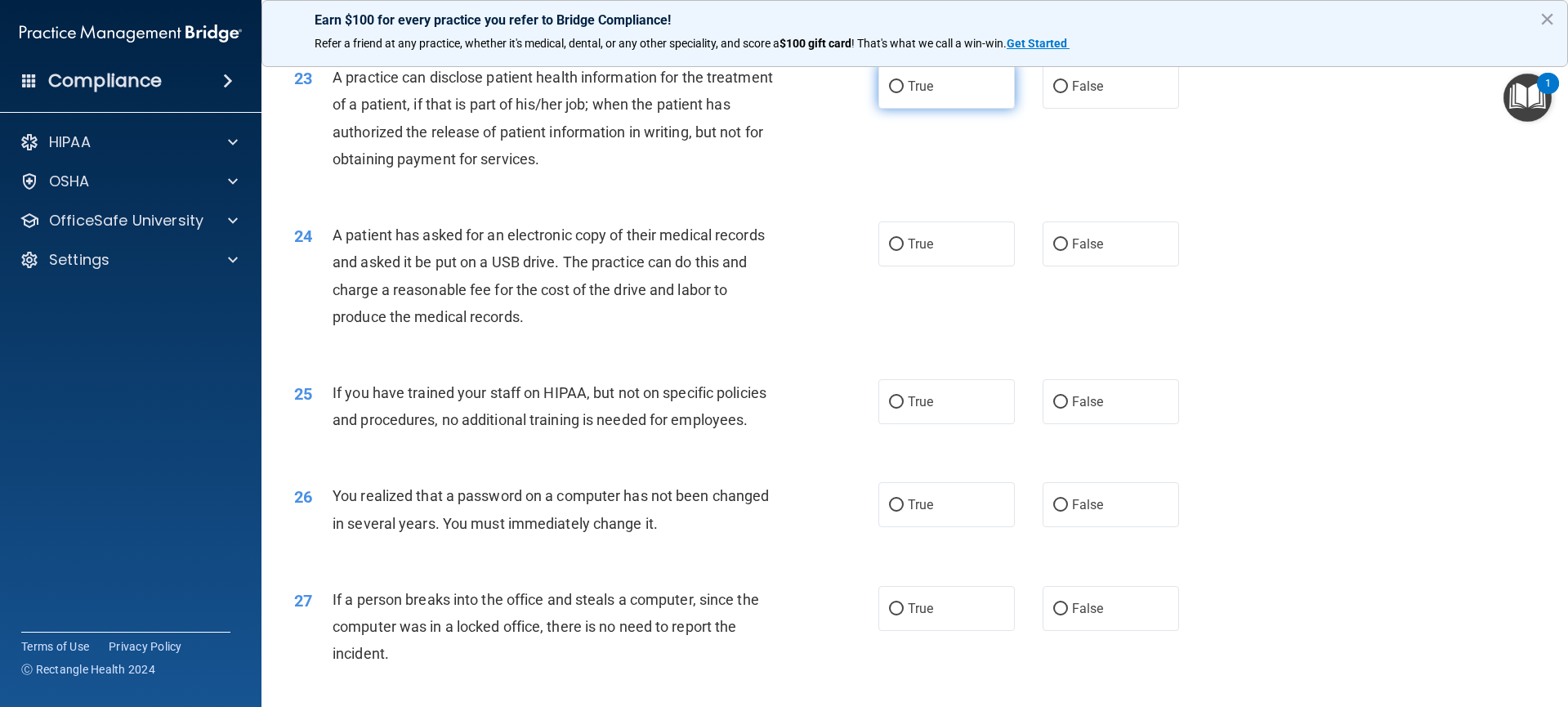
click at [918, 94] on span "True" at bounding box center [919, 86] width 25 height 16
click at [904, 93] on input "True" at bounding box center [896, 86] width 15 height 12
radio input "true"
click at [909, 266] on label "True" at bounding box center [946, 244] width 137 height 45
click at [904, 251] on input "True" at bounding box center [896, 244] width 15 height 12
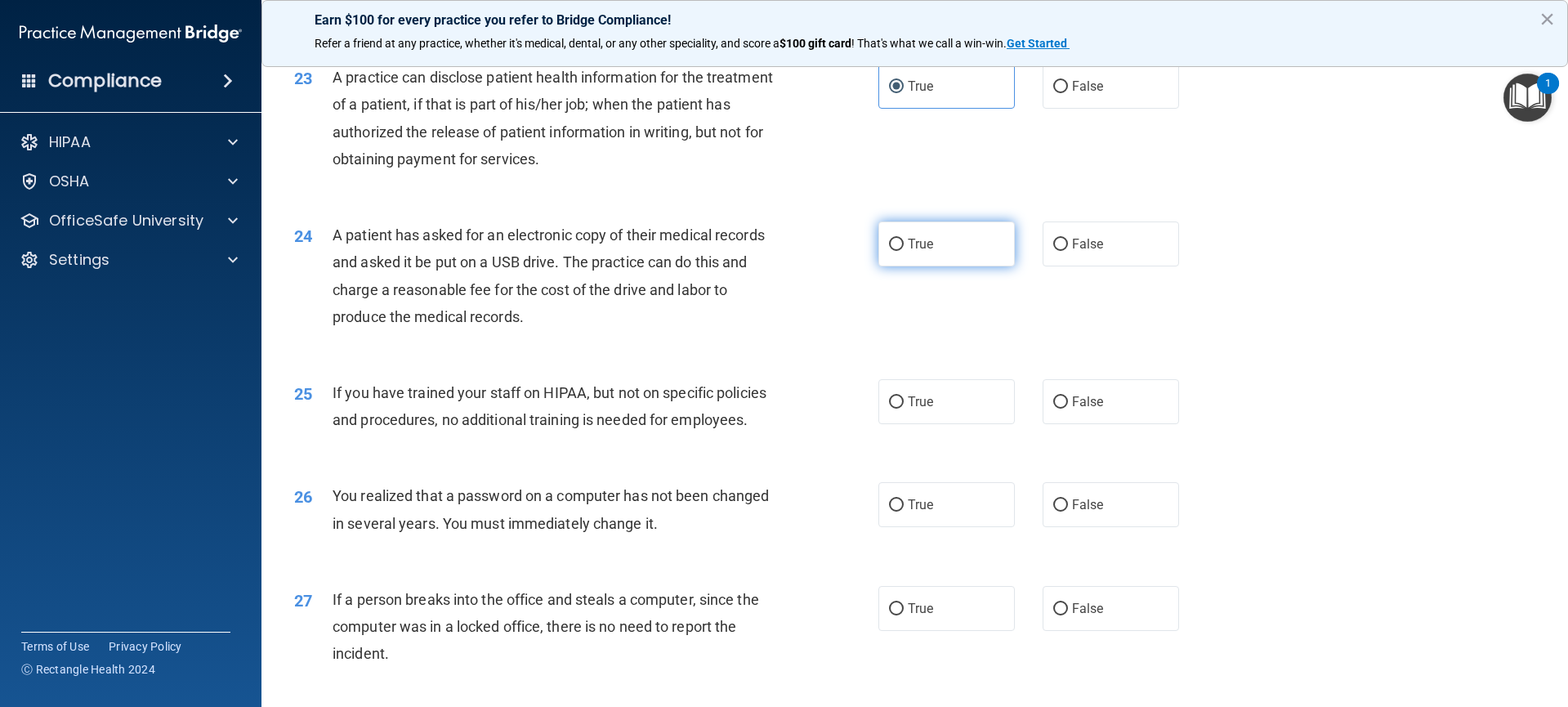
radio input "true"
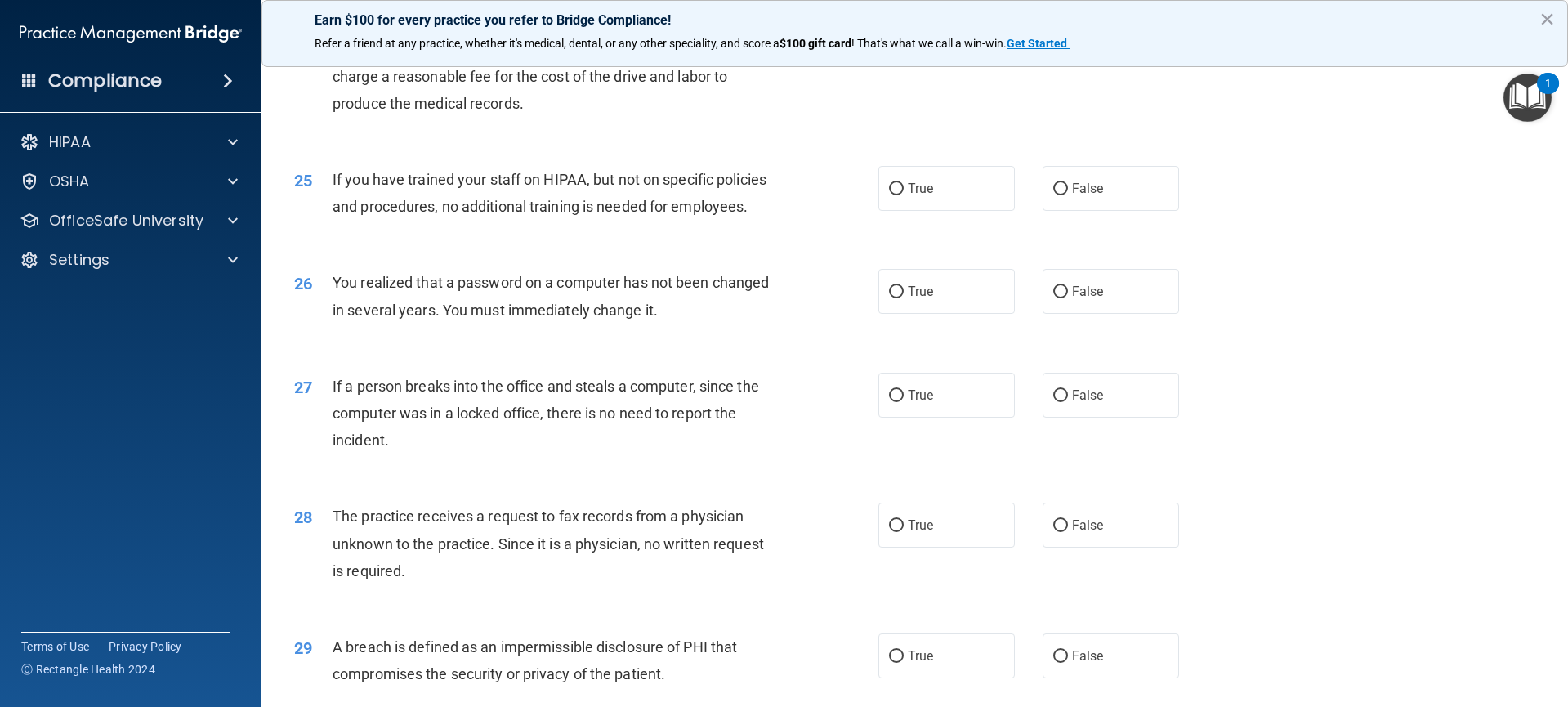
scroll to position [2952, 0]
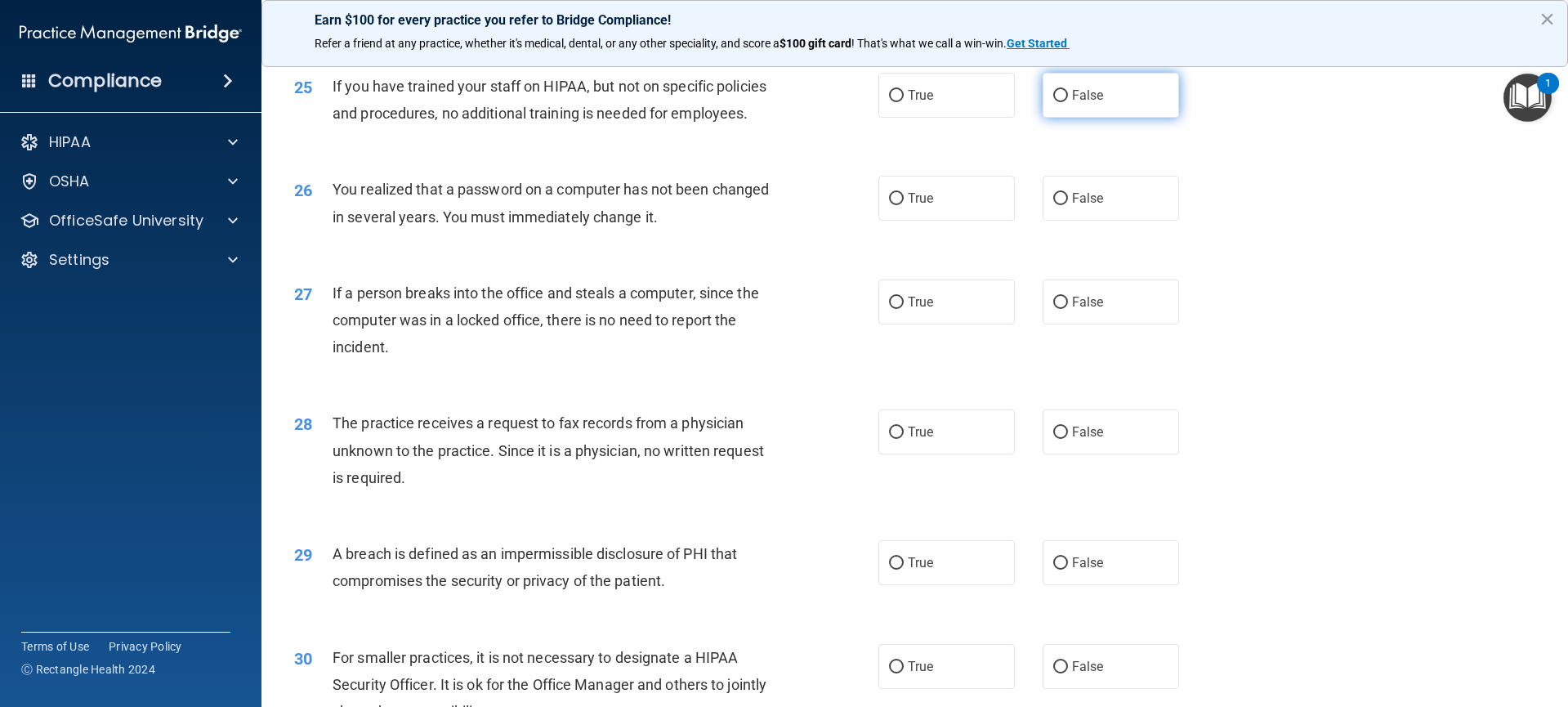
click at [1059, 102] on input "False" at bounding box center [1060, 96] width 15 height 12
radio input "true"
click at [959, 221] on label "True" at bounding box center [946, 198] width 137 height 45
click at [904, 205] on input "True" at bounding box center [896, 199] width 15 height 12
radio input "true"
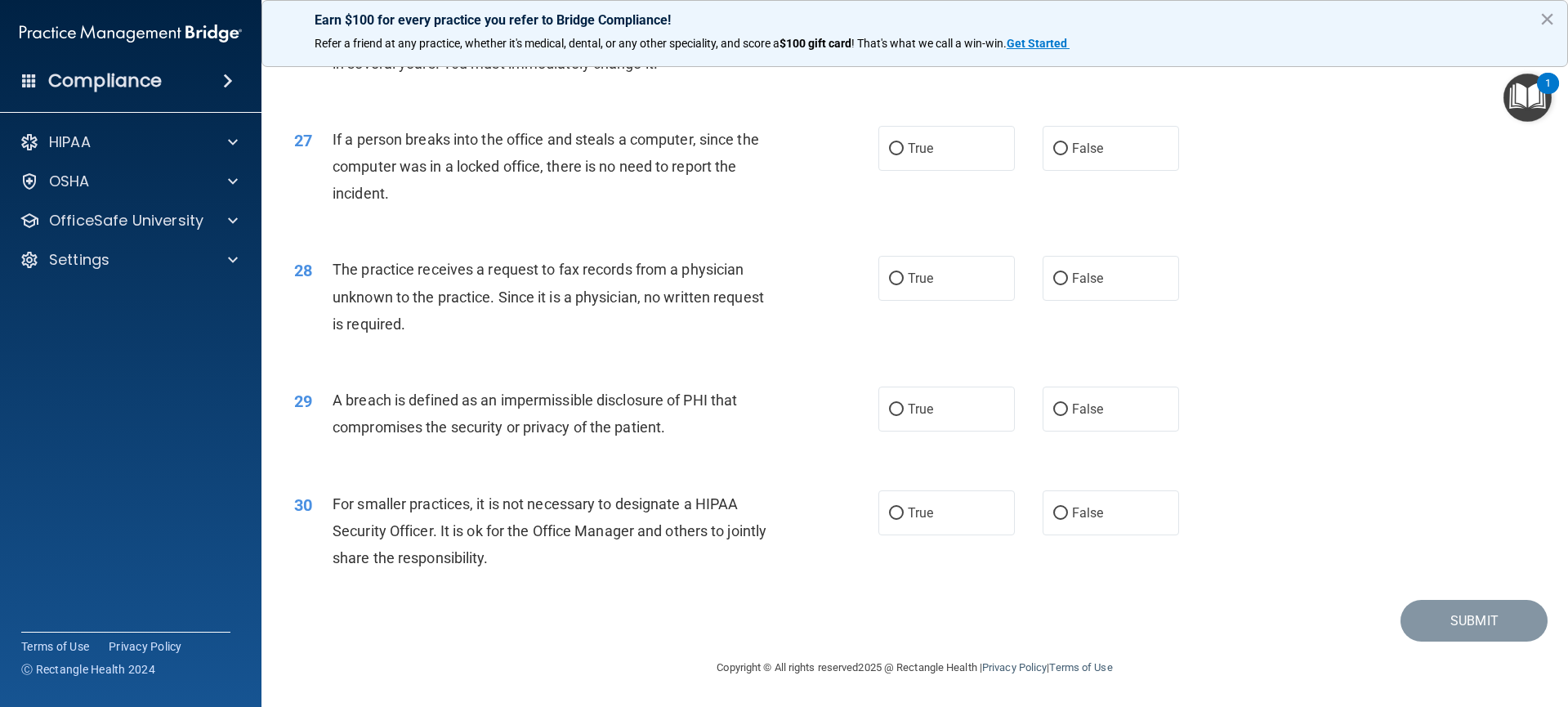
scroll to position [3128, 0]
drag, startPoint x: 1054, startPoint y: 174, endPoint x: 1086, endPoint y: 179, distance: 32.4
click at [1054, 155] on input "False" at bounding box center [1060, 148] width 15 height 12
radio input "true"
click at [1086, 286] on span "False" at bounding box center [1087, 277] width 32 height 16
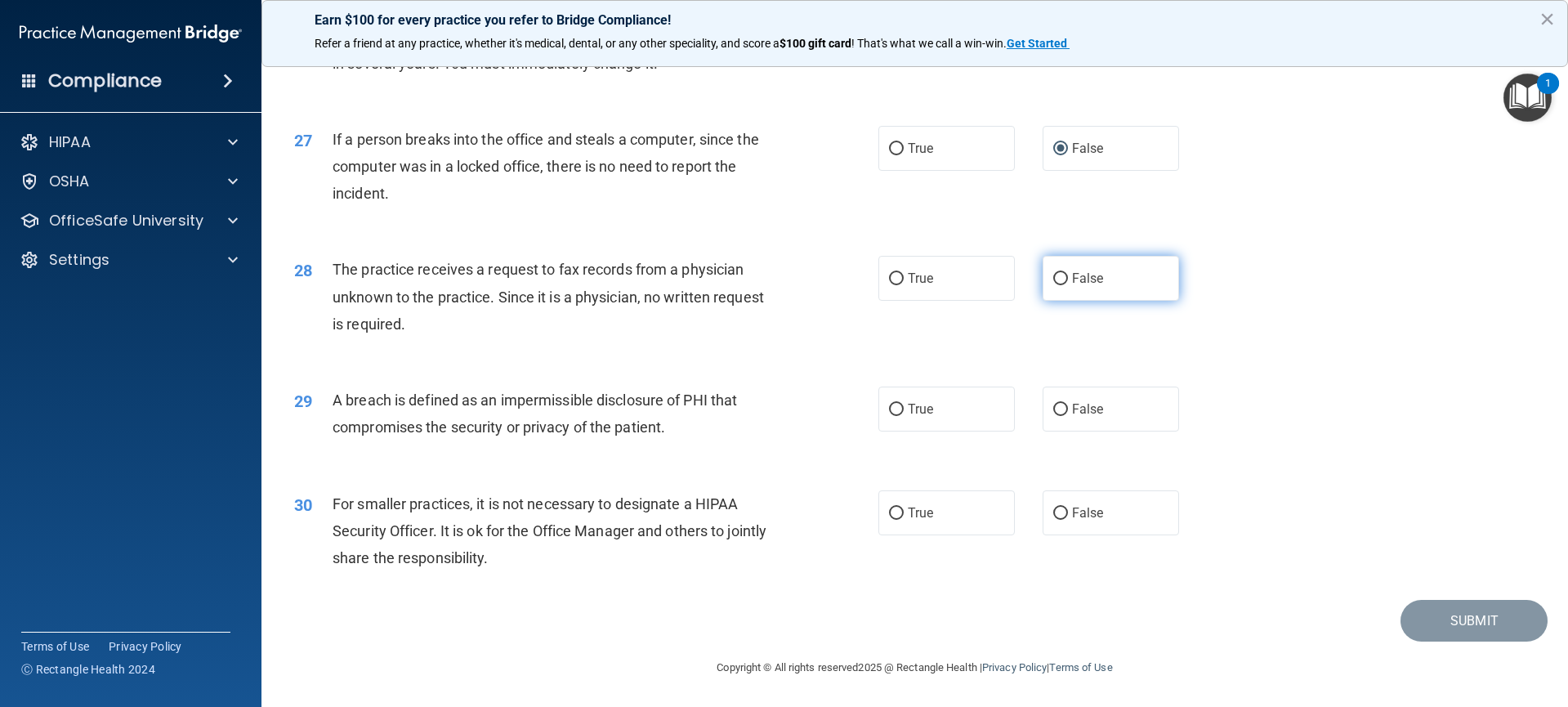
click at [1068, 285] on input "False" at bounding box center [1060, 278] width 15 height 12
radio input "true"
click at [1101, 415] on label "False" at bounding box center [1111, 408] width 137 height 45
click at [1068, 415] on input "False" at bounding box center [1060, 409] width 15 height 12
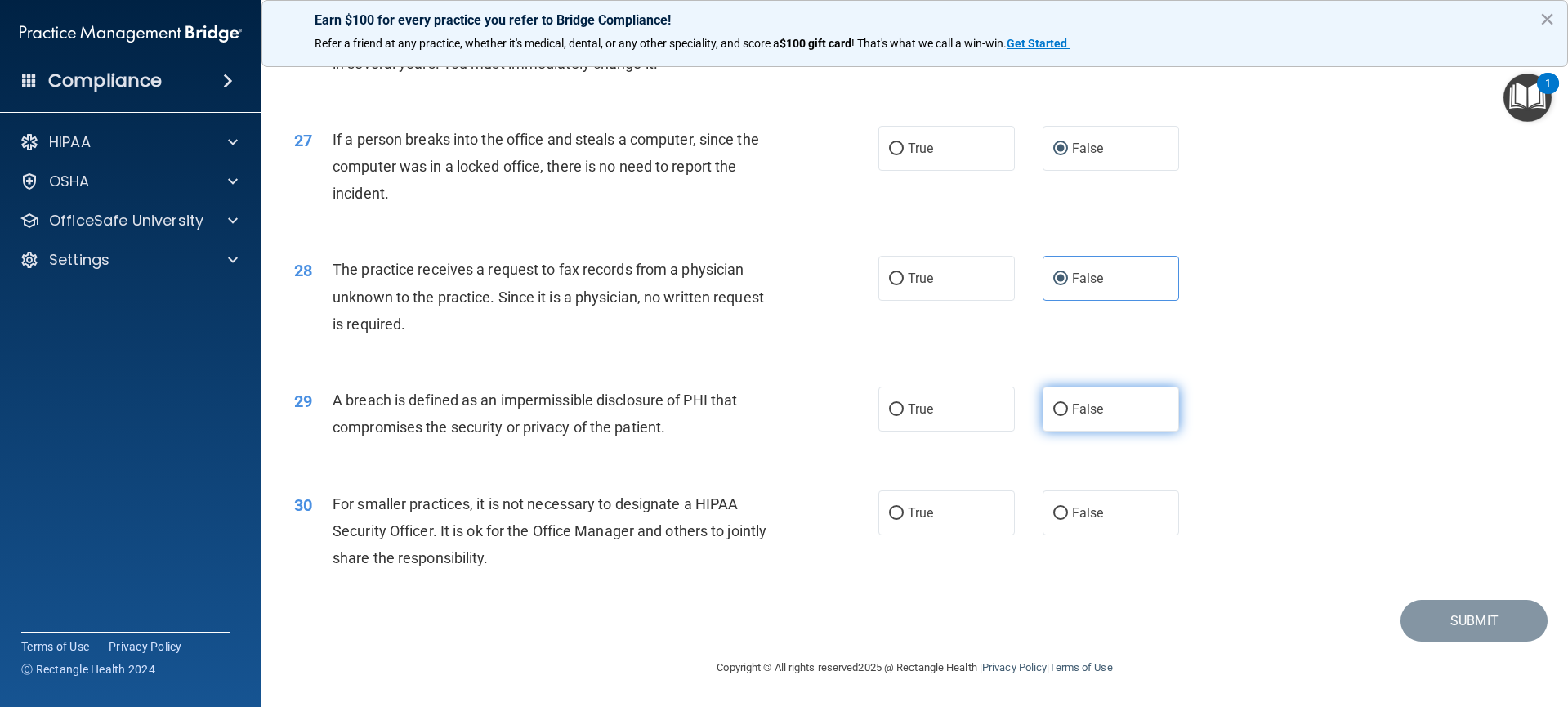
radio input "true"
click at [908, 403] on span "True" at bounding box center [919, 408] width 25 height 16
click at [904, 404] on input "True" at bounding box center [896, 409] width 15 height 12
radio input "true"
radio input "false"
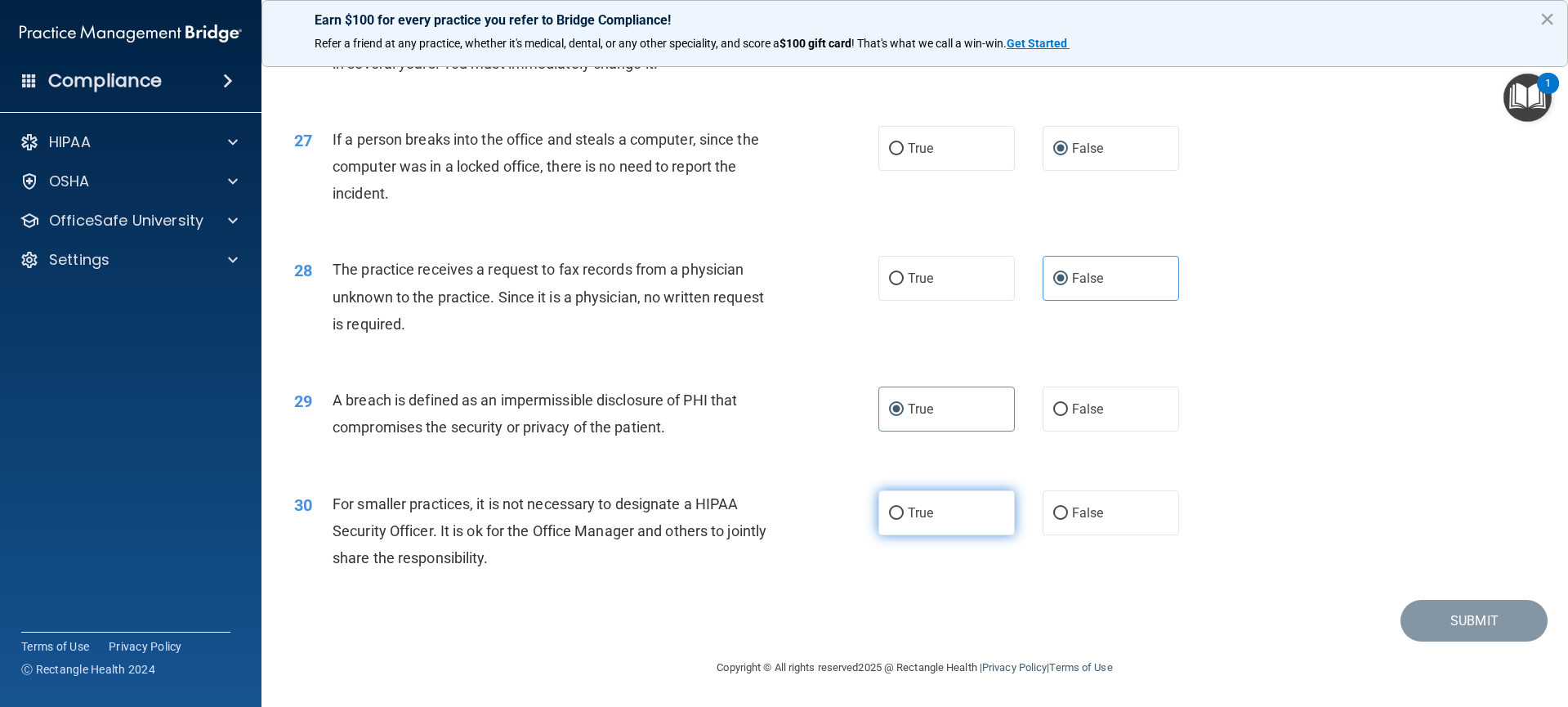
click at [910, 507] on span "True" at bounding box center [919, 512] width 25 height 16
click at [904, 508] on input "True" at bounding box center [896, 513] width 15 height 12
radio input "true"
click at [1460, 621] on button "Submit" at bounding box center [1473, 620] width 147 height 42
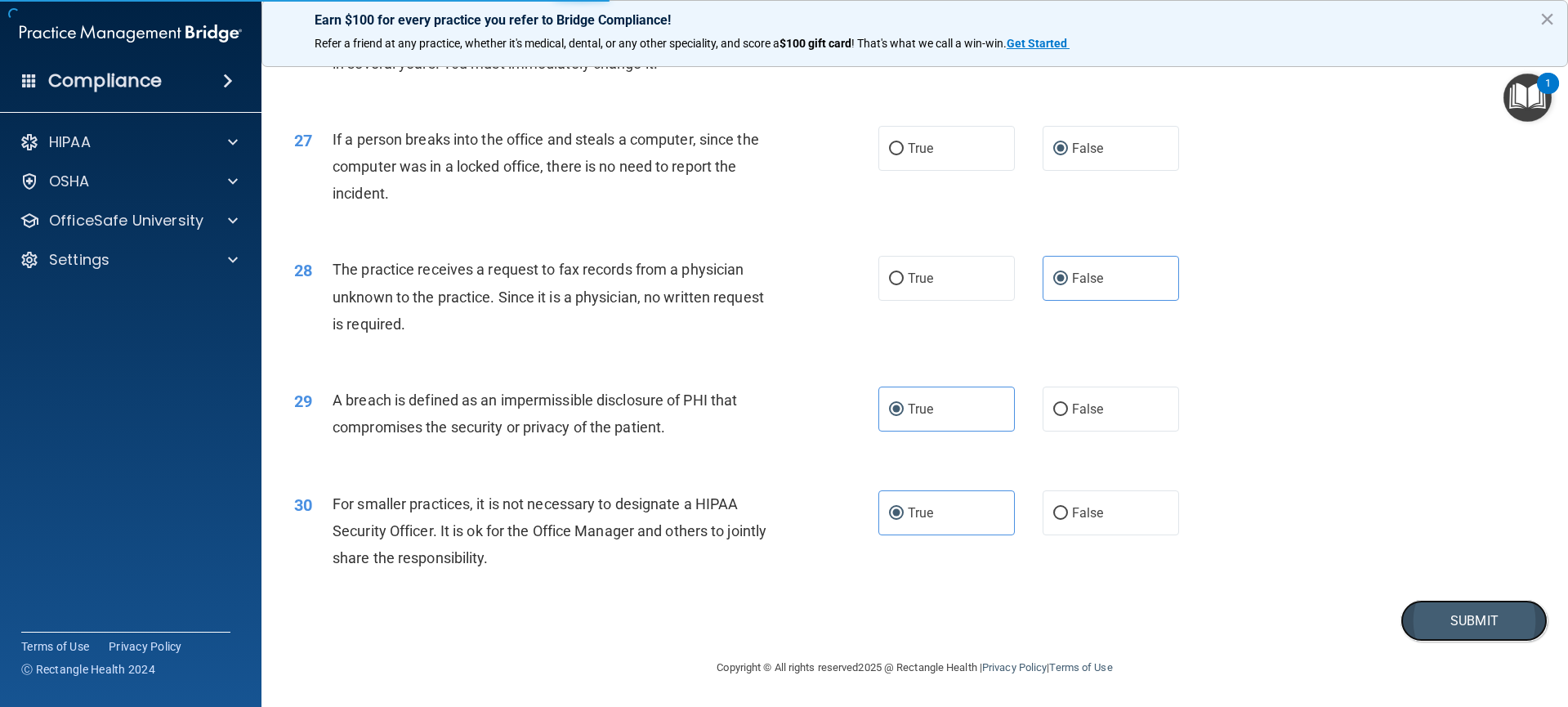
click at [1450, 625] on button "Submit" at bounding box center [1473, 620] width 147 height 42
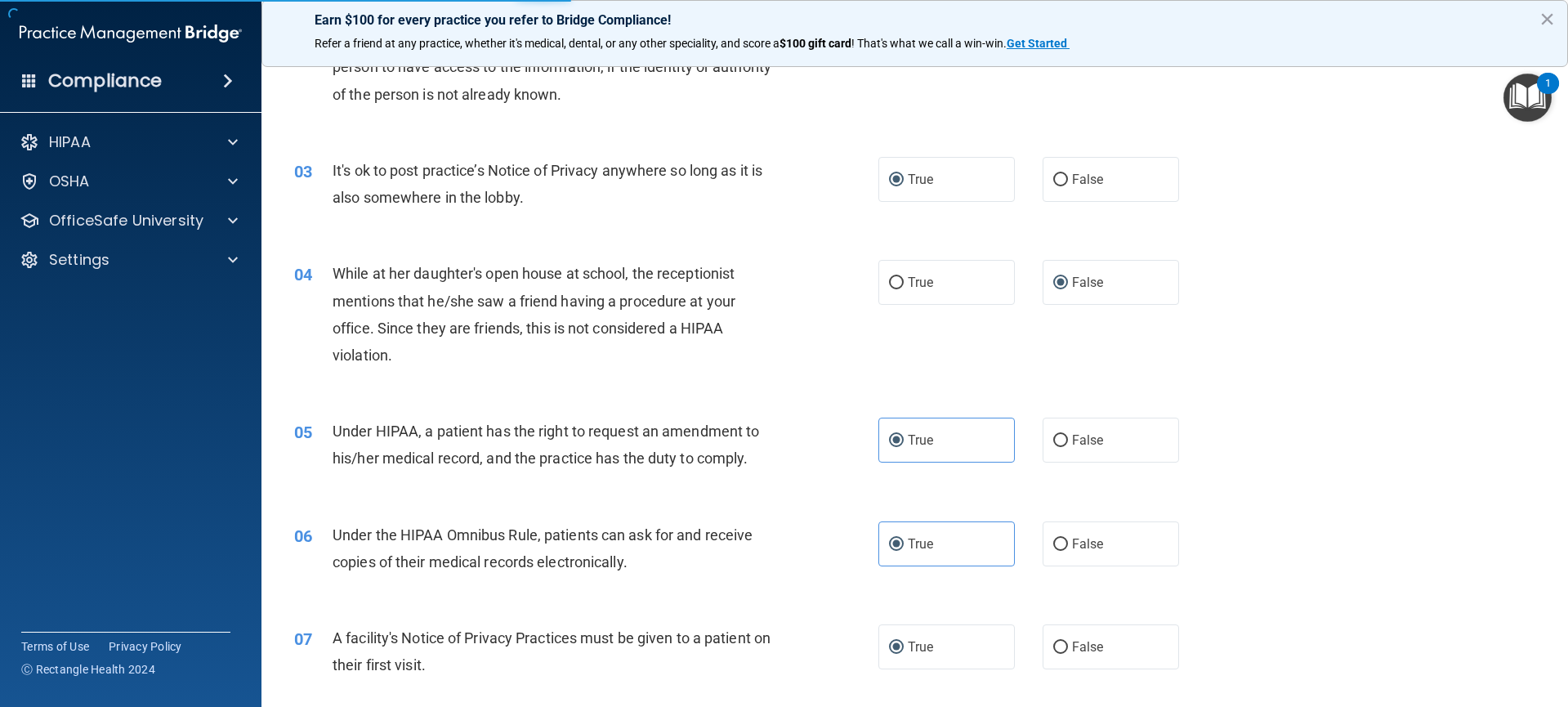
scroll to position [151, 0]
